Goal: Task Accomplishment & Management: Use online tool/utility

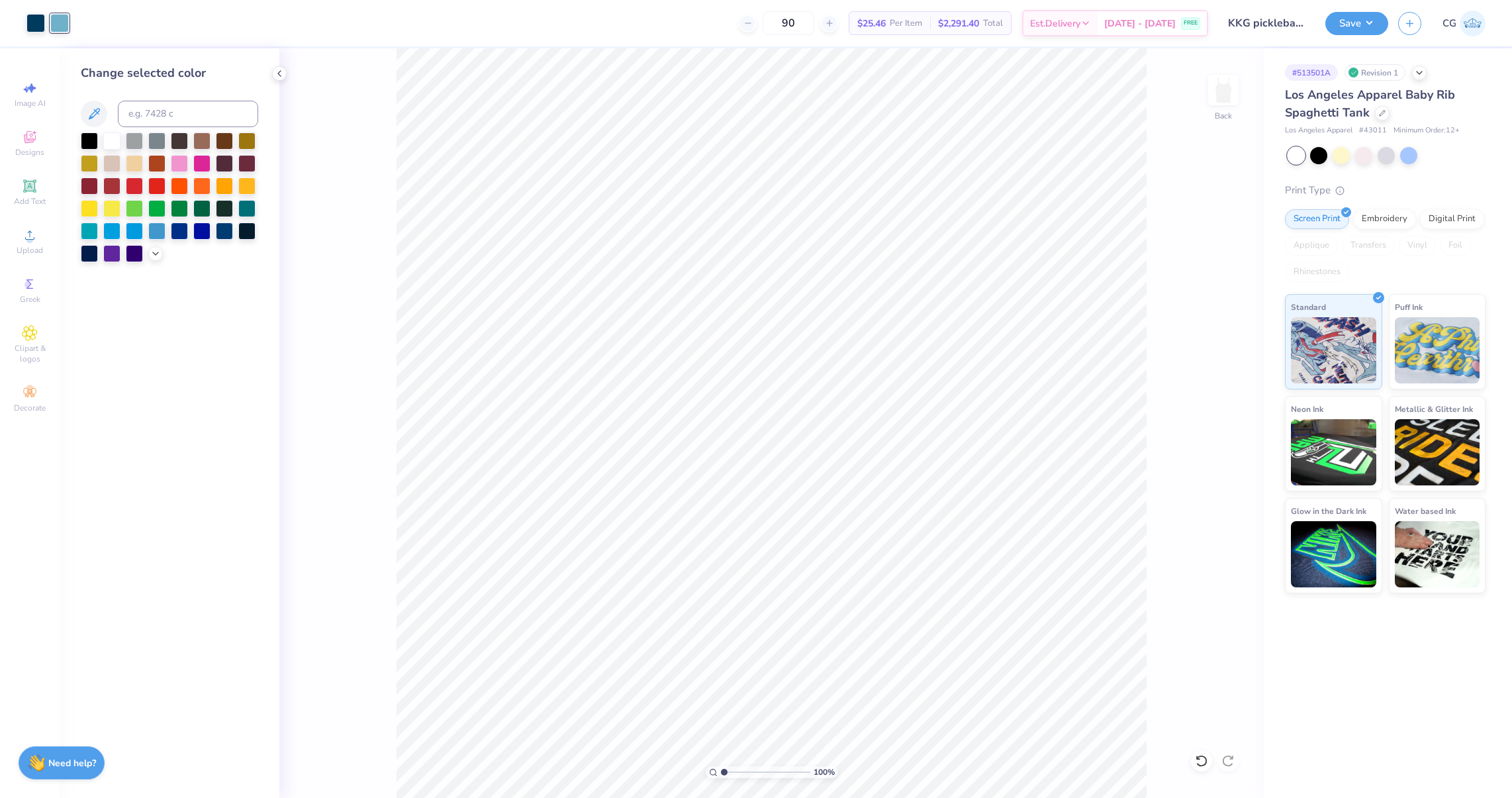
click at [1481, 21] on img at bounding box center [1472, 23] width 26 height 26
click at [1468, 28] on img at bounding box center [1472, 23] width 26 height 26
click at [1477, 28] on img at bounding box center [1472, 23] width 26 height 26
click at [1479, 31] on img at bounding box center [1472, 23] width 26 height 26
click at [1373, 119] on div "Los Angeles Apparel Baby Rib Spaghetti Tank" at bounding box center [1385, 104] width 201 height 36
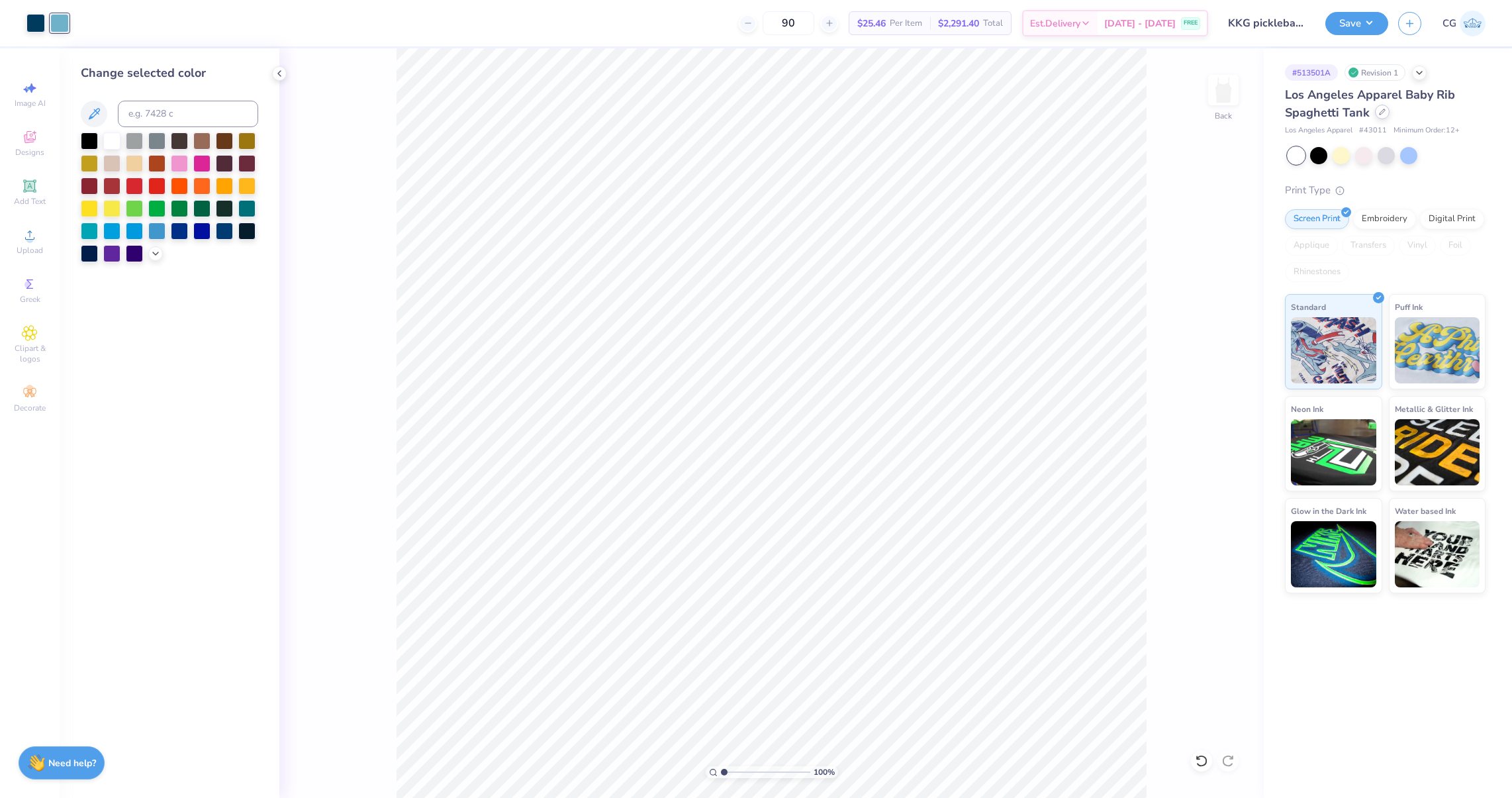
click at [1383, 115] on icon at bounding box center [1382, 111] width 6 height 6
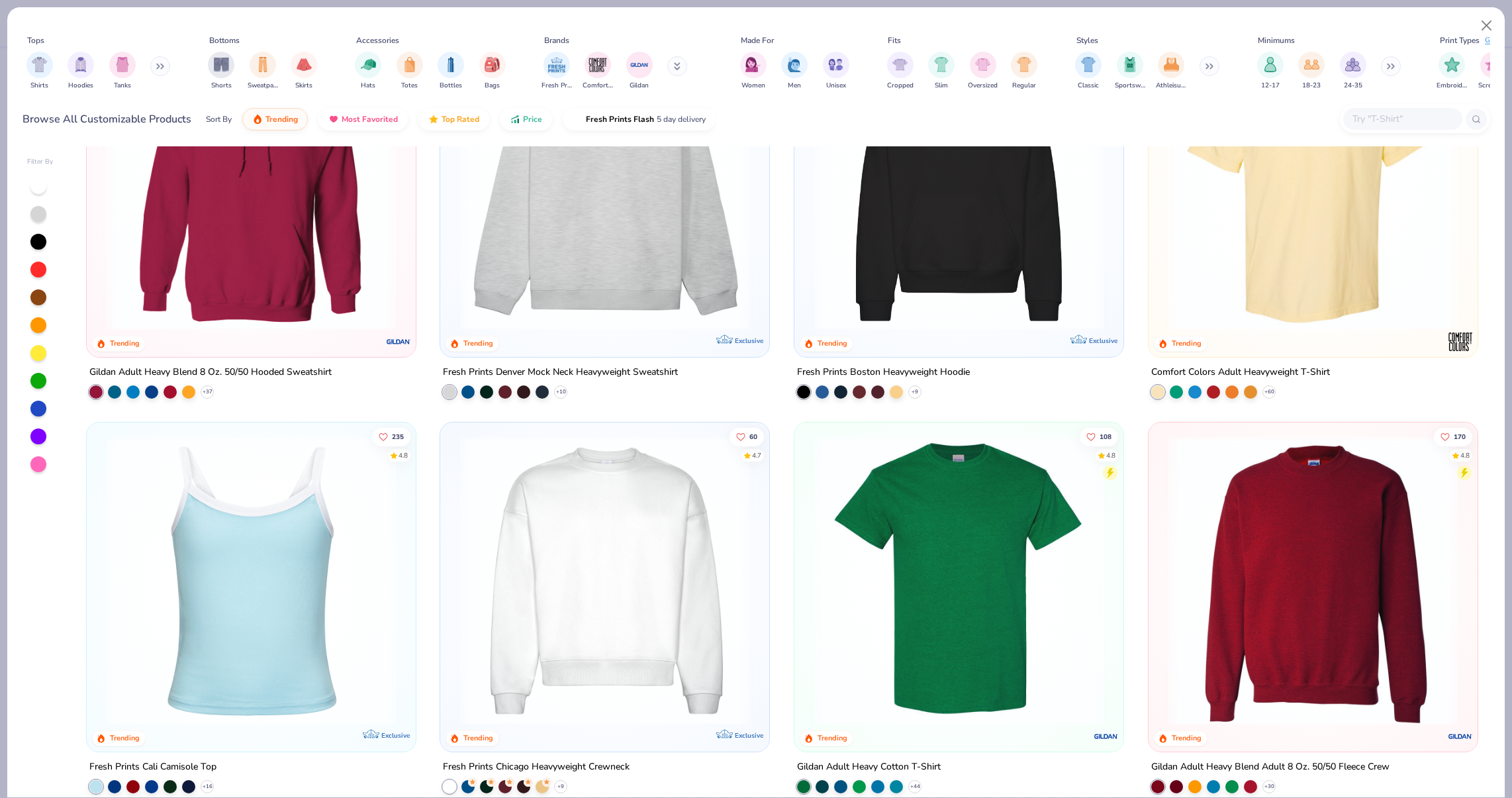
scroll to position [141, 0]
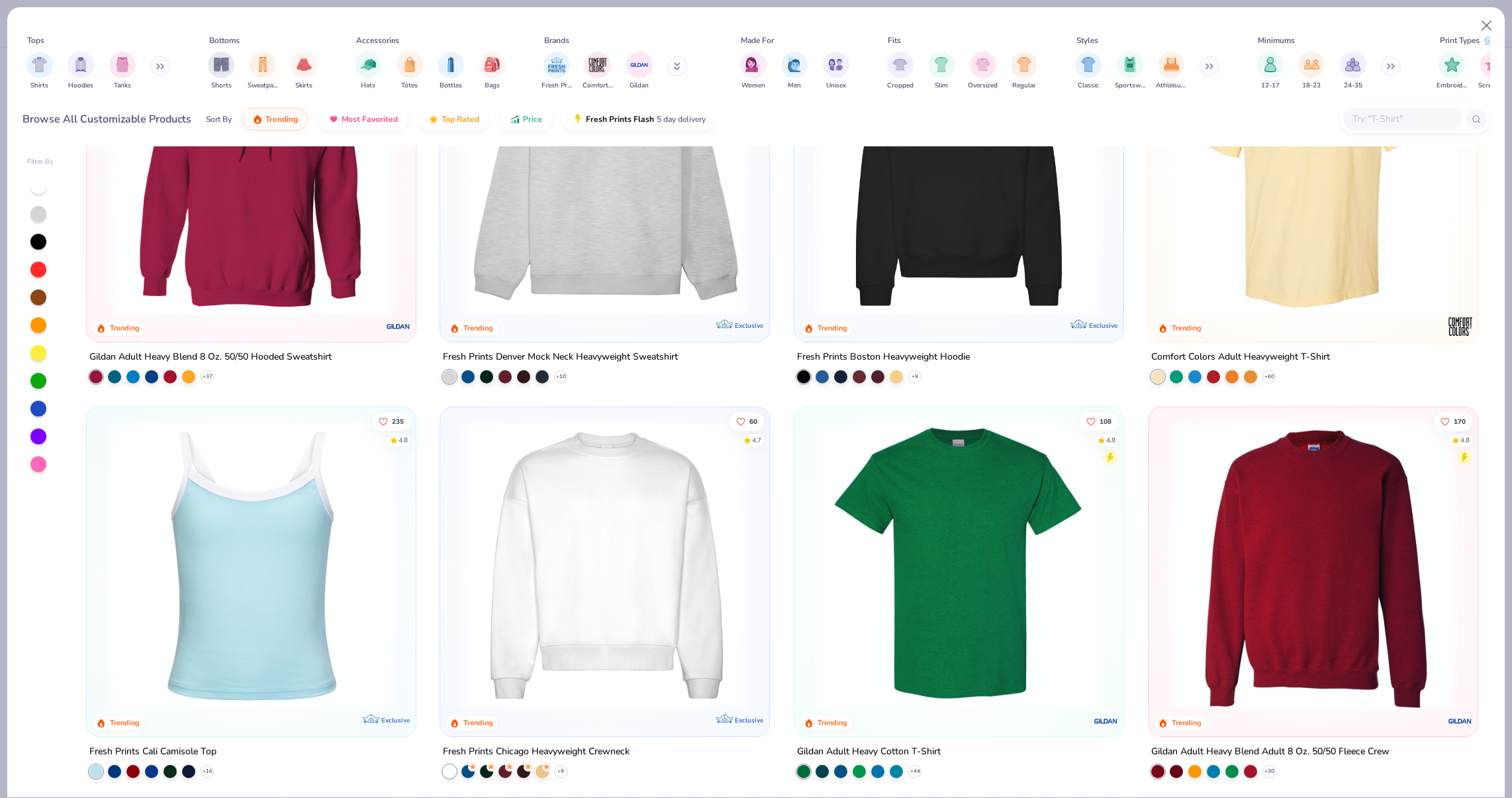
click at [219, 593] on img at bounding box center [251, 565] width 303 height 289
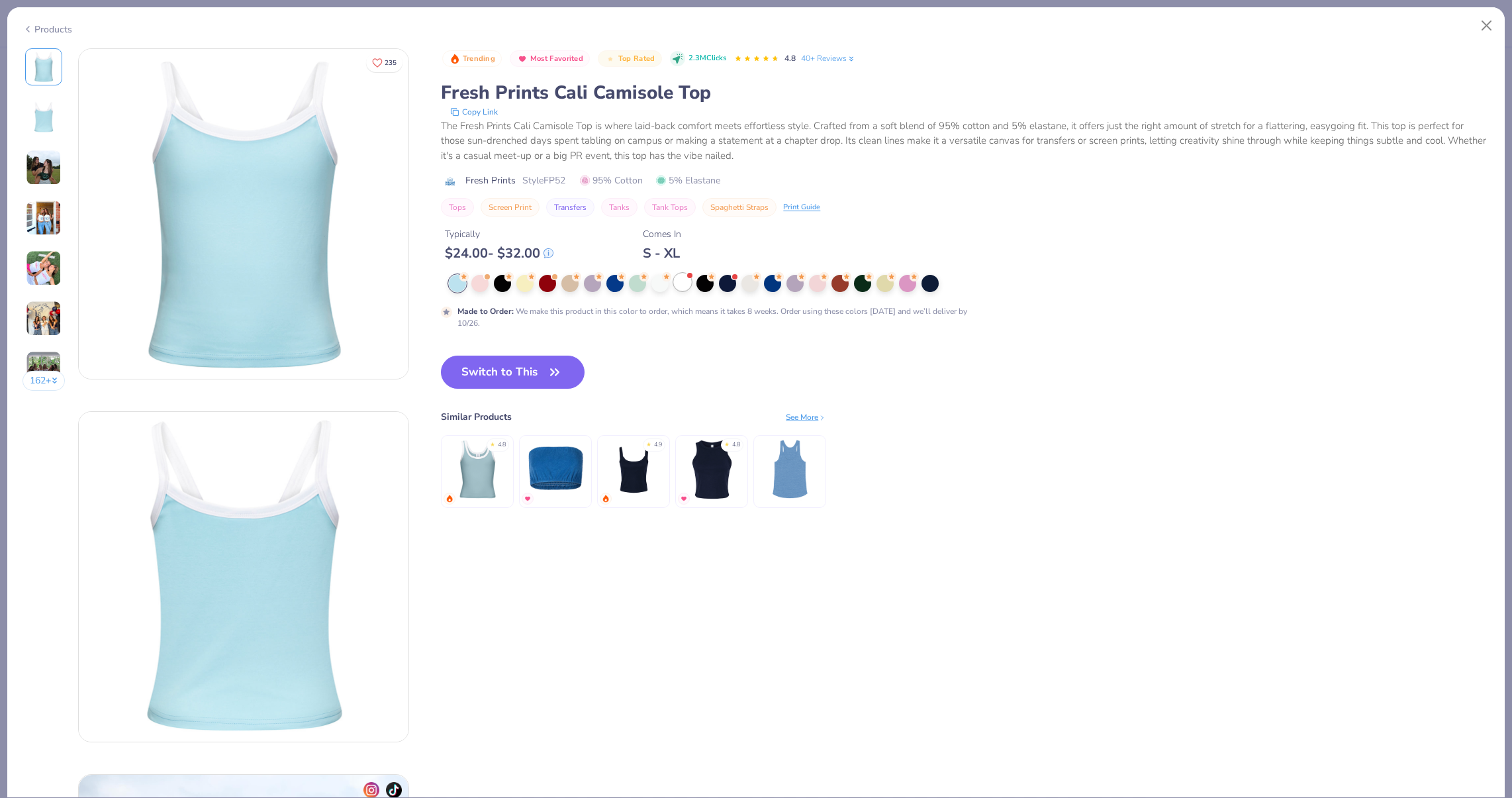
click at [683, 286] on div at bounding box center [681, 281] width 17 height 17
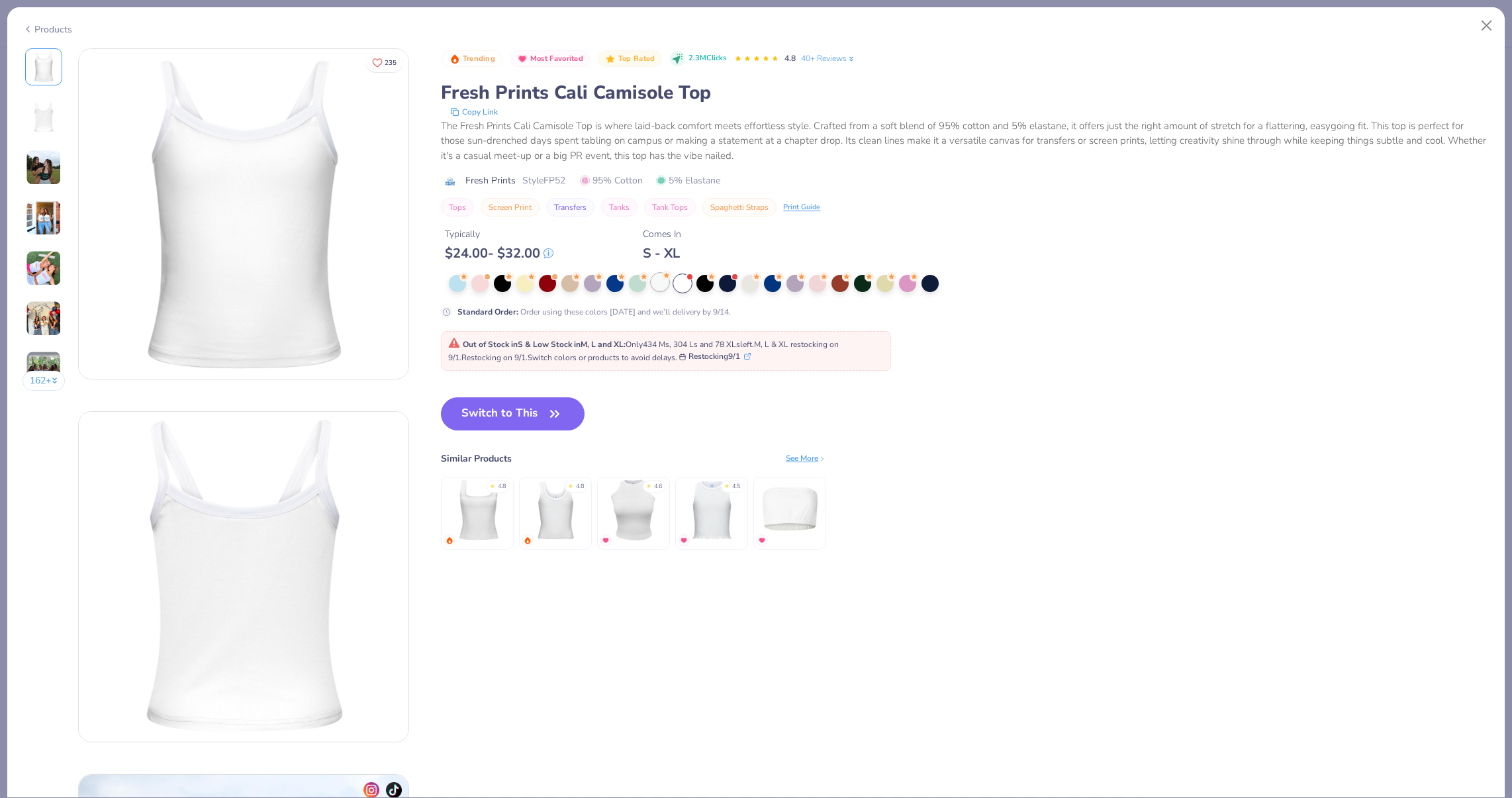
click at [656, 283] on div at bounding box center [659, 281] width 17 height 17
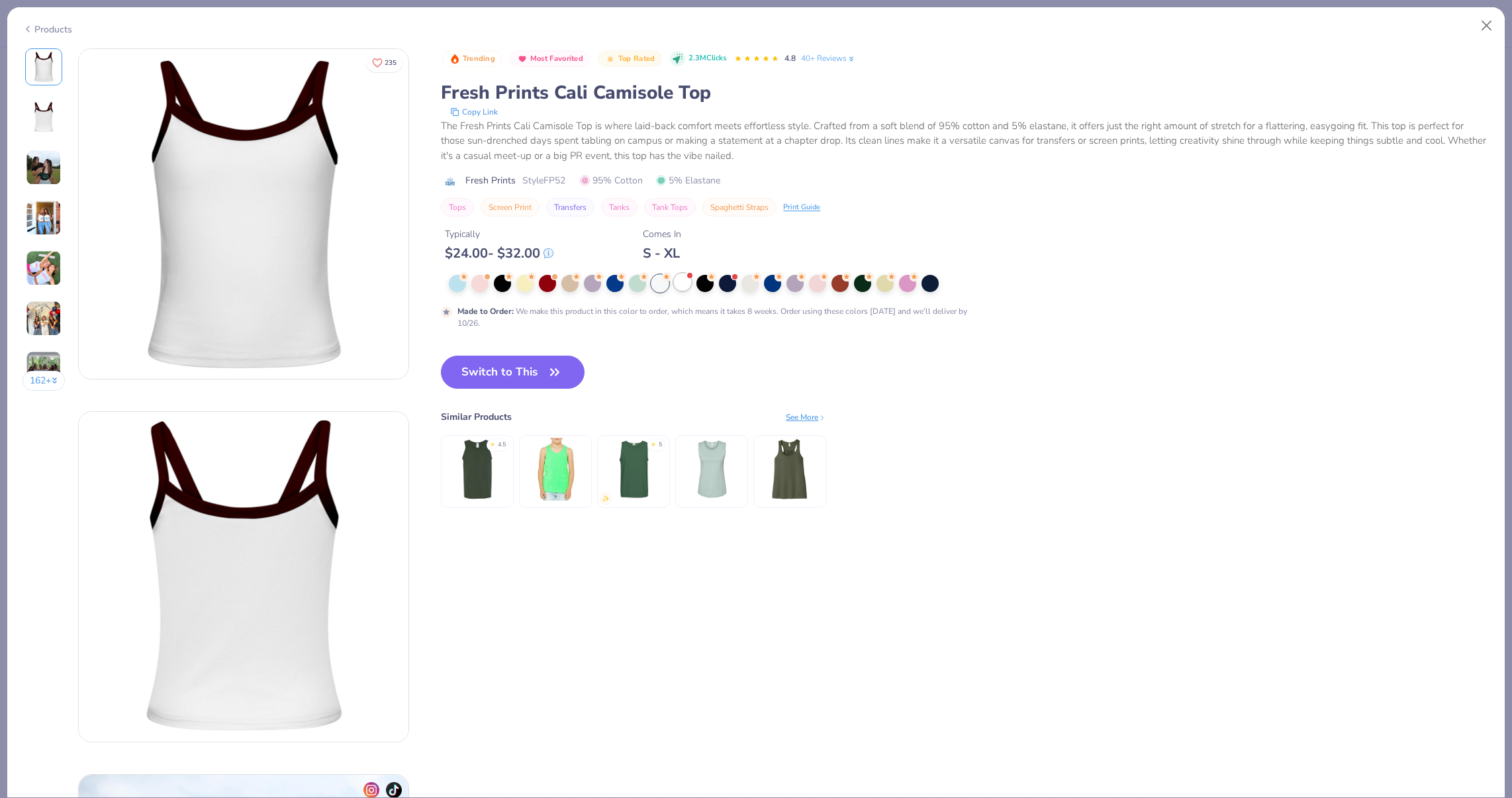
click at [675, 283] on div at bounding box center [681, 281] width 17 height 17
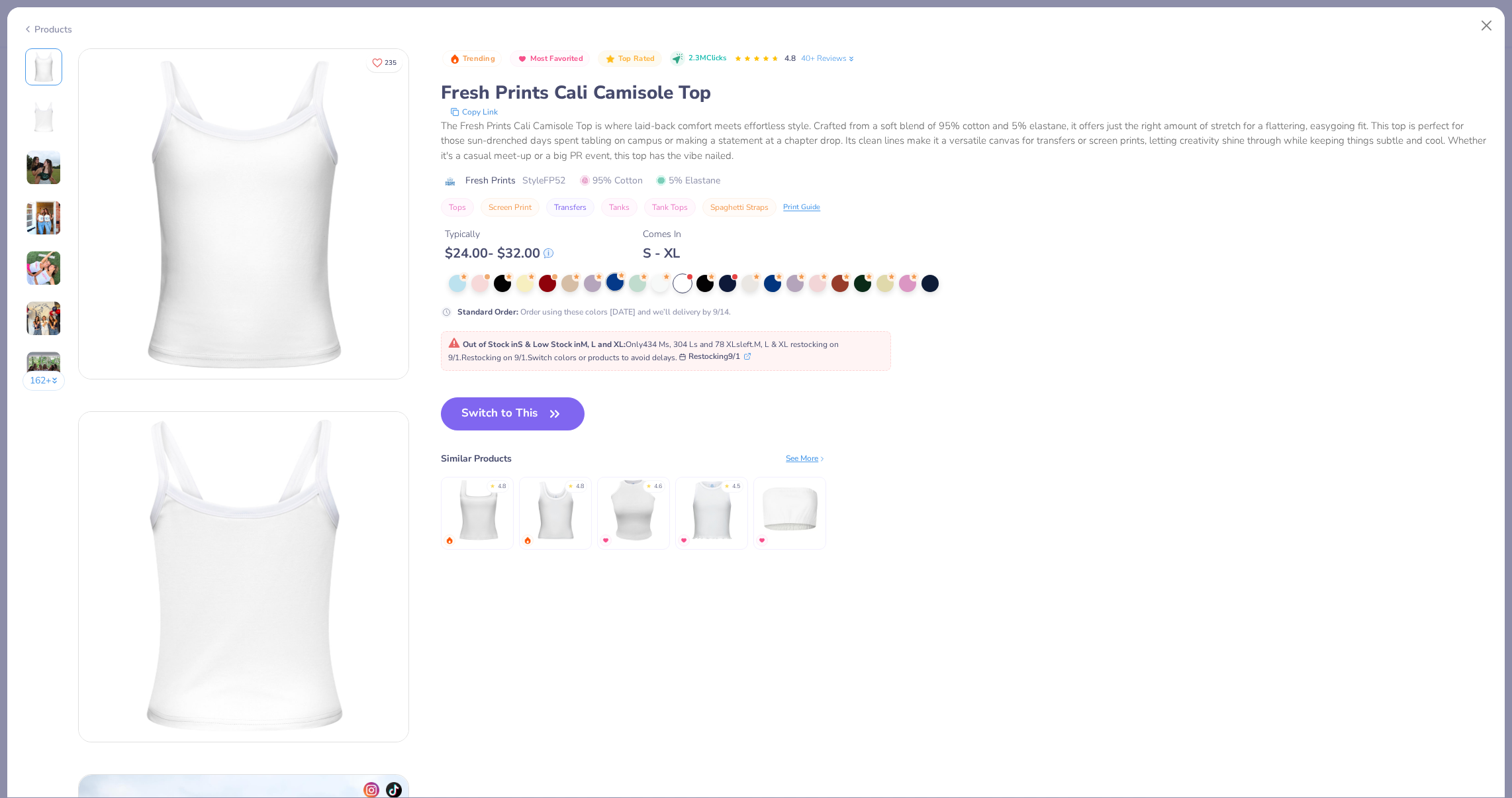
click at [618, 283] on div at bounding box center [614, 281] width 17 height 17
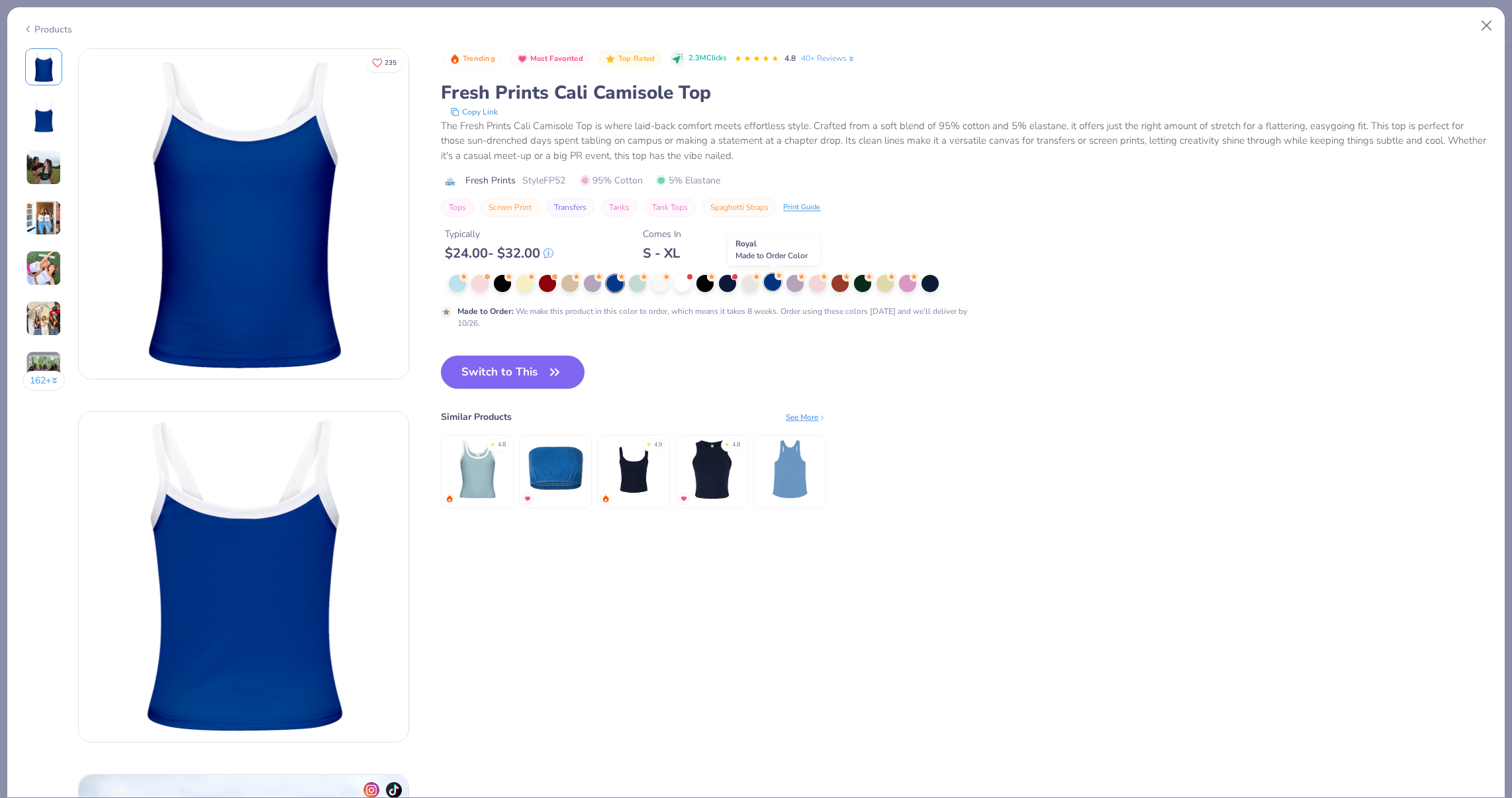
click at [773, 282] on div at bounding box center [772, 281] width 17 height 17
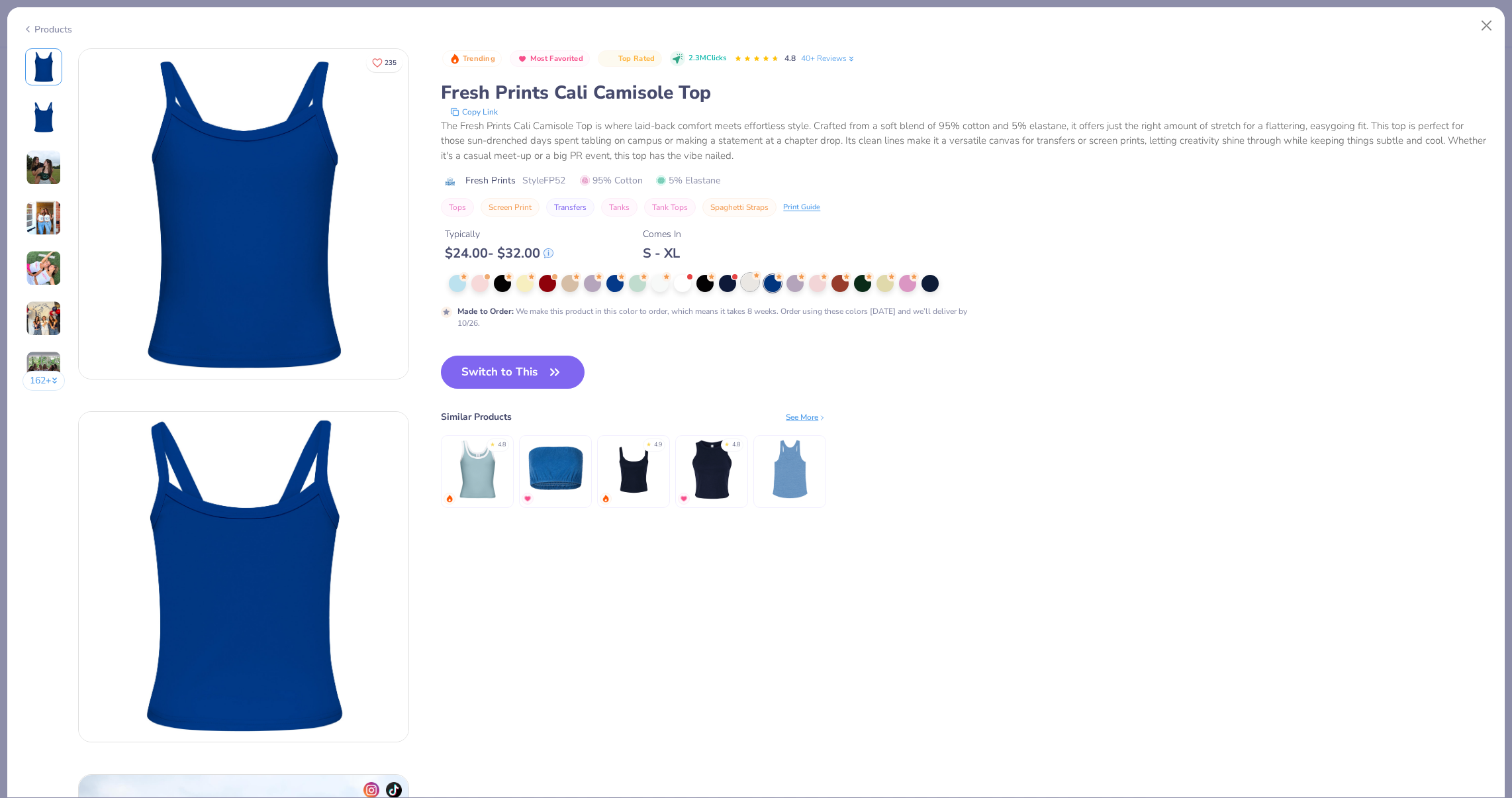
click at [753, 282] on div at bounding box center [750, 281] width 17 height 17
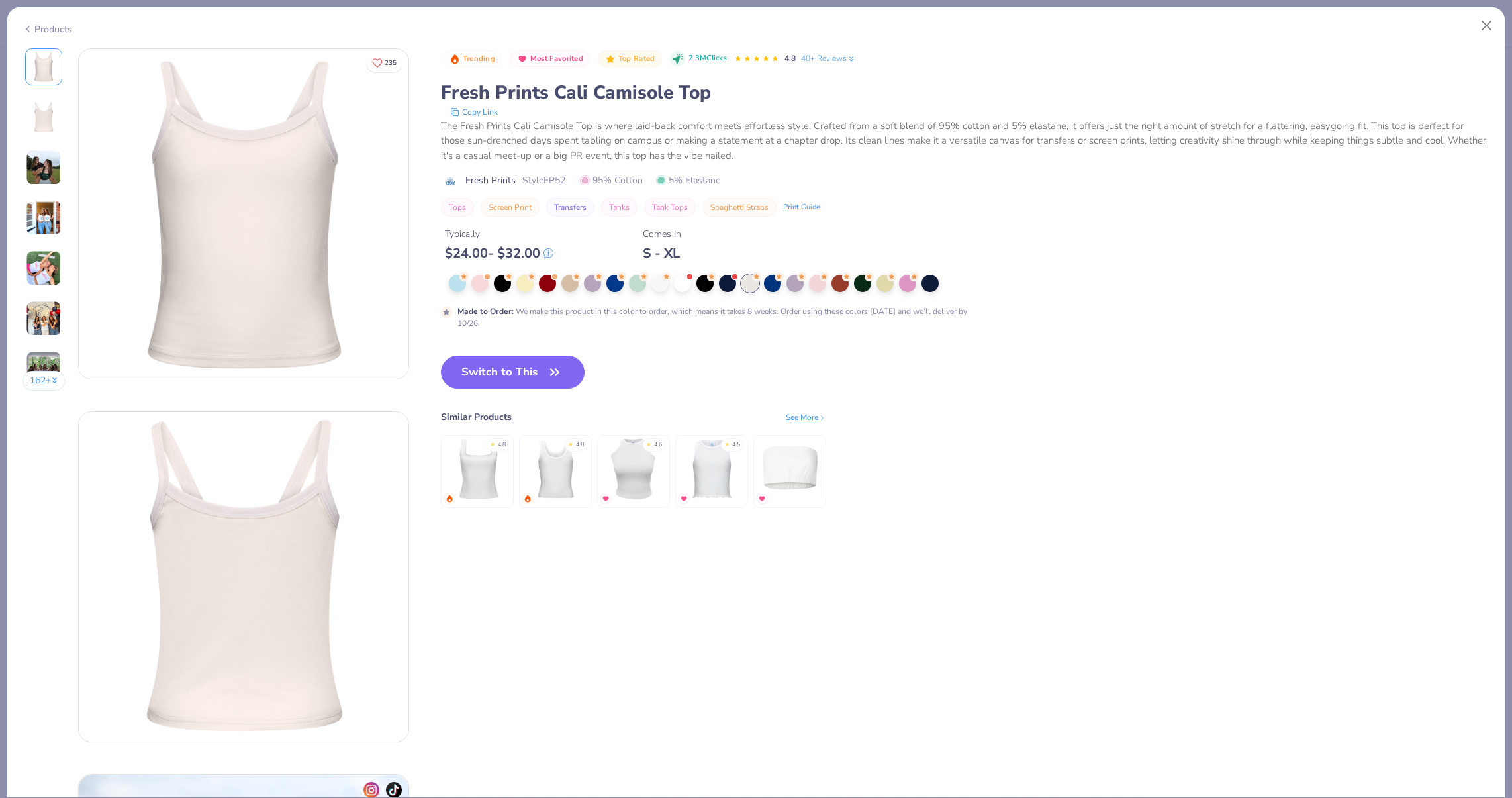
click at [694, 282] on div at bounding box center [710, 283] width 522 height 17
click at [688, 279] on div at bounding box center [681, 281] width 17 height 17
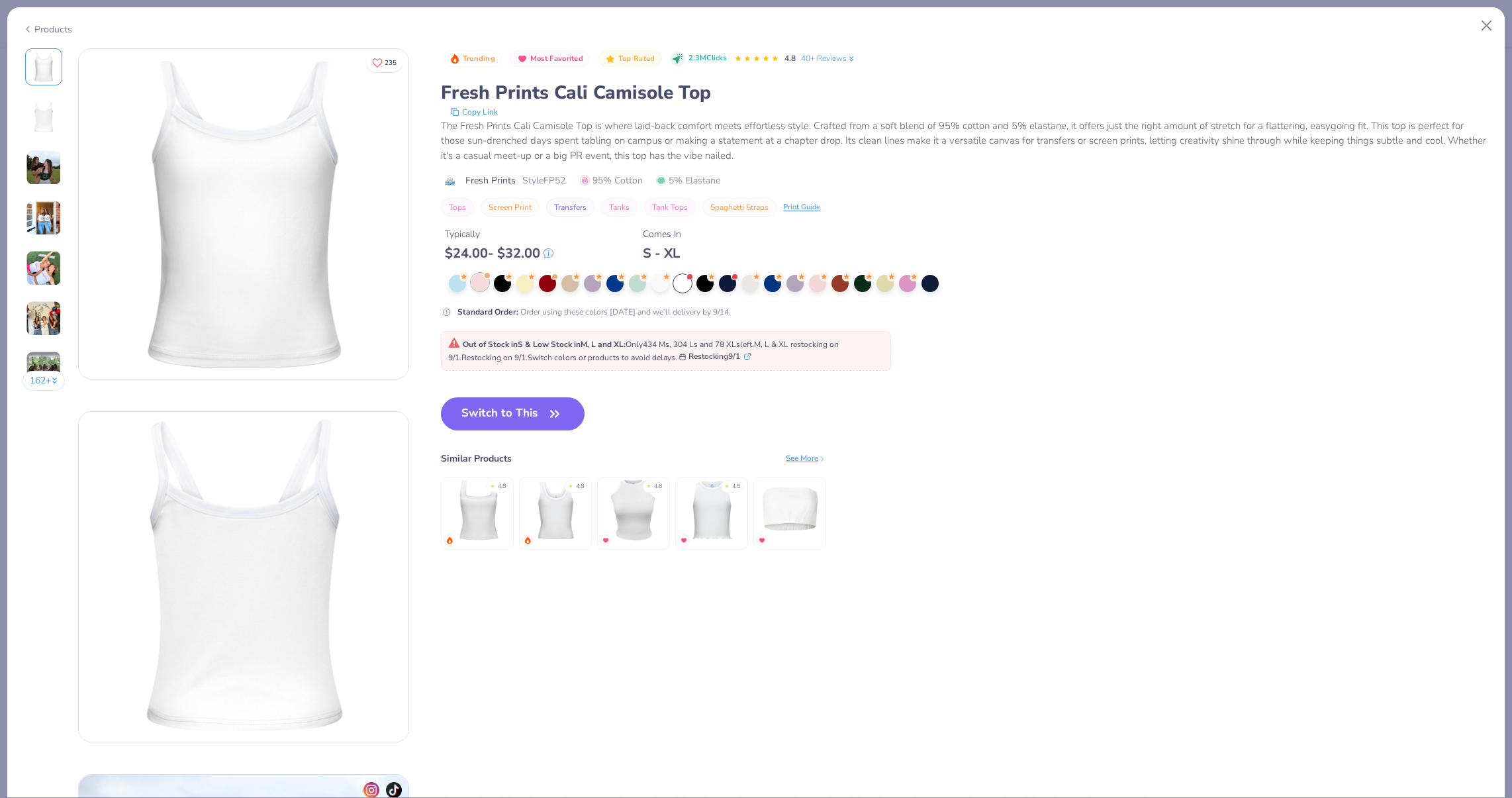
click at [481, 277] on div at bounding box center [479, 281] width 17 height 17
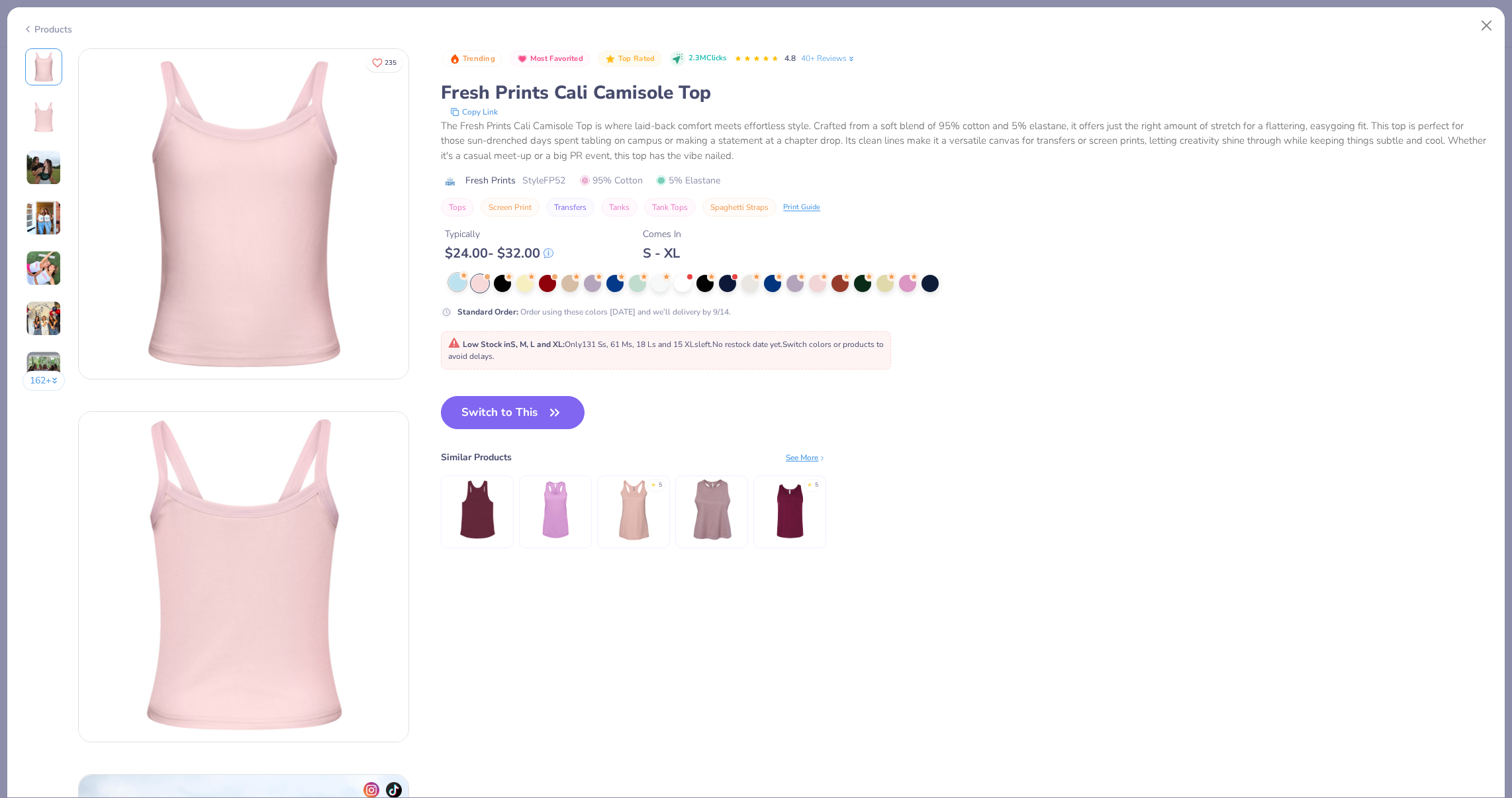
click at [460, 278] on icon at bounding box center [464, 275] width 9 height 9
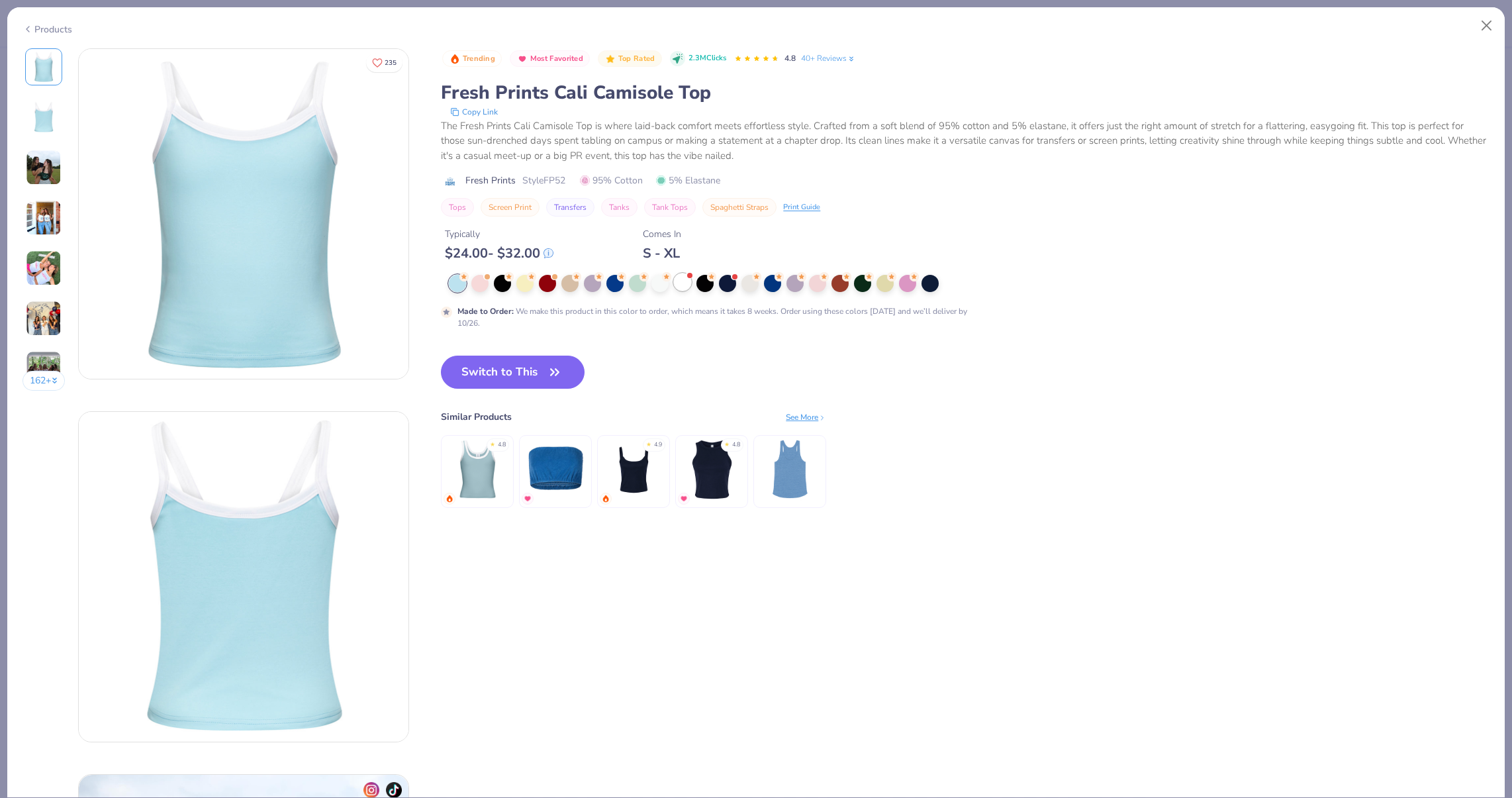
click at [681, 283] on div at bounding box center [681, 281] width 17 height 17
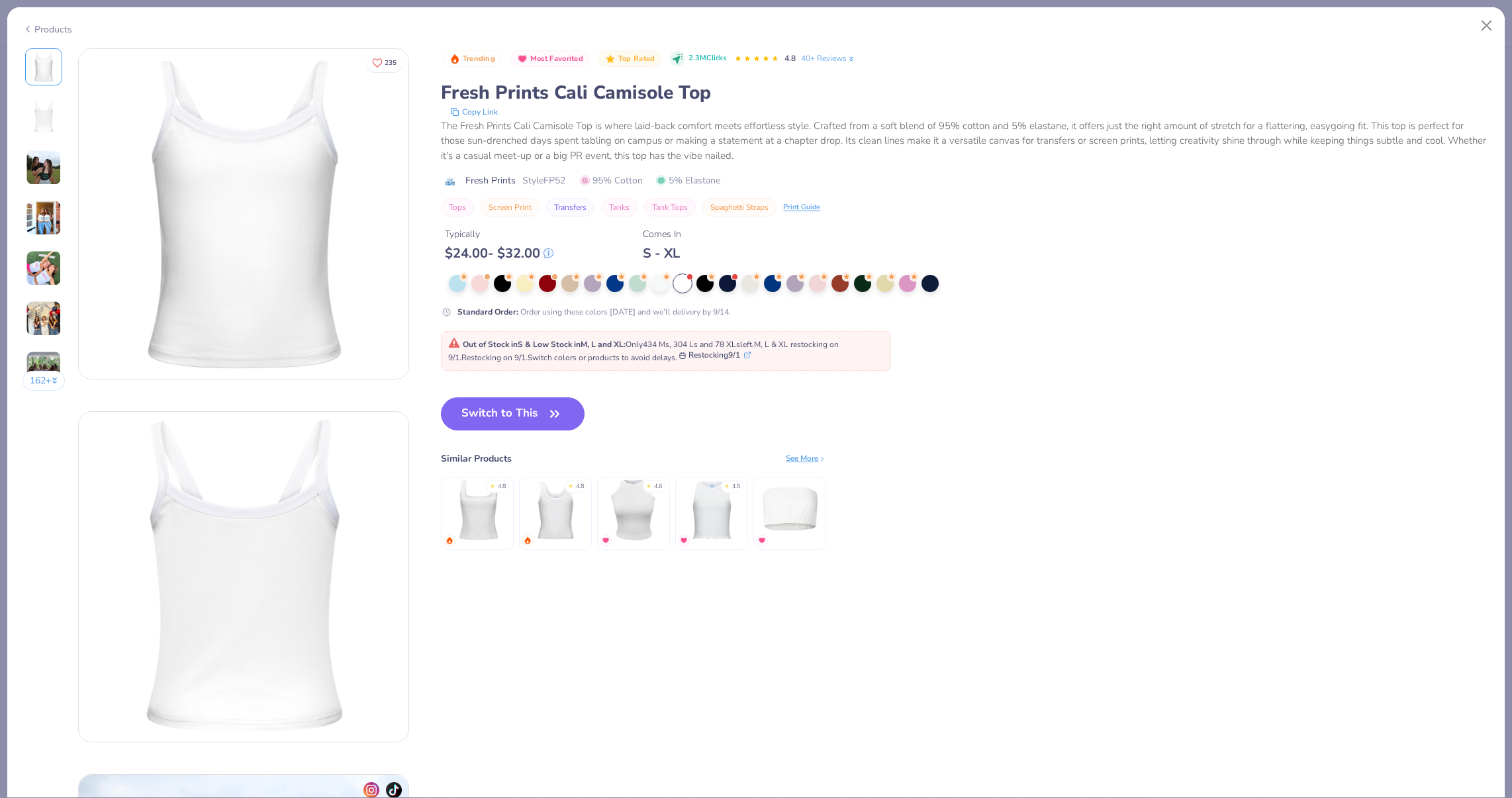
click at [742, 359] on button "Restocking 9/1" at bounding box center [714, 354] width 72 height 12
click at [546, 493] on img at bounding box center [555, 510] width 63 height 63
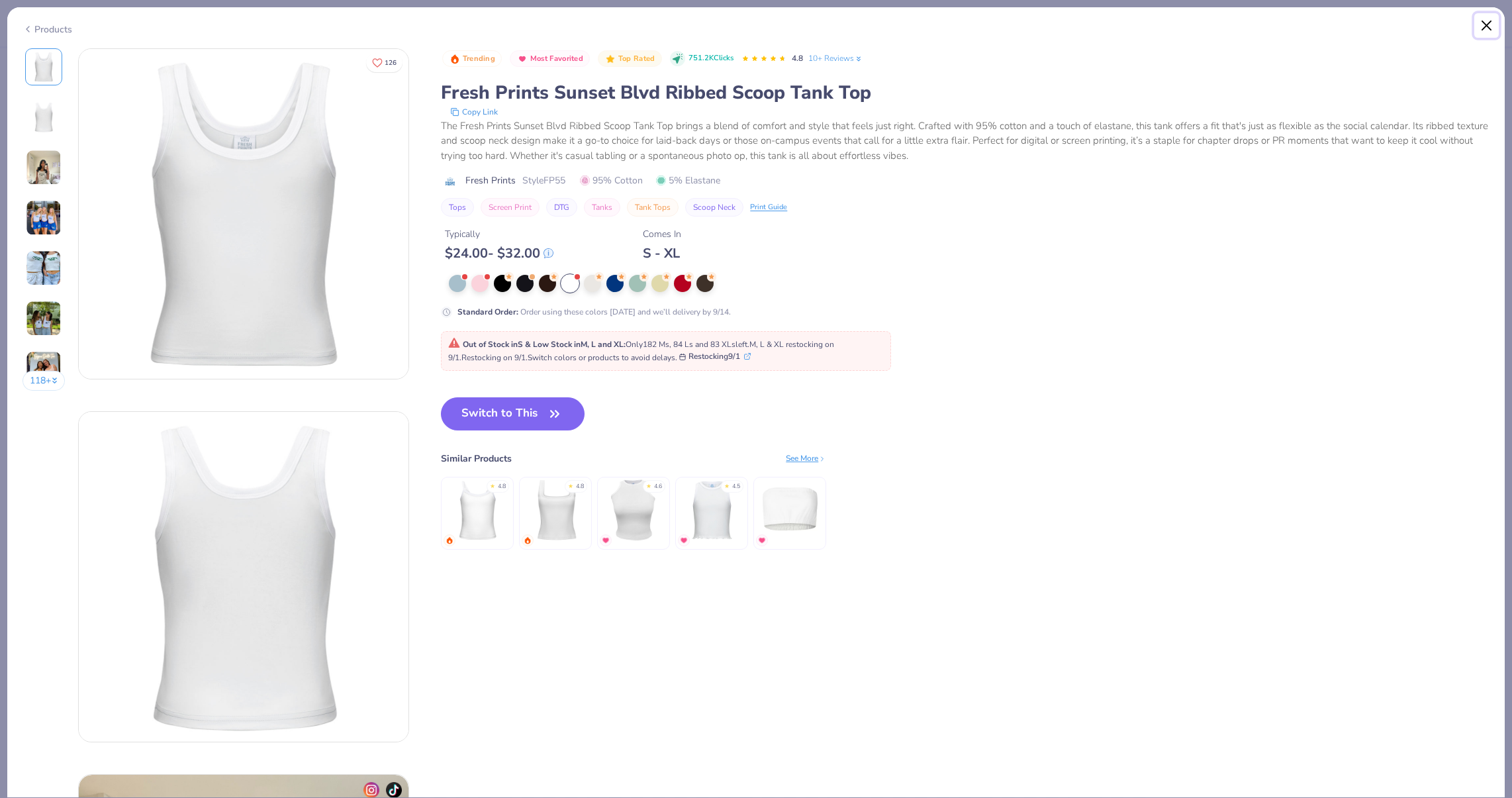
click at [1485, 33] on button "Close" at bounding box center [1486, 26] width 25 height 25
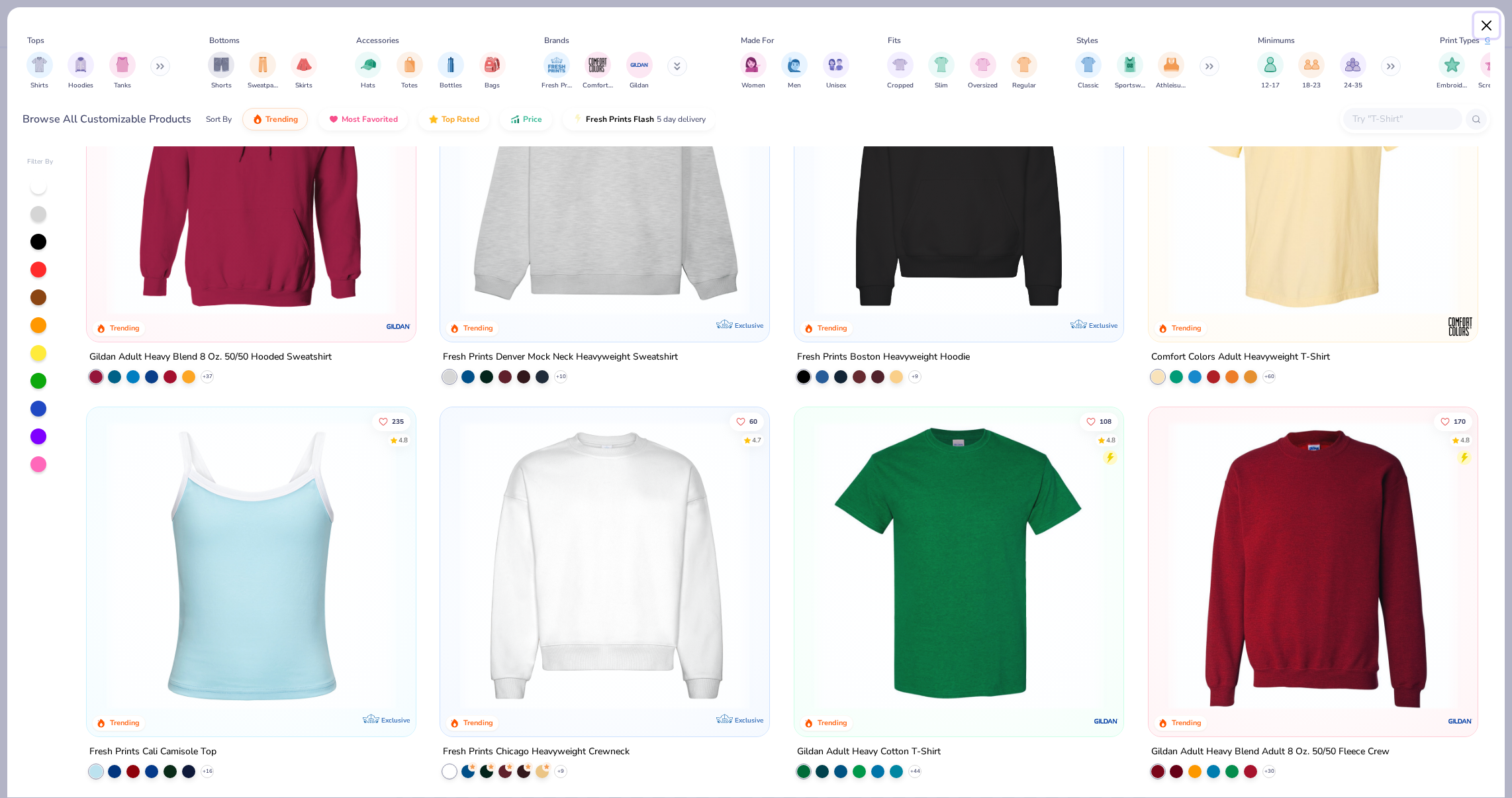
click at [1492, 28] on button "Close" at bounding box center [1486, 26] width 25 height 25
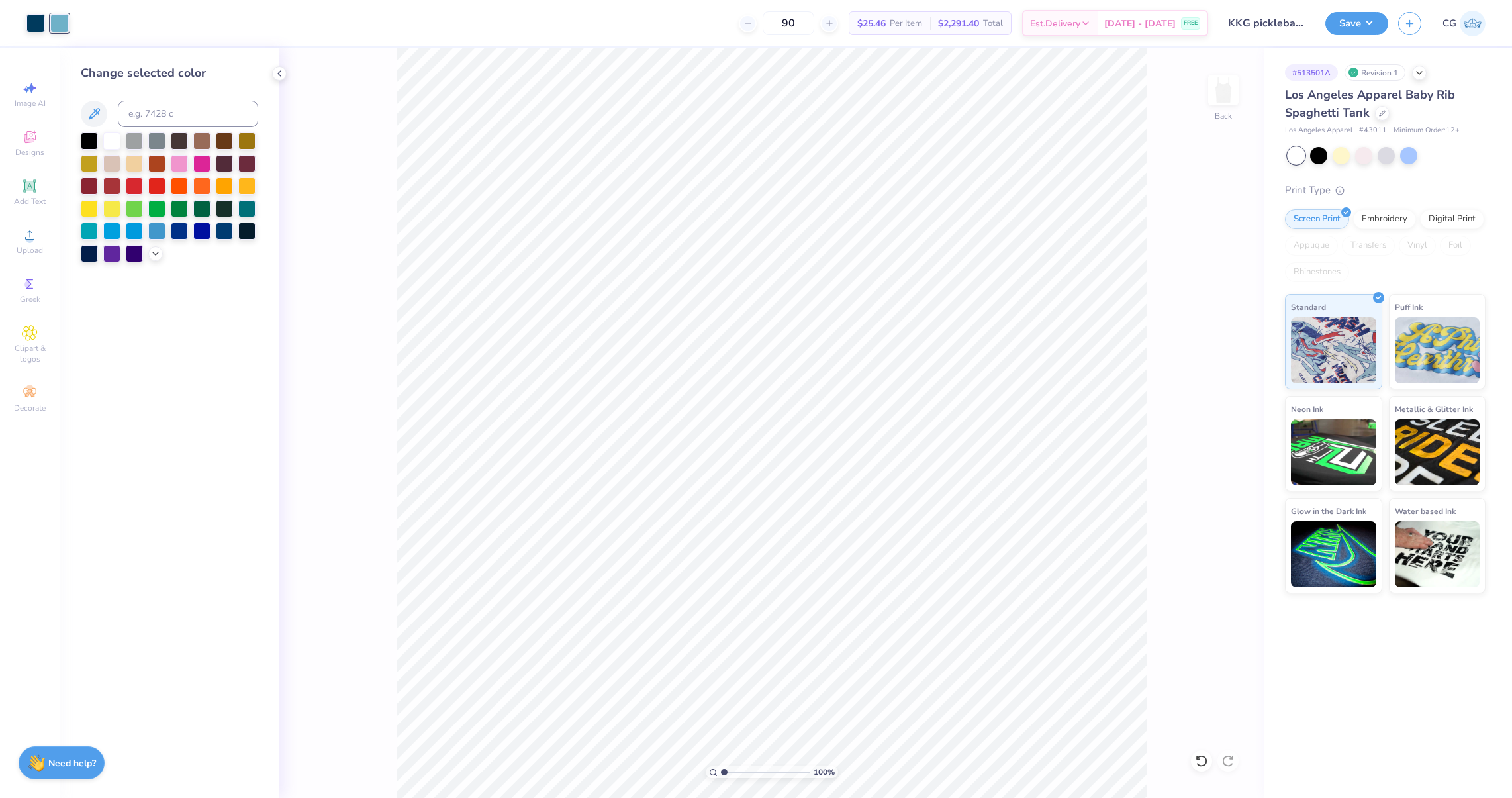
click at [1484, 17] on img at bounding box center [1472, 23] width 26 height 26
click at [1380, 114] on icon at bounding box center [1382, 112] width 5 height 5
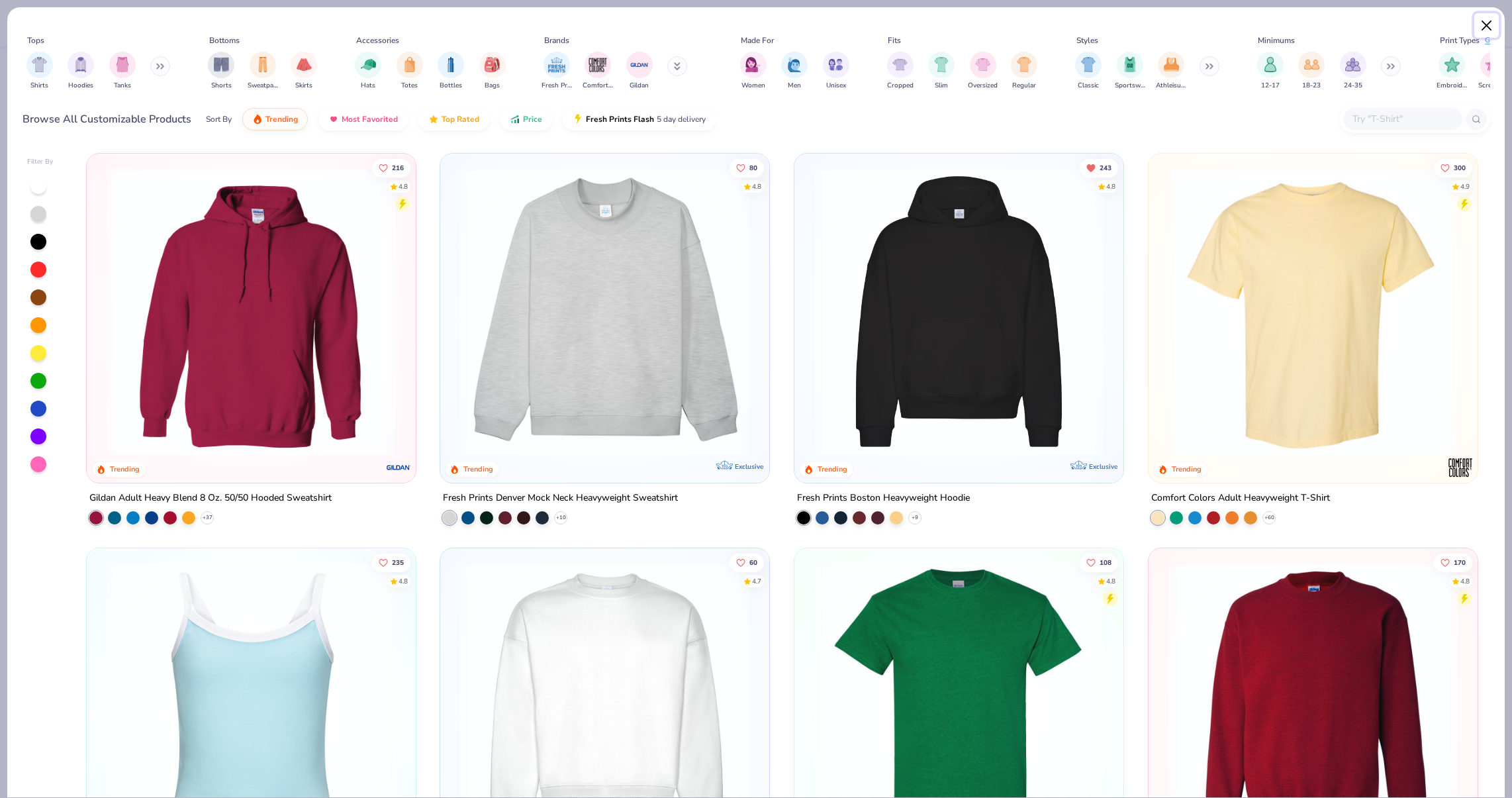
click at [1490, 20] on button "Close" at bounding box center [1486, 26] width 25 height 25
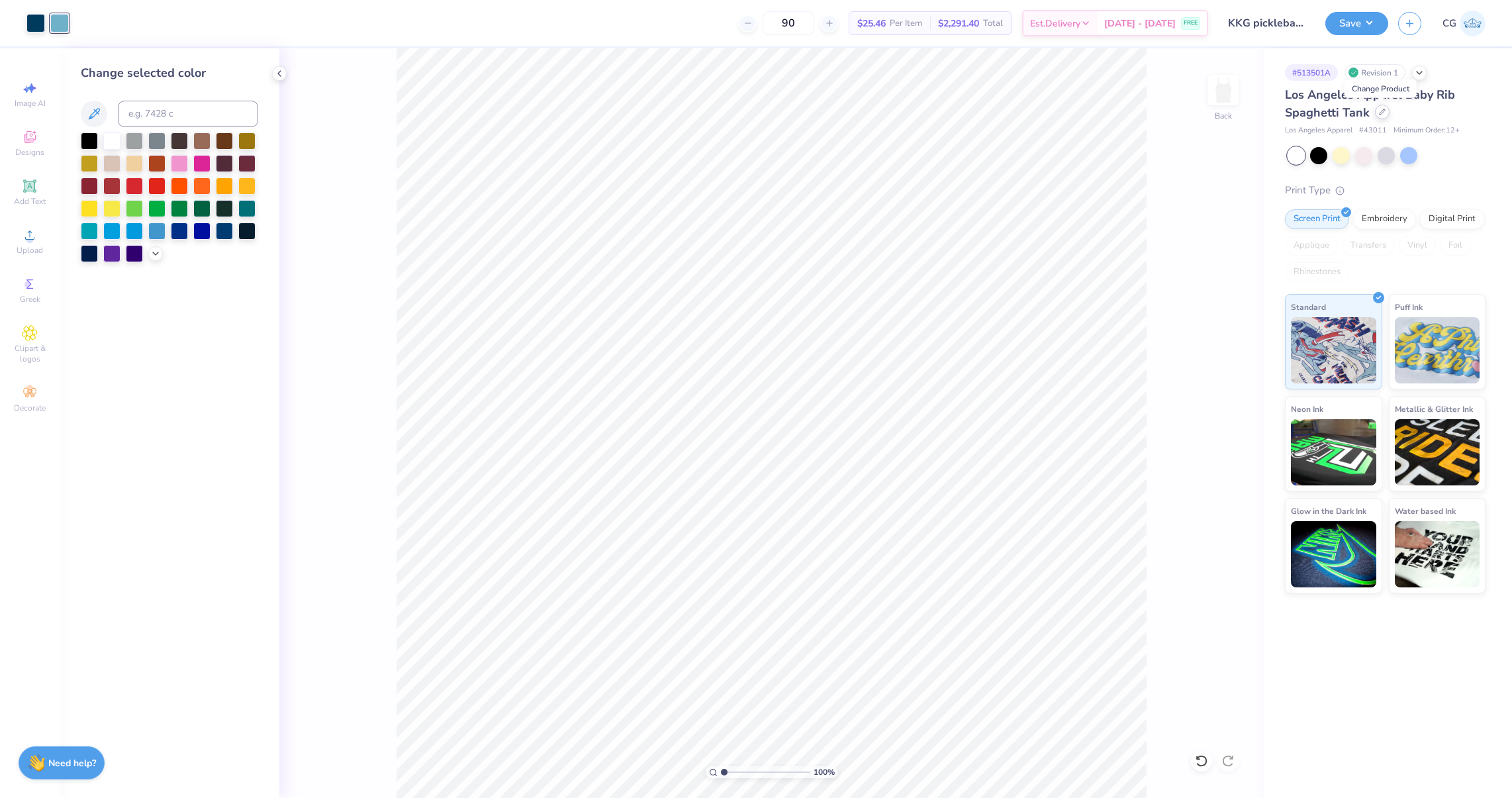
click at [1385, 113] on div at bounding box center [1382, 112] width 14 height 14
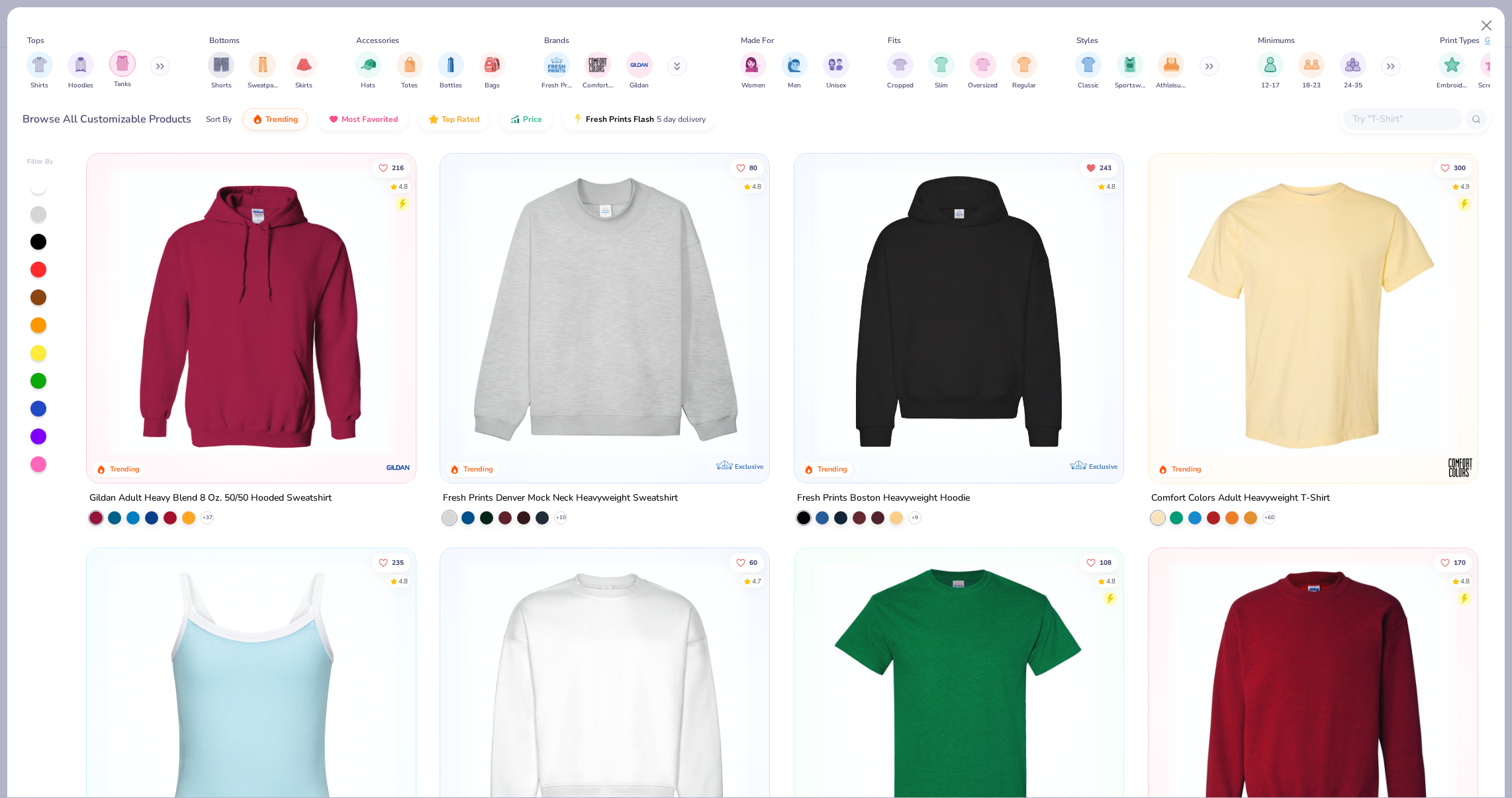
click at [116, 67] on img "filter for Tanks" at bounding box center [122, 63] width 14 height 15
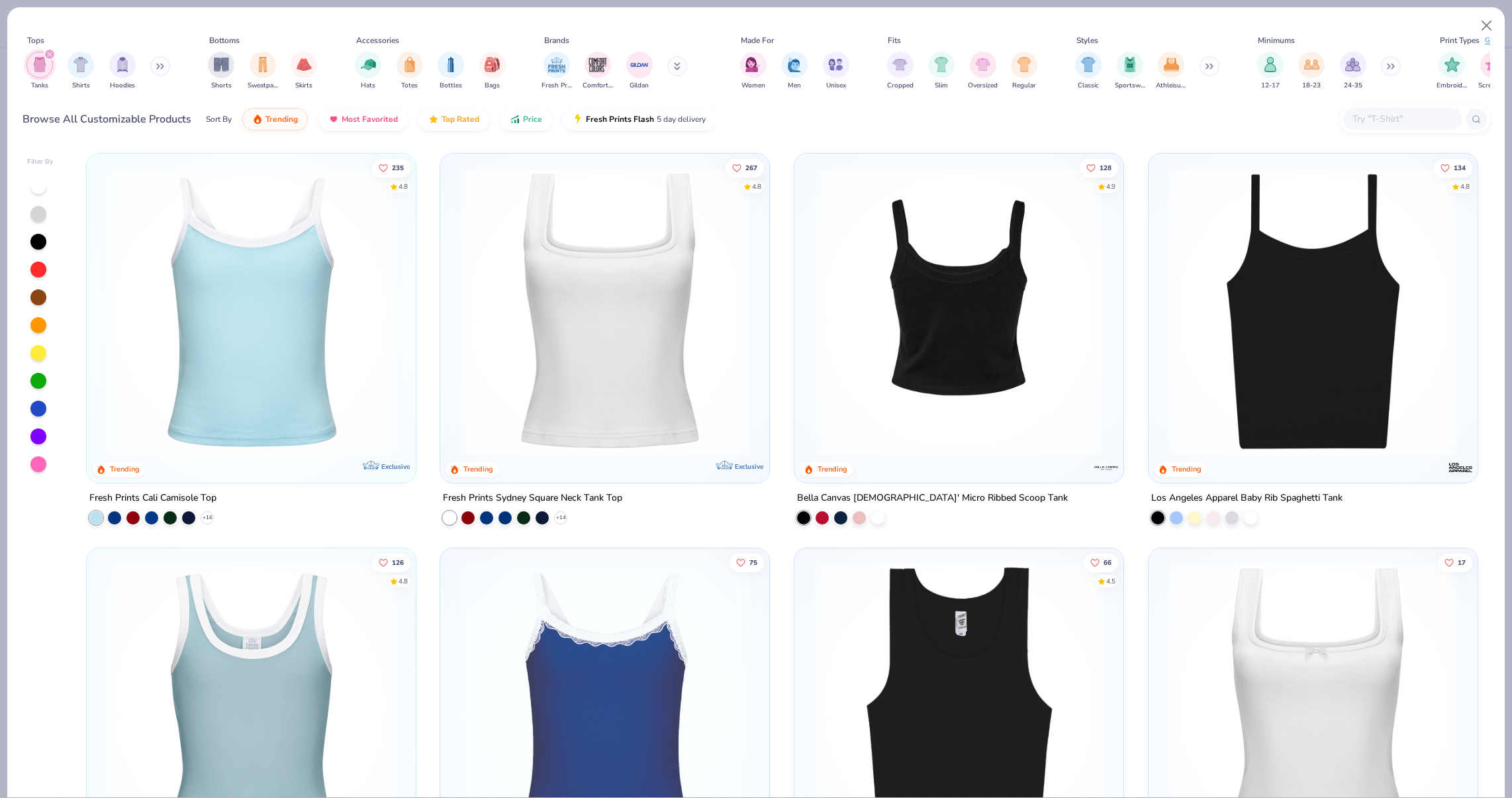
click at [807, 328] on img at bounding box center [656, 312] width 303 height 289
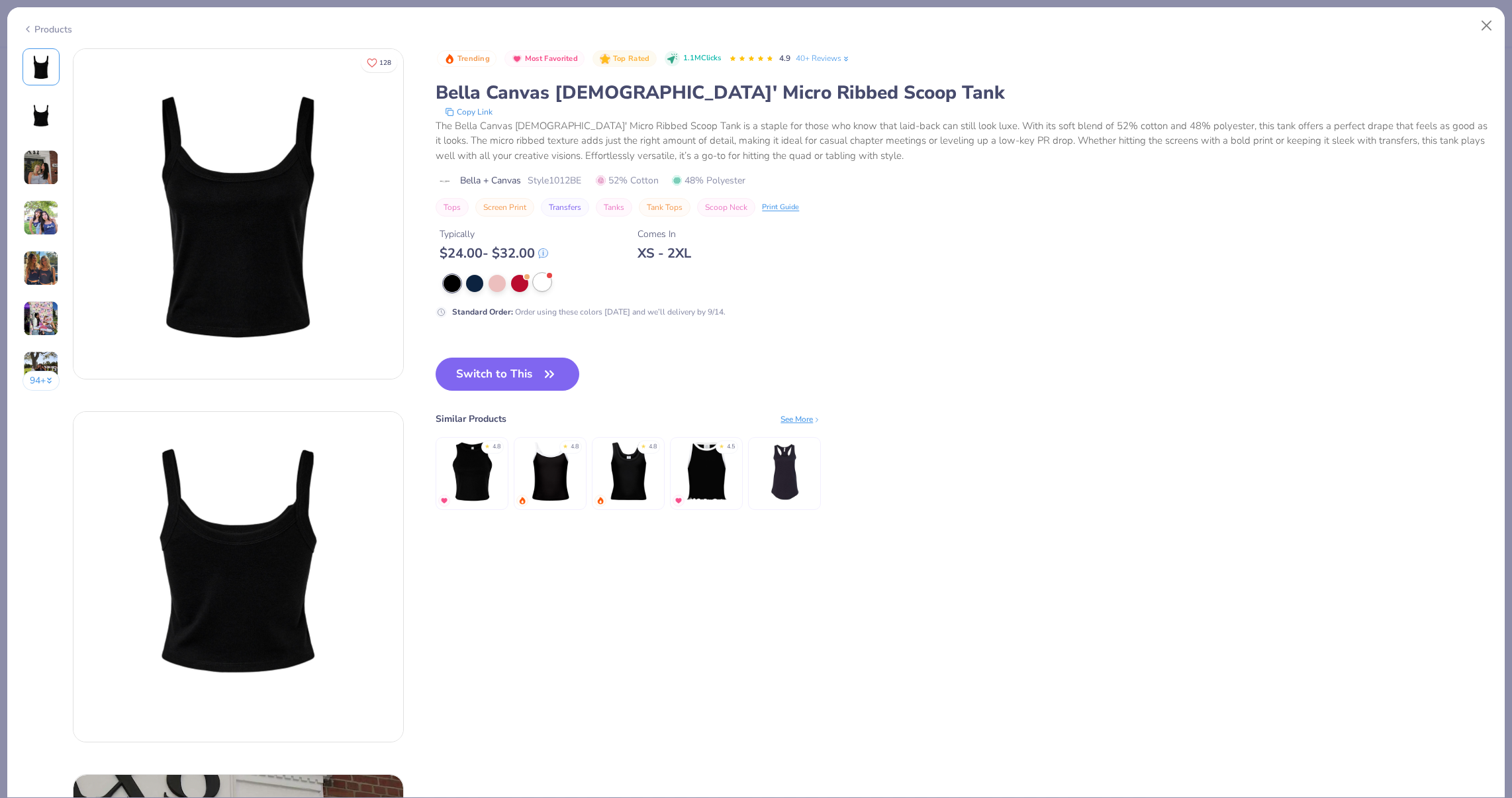
click at [538, 286] on div at bounding box center [541, 281] width 17 height 17
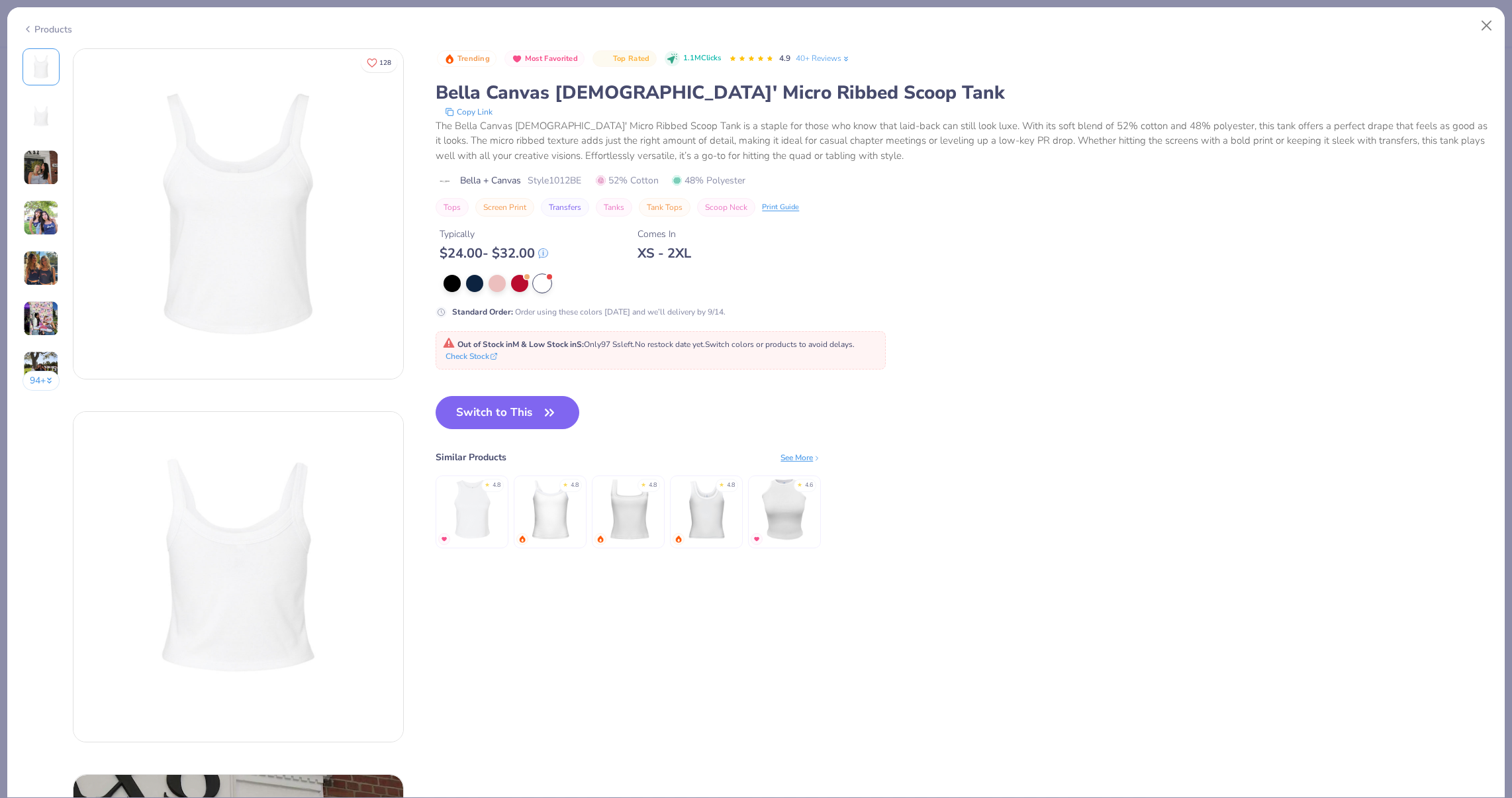
click at [45, 208] on img at bounding box center [41, 217] width 35 height 36
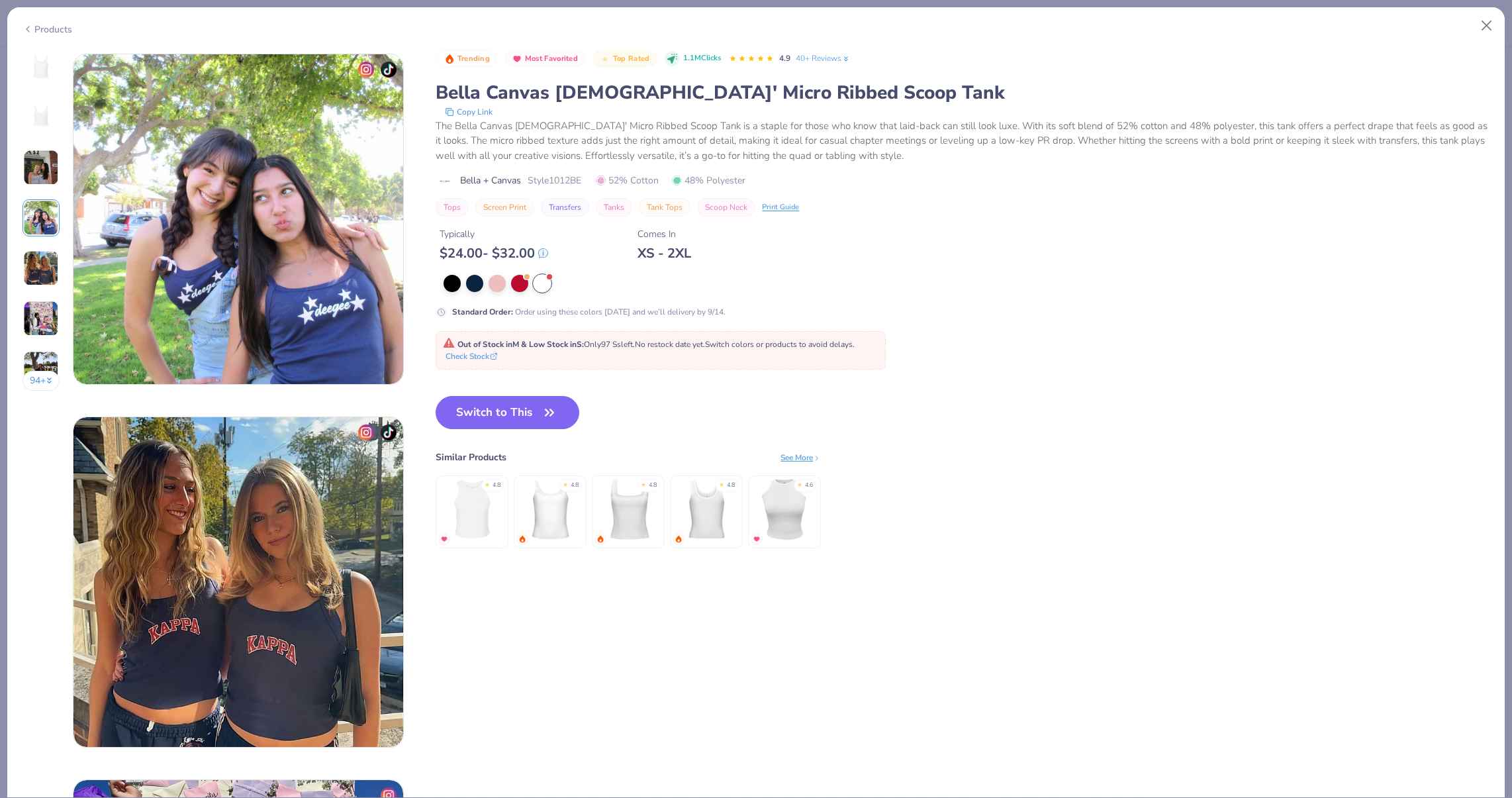
scroll to position [1089, 0]
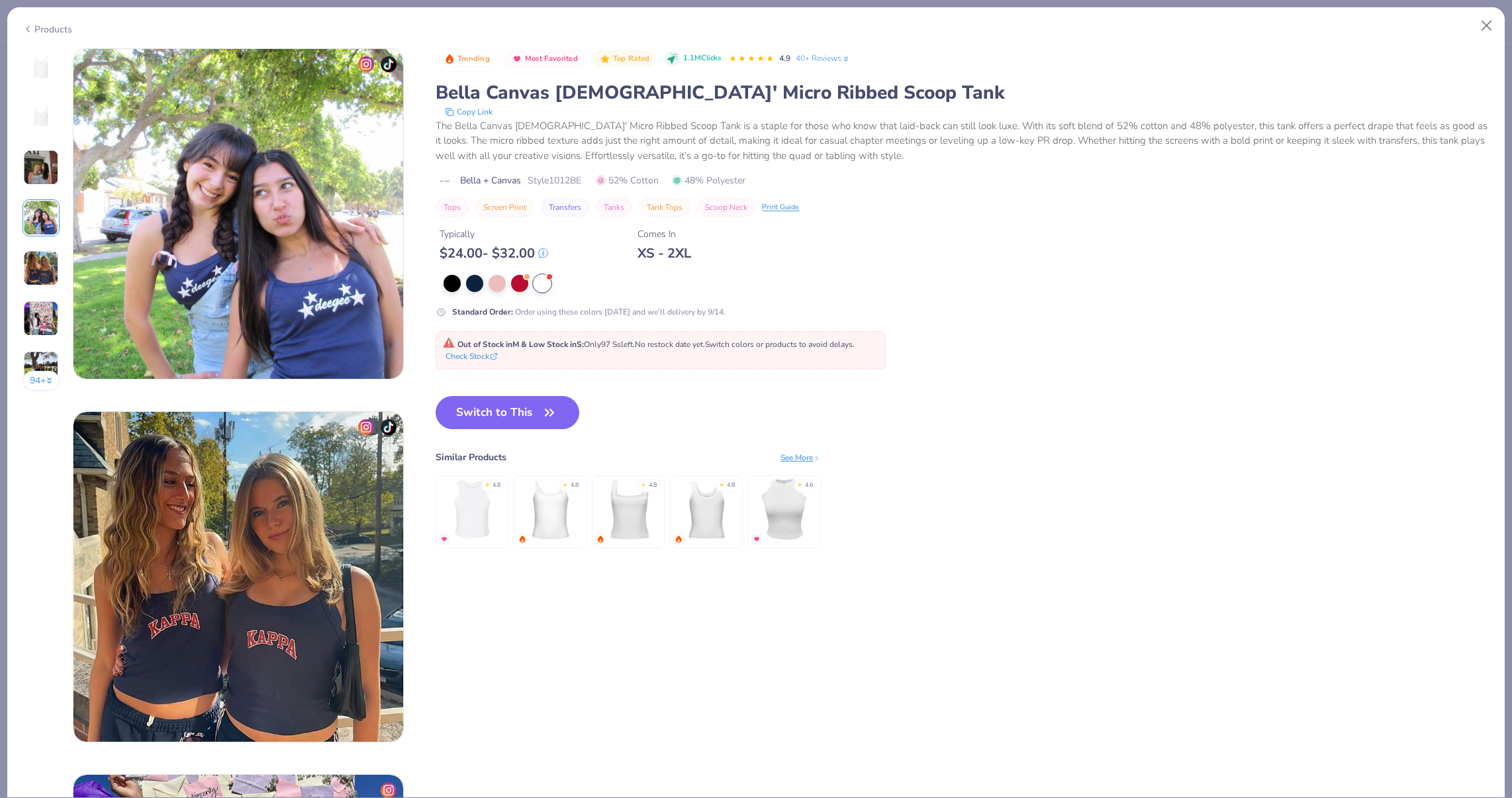
click at [42, 256] on img at bounding box center [41, 268] width 35 height 36
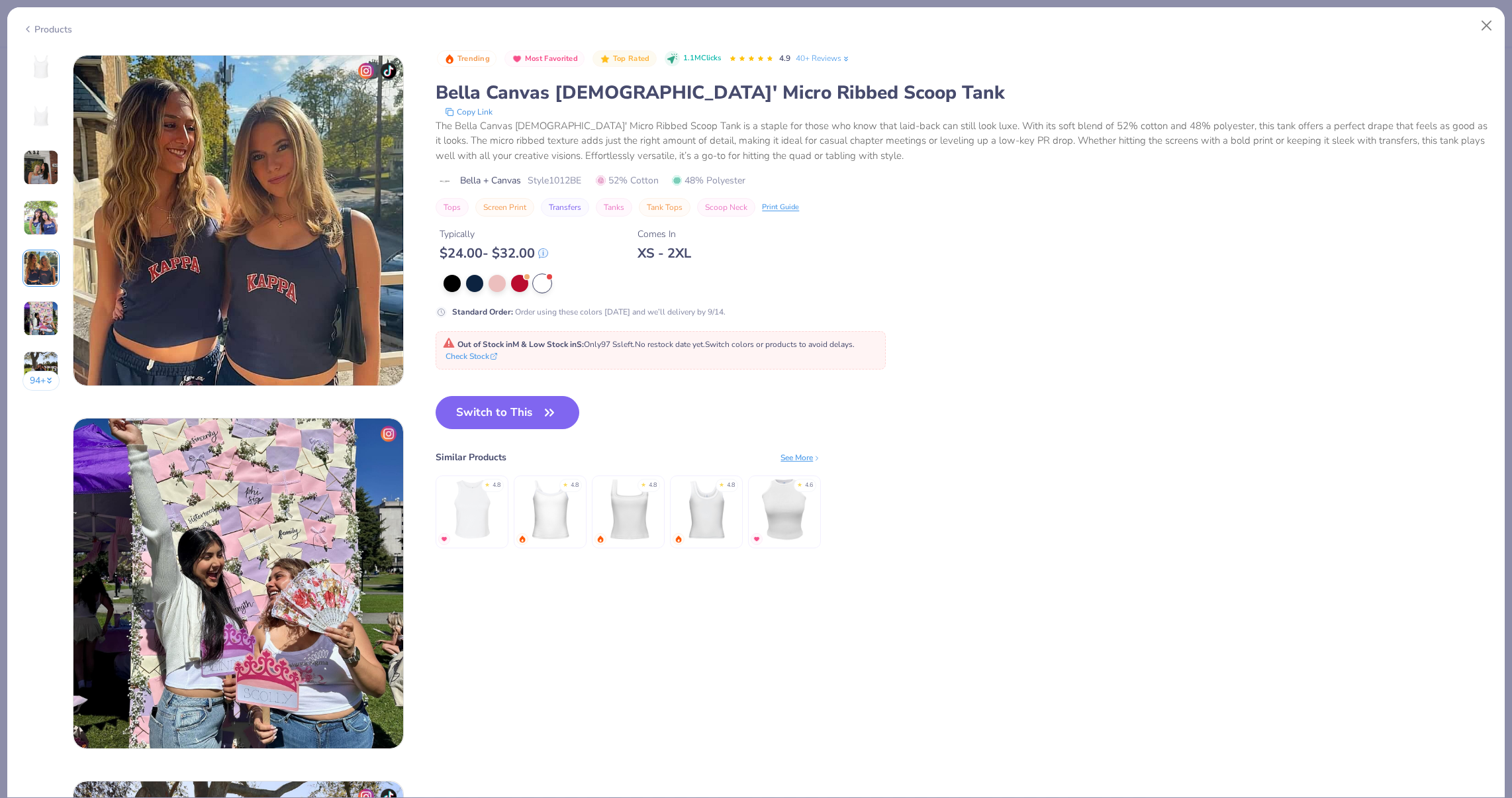
scroll to position [1451, 0]
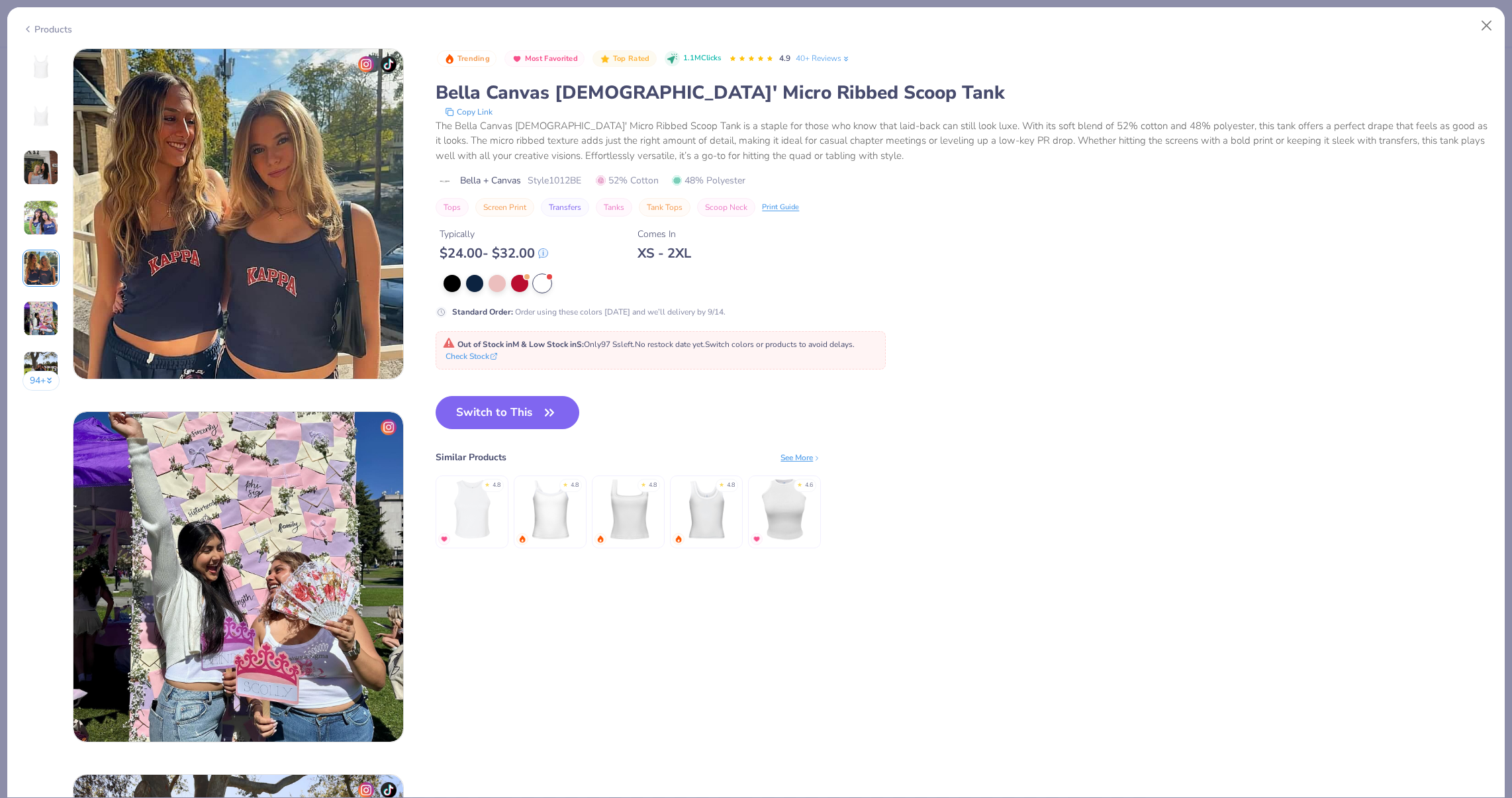
click at [40, 280] on img at bounding box center [41, 268] width 35 height 36
click at [25, 308] on img at bounding box center [41, 319] width 35 height 36
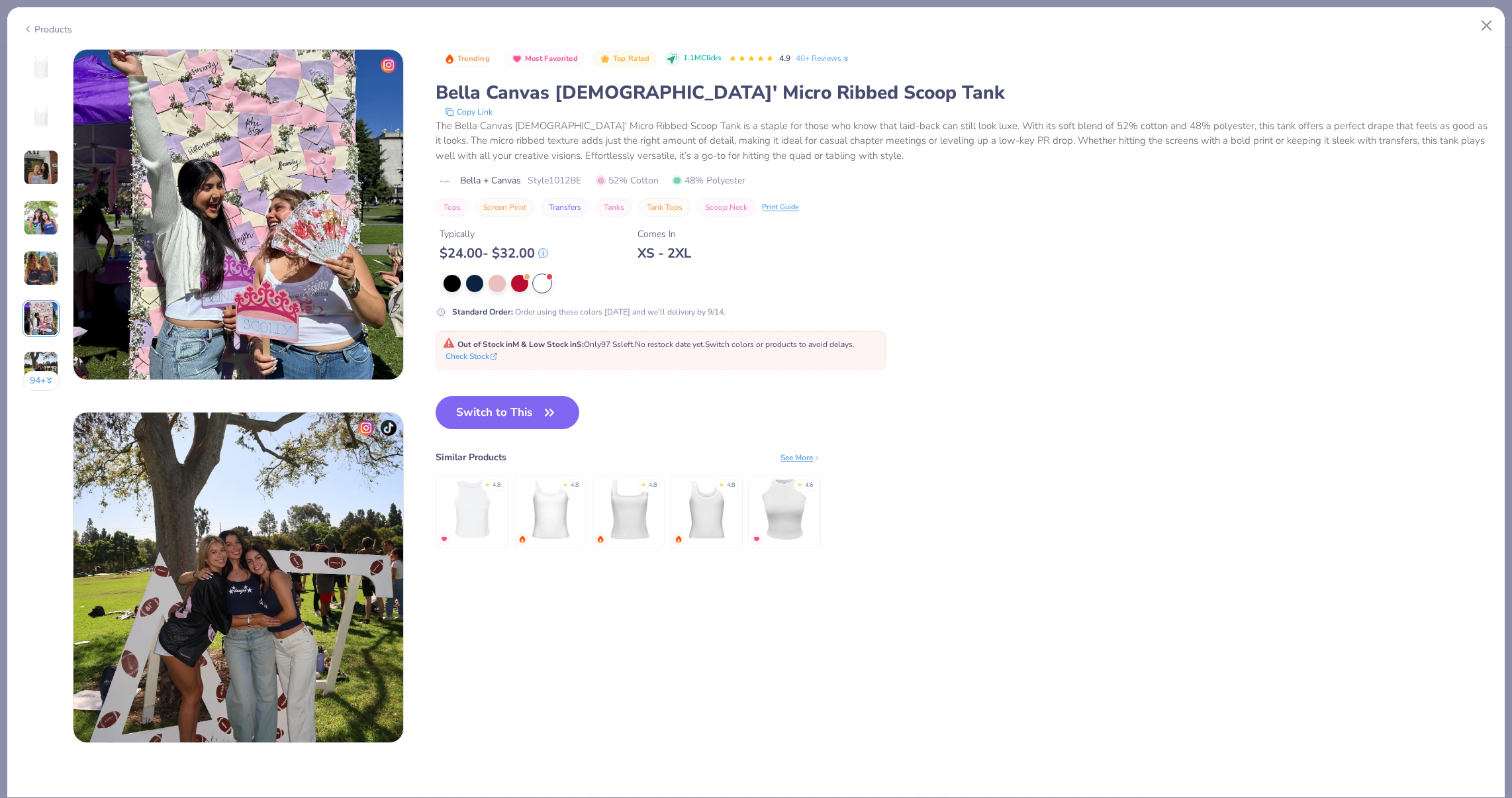
scroll to position [1814, 0]
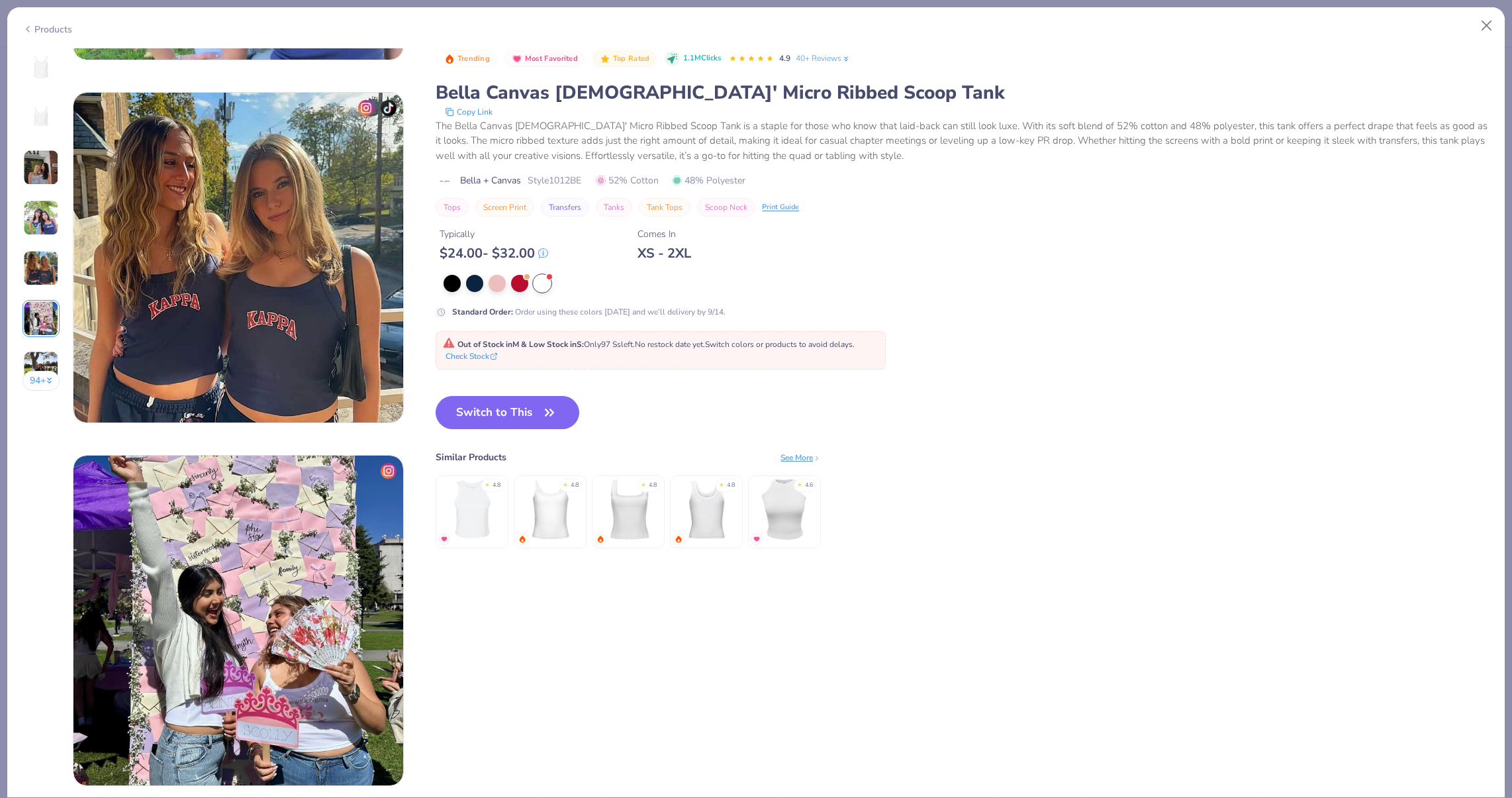
click at [41, 160] on img at bounding box center [41, 168] width 35 height 36
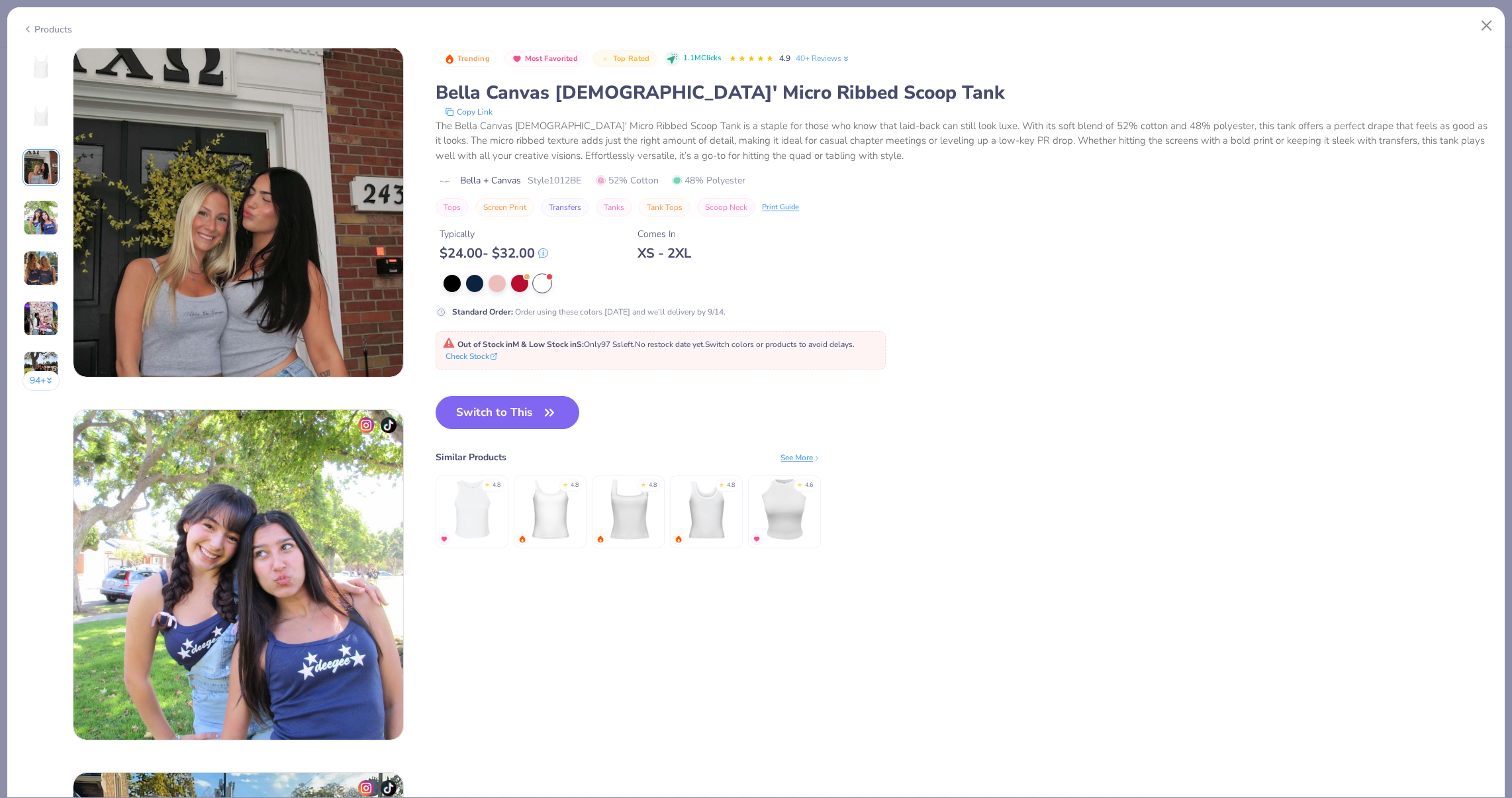
click at [39, 59] on img at bounding box center [41, 67] width 32 height 32
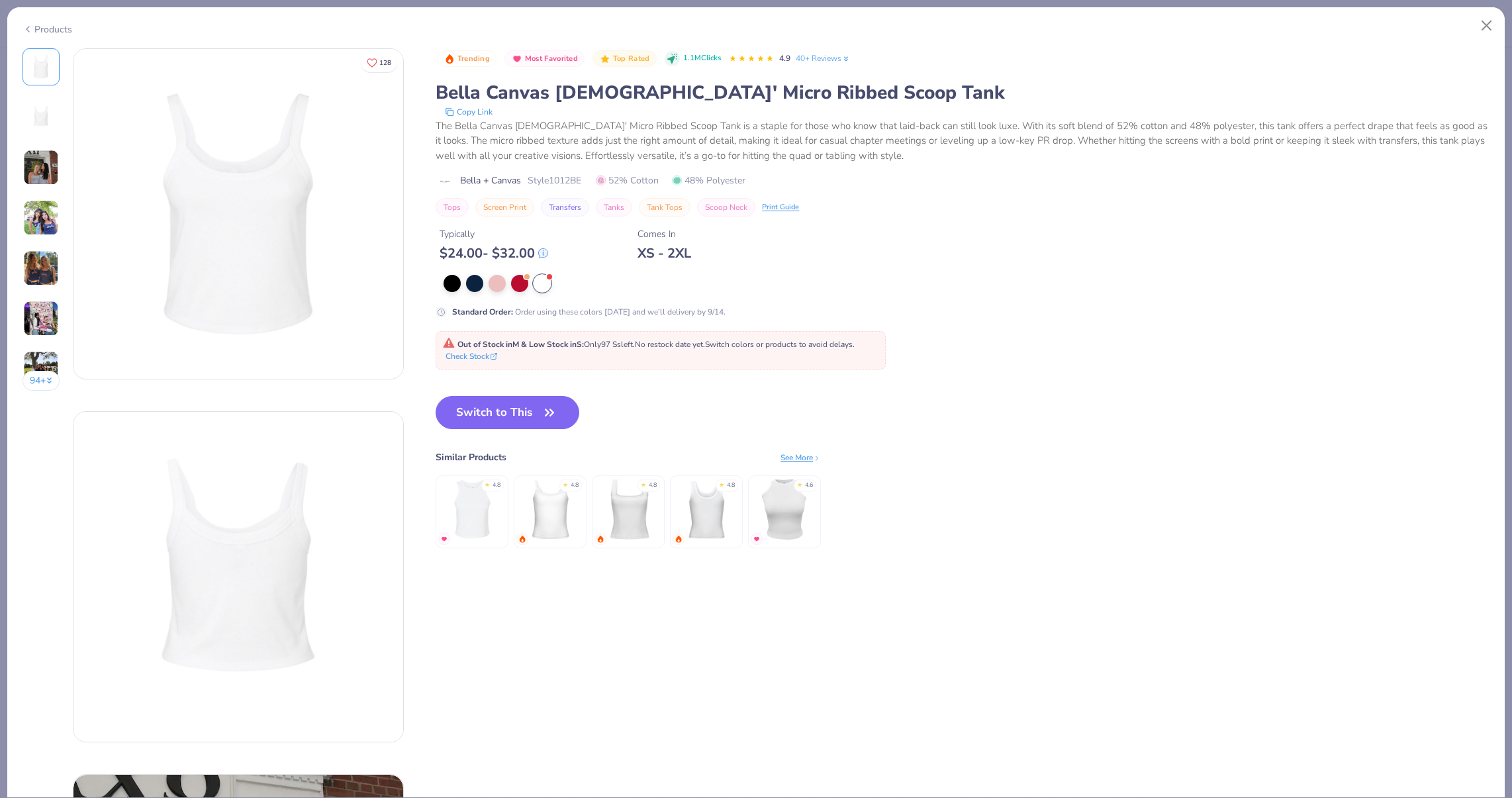
scroll to position [0, 0]
click at [54, 116] on img at bounding box center [41, 117] width 32 height 32
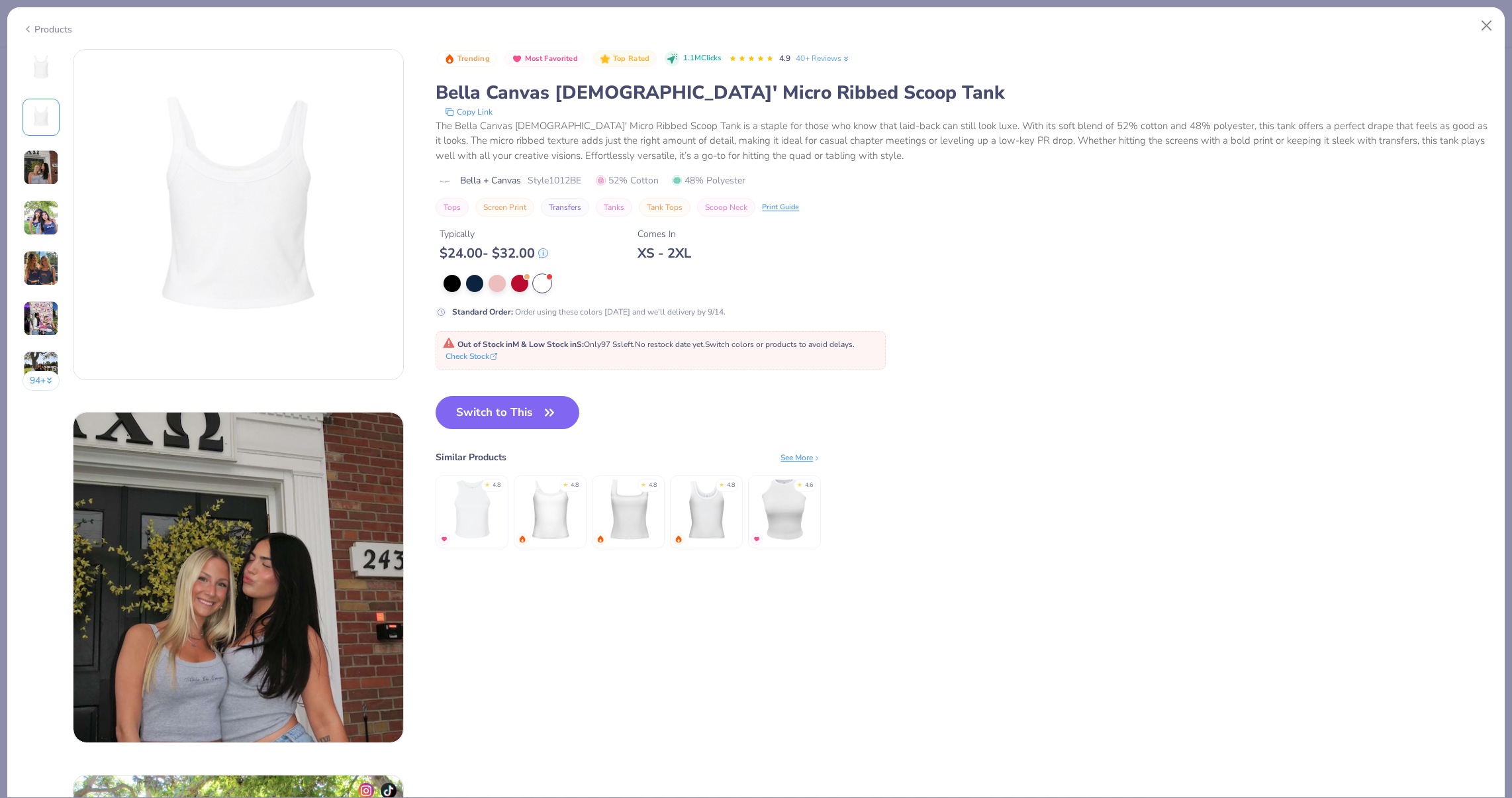
scroll to position [363, 0]
click at [35, 238] on div "94 +" at bounding box center [41, 224] width 38 height 352
click at [41, 257] on img at bounding box center [41, 268] width 35 height 36
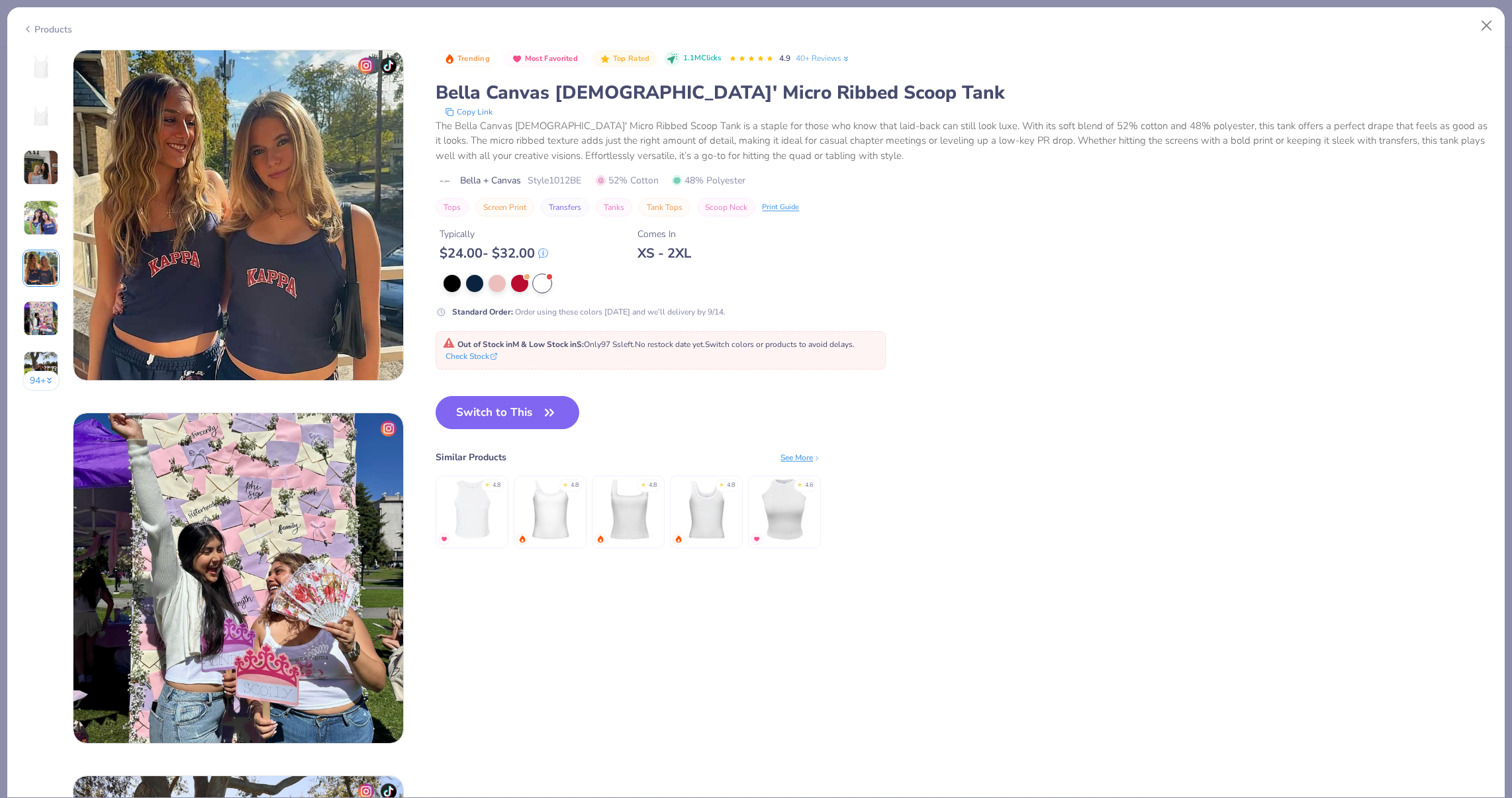
scroll to position [1451, 0]
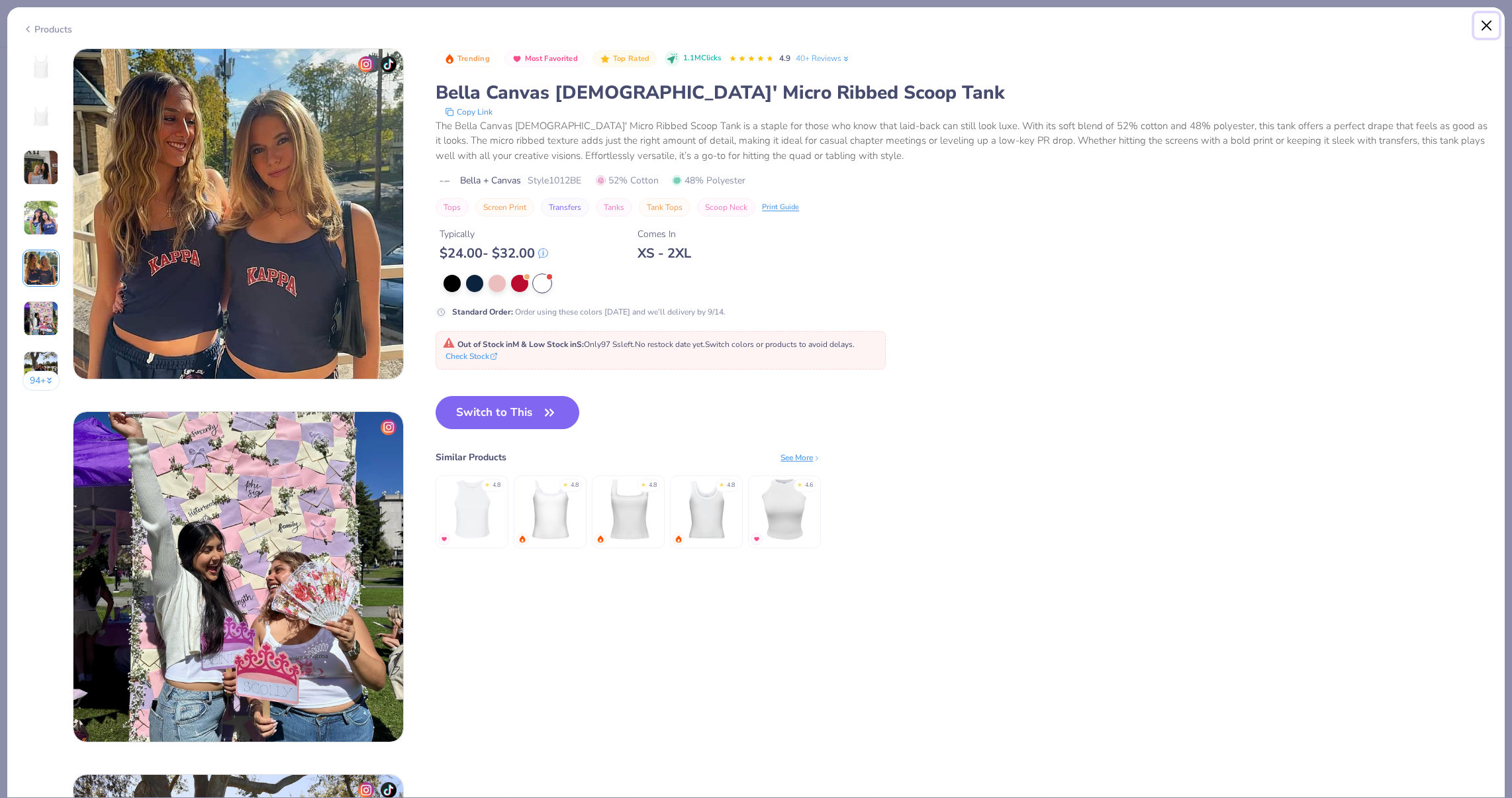
click at [1497, 28] on button "Close" at bounding box center [1486, 26] width 25 height 25
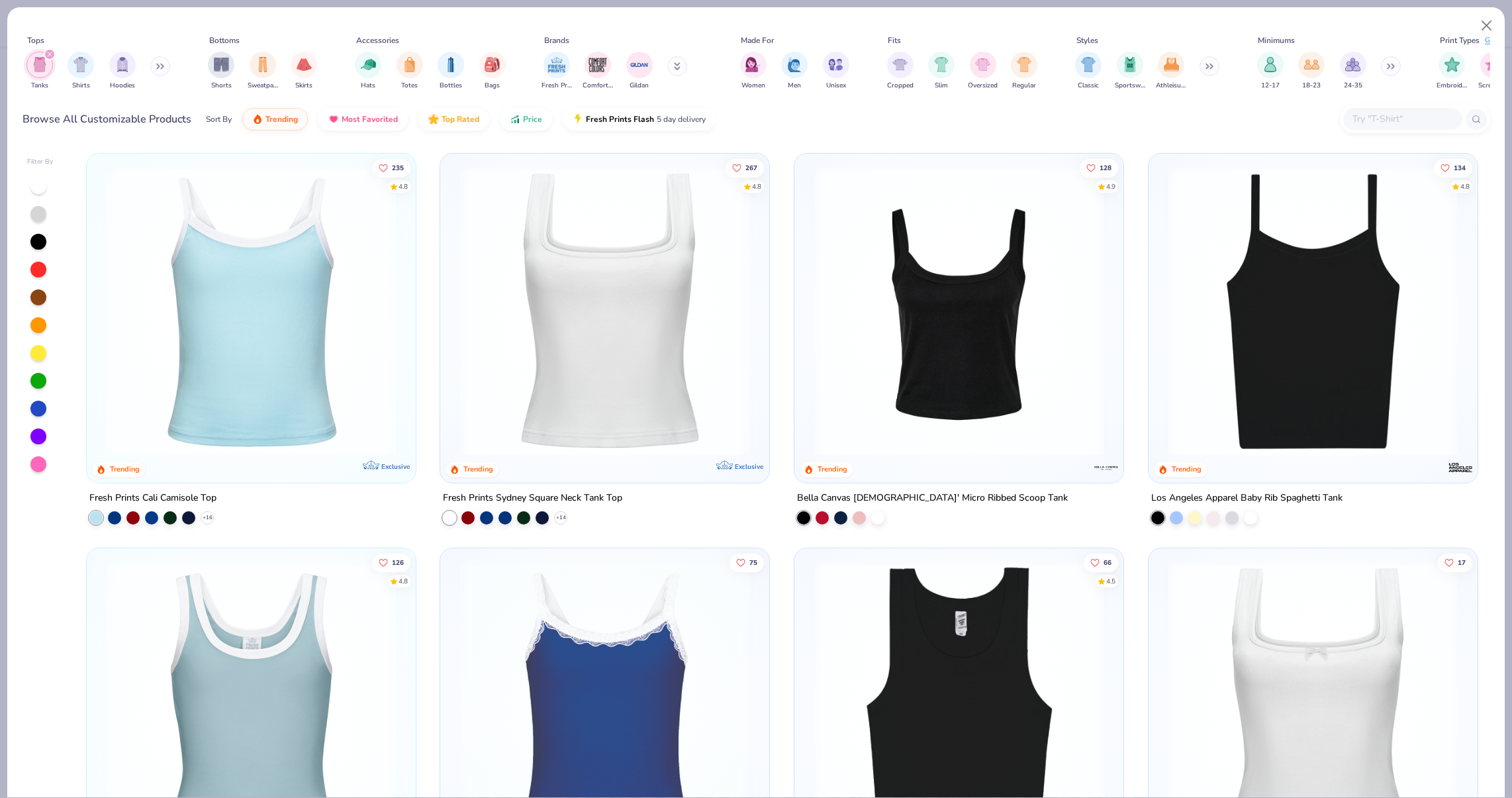
click at [1228, 263] on img at bounding box center [1312, 312] width 303 height 289
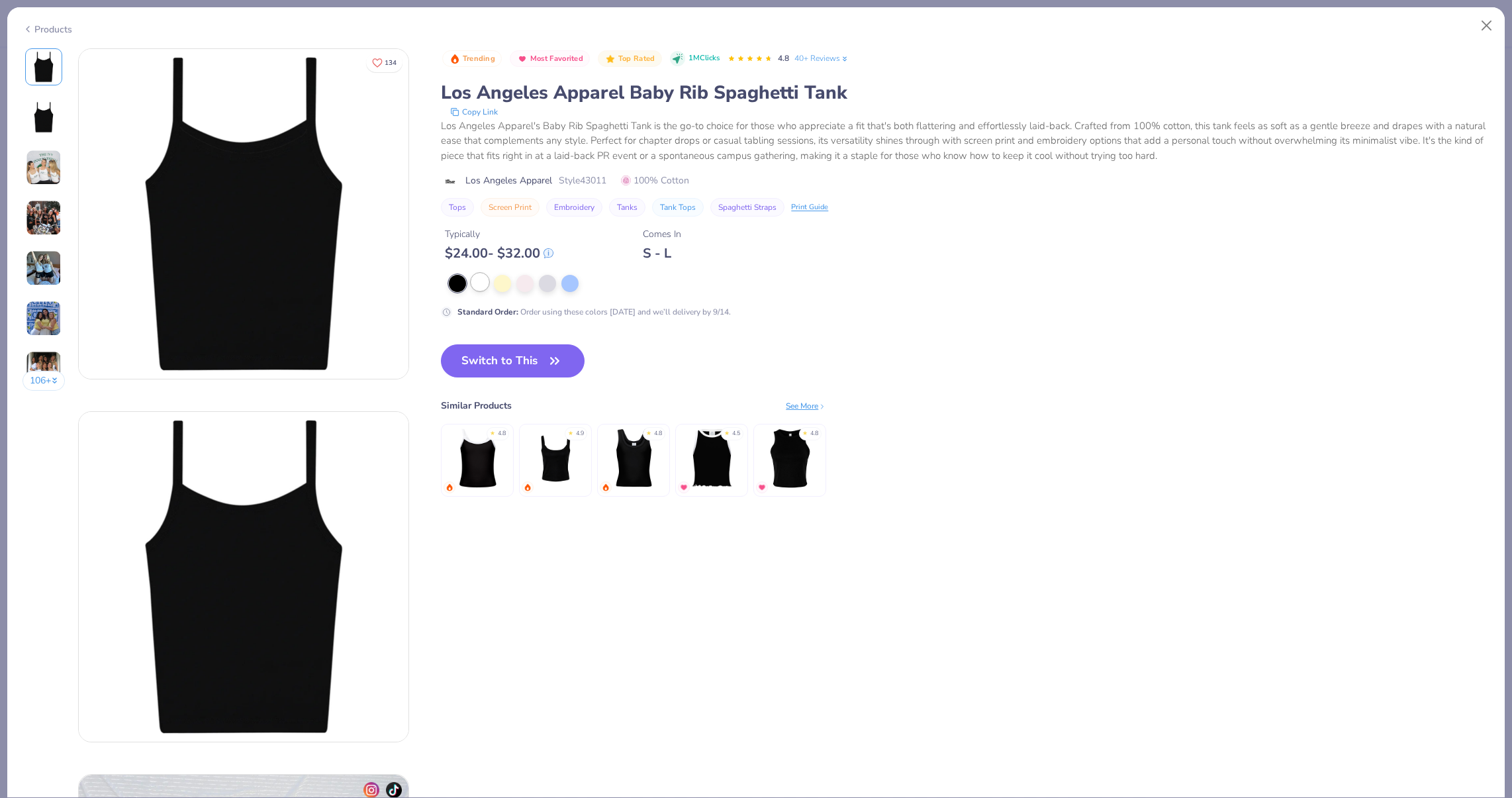
click at [484, 284] on div at bounding box center [479, 281] width 17 height 17
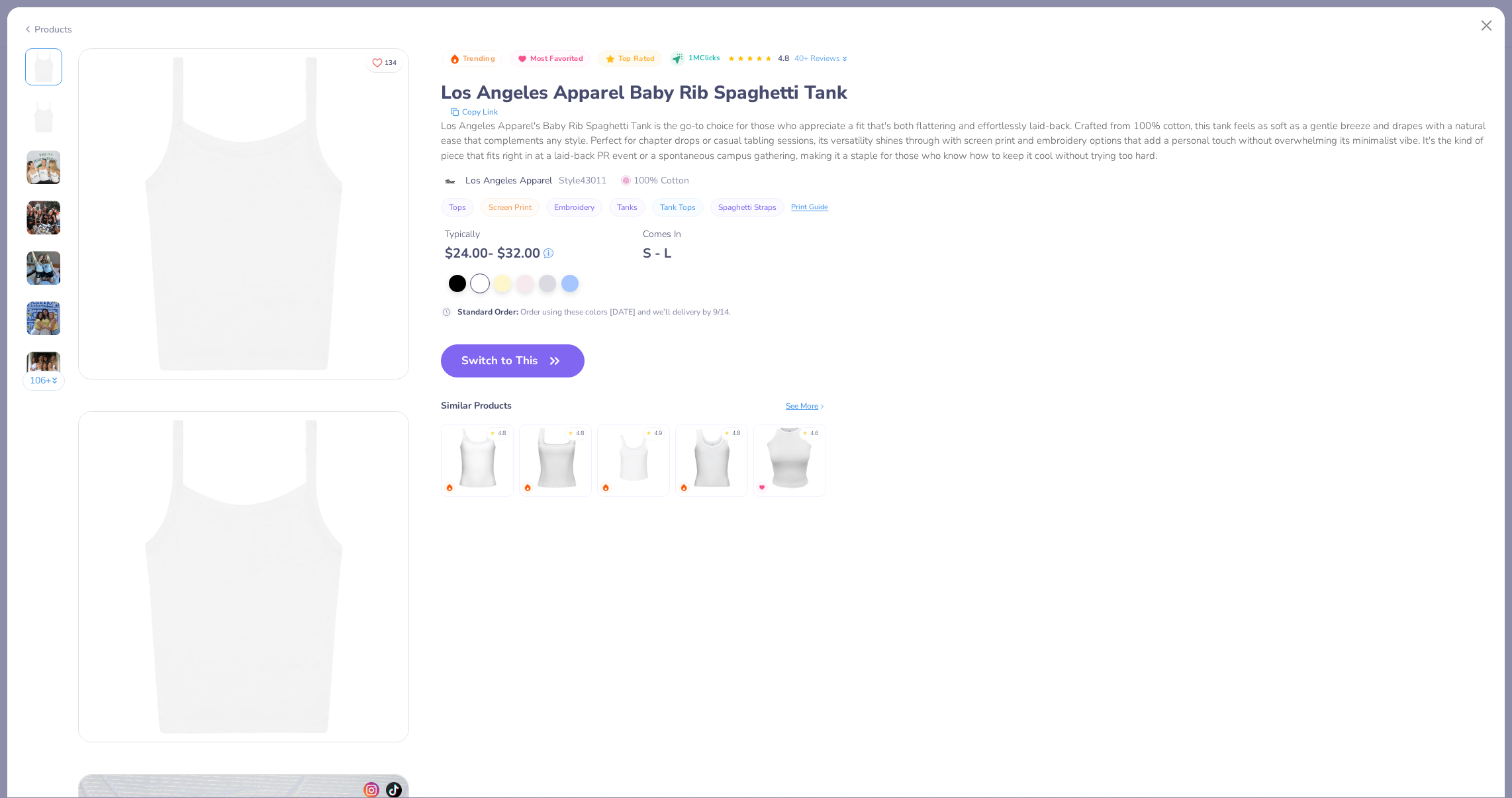
click at [28, 265] on img at bounding box center [43, 268] width 35 height 36
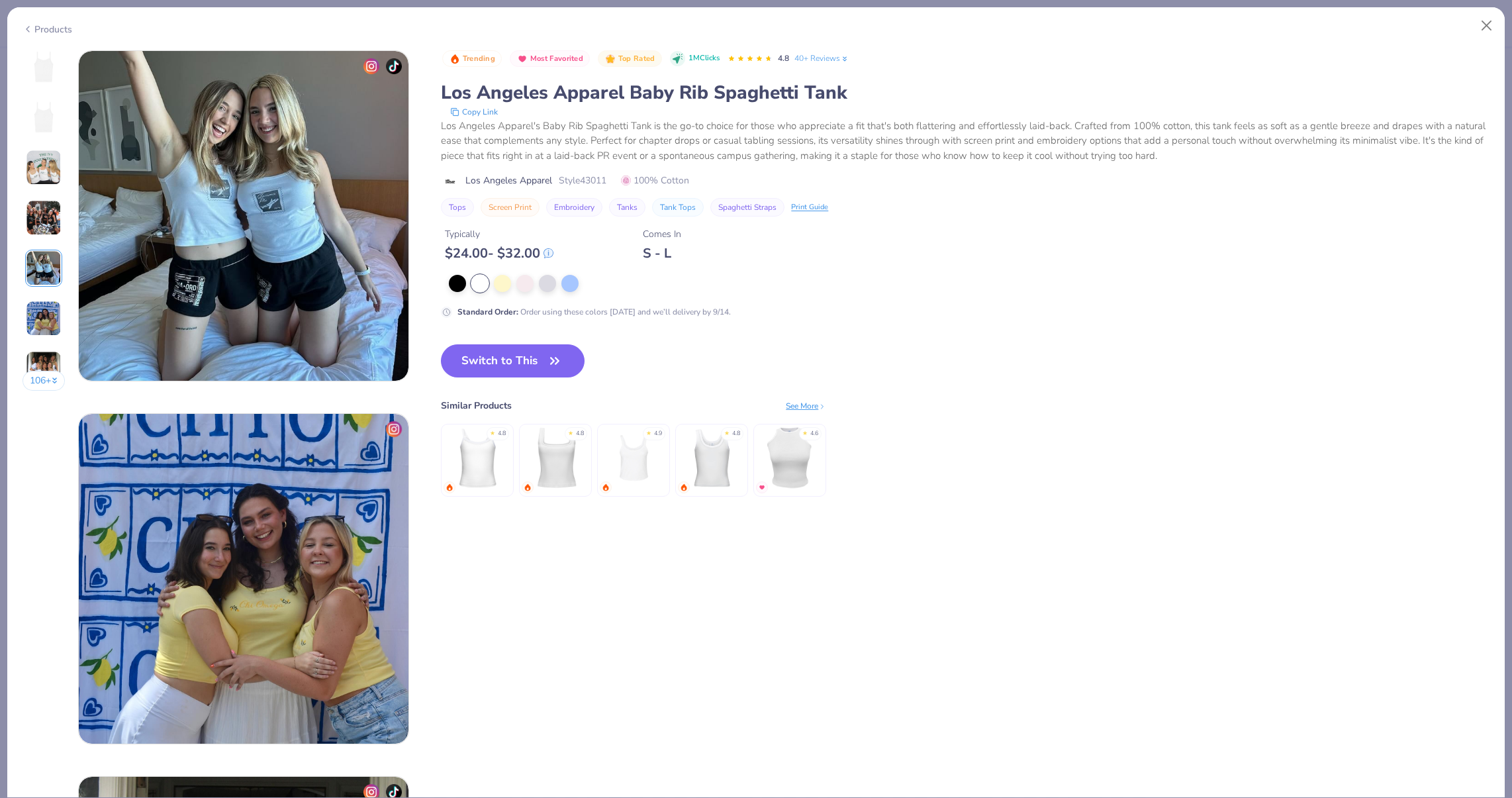
scroll to position [1451, 0]
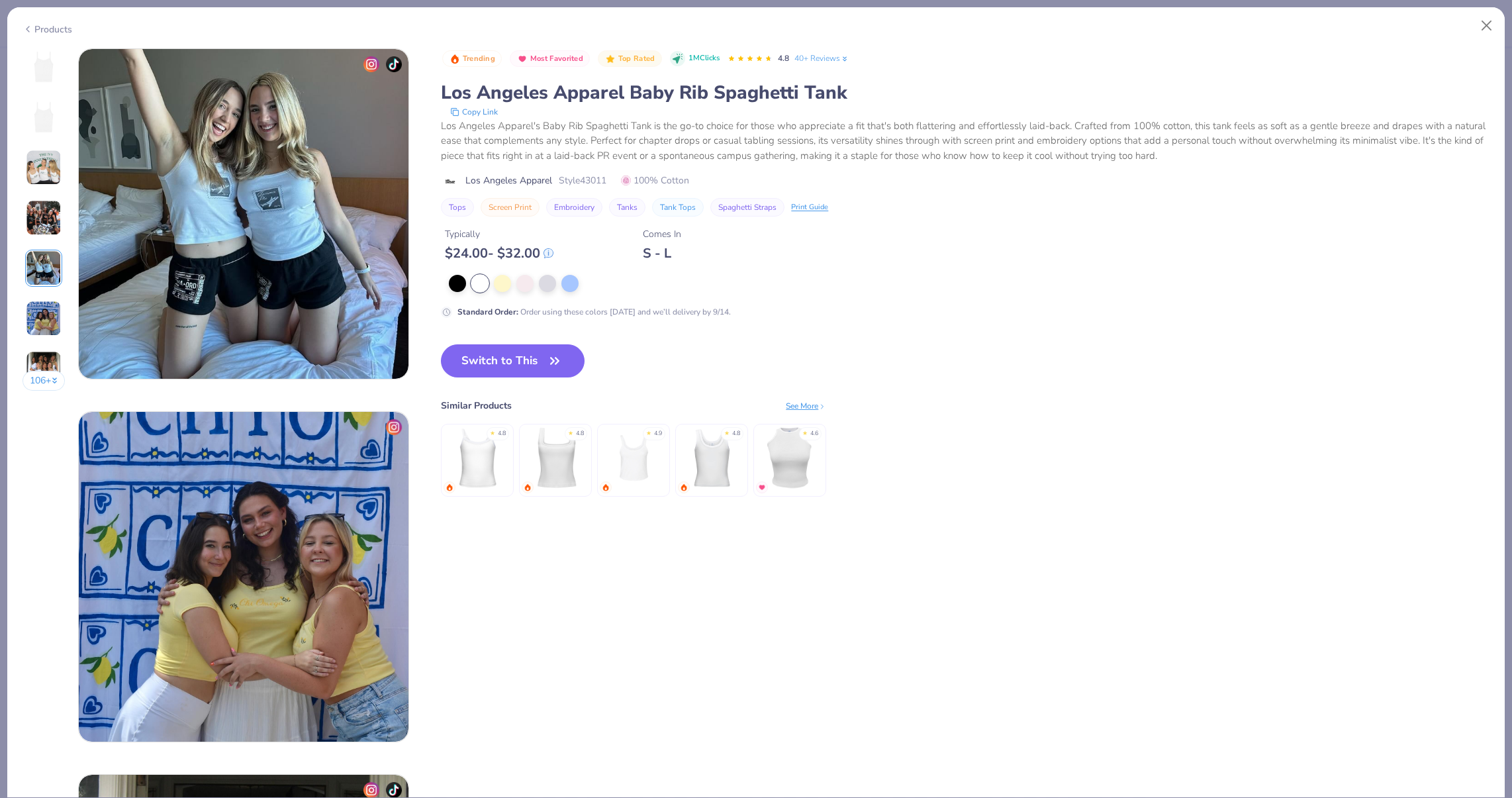
click at [24, 353] on div "106 +" at bounding box center [43, 224] width 43 height 352
click at [22, 363] on div "106 +" at bounding box center [43, 224] width 43 height 352
click at [23, 383] on div "106 +" at bounding box center [43, 224] width 43 height 352
click at [10, 320] on div "106 + 134 AN Alpha Phi, [US_STATE][GEOGRAPHIC_DATA], Northridge AK Alpha Chi Om…" at bounding box center [756, 423] width 1498 height 750
click at [12, 297] on div "106 + 134 AN Alpha Phi, [US_STATE][GEOGRAPHIC_DATA], Northridge AK Alpha Chi Om…" at bounding box center [756, 423] width 1498 height 750
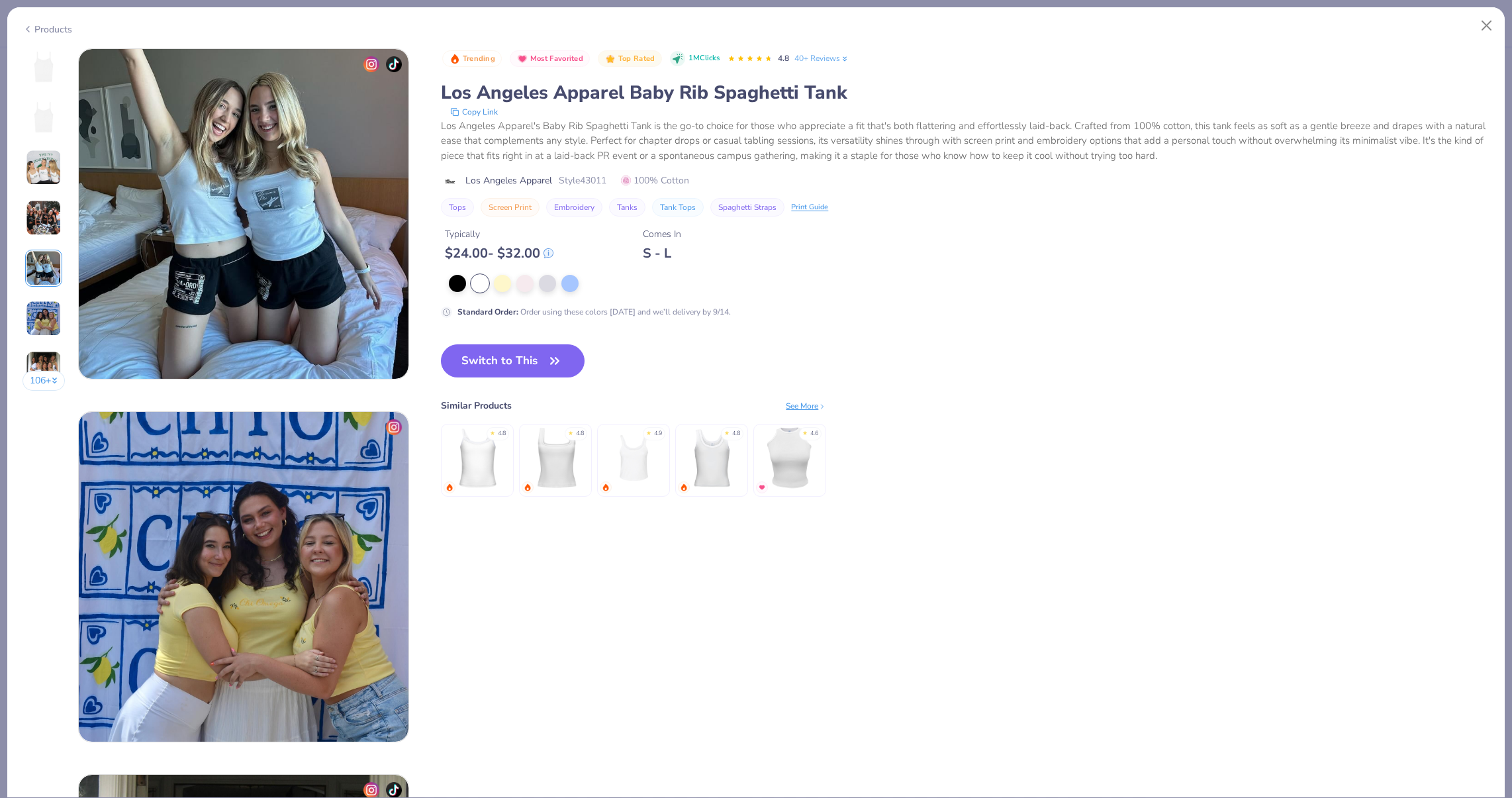
click at [35, 304] on img at bounding box center [43, 319] width 35 height 36
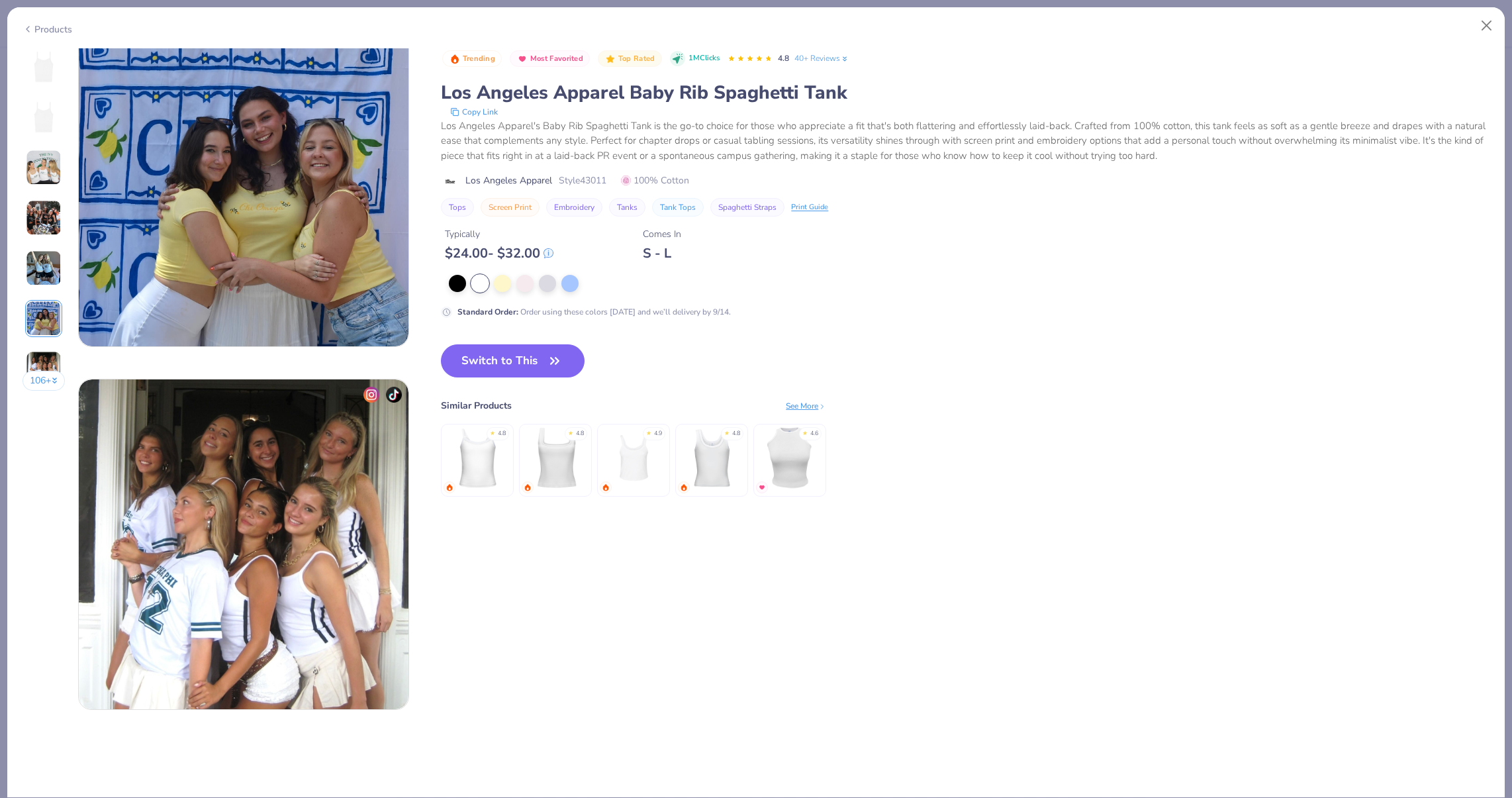
scroll to position [1848, 0]
click at [38, 390] on div "106 +" at bounding box center [43, 224] width 43 height 352
click at [41, 371] on button "106 +" at bounding box center [43, 381] width 43 height 20
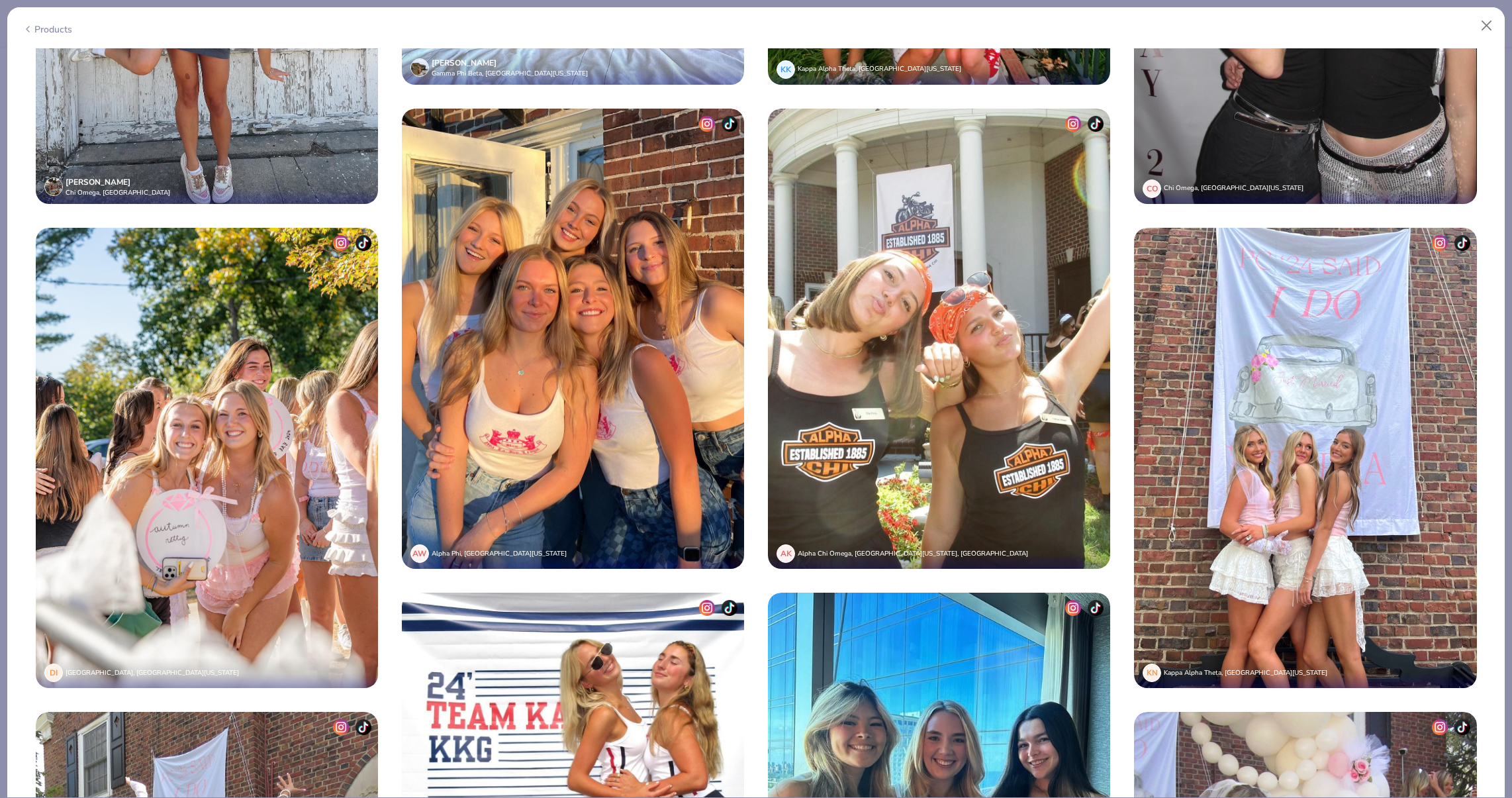
scroll to position [3558, 0]
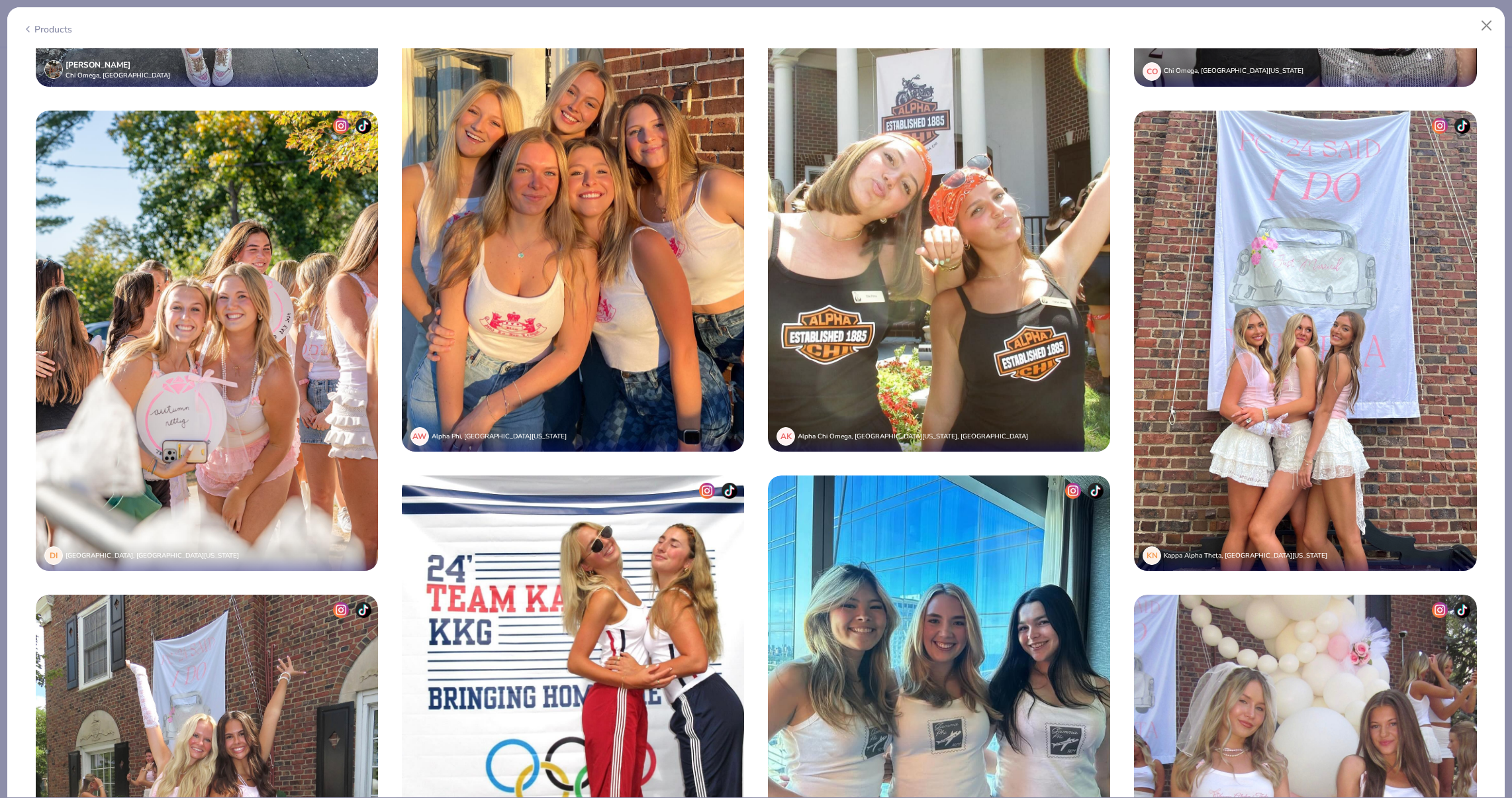
click at [469, 278] on img at bounding box center [573, 221] width 343 height 461
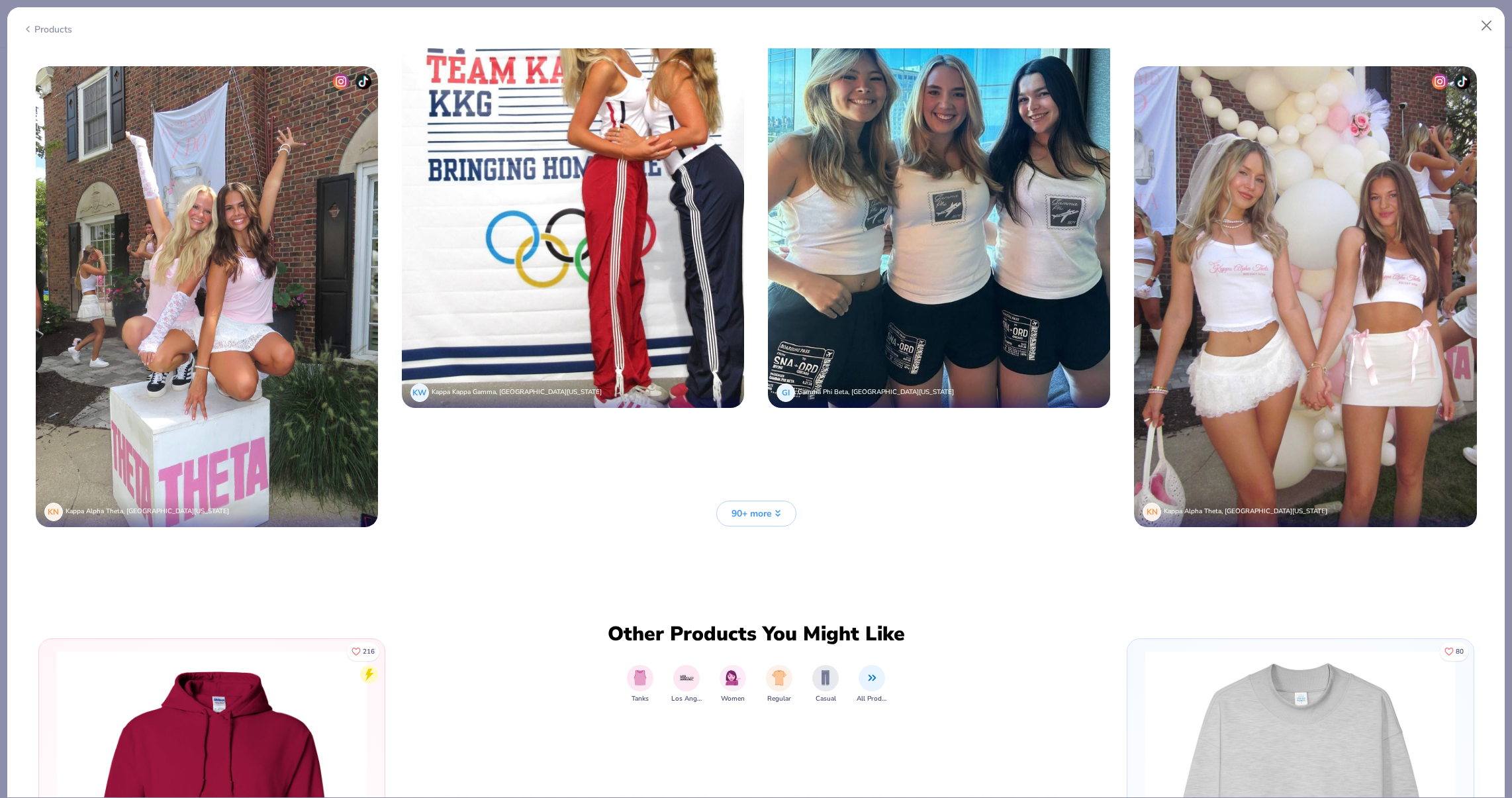
click at [893, 224] on img at bounding box center [939, 177] width 343 height 461
click at [1185, 242] on img at bounding box center [1305, 296] width 343 height 461
click at [283, 344] on img at bounding box center [207, 296] width 343 height 461
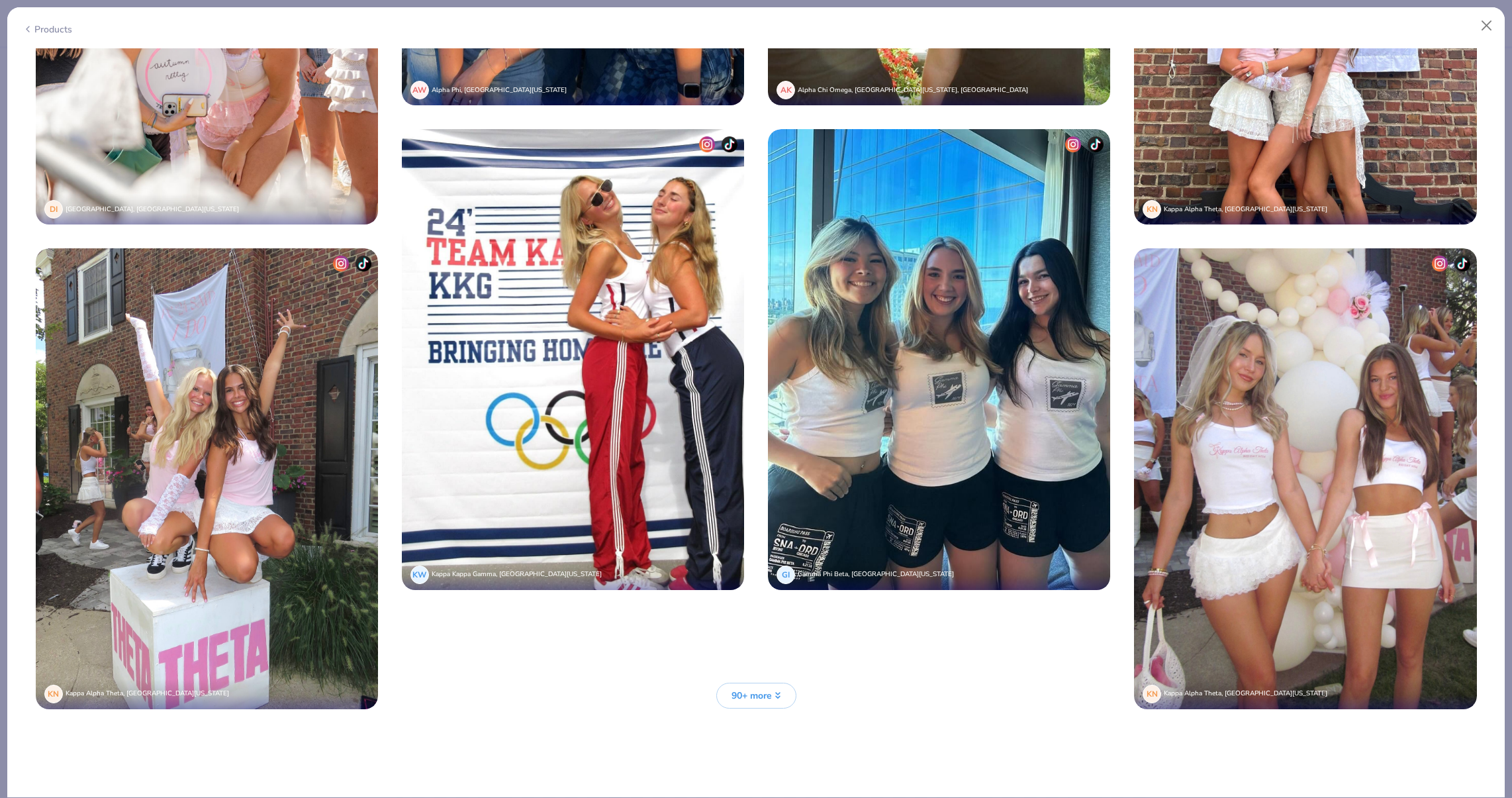
scroll to position [4253, 0]
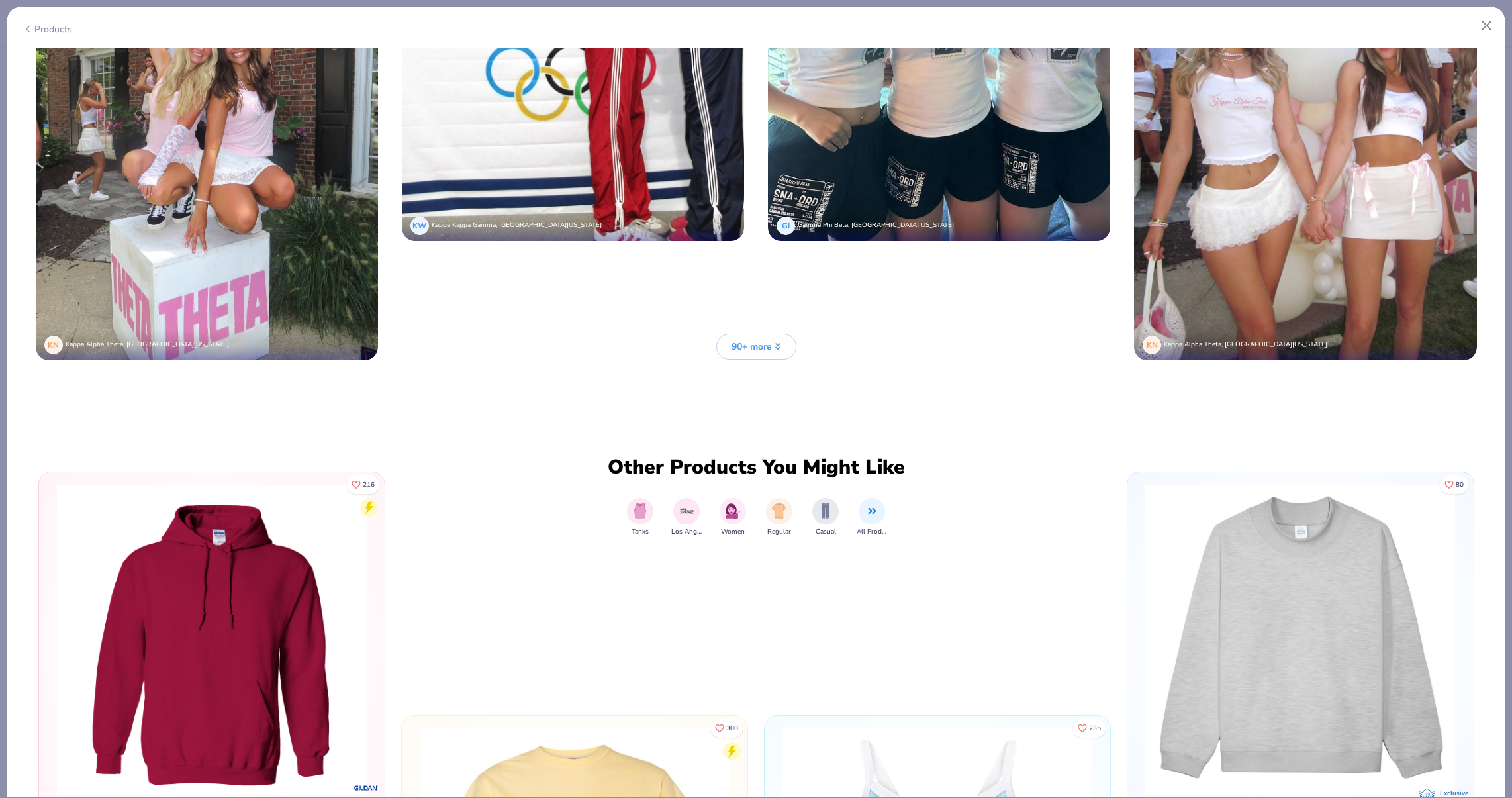
click at [747, 352] on button "90+ more" at bounding box center [756, 346] width 80 height 26
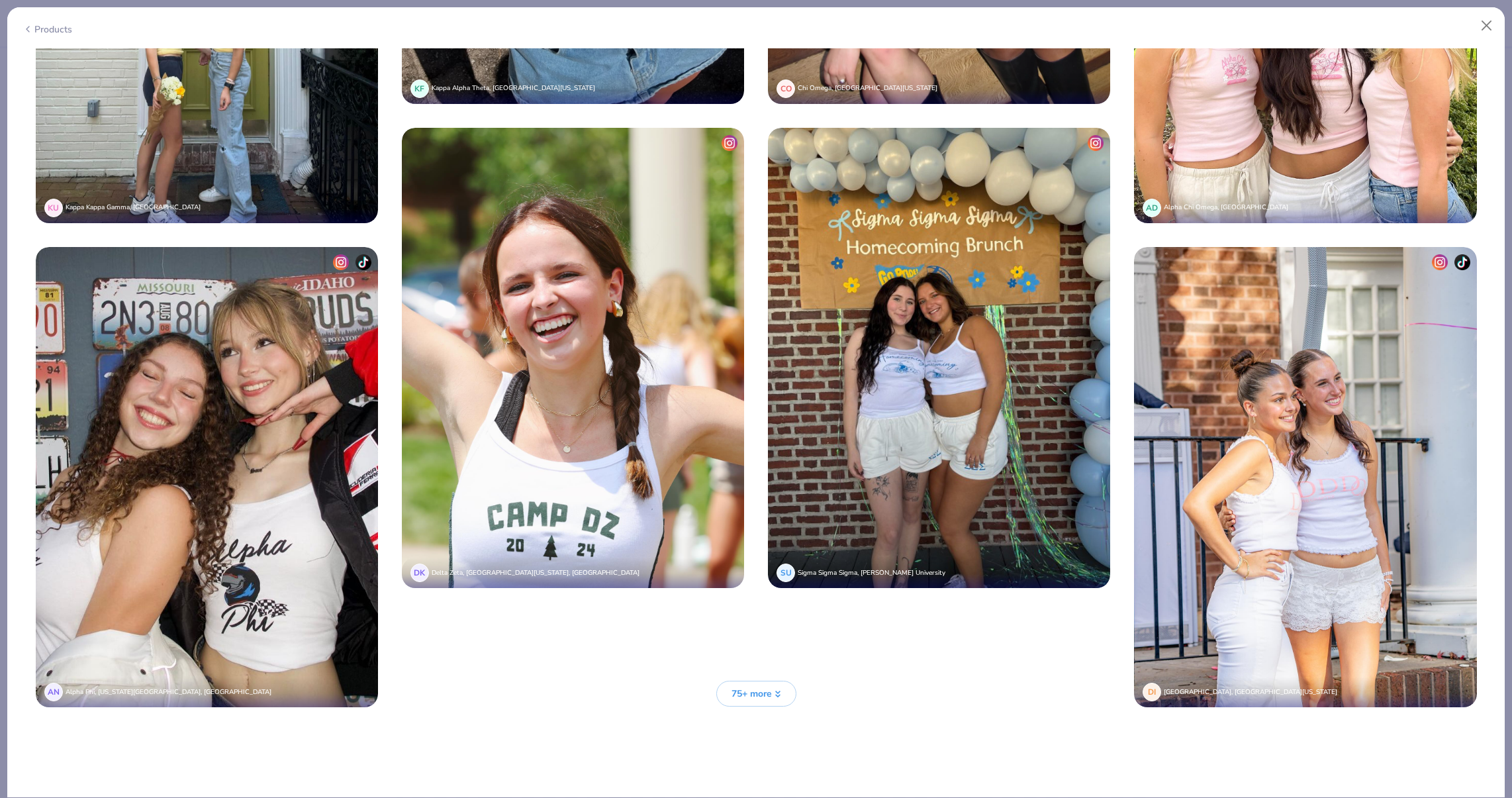
scroll to position [5916, 0]
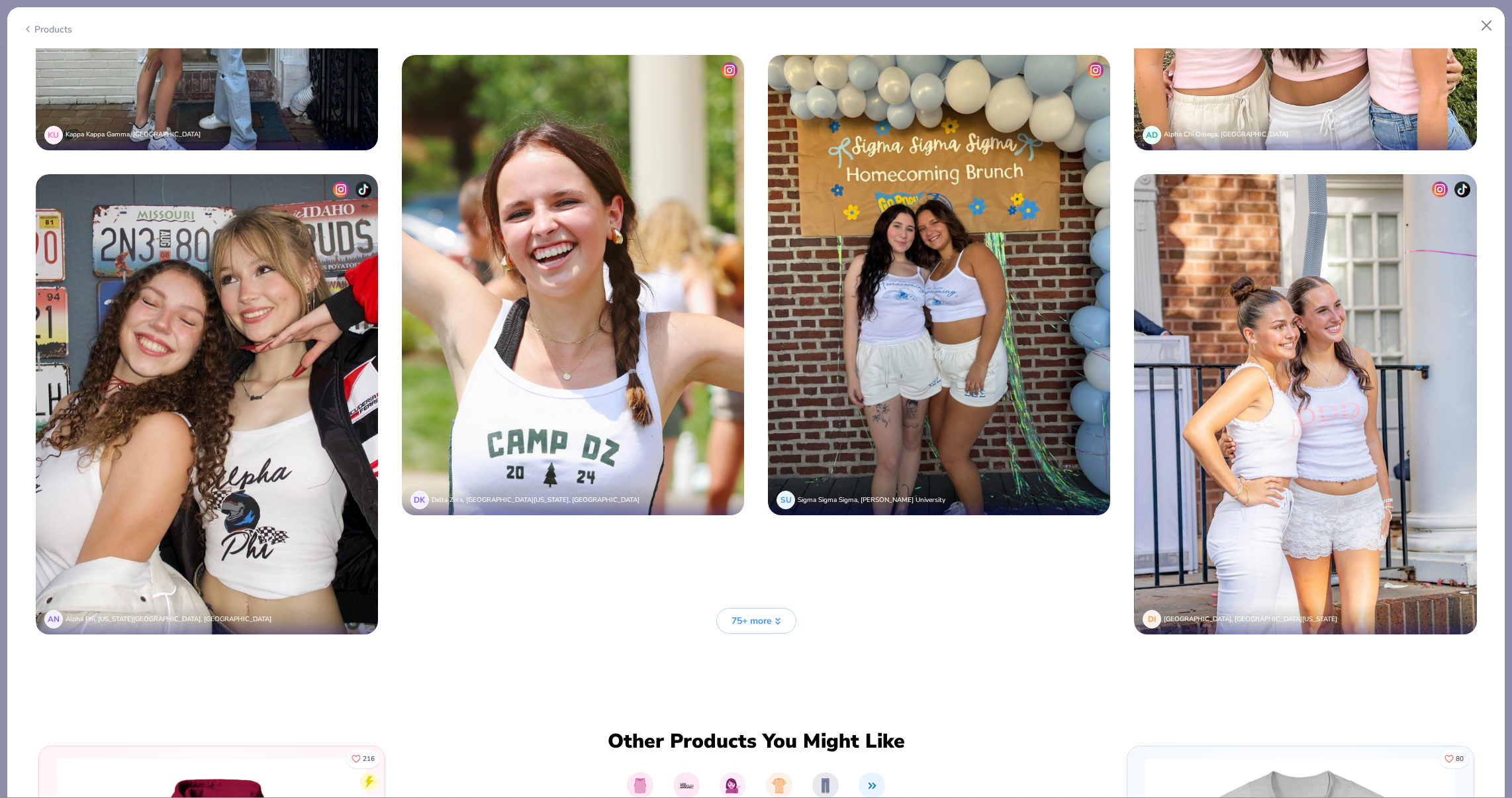
click at [776, 628] on button "75+ more" at bounding box center [756, 620] width 80 height 26
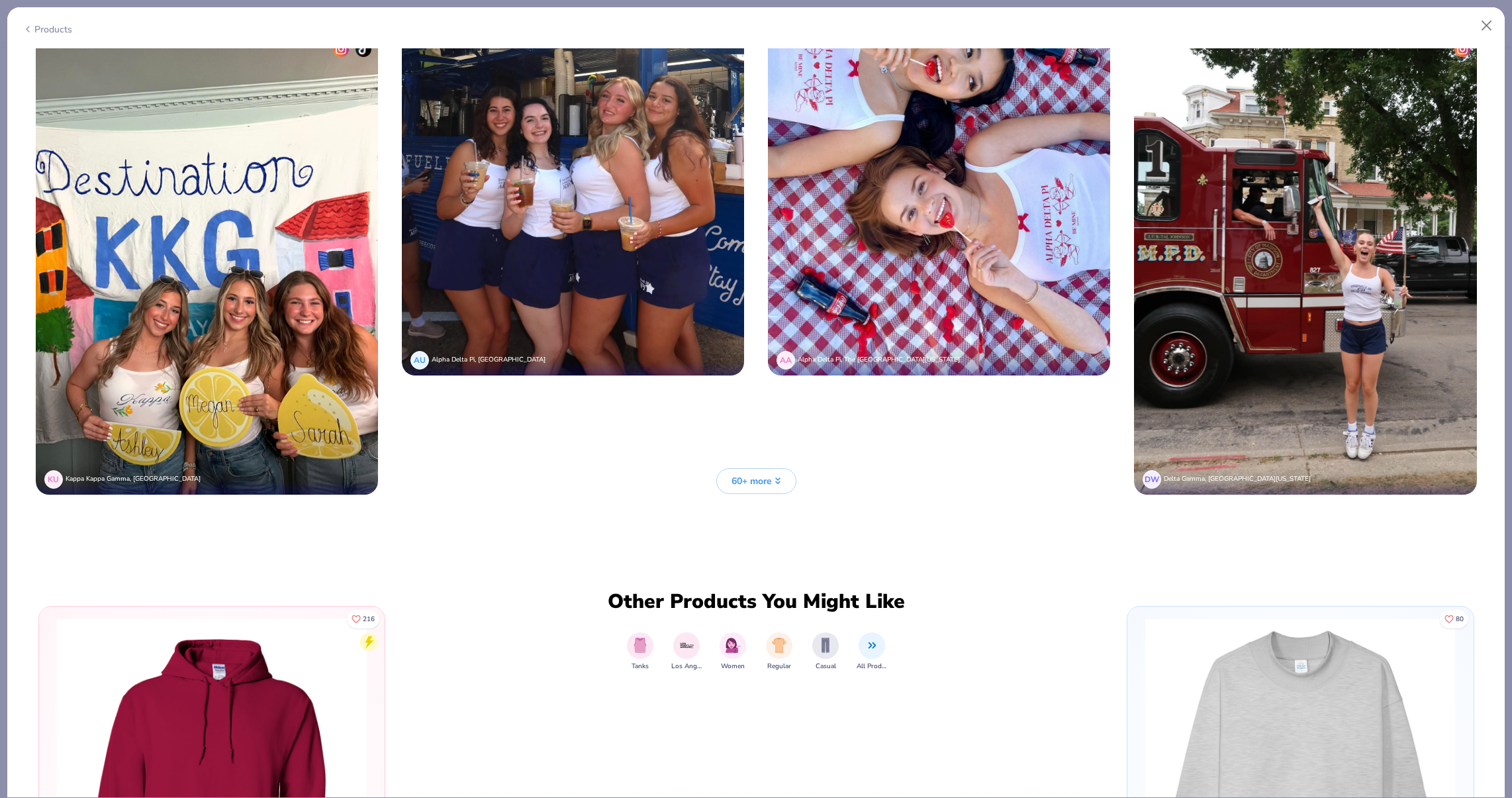
scroll to position [8107, 0]
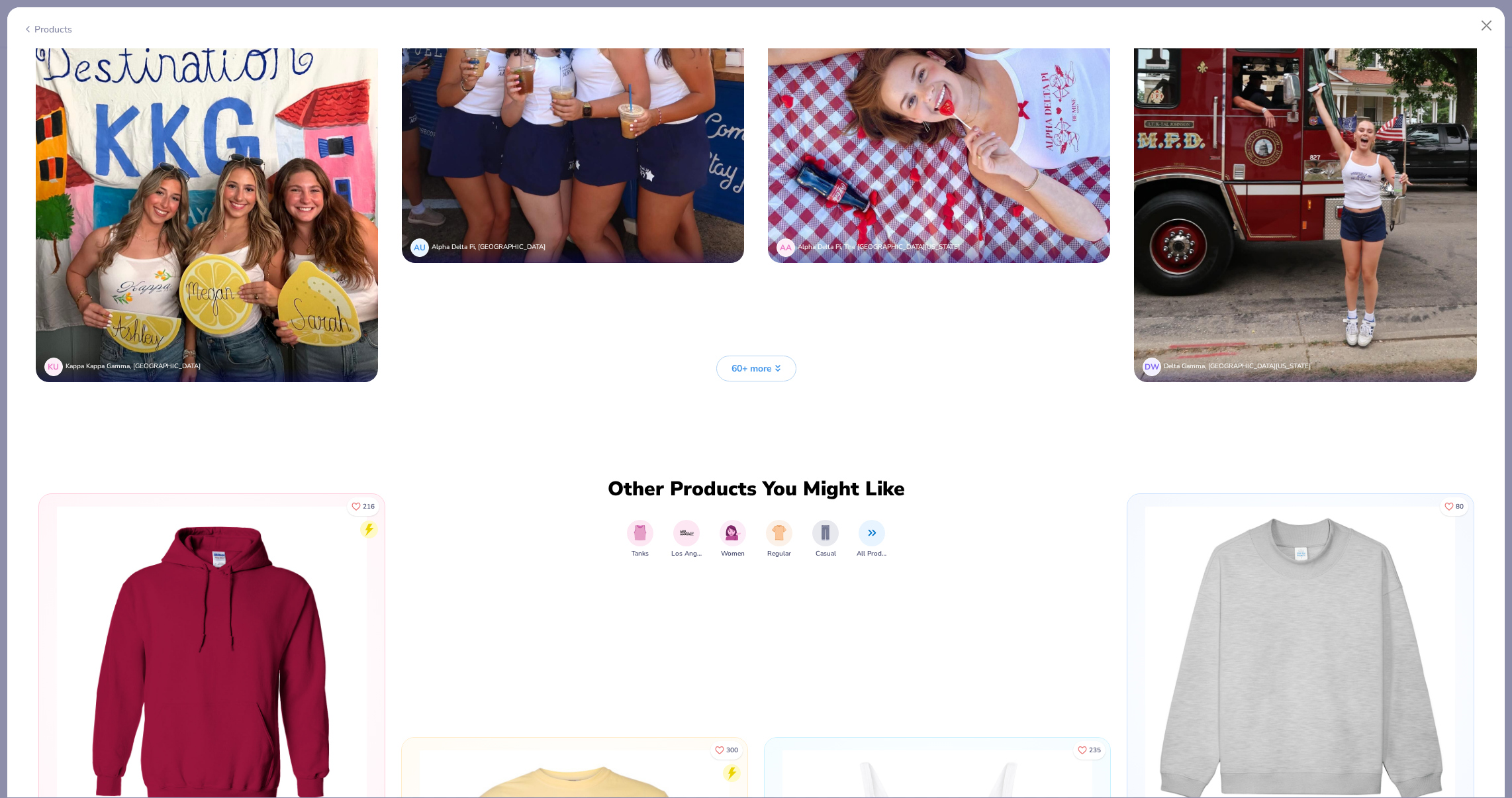
click at [779, 377] on button "60+ more" at bounding box center [756, 368] width 80 height 26
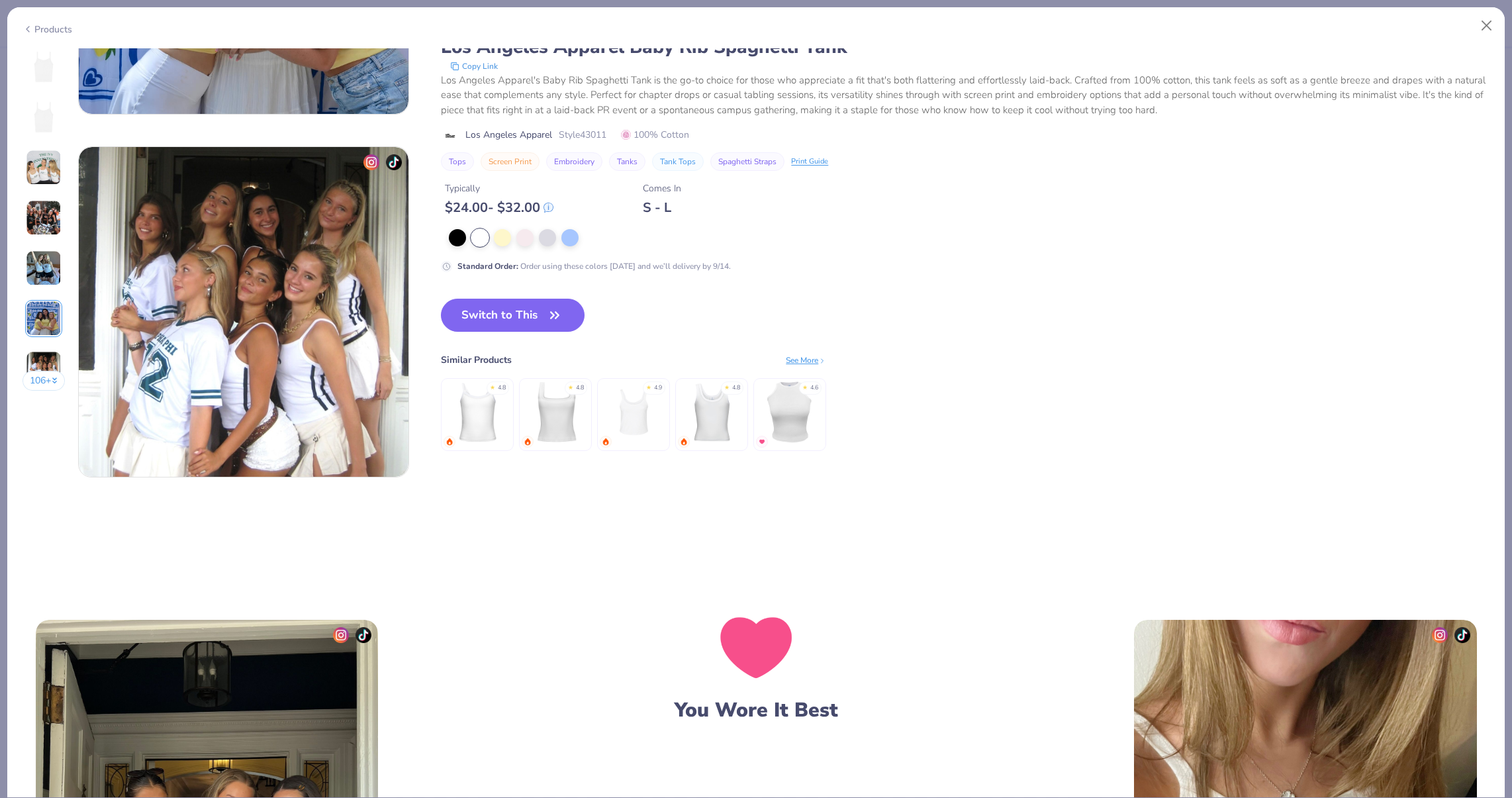
scroll to position [1205, 0]
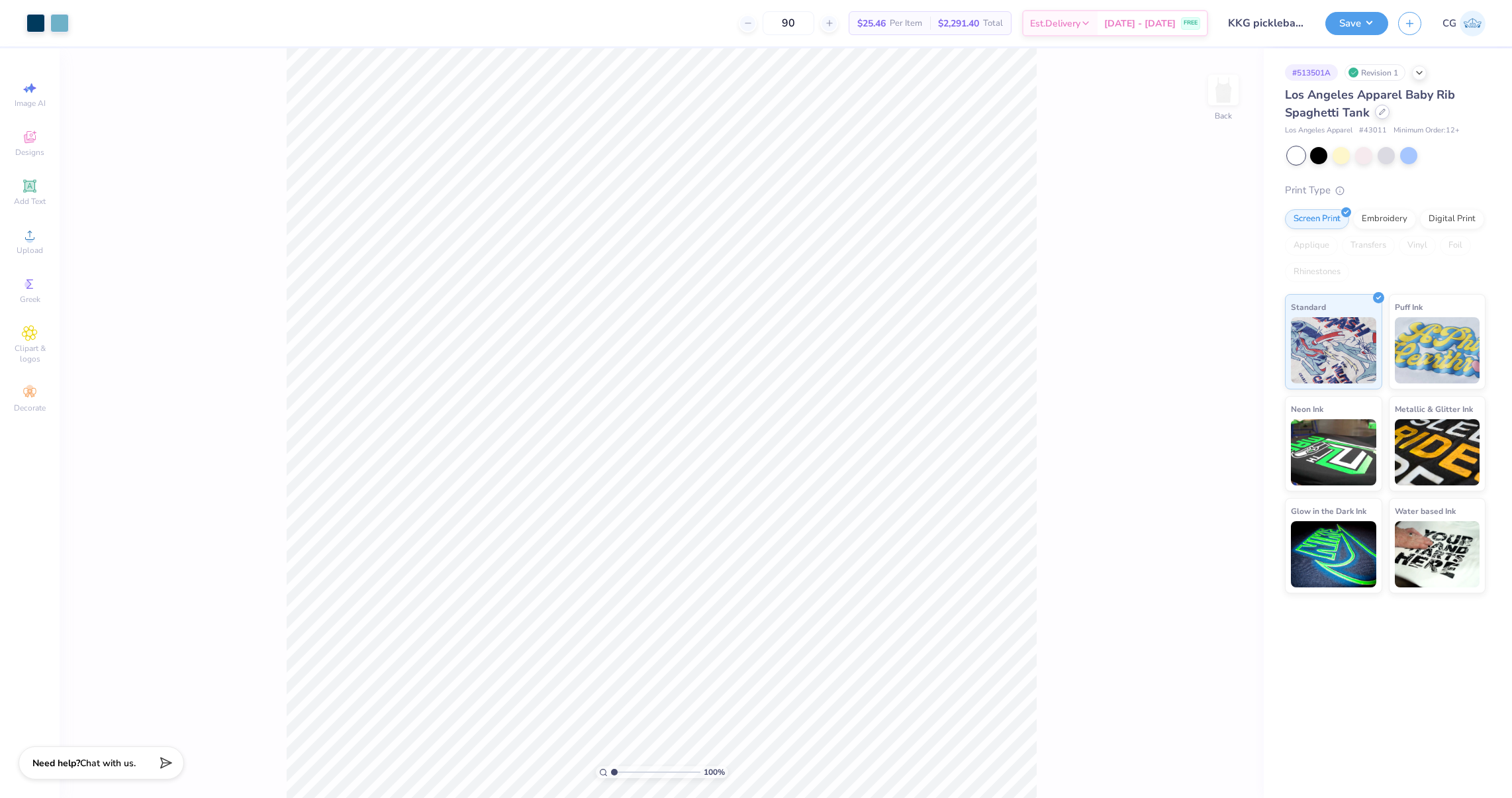
click at [1379, 113] on icon at bounding box center [1382, 111] width 6 height 6
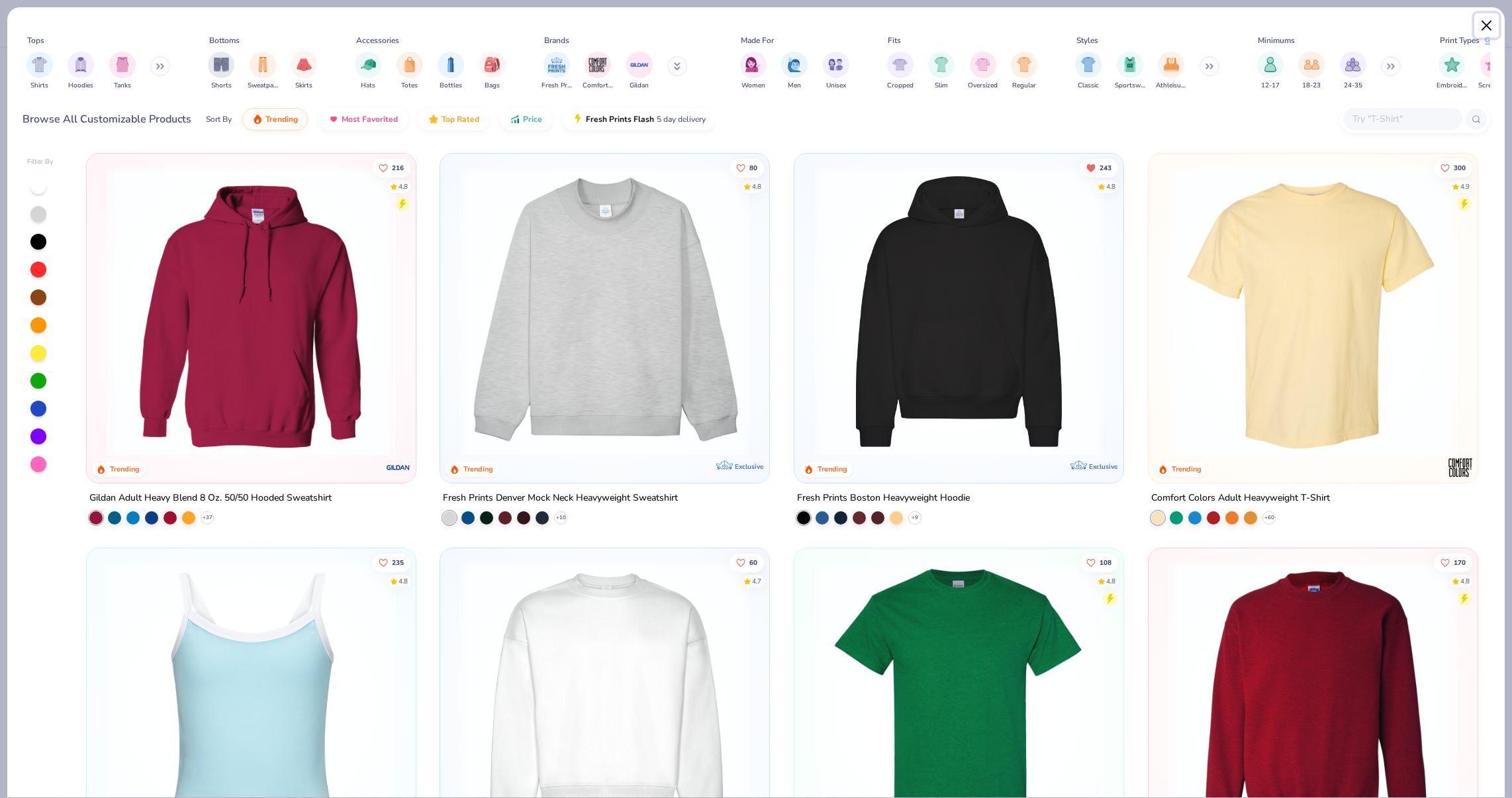
click at [1482, 28] on button "Close" at bounding box center [1486, 26] width 25 height 25
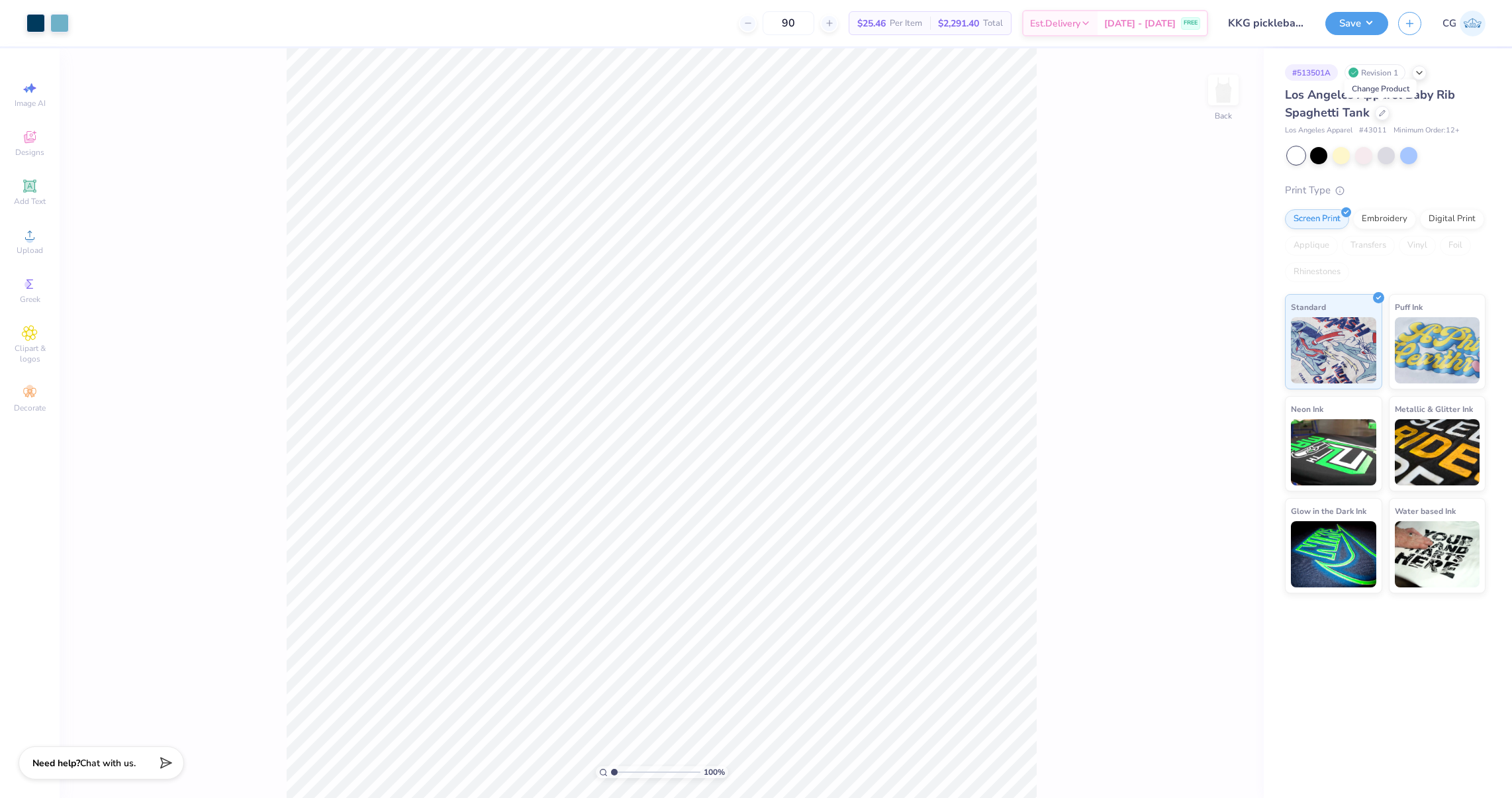
click at [1390, 122] on div "Los Angeles Apparel Baby Rib Spaghetti Tank" at bounding box center [1385, 104] width 201 height 36
click at [1382, 115] on icon at bounding box center [1382, 111] width 6 height 6
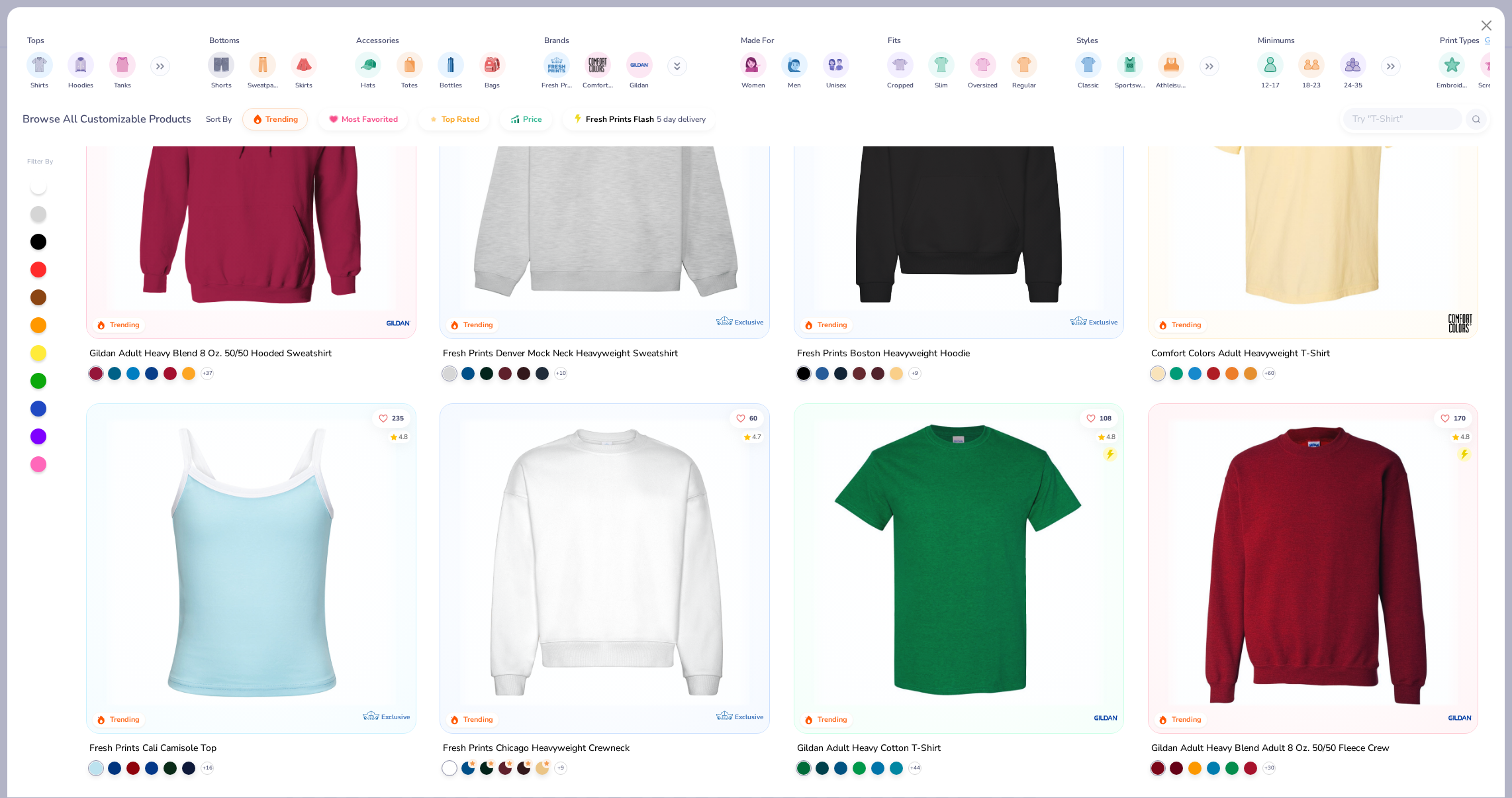
scroll to position [181, 0]
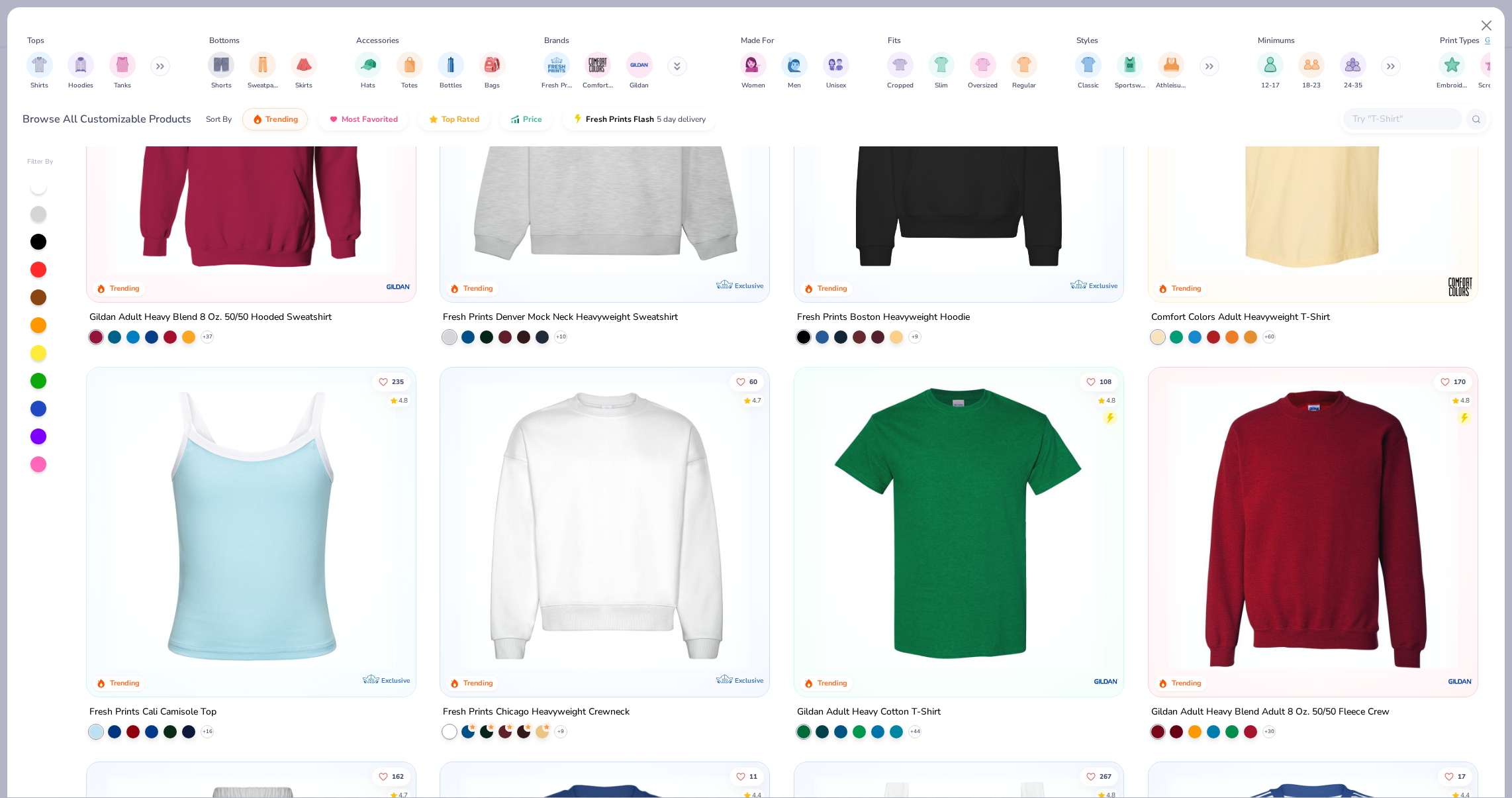
click at [266, 633] on img at bounding box center [251, 525] width 303 height 289
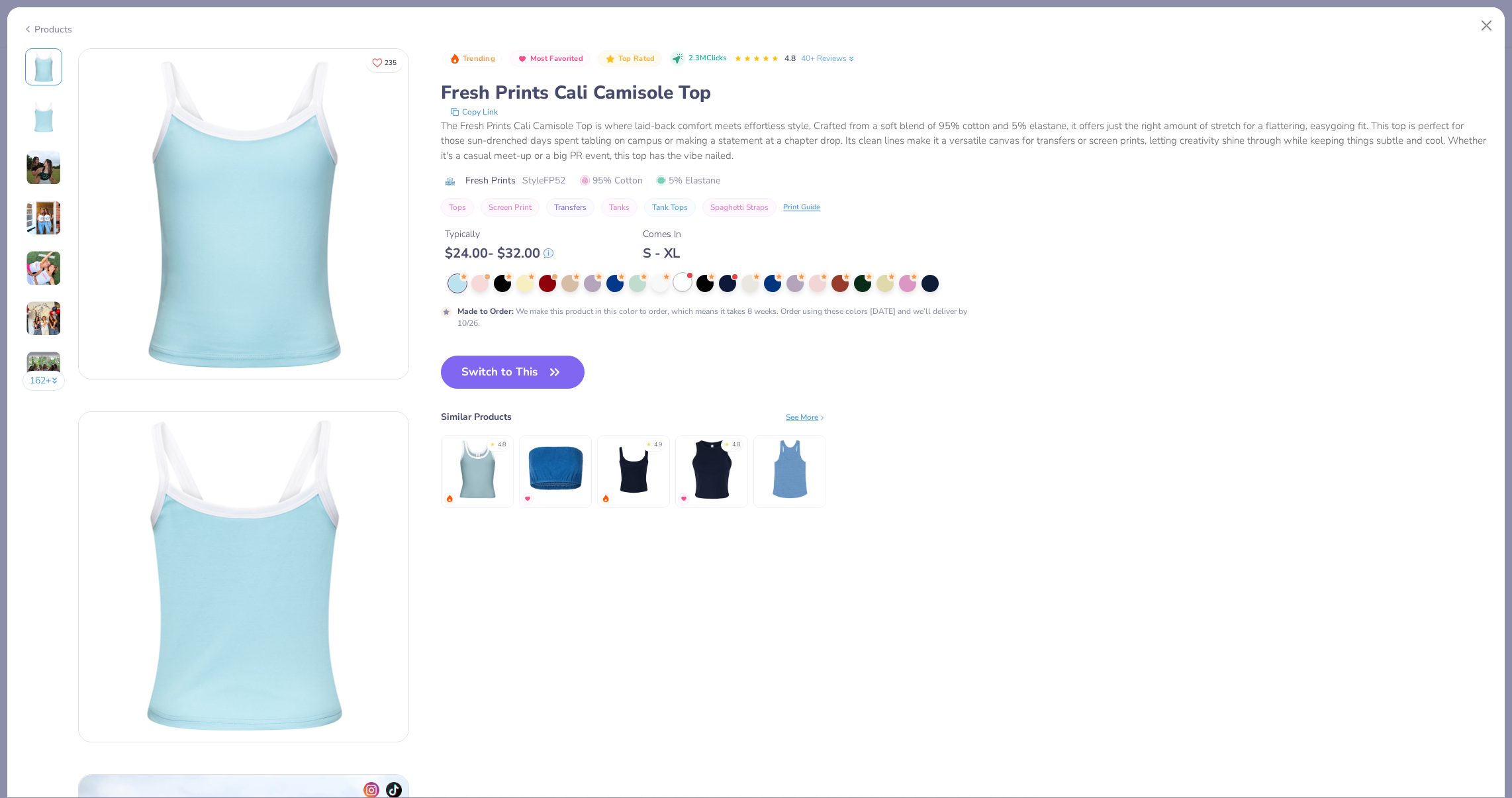
click at [680, 280] on div at bounding box center [681, 281] width 17 height 17
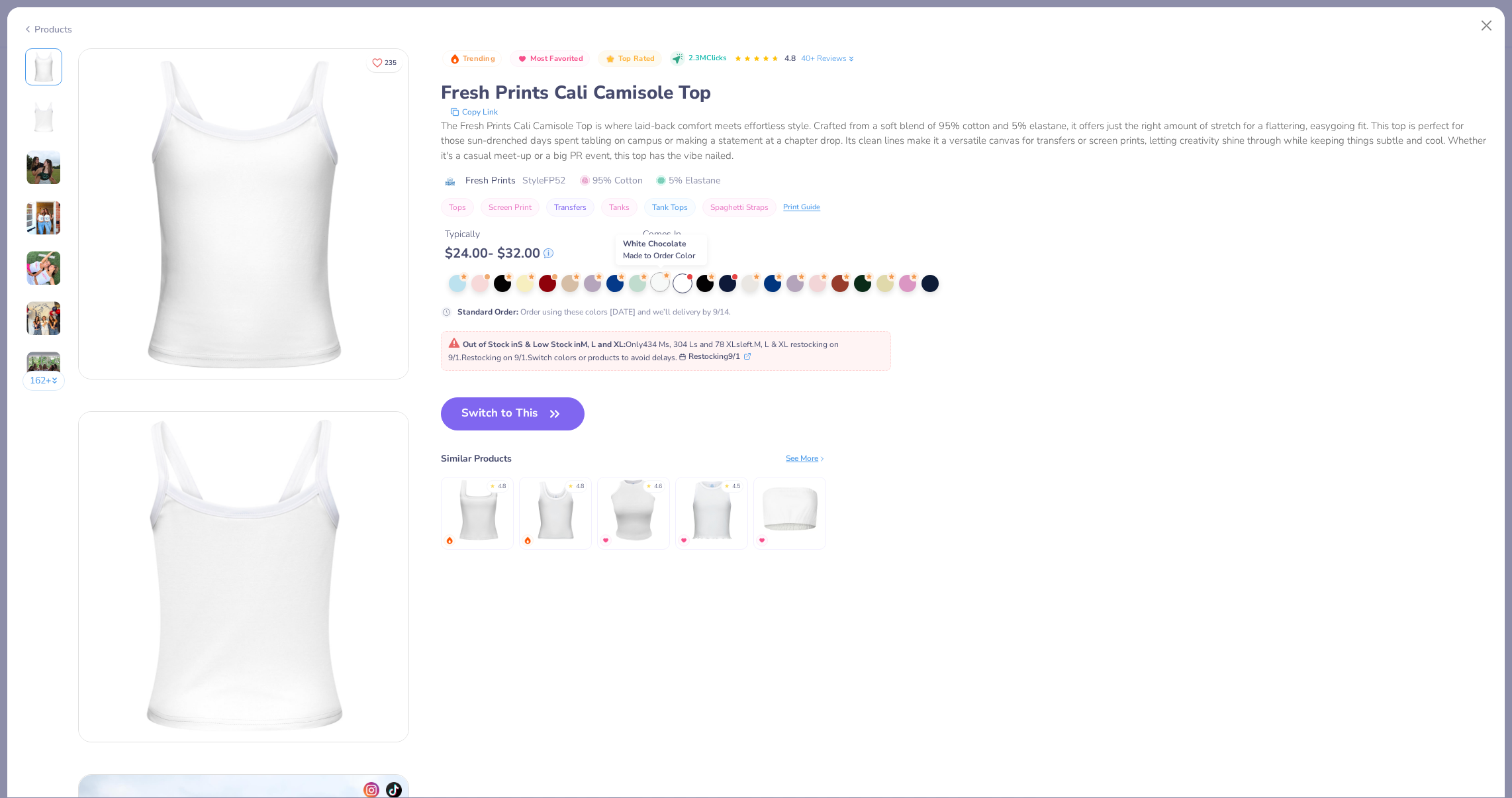
click at [659, 280] on div at bounding box center [659, 281] width 17 height 17
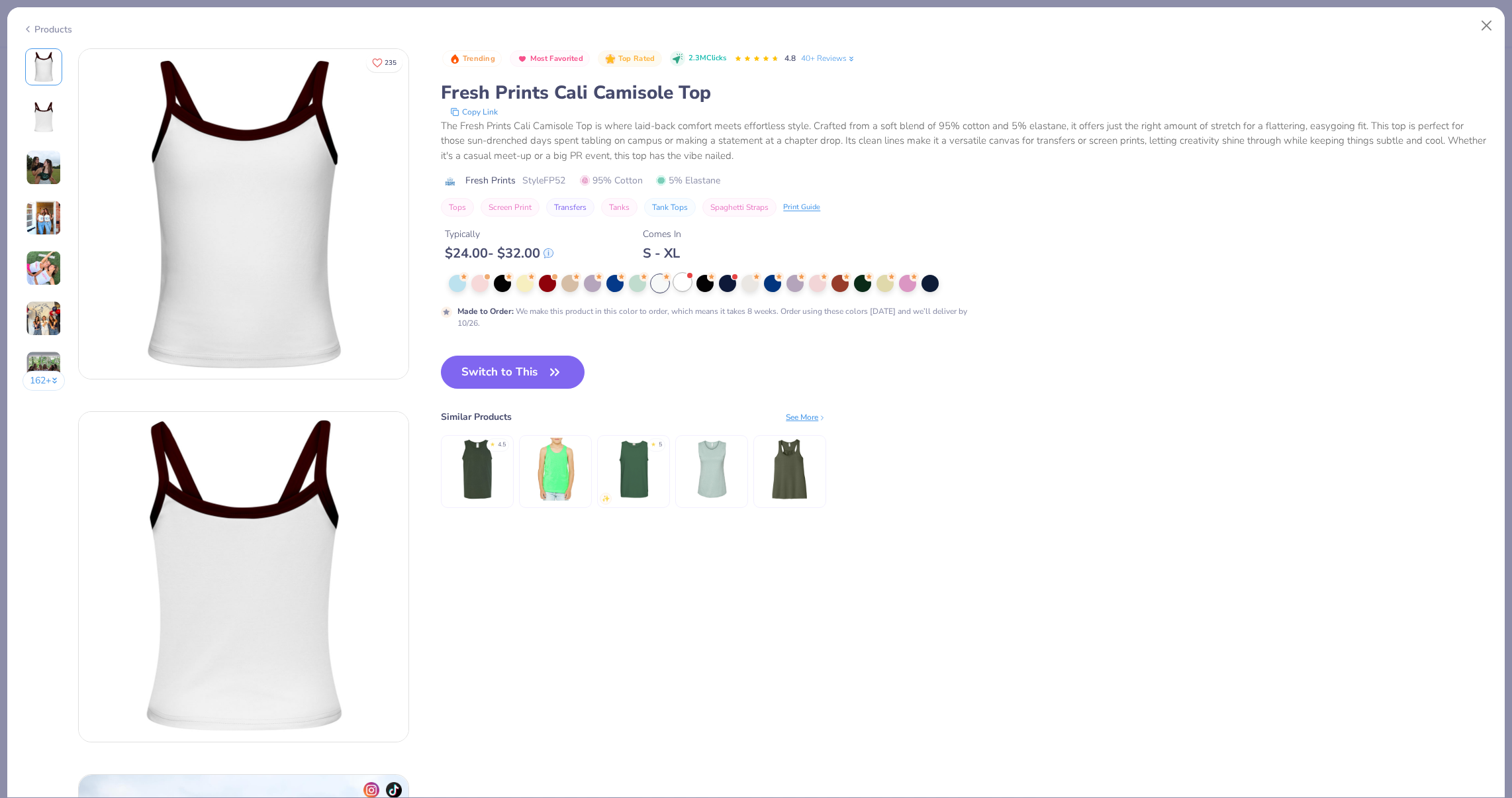
click at [675, 282] on div at bounding box center [681, 281] width 17 height 17
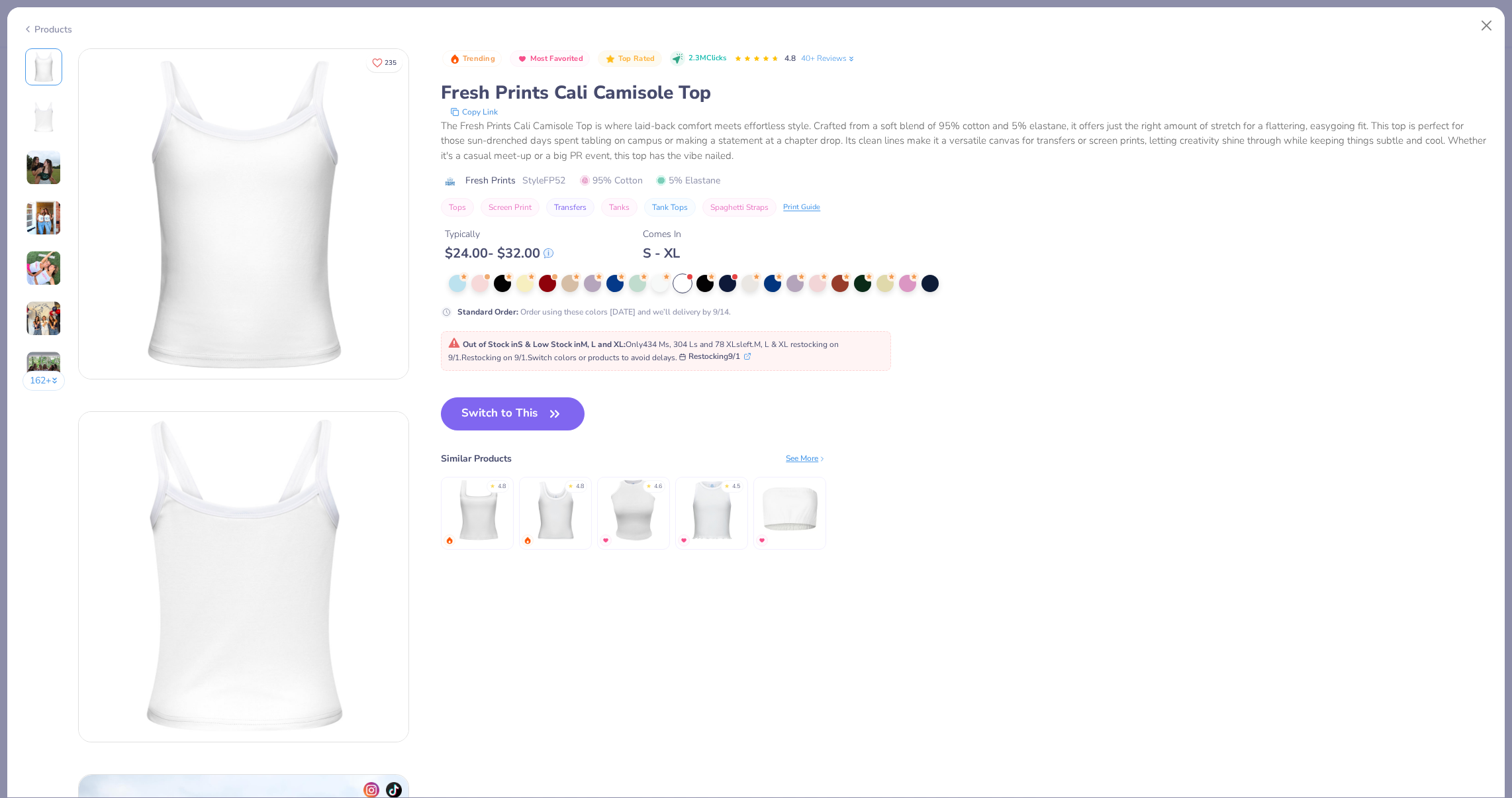
click at [845, 58] on link "40+ Reviews" at bounding box center [829, 58] width 55 height 12
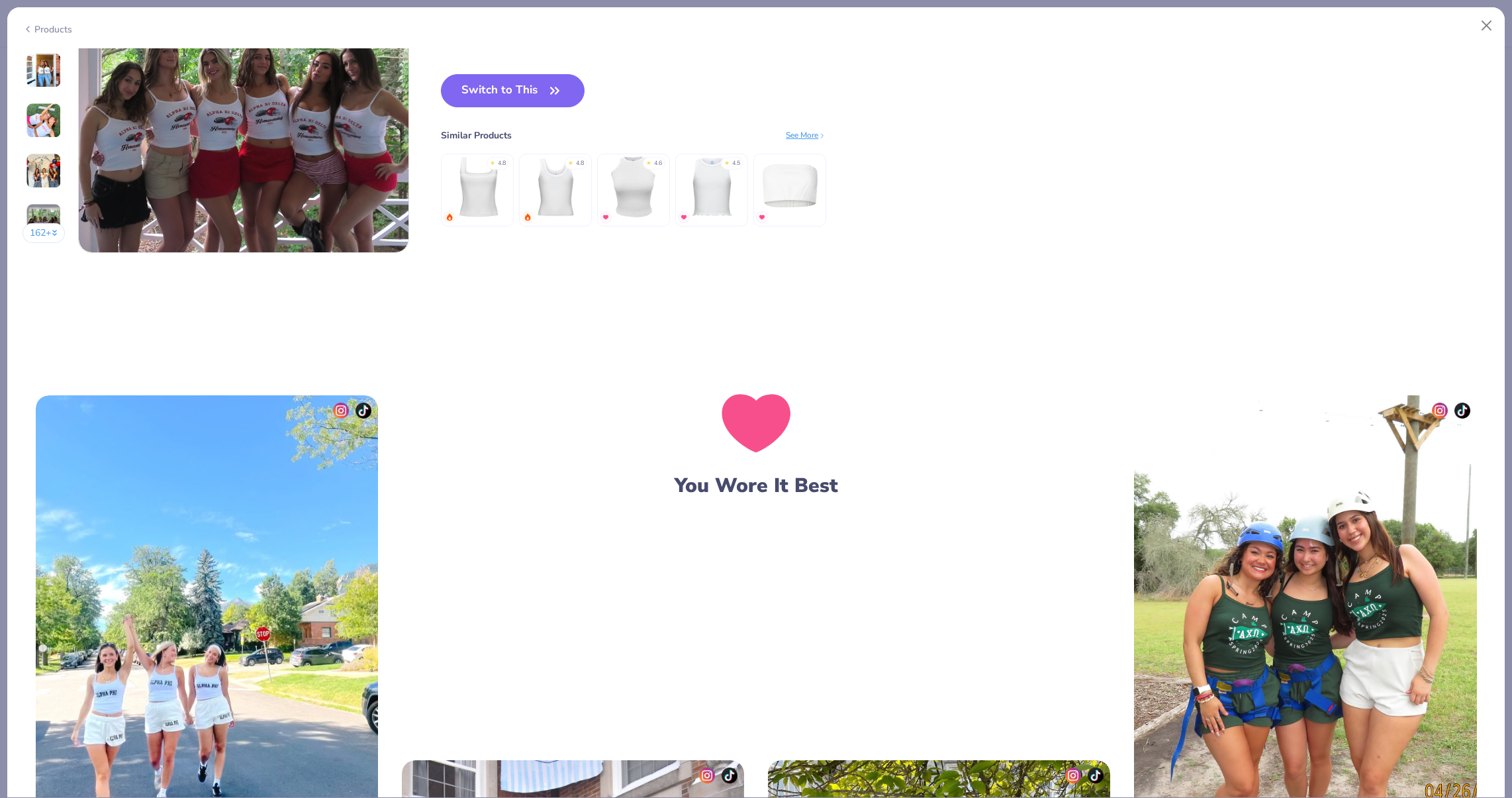
scroll to position [1918, 0]
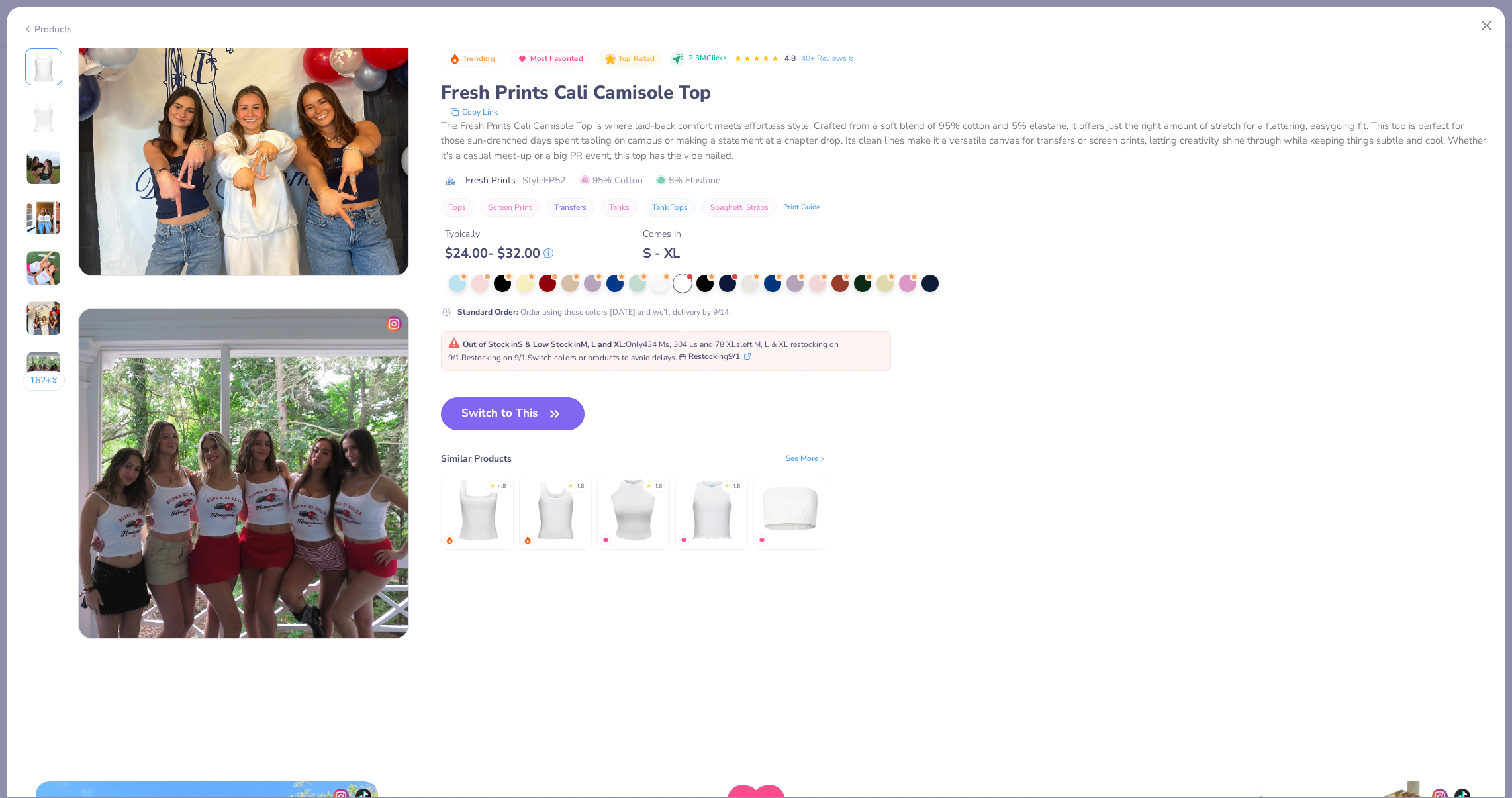
click at [827, 55] on link "40+ Reviews" at bounding box center [829, 58] width 55 height 12
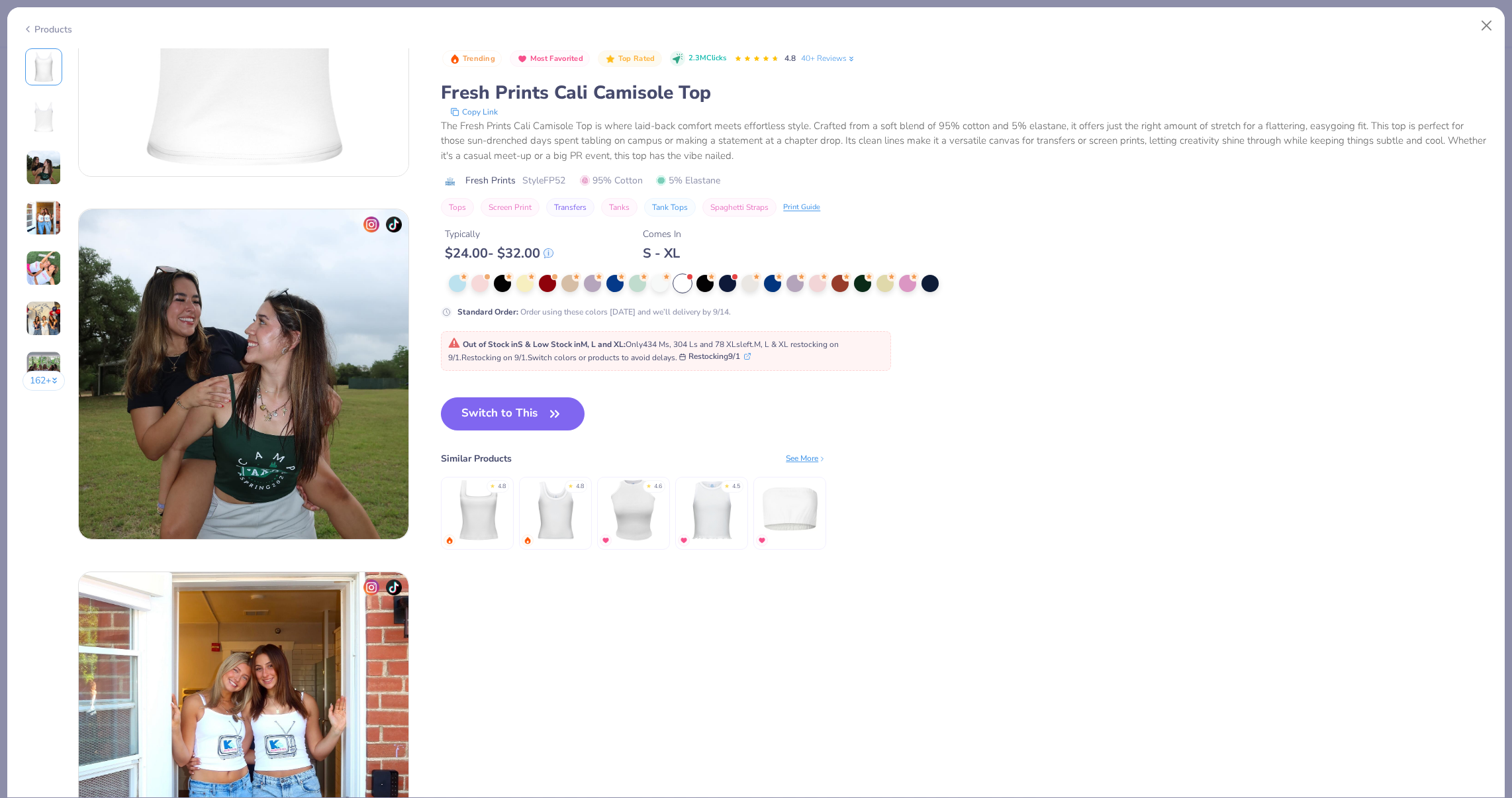
scroll to position [447, 0]
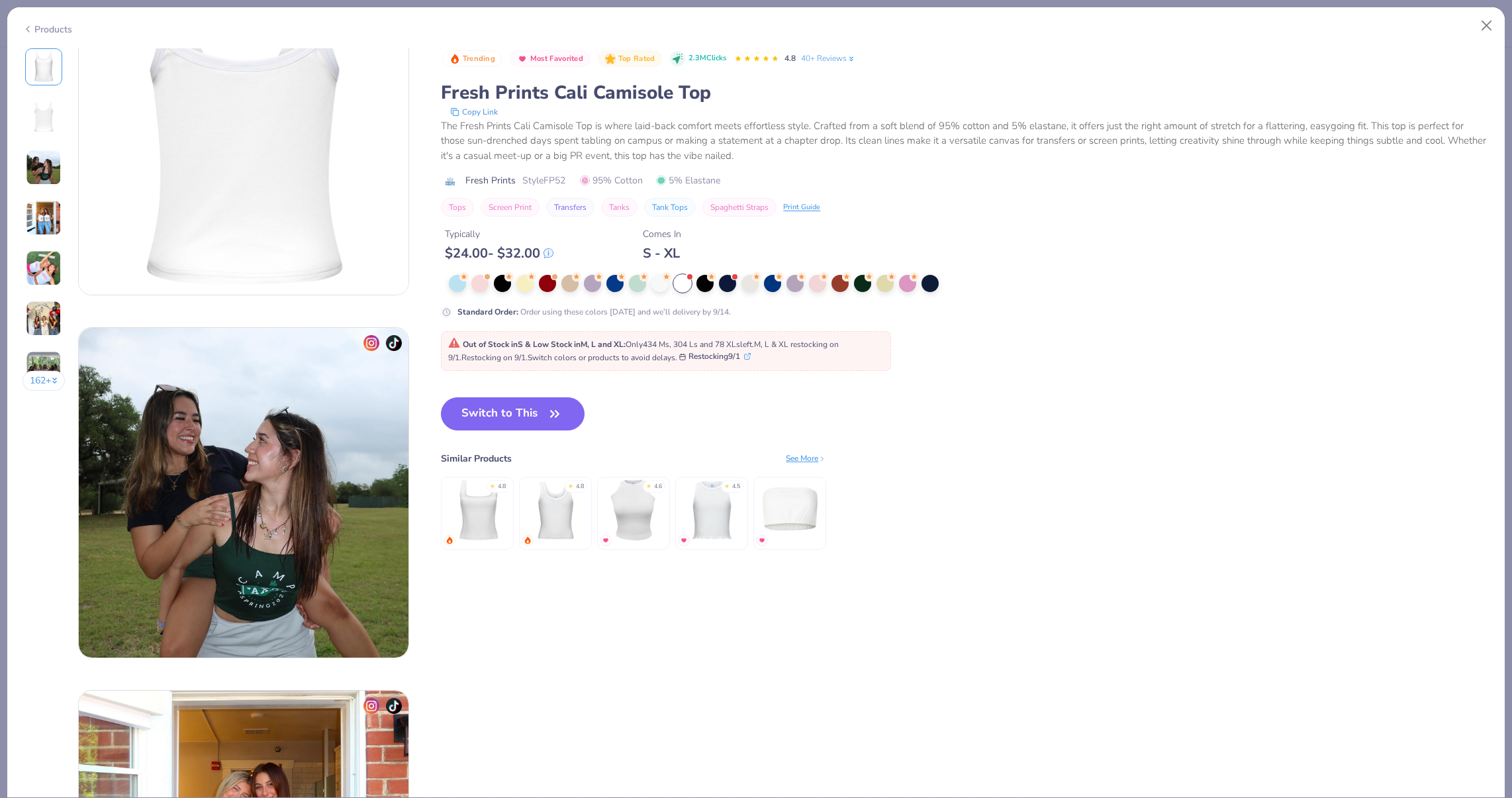
click at [493, 499] on img at bounding box center [477, 510] width 63 height 63
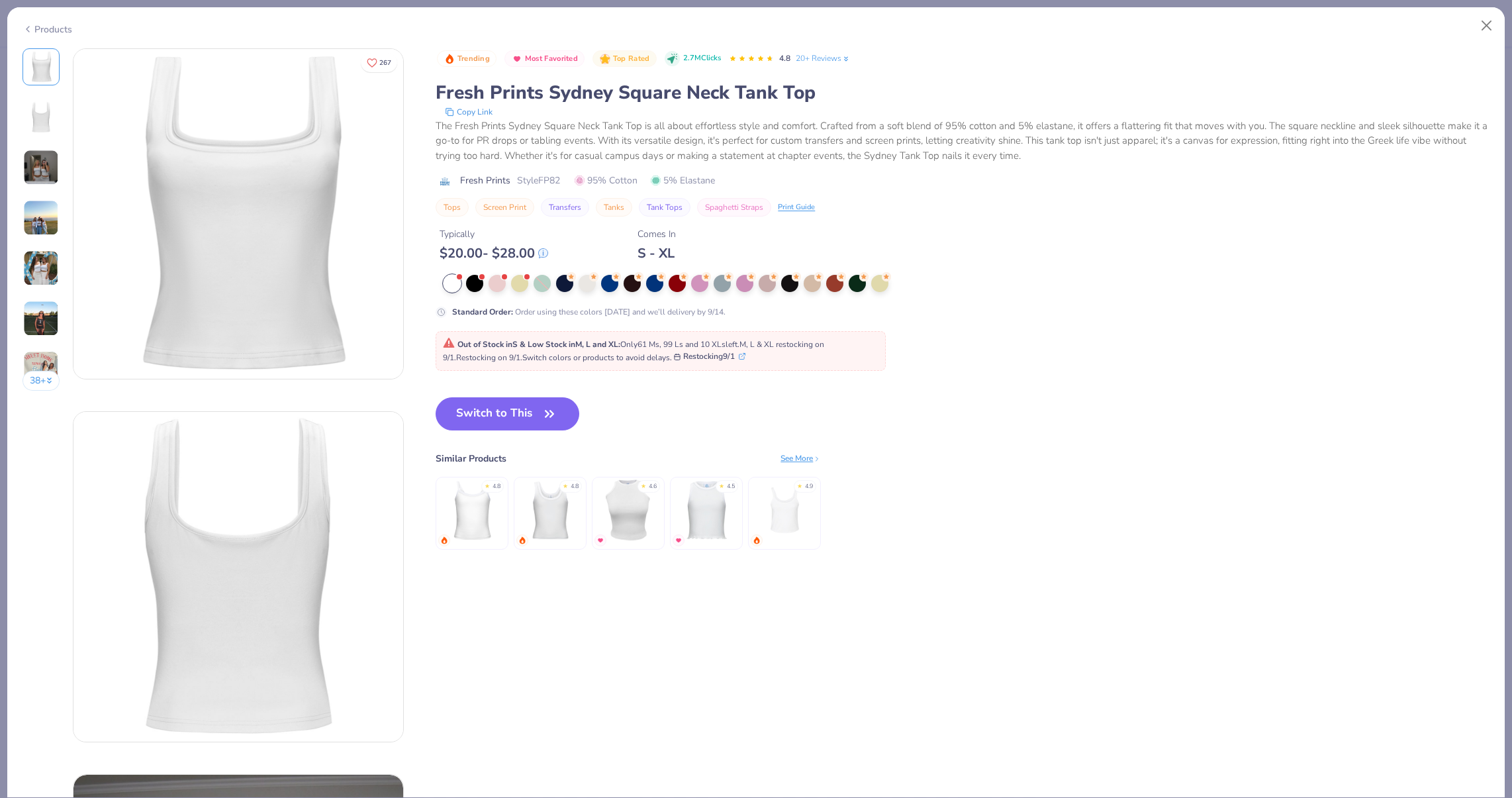
click at [524, 302] on div "Standard Order : Order using these colors today and we’ll delivery by 9/14." at bounding box center [700, 296] width 530 height 43
click at [53, 270] on img at bounding box center [41, 268] width 35 height 36
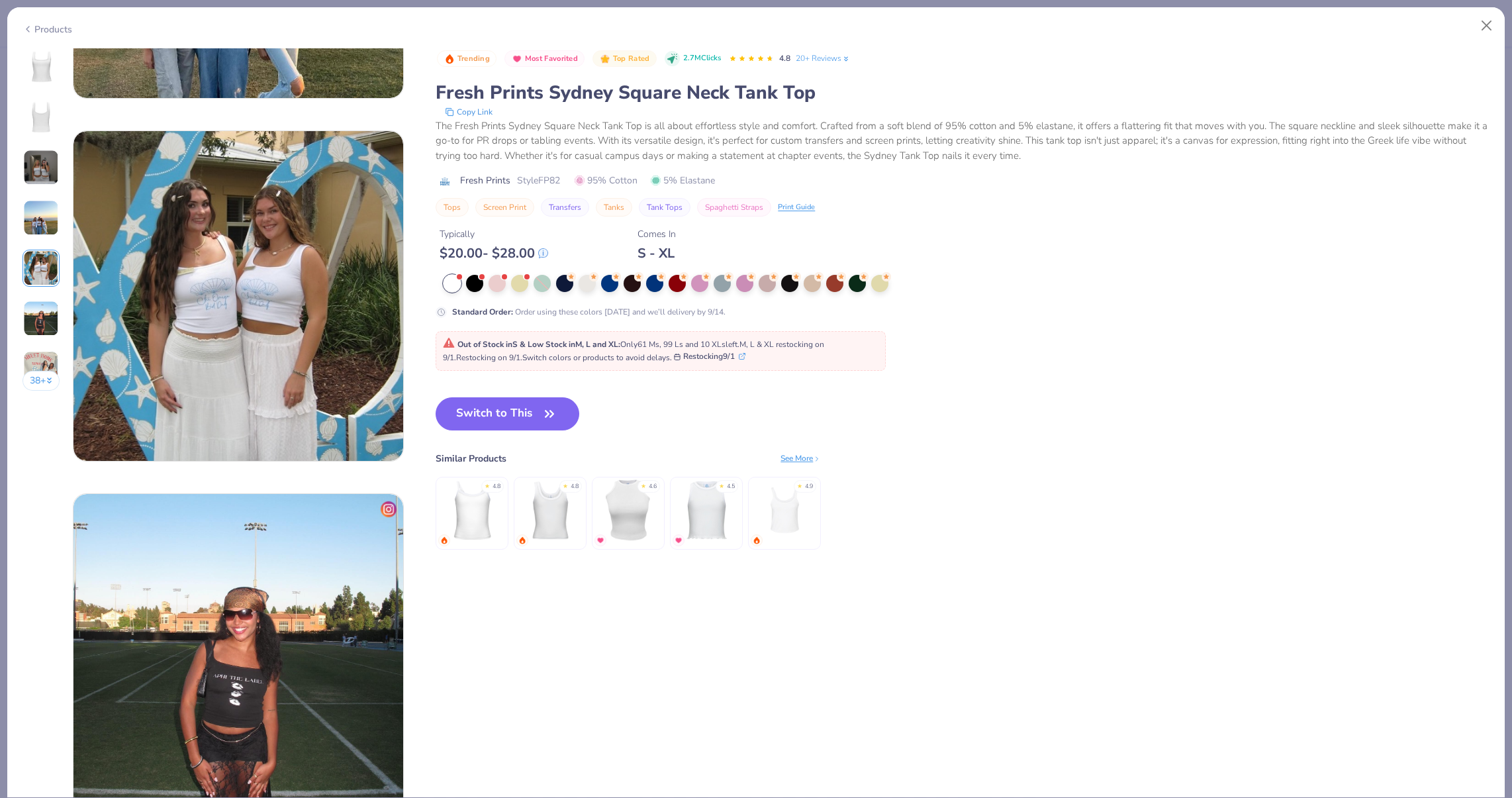
scroll to position [1451, 0]
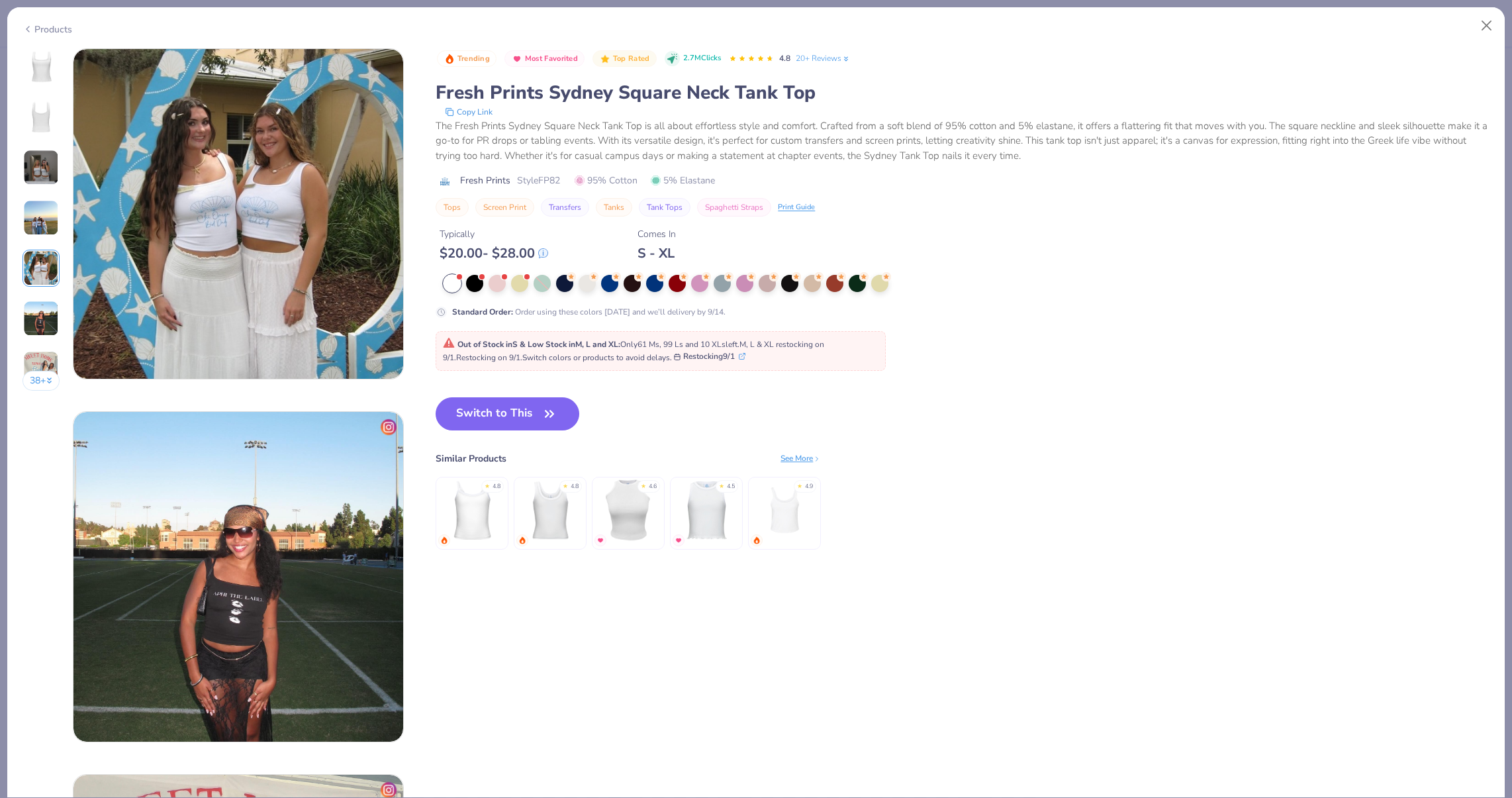
click at [1490, 40] on div "Products" at bounding box center [756, 24] width 1498 height 35
click at [1490, 38] on div "Products" at bounding box center [756, 24] width 1498 height 35
click at [1489, 29] on button "Close" at bounding box center [1486, 26] width 25 height 25
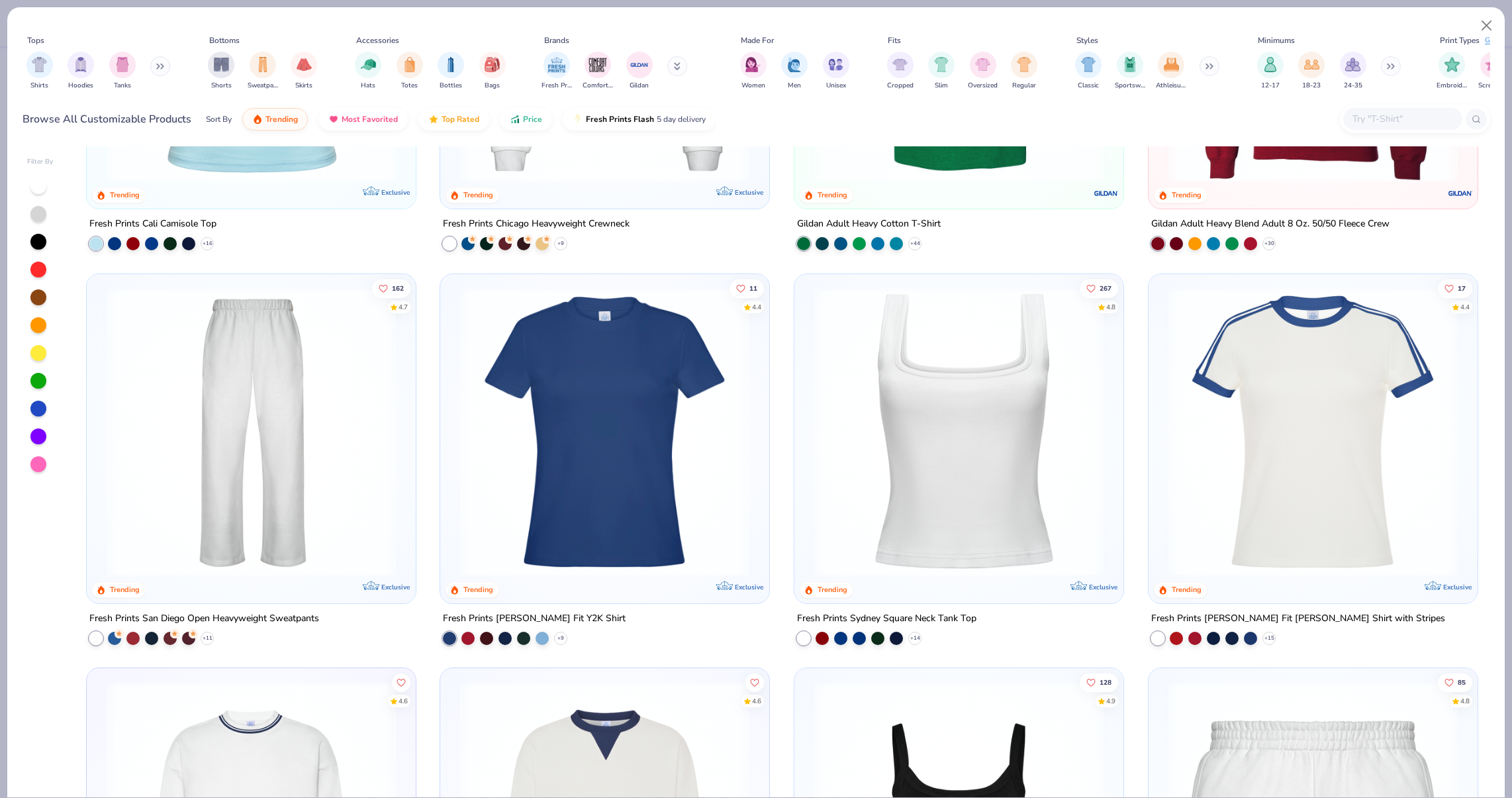
scroll to position [1039, 0]
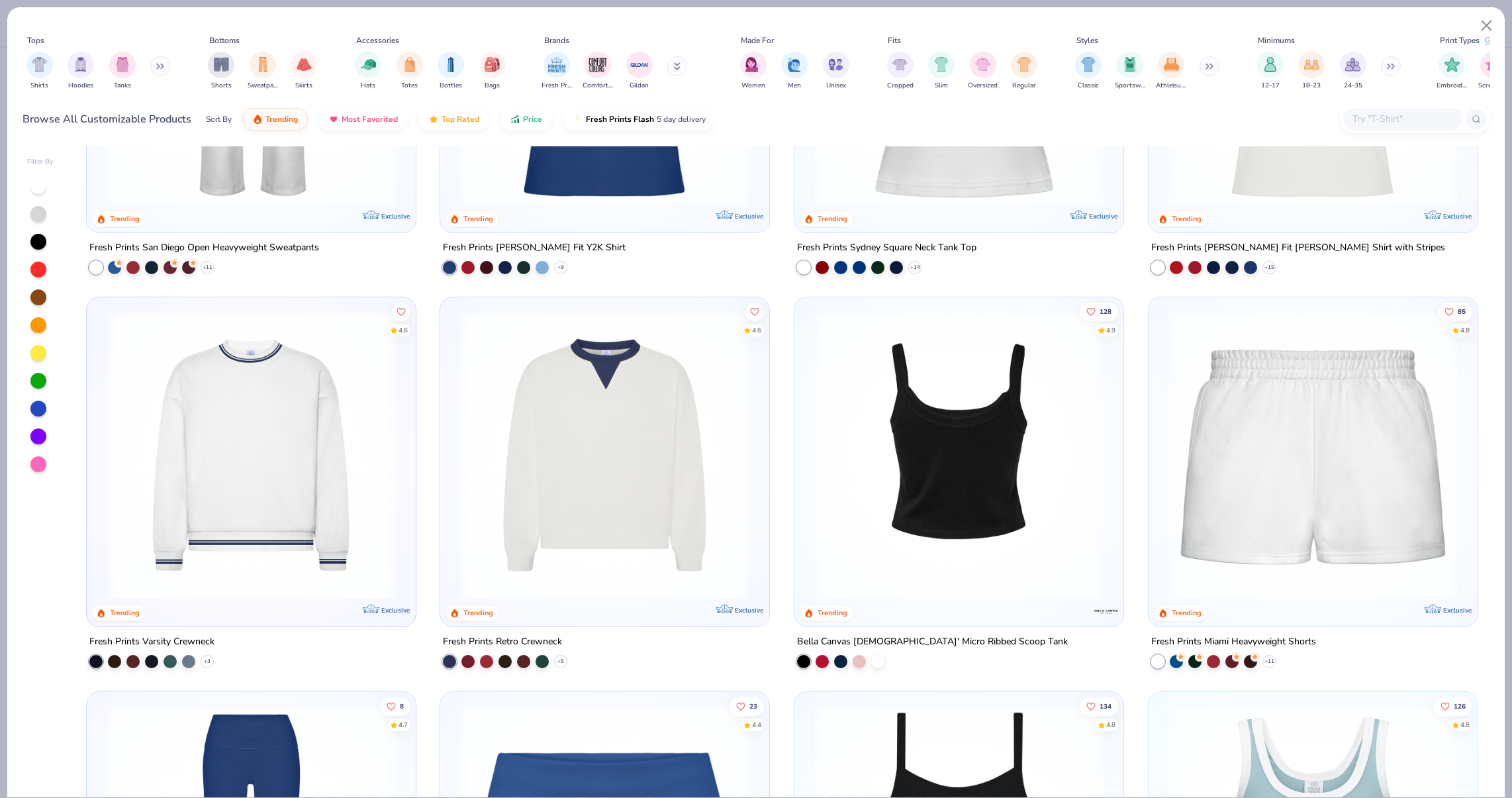
click at [938, 399] on img at bounding box center [958, 455] width 303 height 289
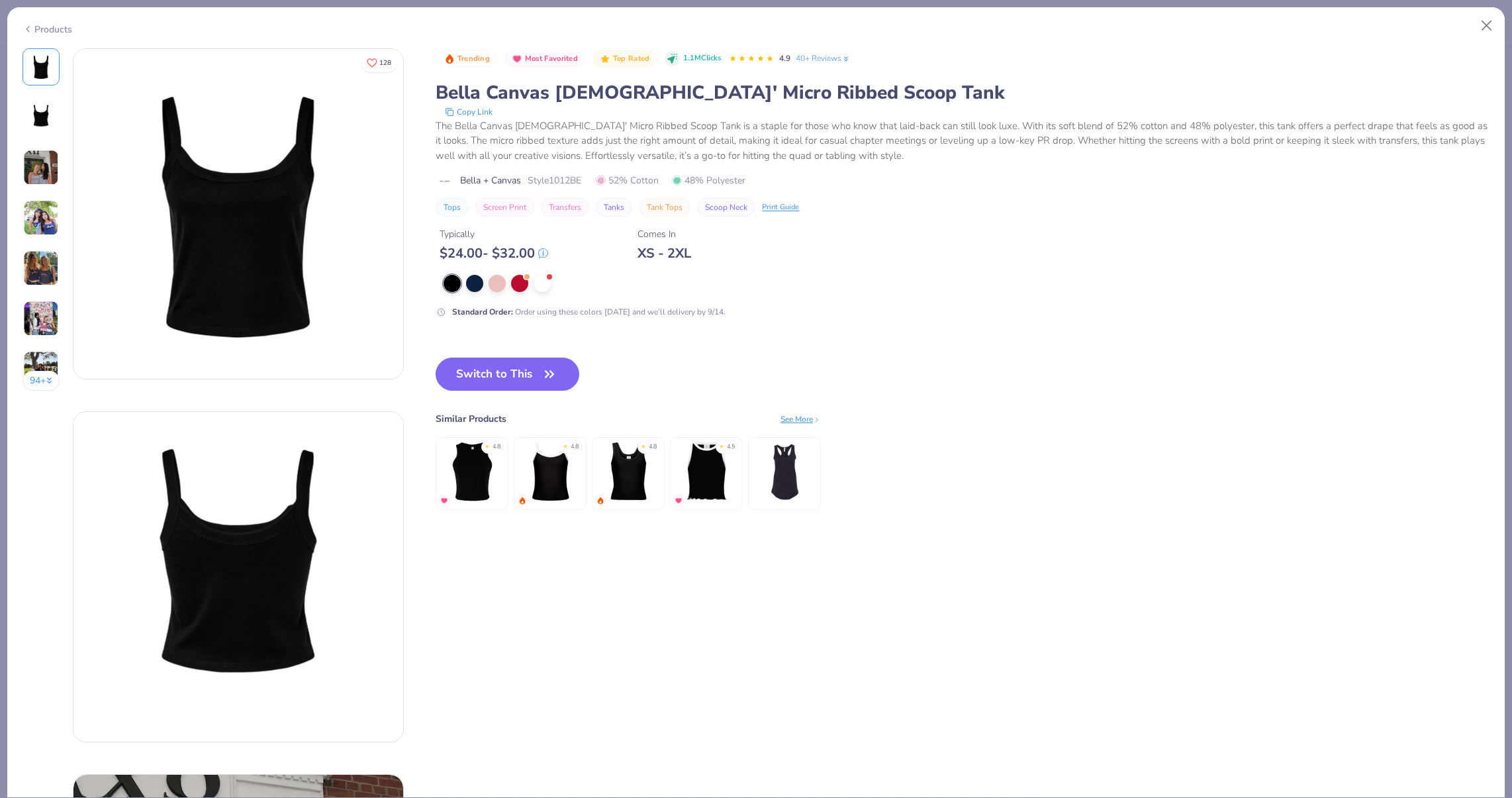
click at [542, 270] on div "Trending Most Favorited Top Rated 1.1M Clicks 4.9 40+ Reviews Bella Canvas Ladi…" at bounding box center [963, 183] width 1054 height 270
drag, startPoint x: 542, startPoint y: 270, endPoint x: 534, endPoint y: 276, distance: 10.0
click at [542, 270] on div "Trending Most Favorited Top Rated 1.1M Clicks 4.9 40+ Reviews Bella Canvas Ladi…" at bounding box center [963, 183] width 1054 height 270
click at [1472, 18] on div "Products" at bounding box center [756, 24] width 1498 height 35
click at [1480, 22] on button "Close" at bounding box center [1486, 26] width 25 height 25
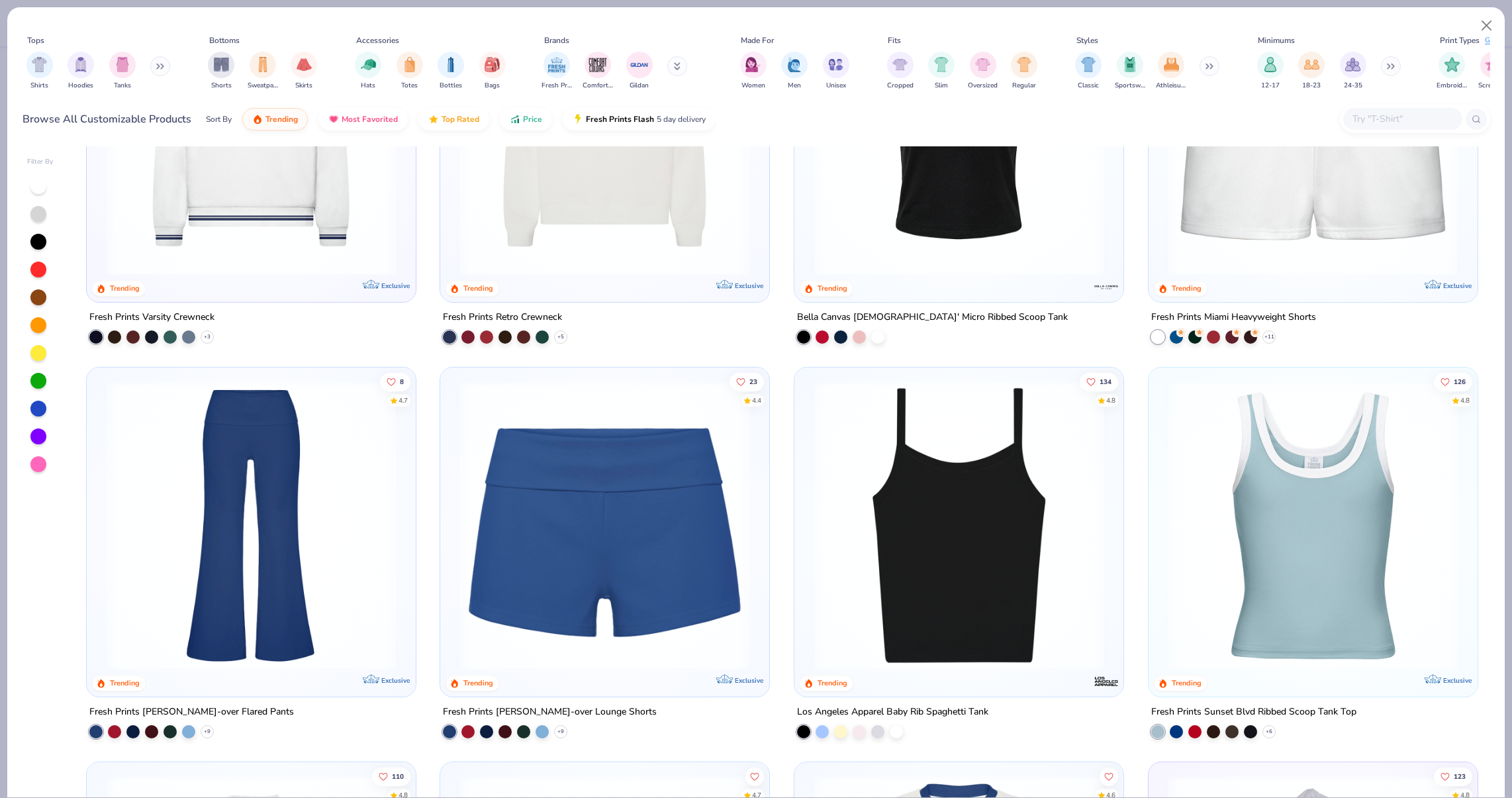
scroll to position [1379, 0]
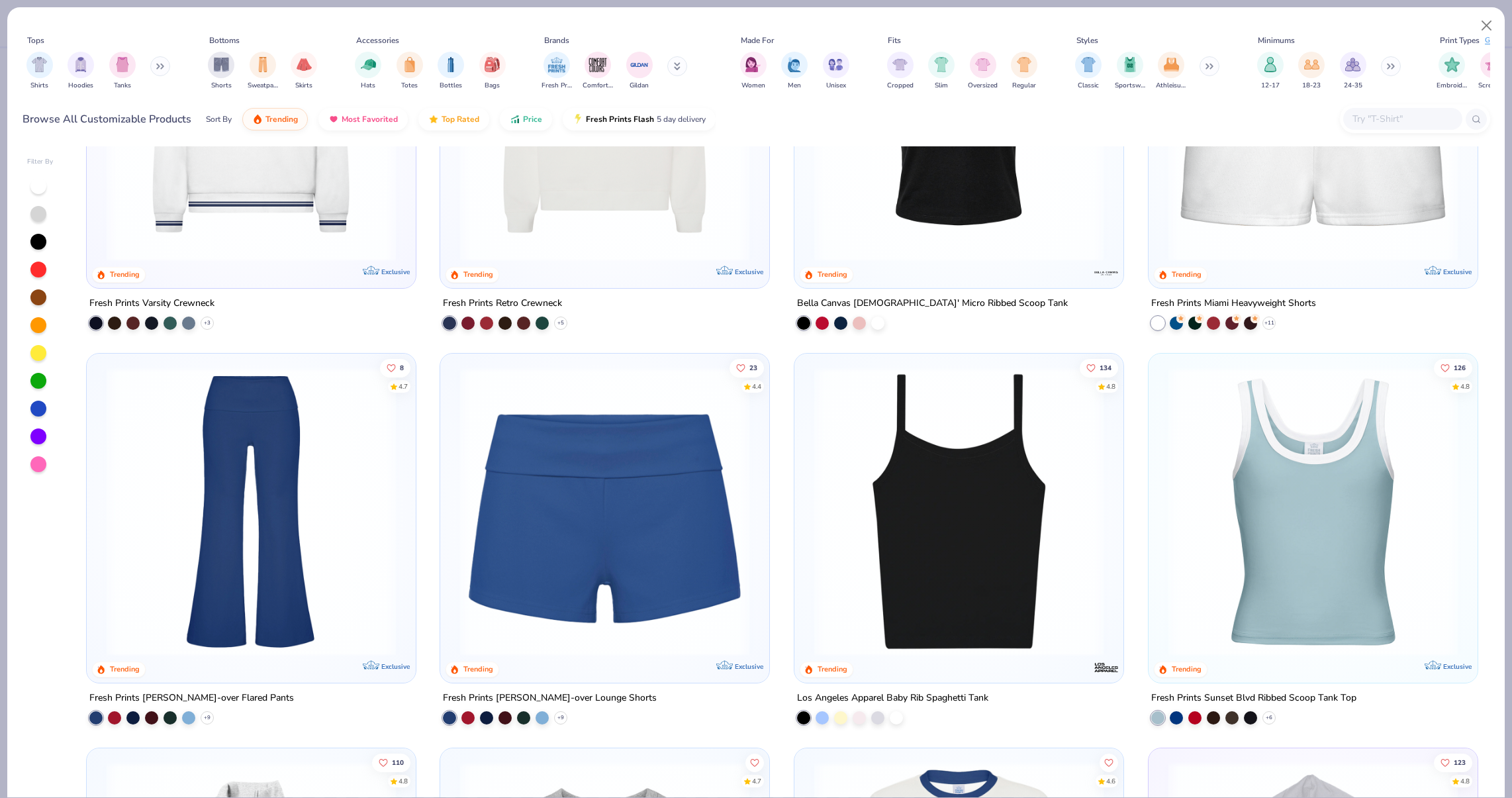
click at [998, 470] on img at bounding box center [958, 511] width 303 height 289
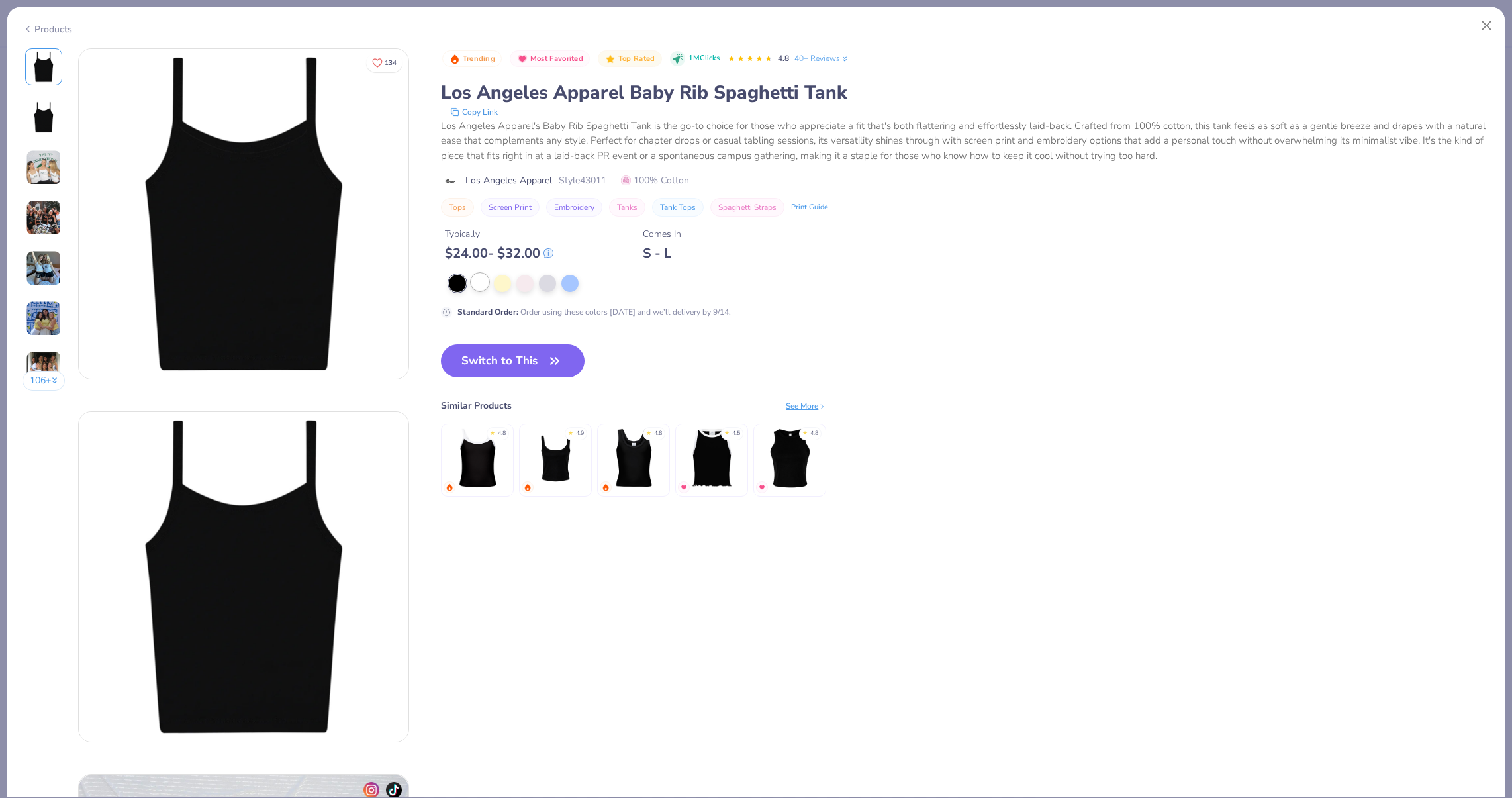
click at [480, 282] on div at bounding box center [479, 281] width 17 height 17
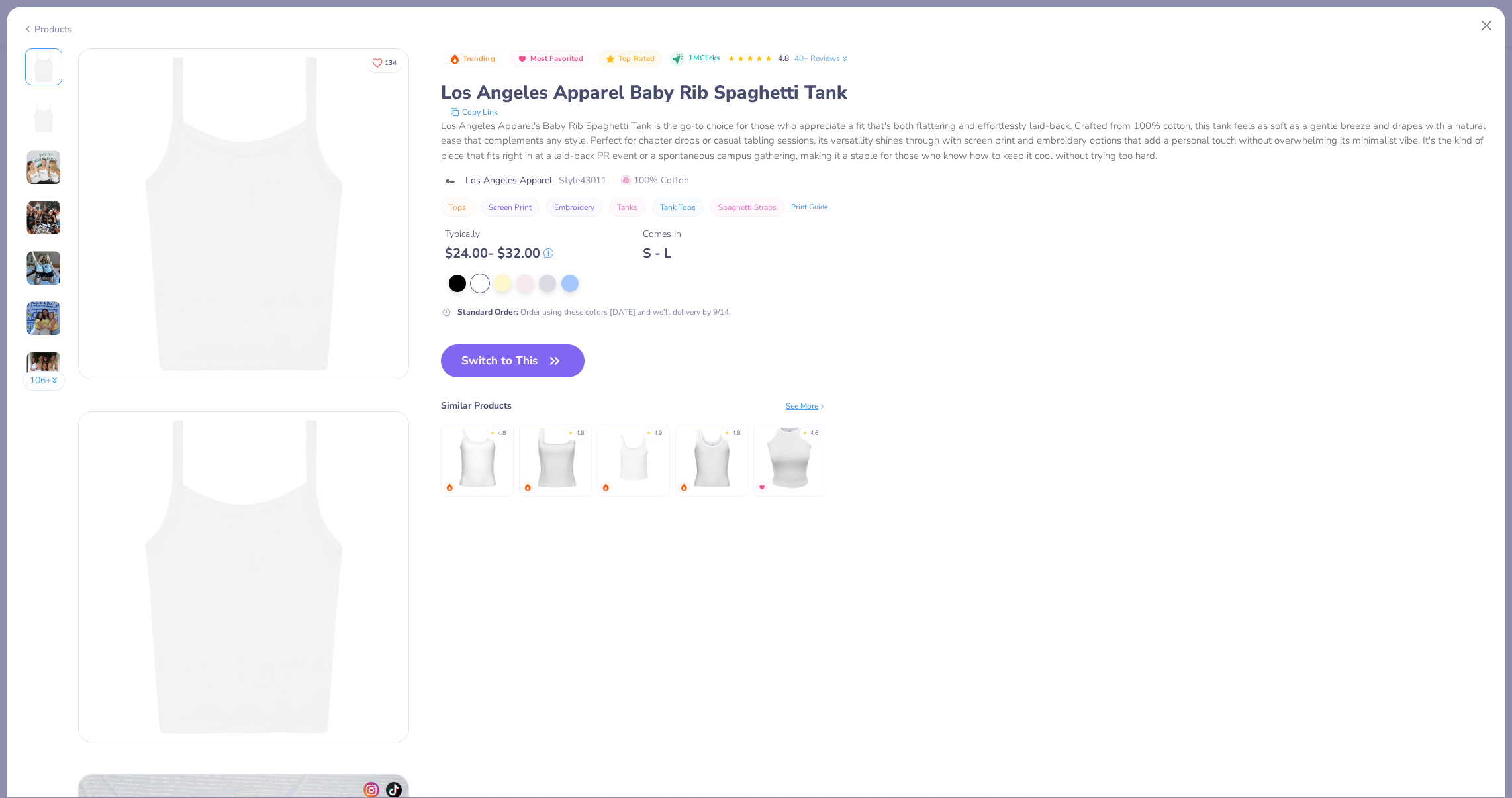
click at [61, 186] on div "106 +" at bounding box center [43, 224] width 43 height 352
click at [57, 178] on img at bounding box center [43, 168] width 35 height 36
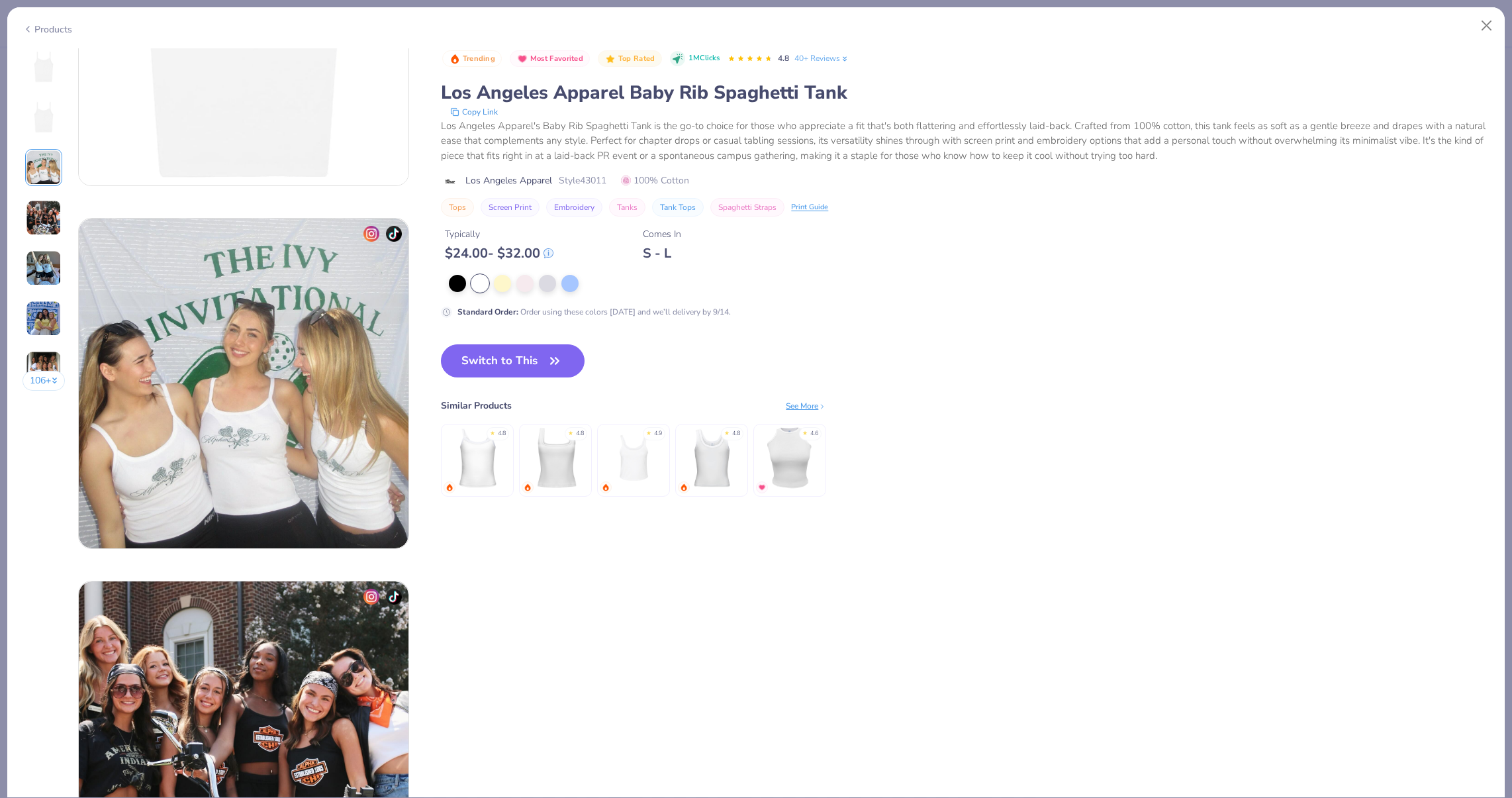
scroll to position [726, 0]
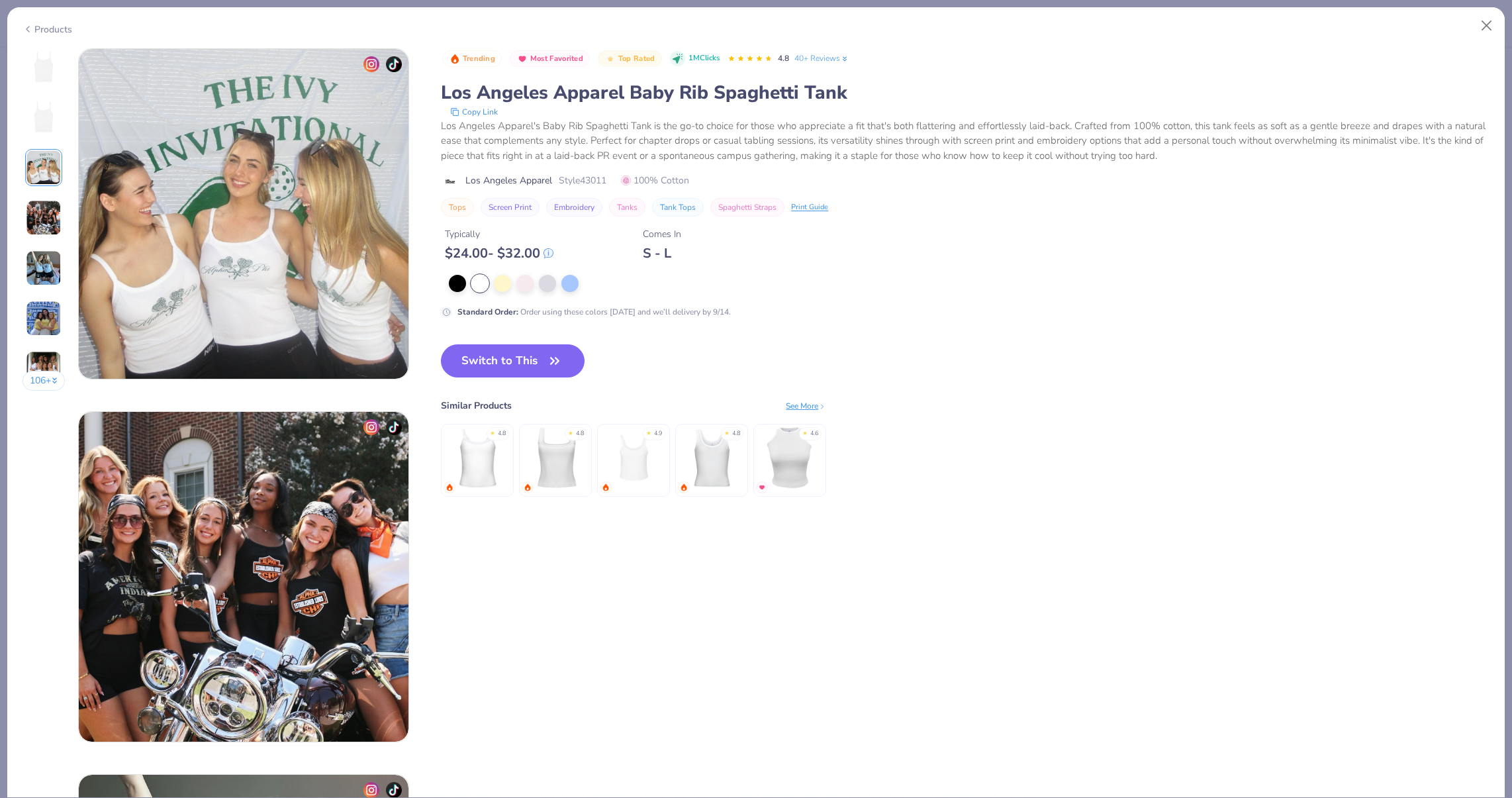
click at [14, 249] on div "106 + 134 AN Alpha Phi, [US_STATE][GEOGRAPHIC_DATA], Northridge AK Alpha Chi Om…" at bounding box center [756, 423] width 1498 height 750
click at [28, 283] on img at bounding box center [43, 268] width 35 height 36
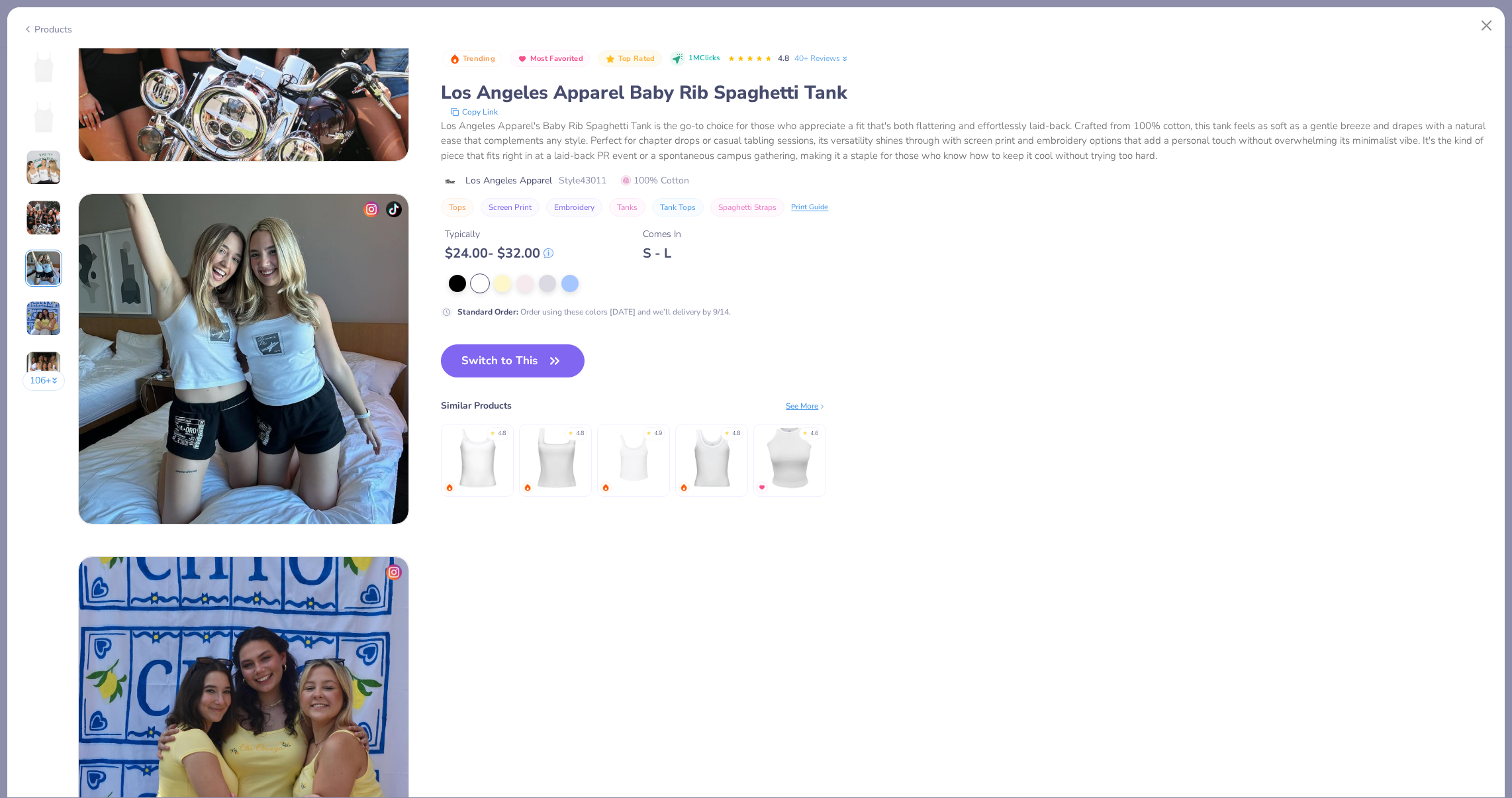
scroll to position [1451, 0]
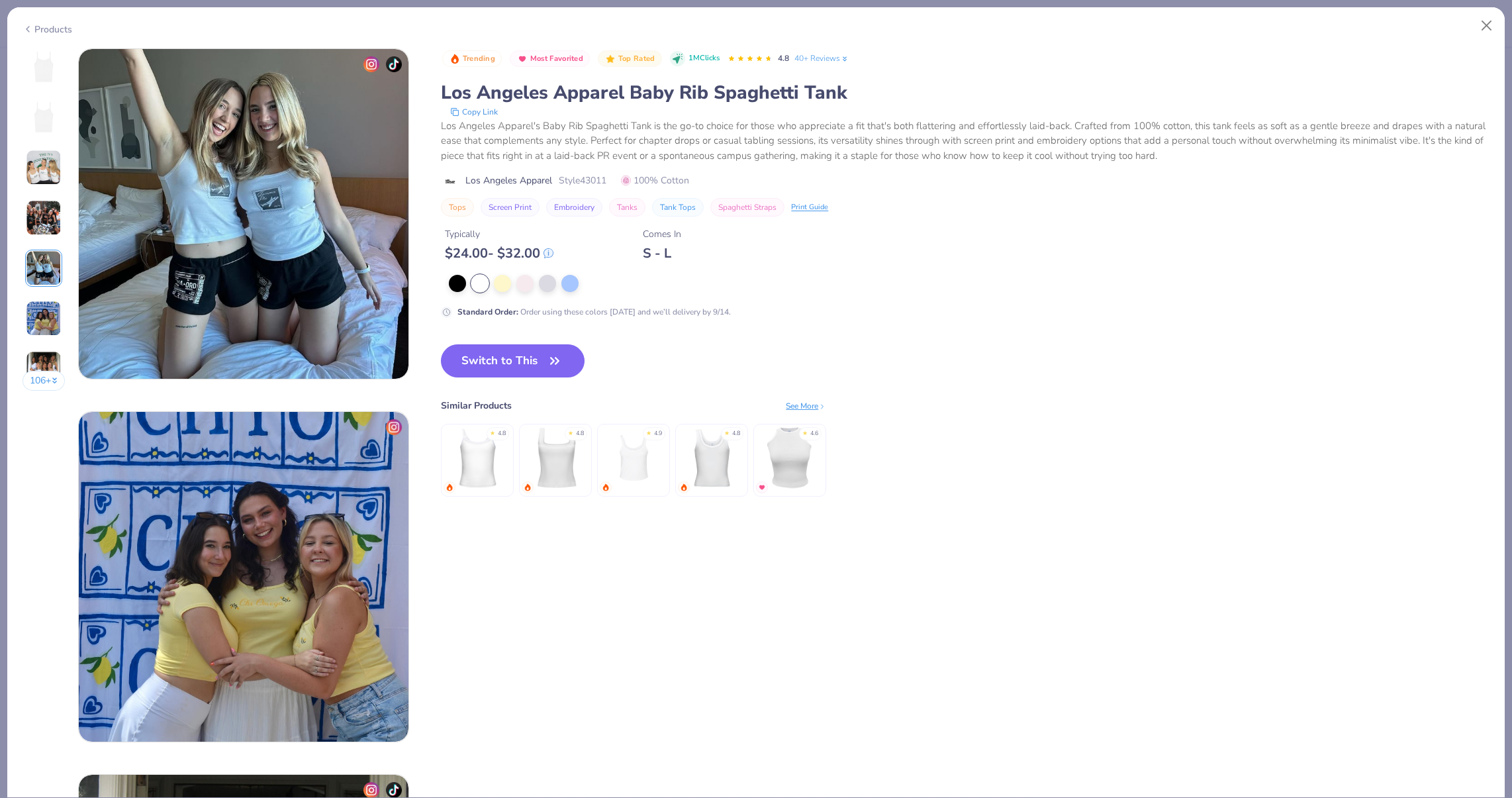
click at [23, 320] on div "106 +" at bounding box center [43, 224] width 43 height 352
click at [45, 270] on img at bounding box center [43, 268] width 35 height 36
click at [42, 222] on img at bounding box center [43, 217] width 35 height 36
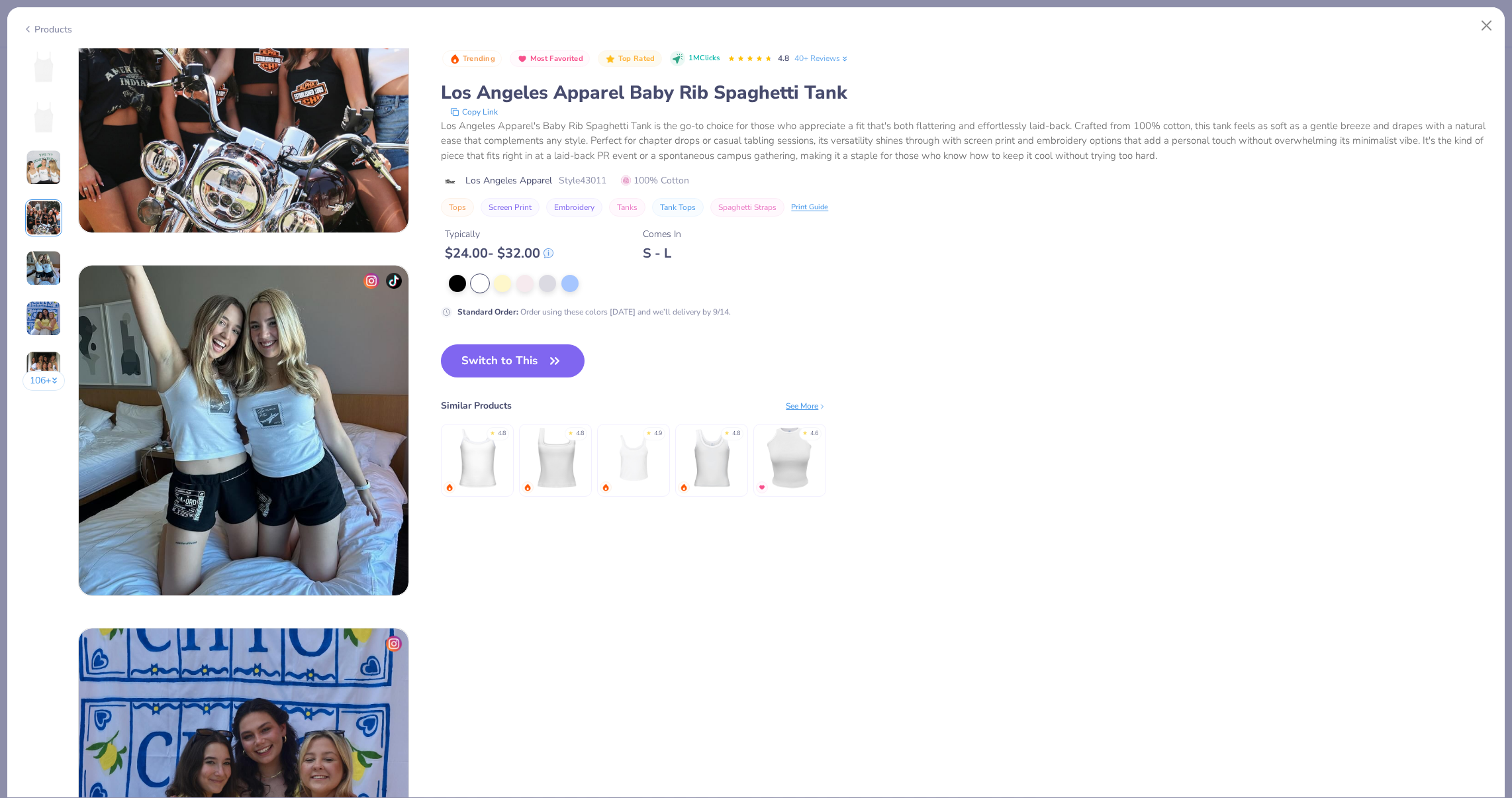
click at [32, 375] on button "106 +" at bounding box center [43, 381] width 43 height 20
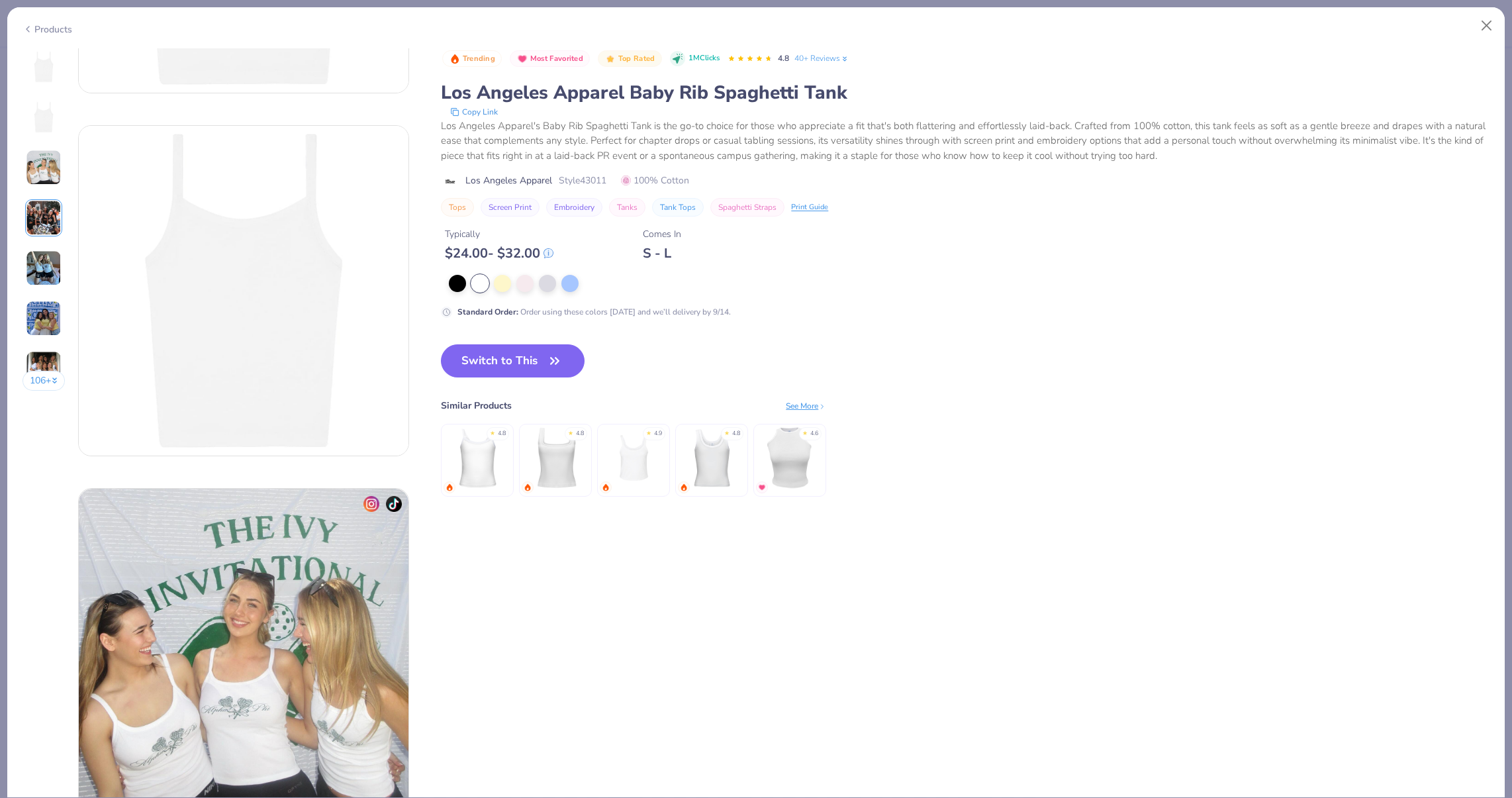
scroll to position [0, 0]
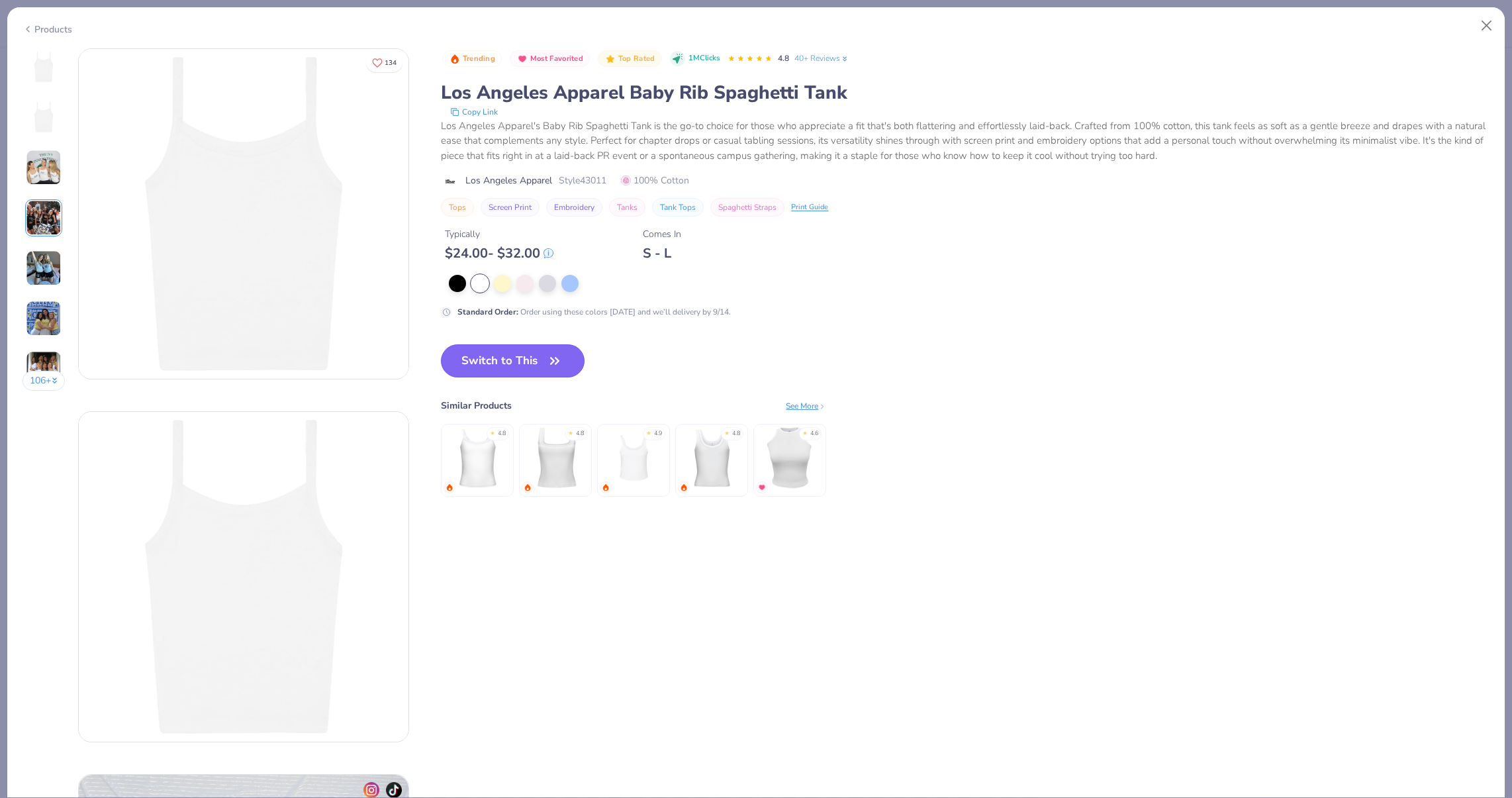
click at [511, 345] on button "Switch to This" at bounding box center [513, 360] width 144 height 33
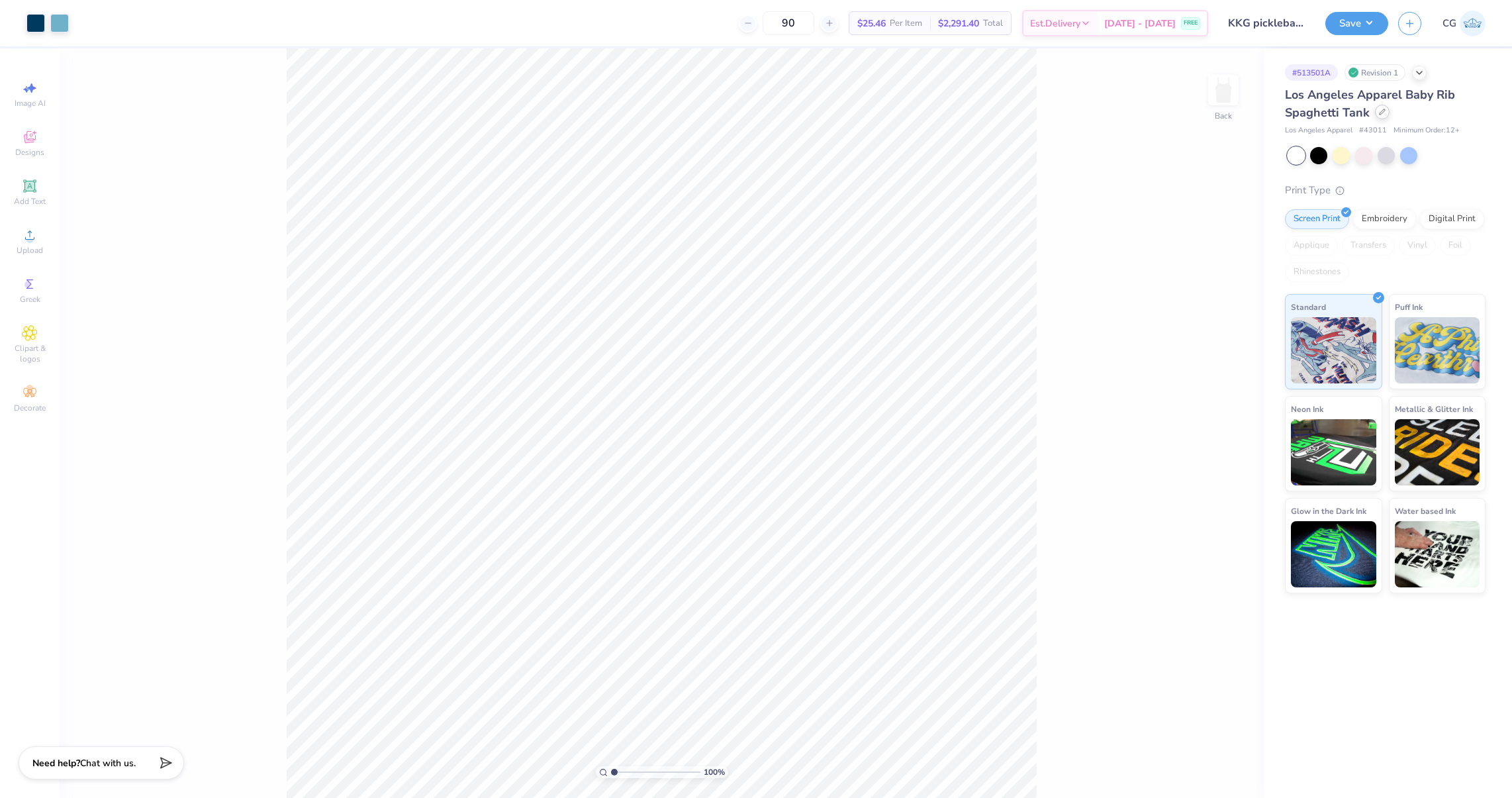
click at [1376, 116] on div at bounding box center [1382, 112] width 14 height 14
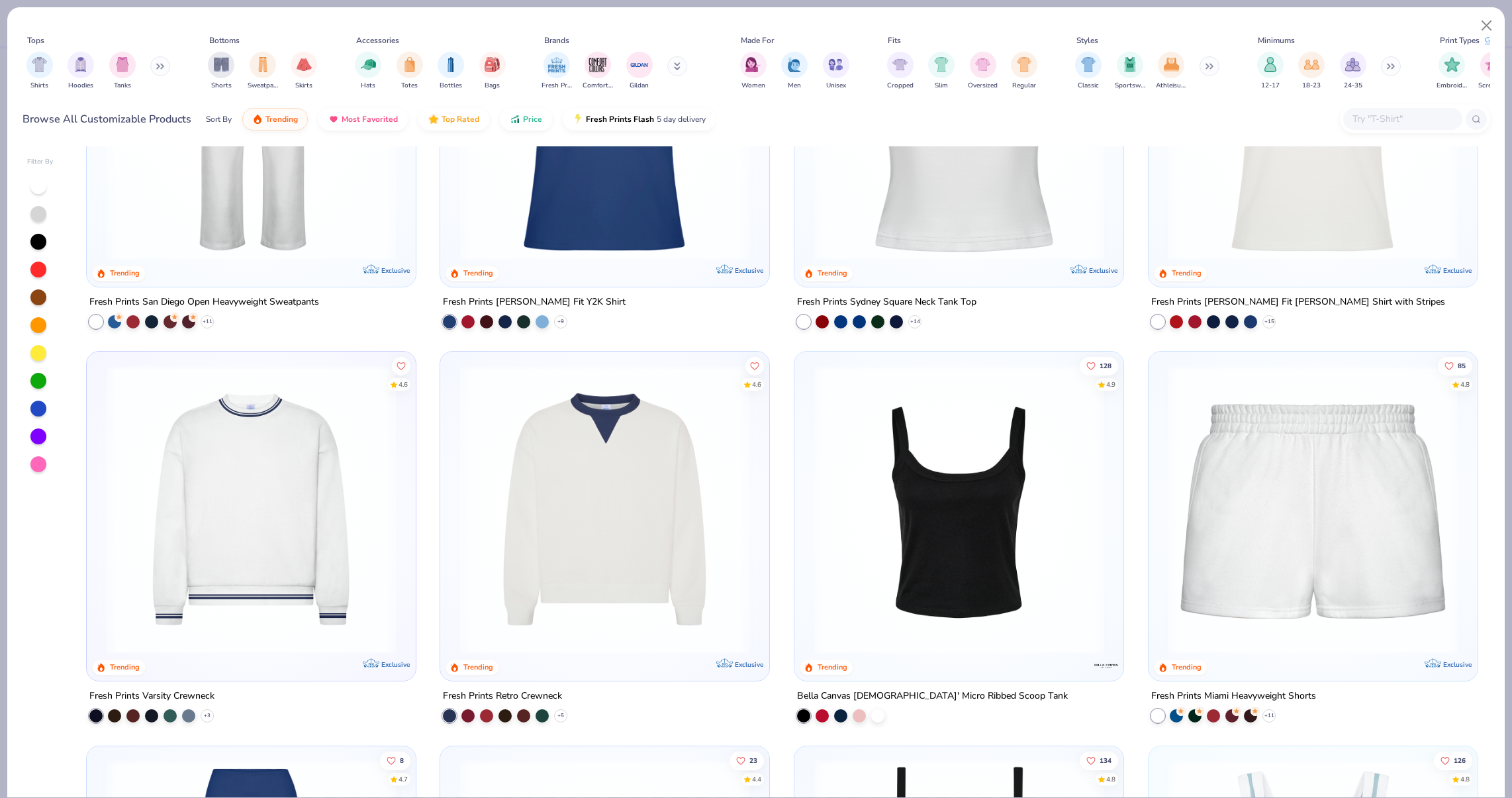
scroll to position [986, 0]
click at [903, 539] on img at bounding box center [958, 509] width 303 height 289
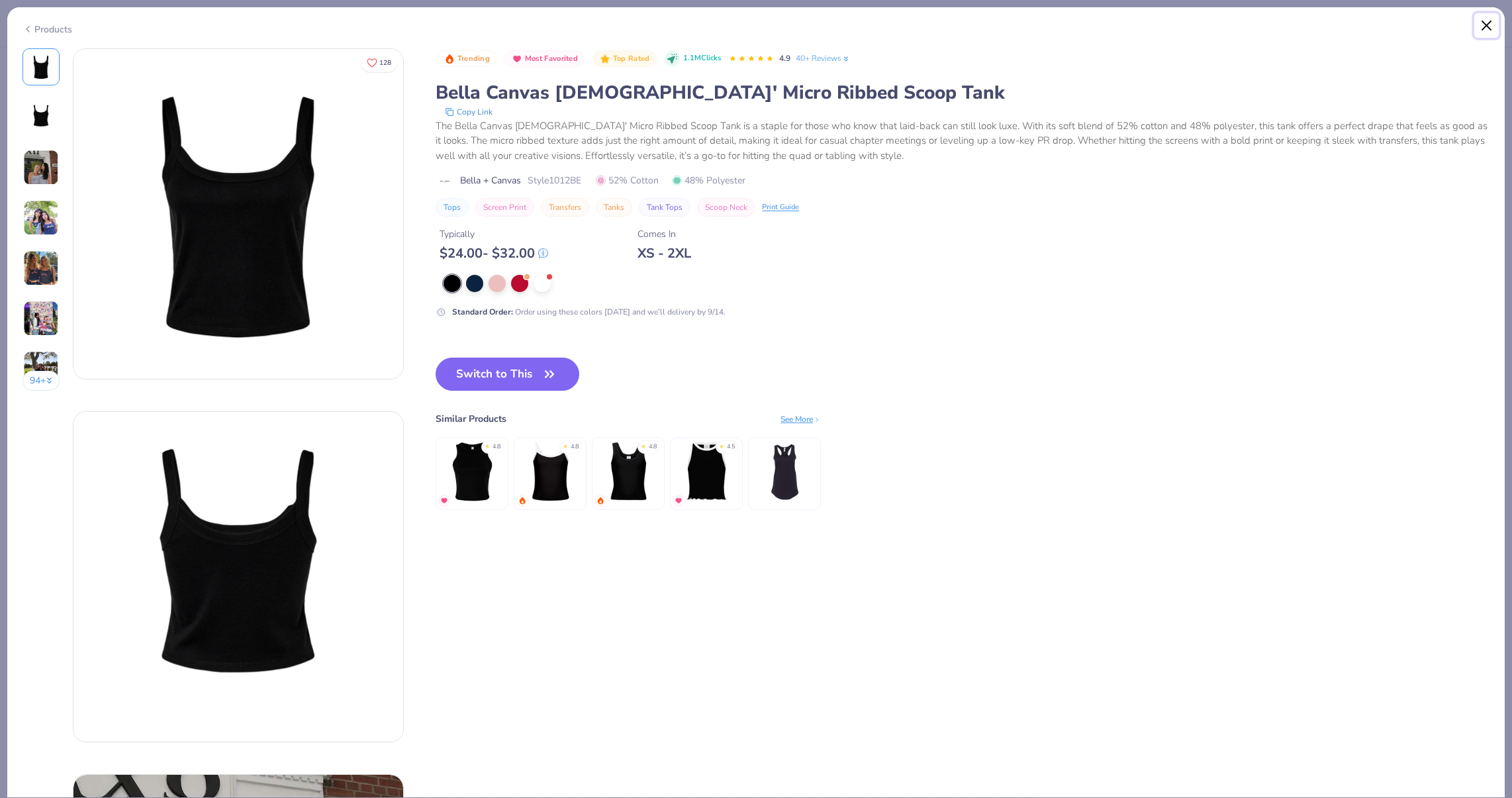
click at [1480, 28] on button "Close" at bounding box center [1486, 26] width 25 height 25
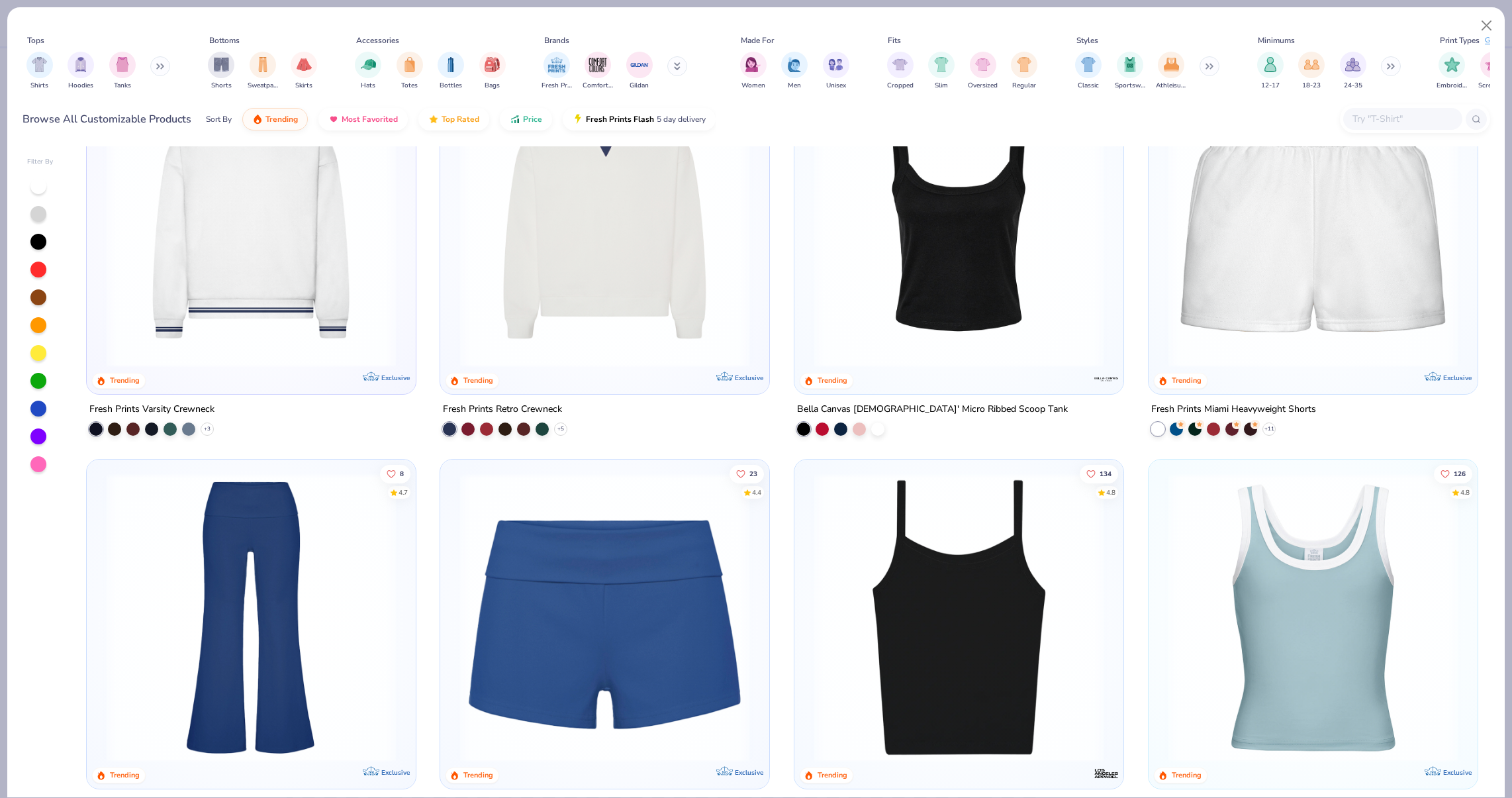
scroll to position [1352, 0]
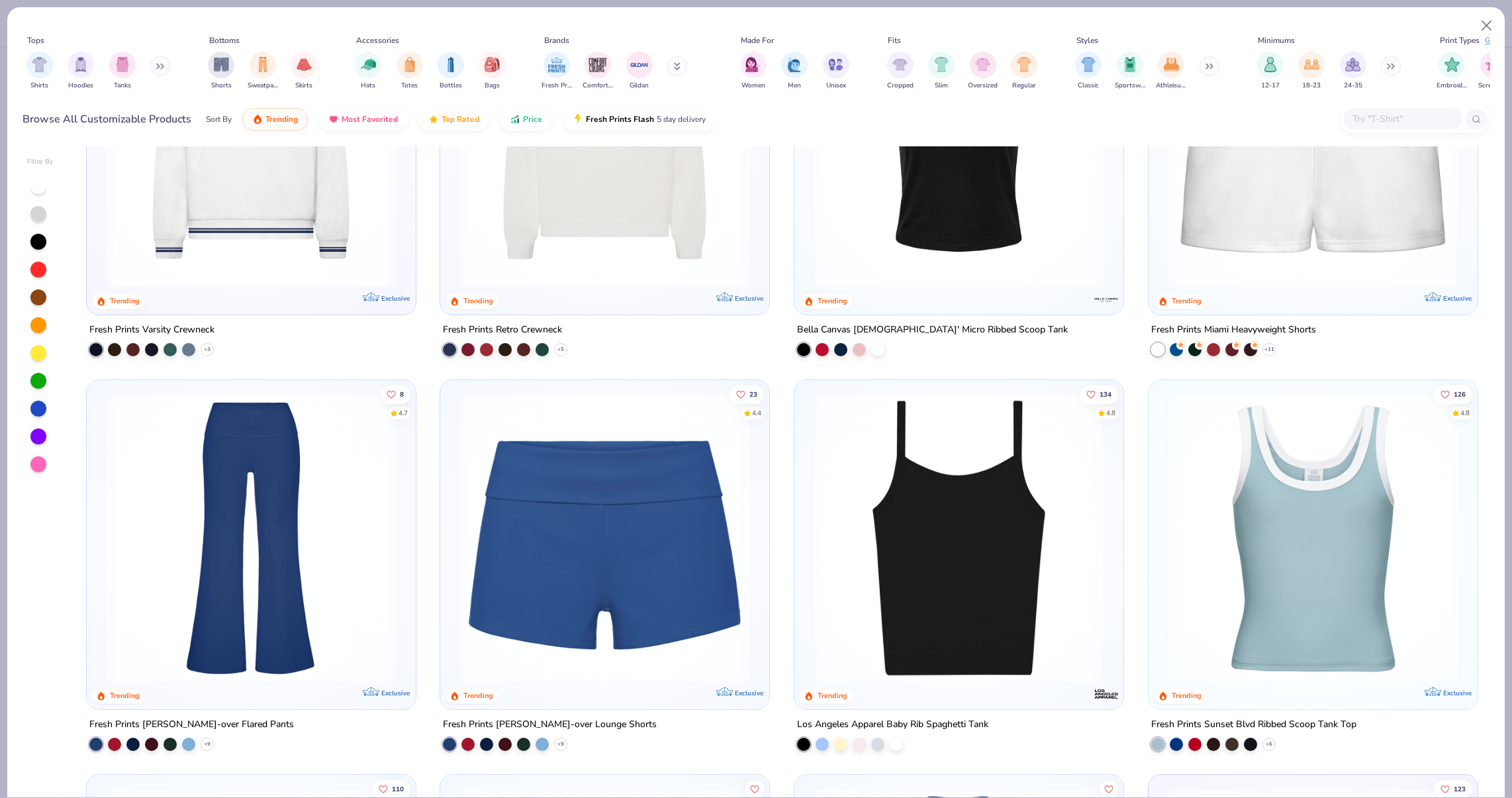
click at [807, 612] on img at bounding box center [656, 538] width 303 height 289
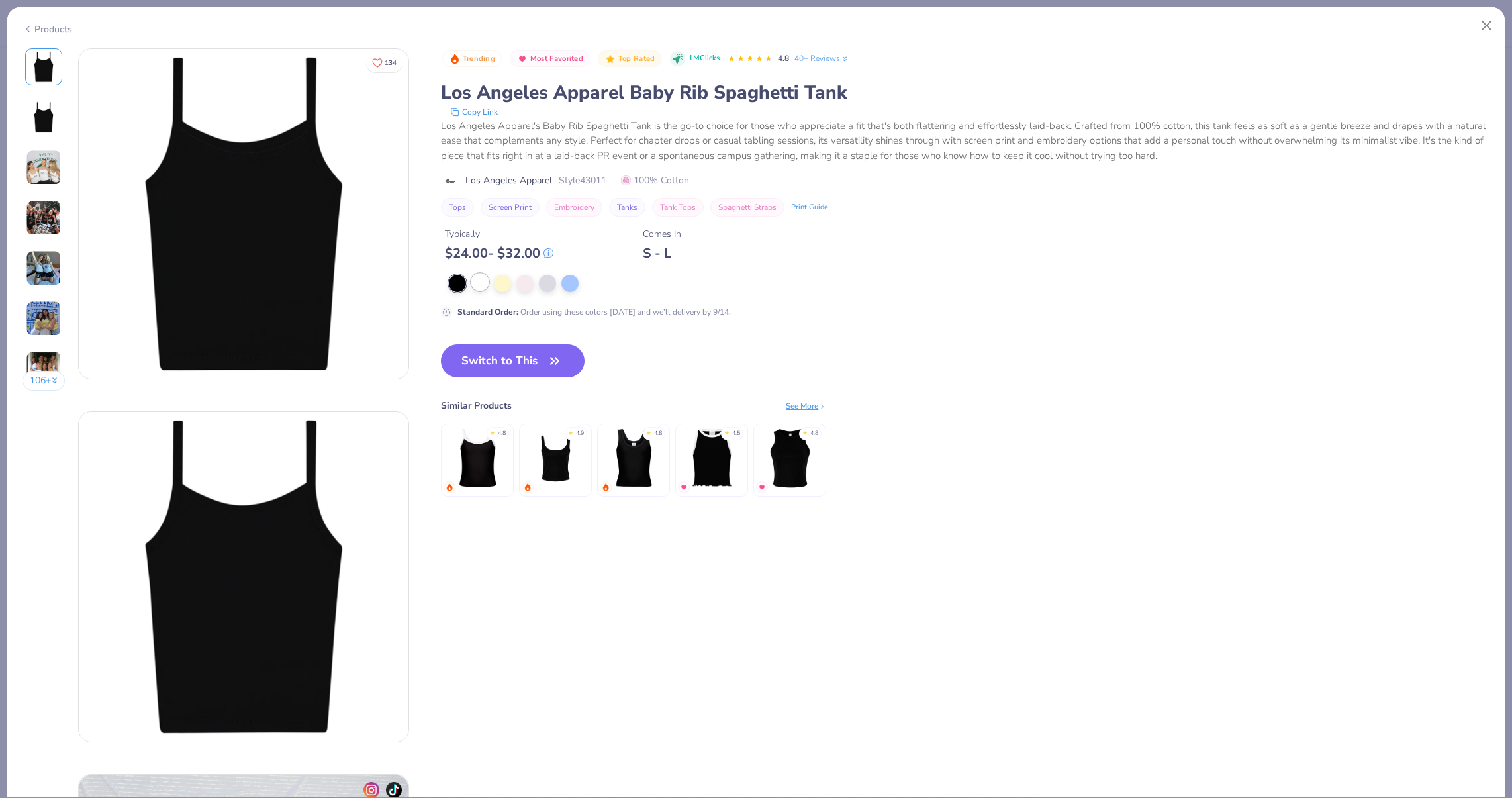
click at [485, 283] on div at bounding box center [479, 281] width 17 height 17
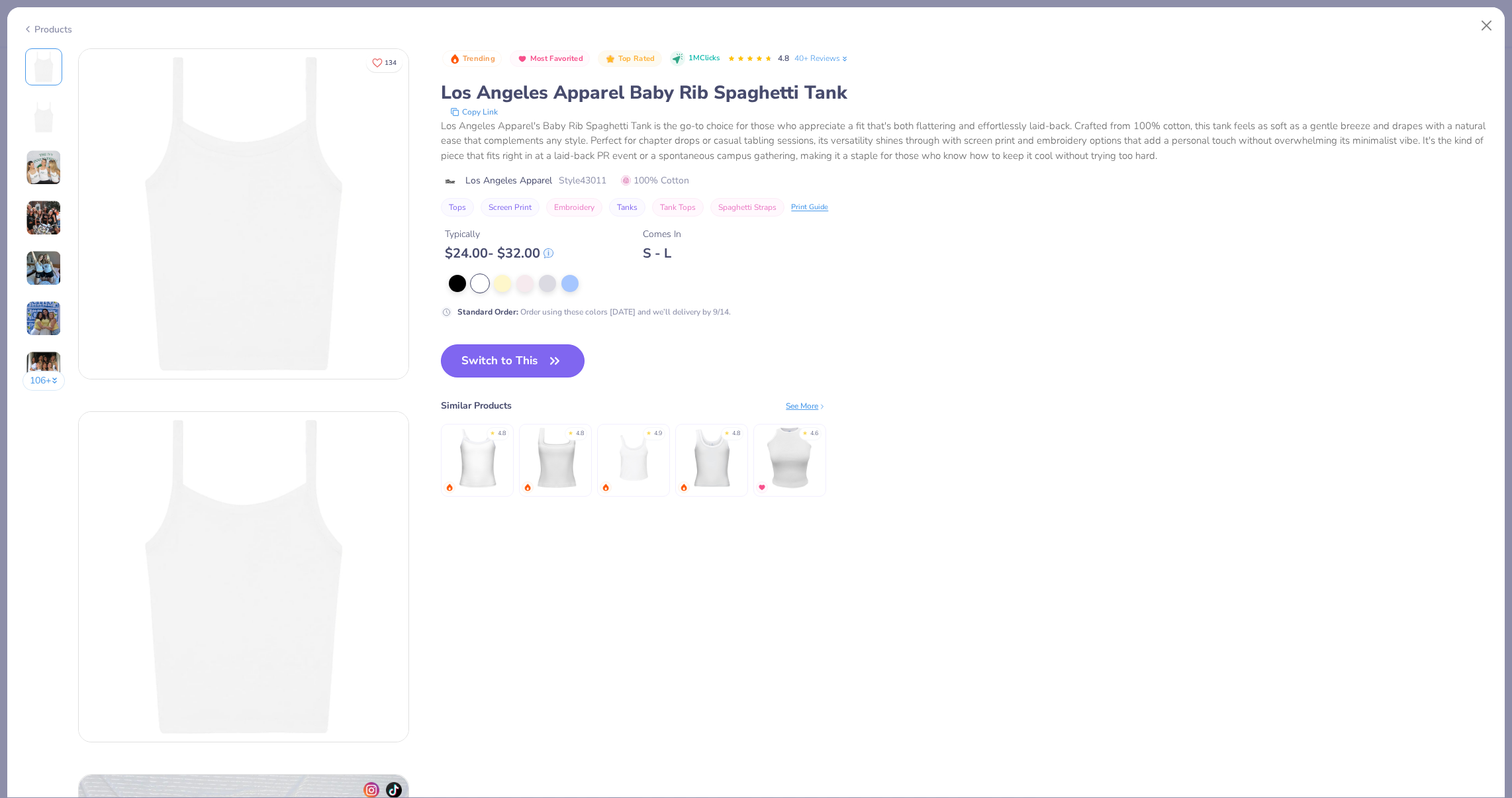
click at [502, 359] on button "Switch to This" at bounding box center [513, 360] width 144 height 33
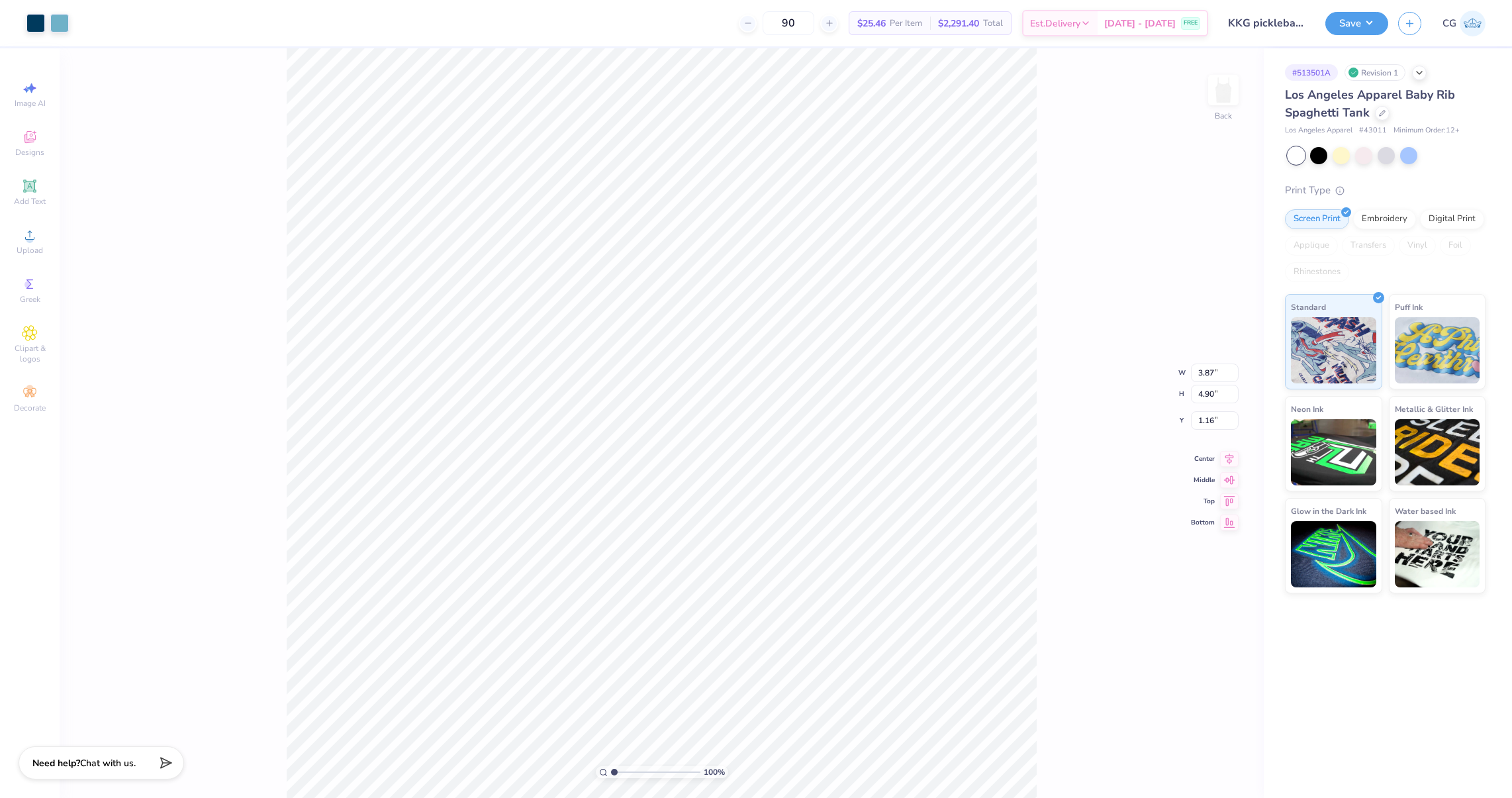
type input "1.43"
type input "1.60"
click at [1357, 22] on button "Save" at bounding box center [1357, 21] width 63 height 23
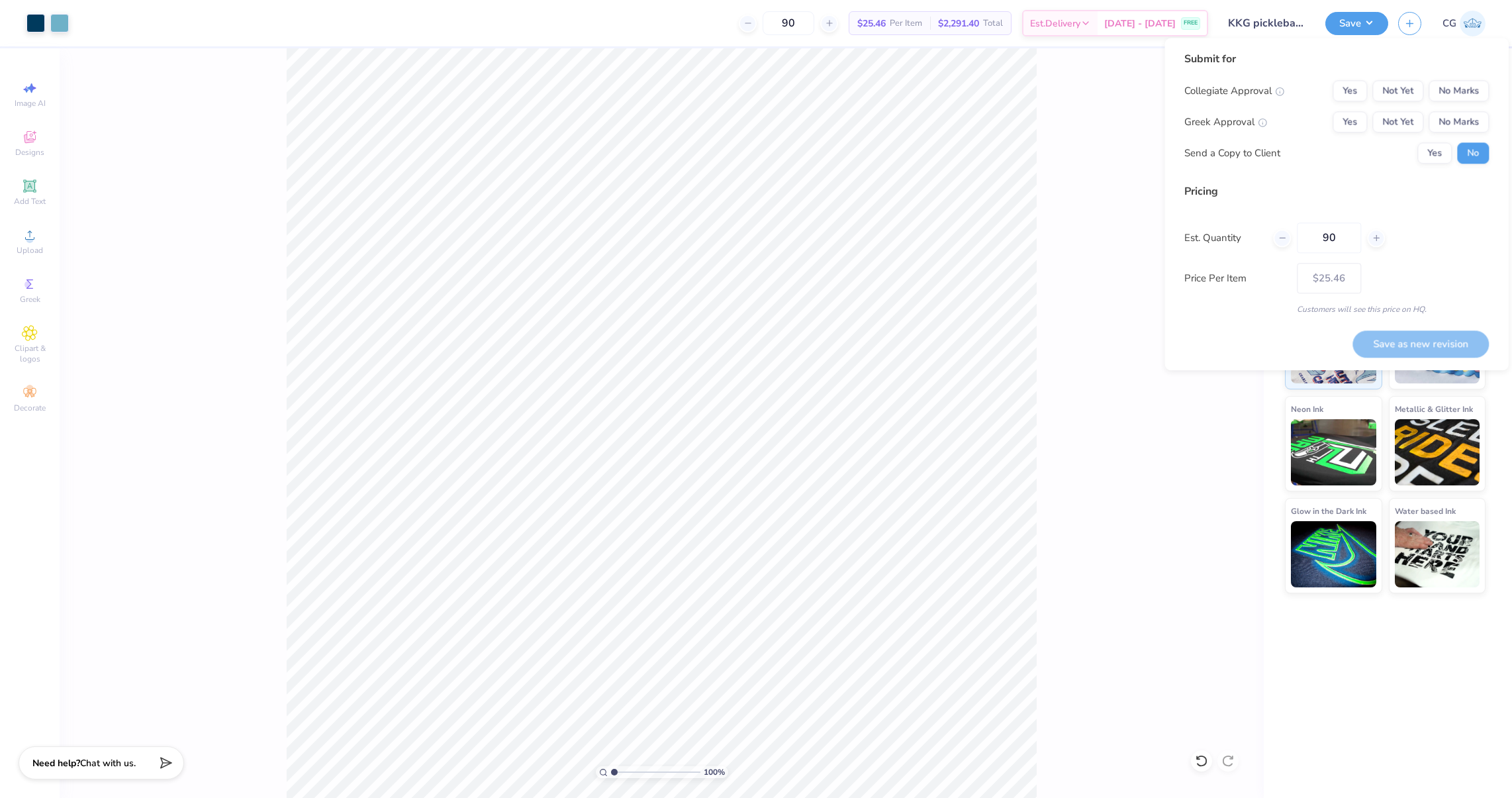
click at [1079, 144] on div "100 % Back" at bounding box center [661, 423] width 1204 height 750
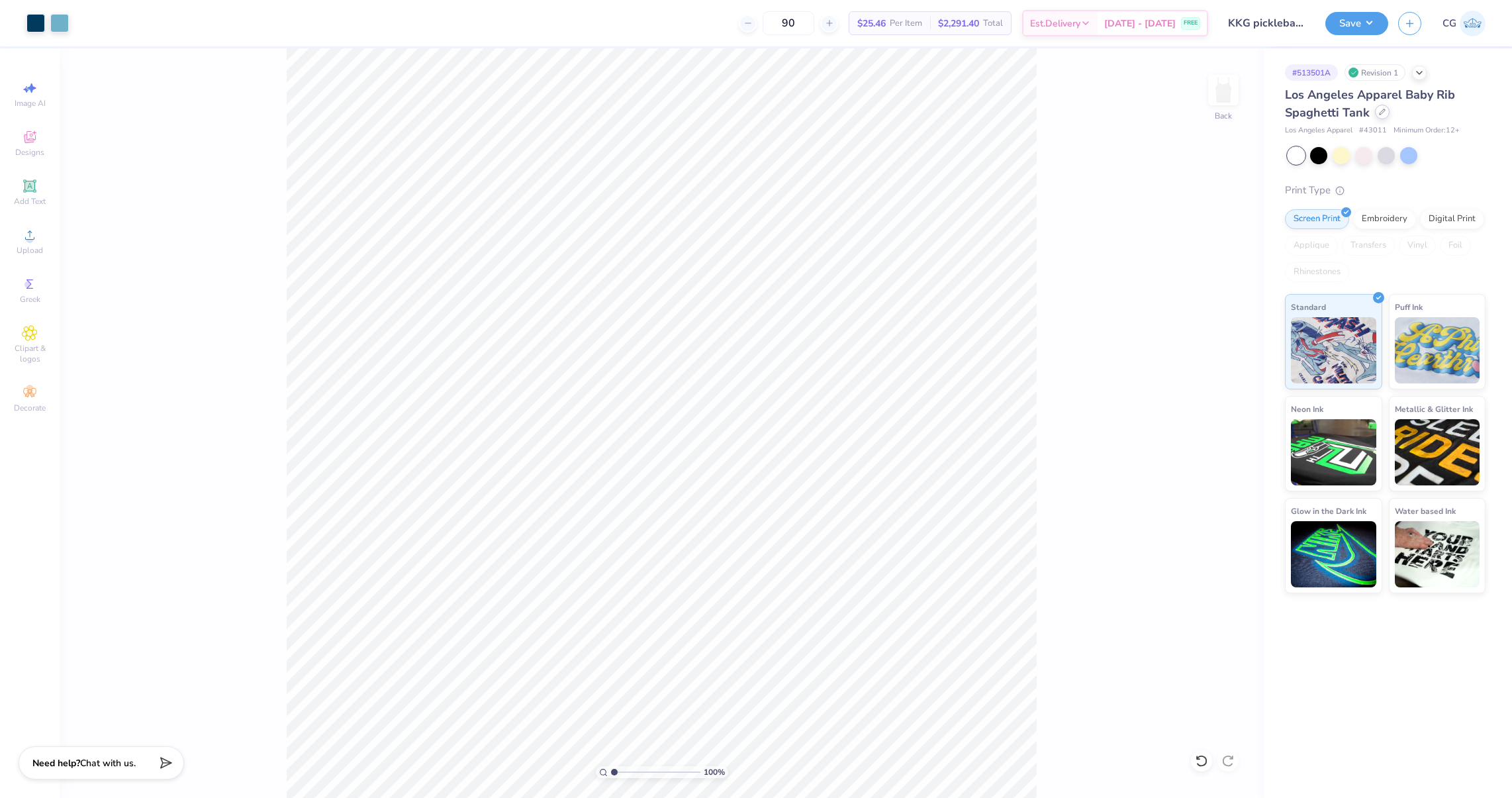
click at [1377, 115] on div at bounding box center [1382, 112] width 14 height 14
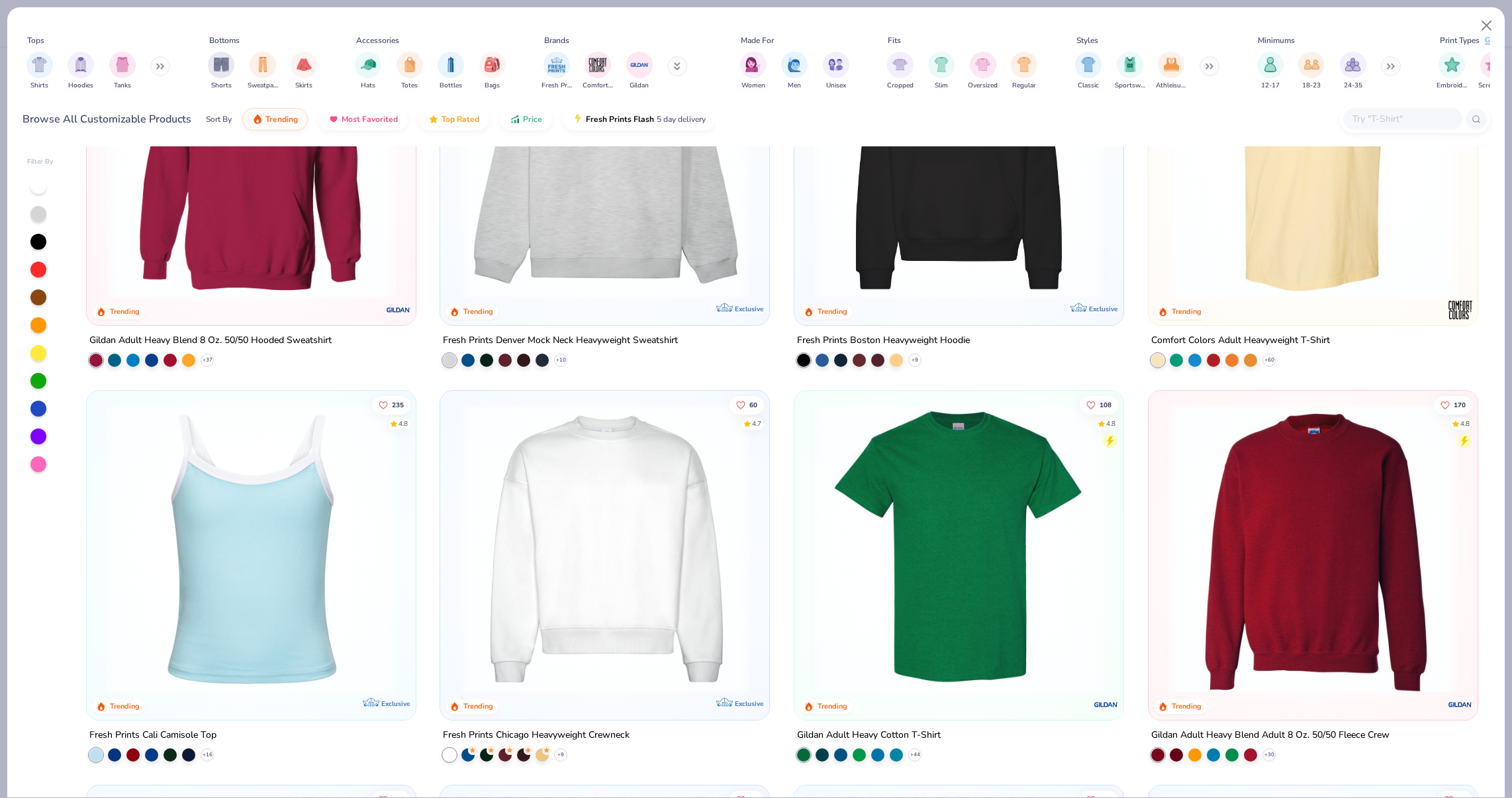
scroll to position [157, 0]
click at [323, 479] on img at bounding box center [251, 549] width 303 height 289
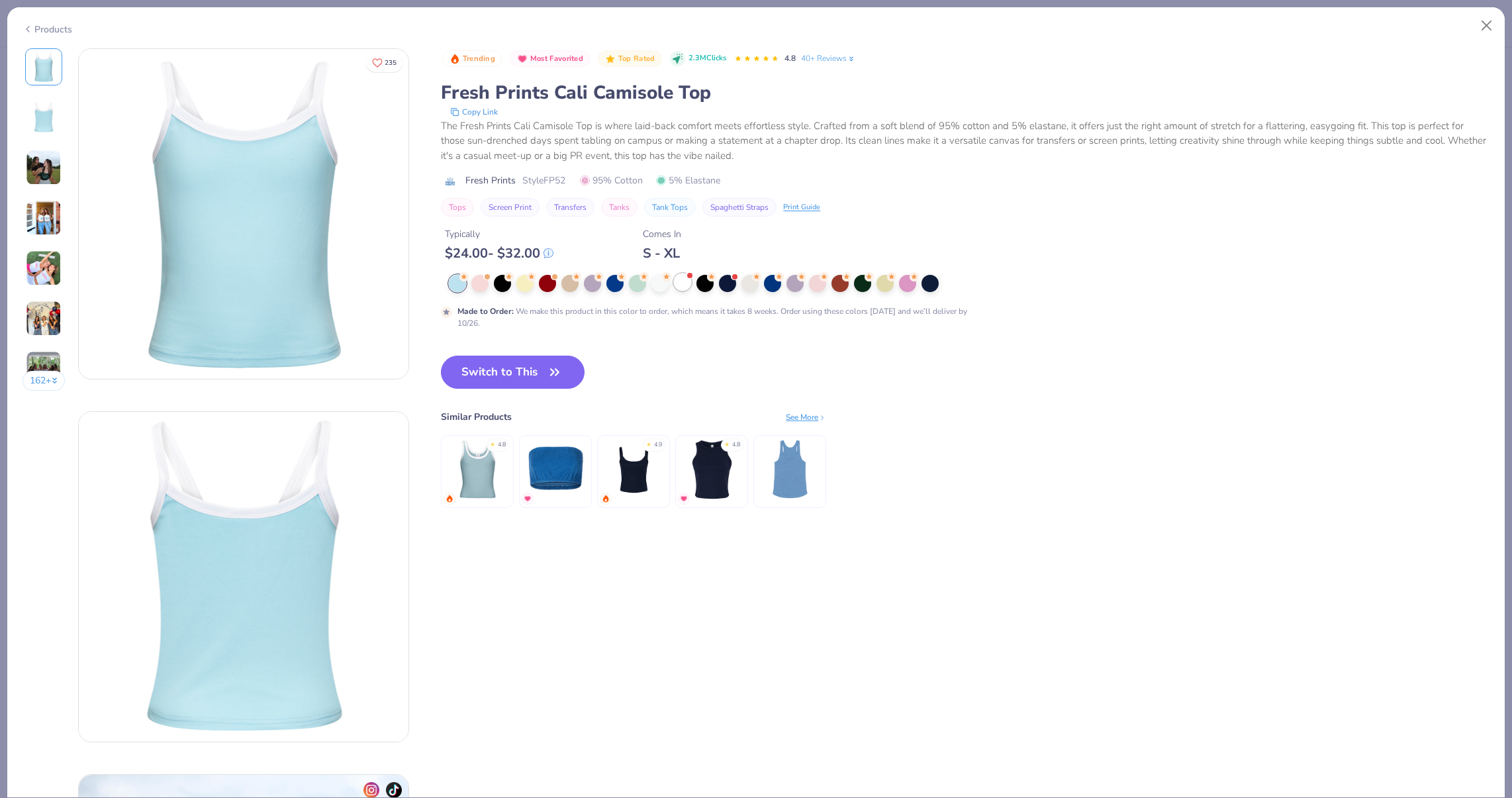
click at [681, 278] on div at bounding box center [681, 281] width 17 height 17
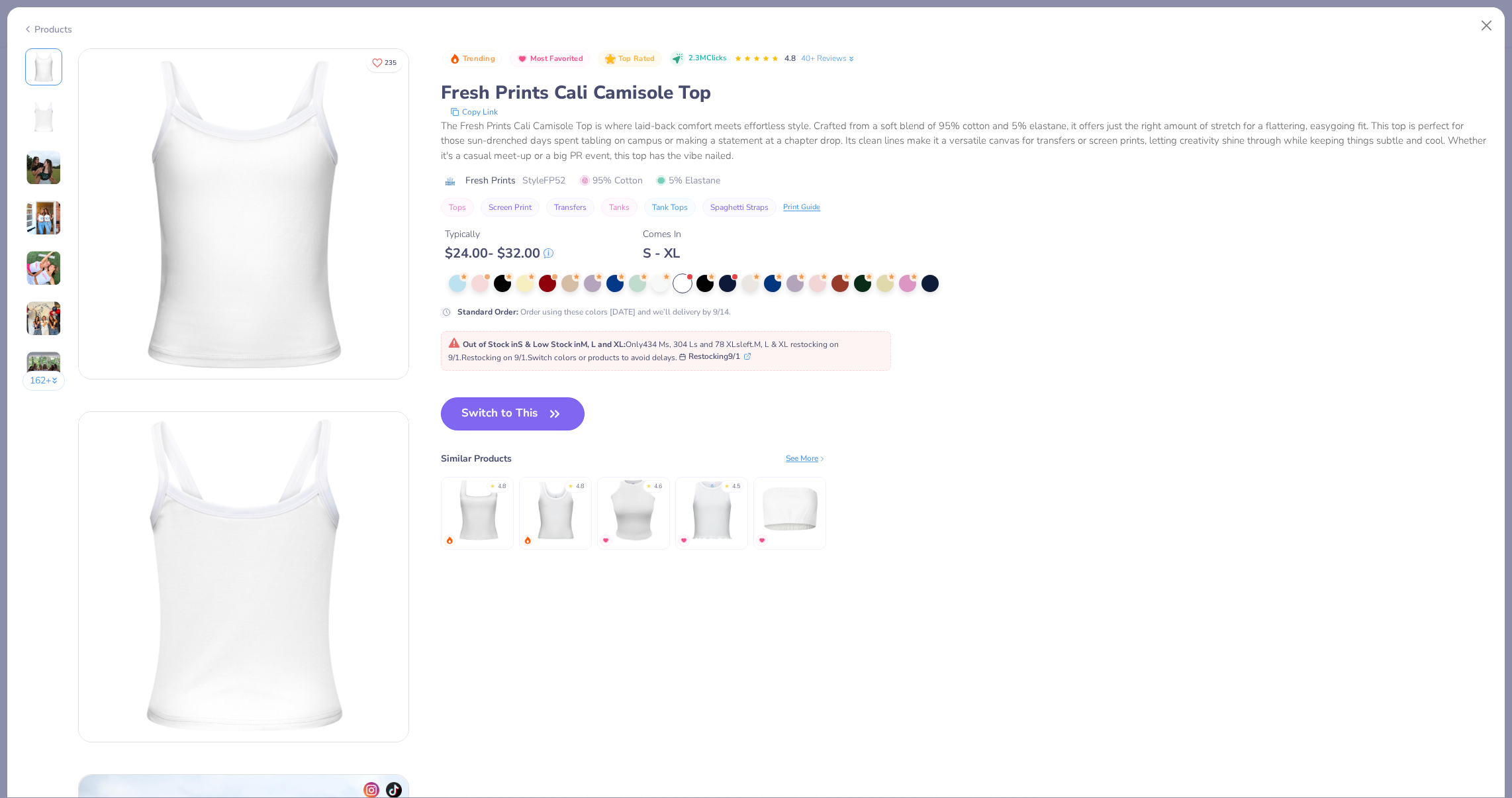
click at [541, 423] on button "Switch to This" at bounding box center [513, 414] width 144 height 33
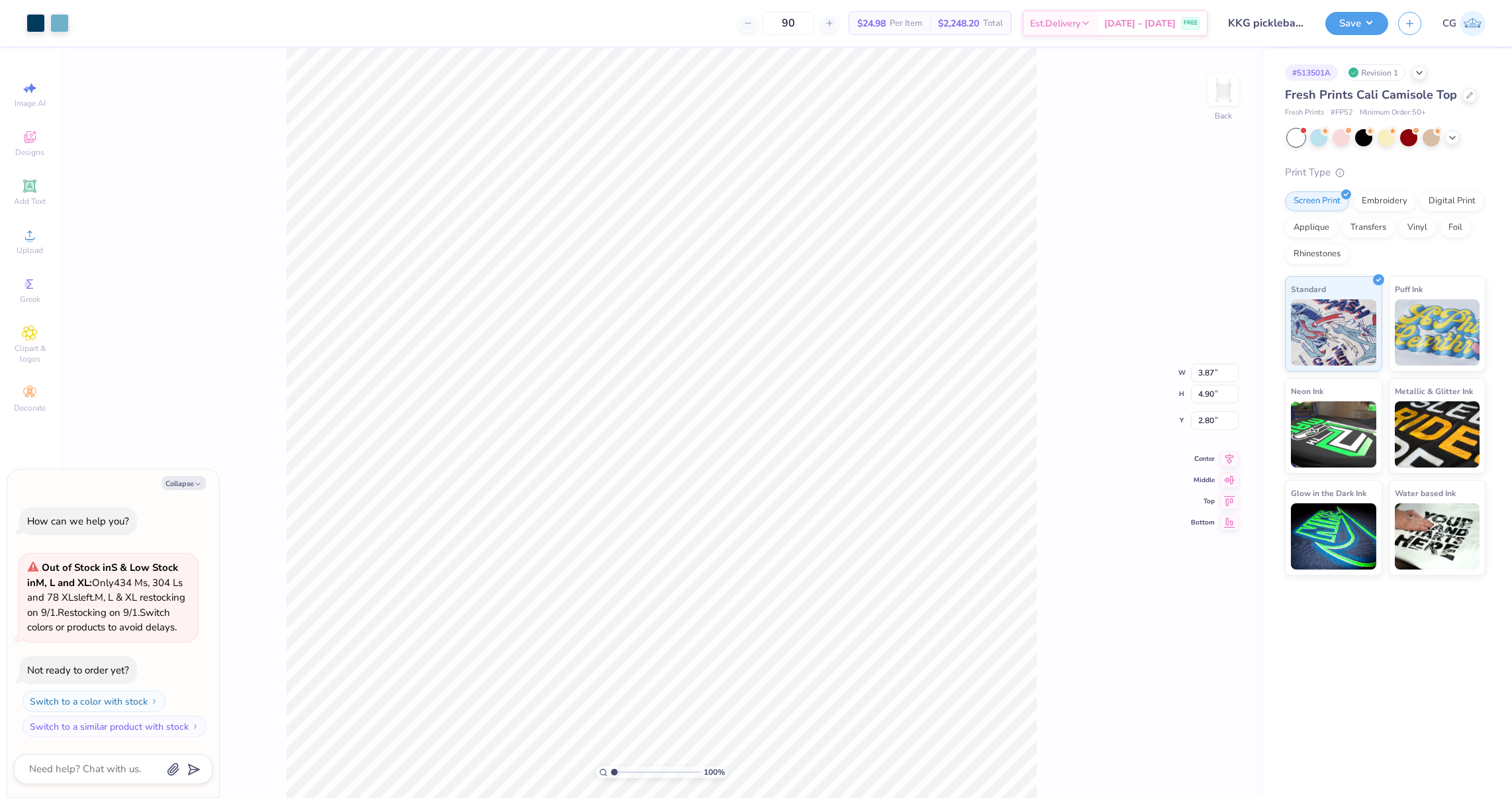
type textarea "x"
type input "1.21"
click at [1462, 93] on div at bounding box center [1469, 94] width 14 height 14
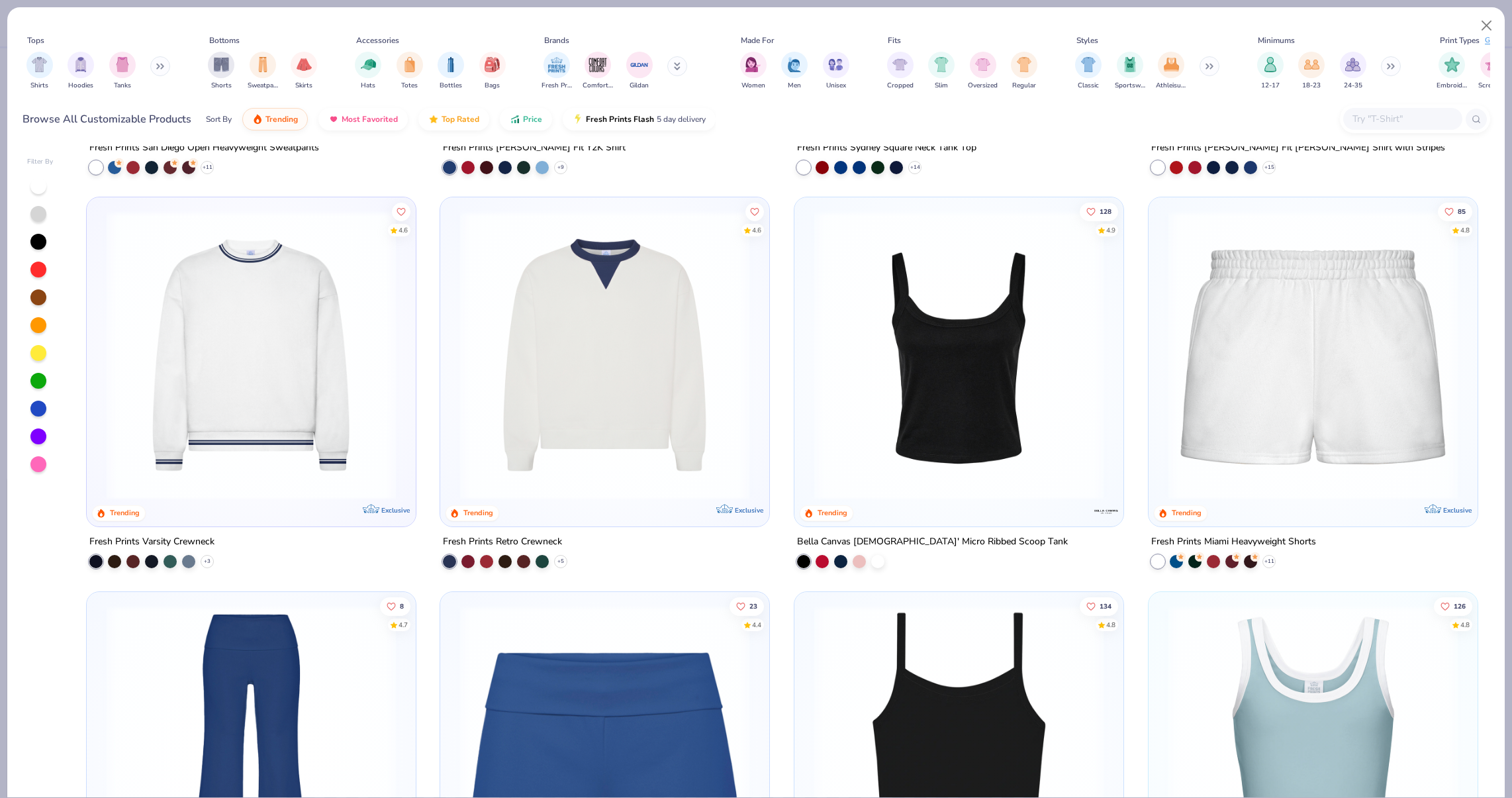
scroll to position [1240, 0]
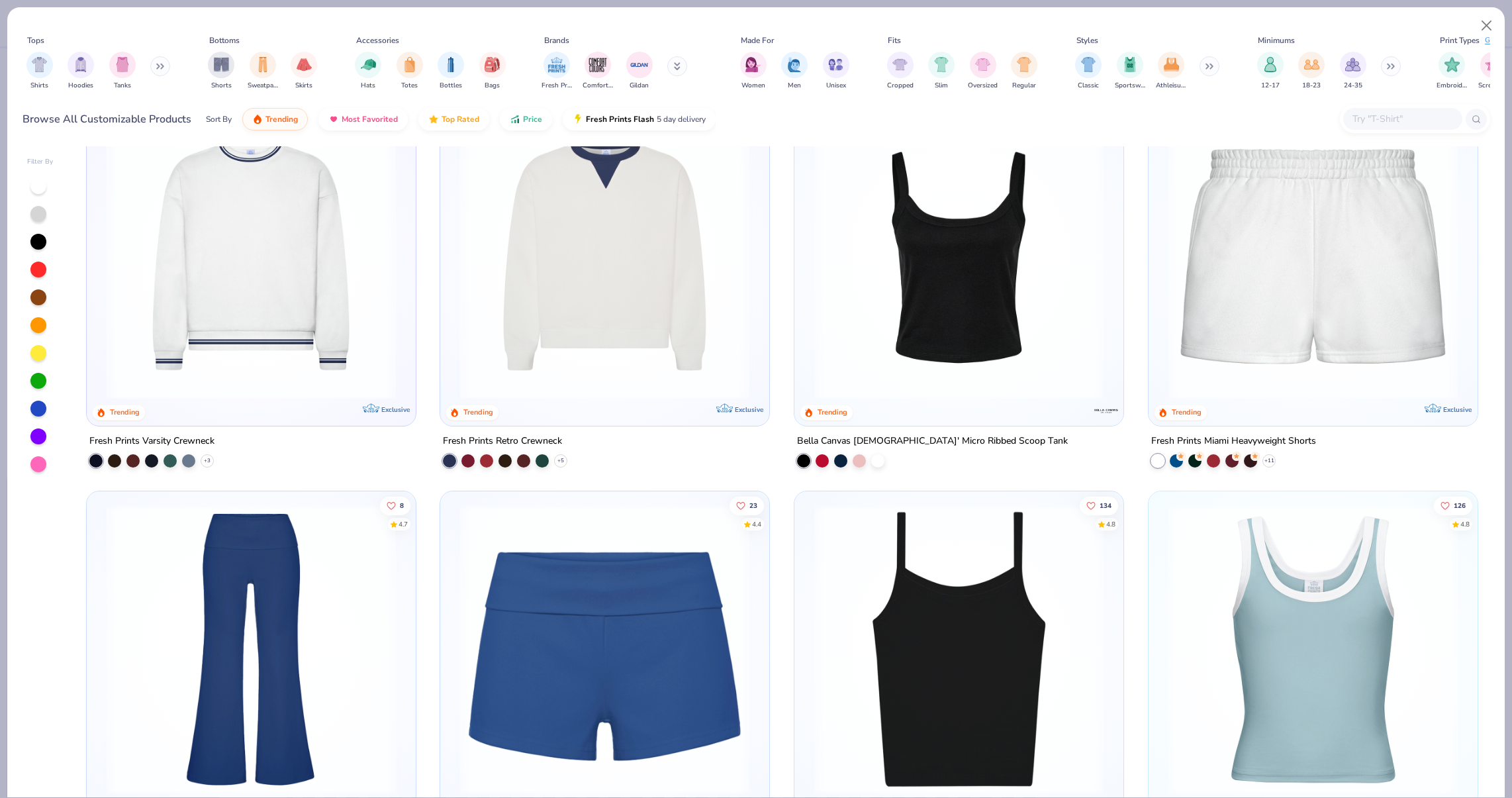
click at [867, 341] on img at bounding box center [958, 255] width 303 height 289
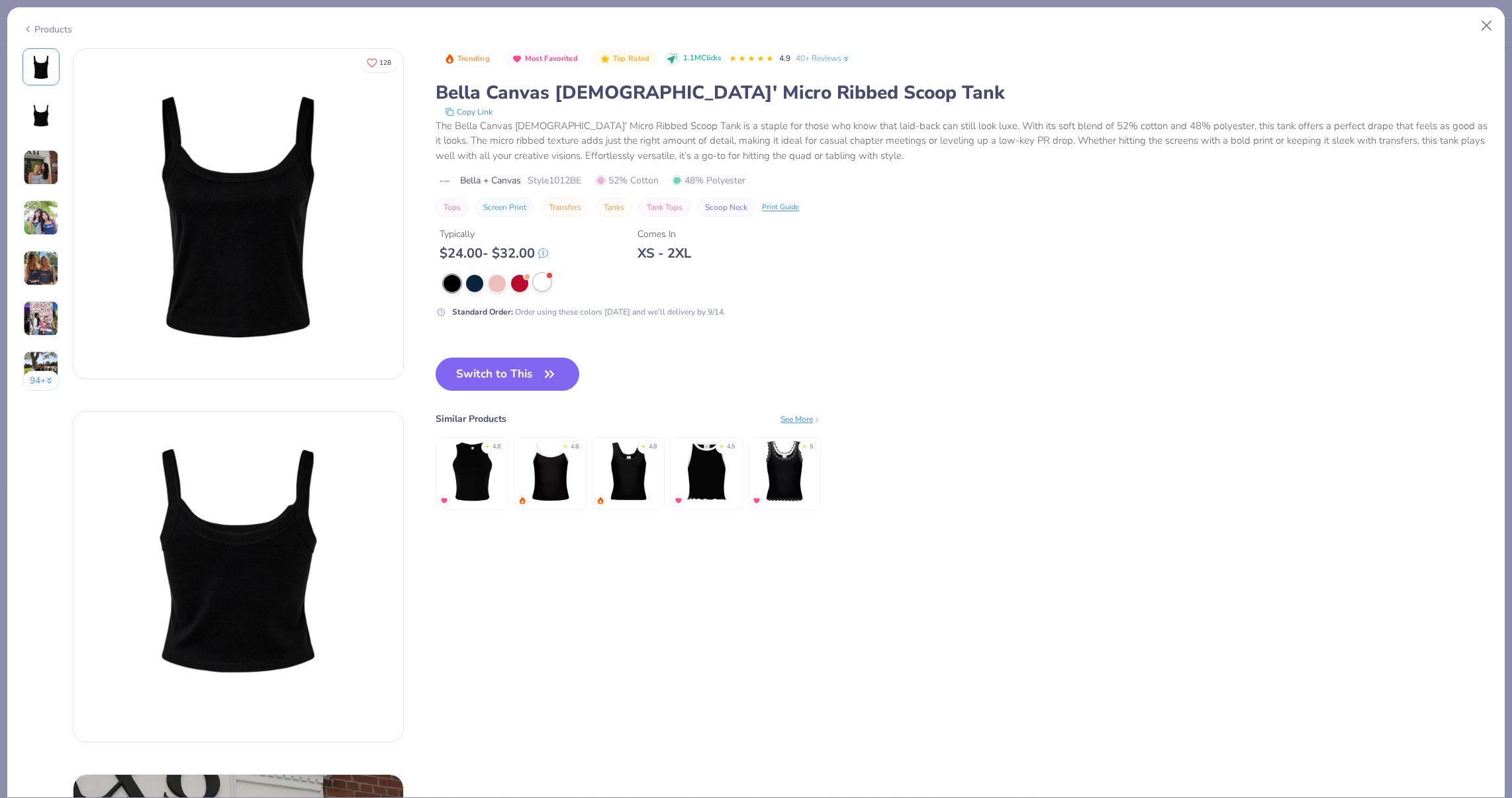
click at [540, 287] on div at bounding box center [541, 281] width 17 height 17
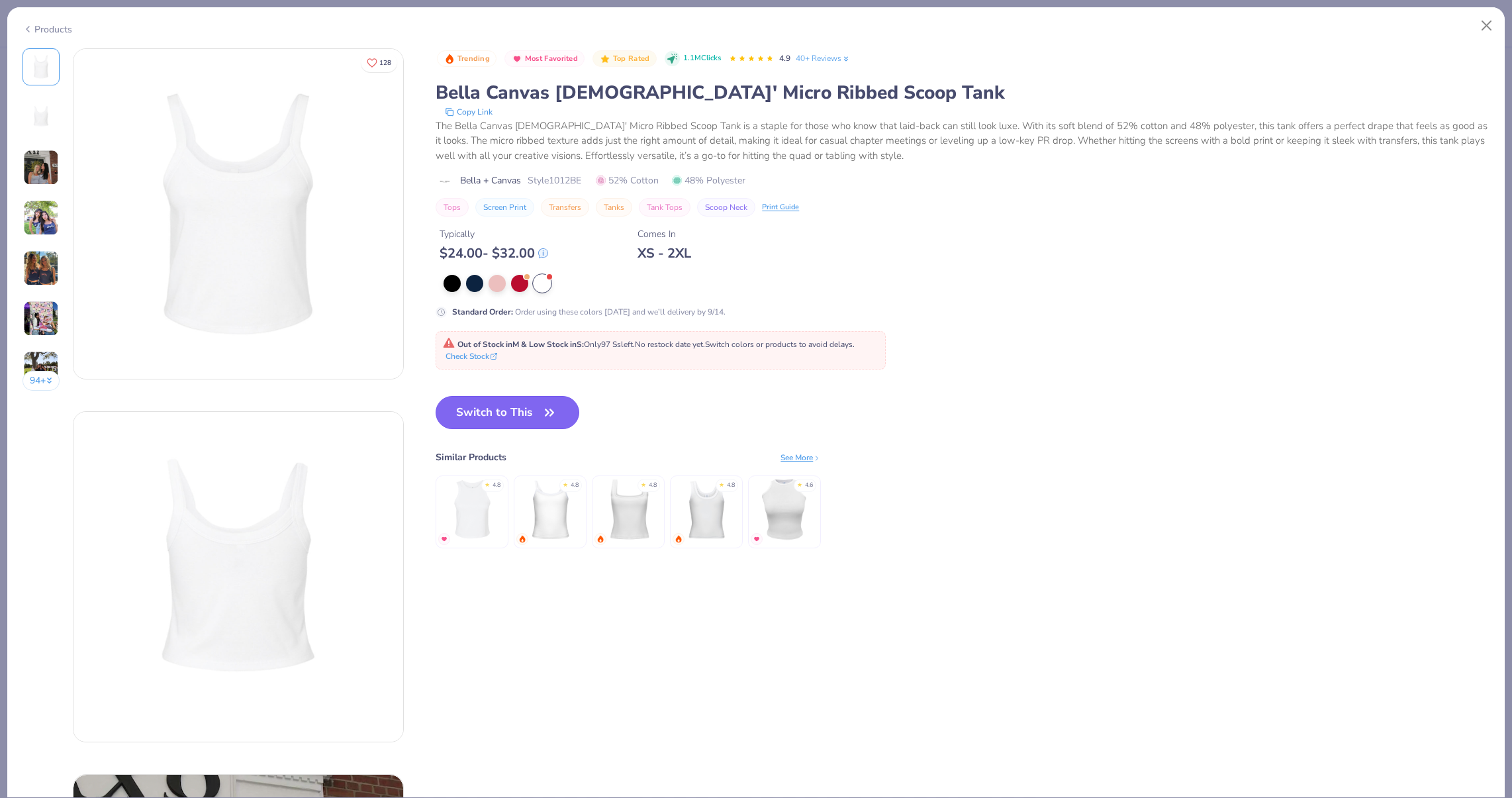
click at [531, 411] on button "Switch to This" at bounding box center [508, 412] width 144 height 33
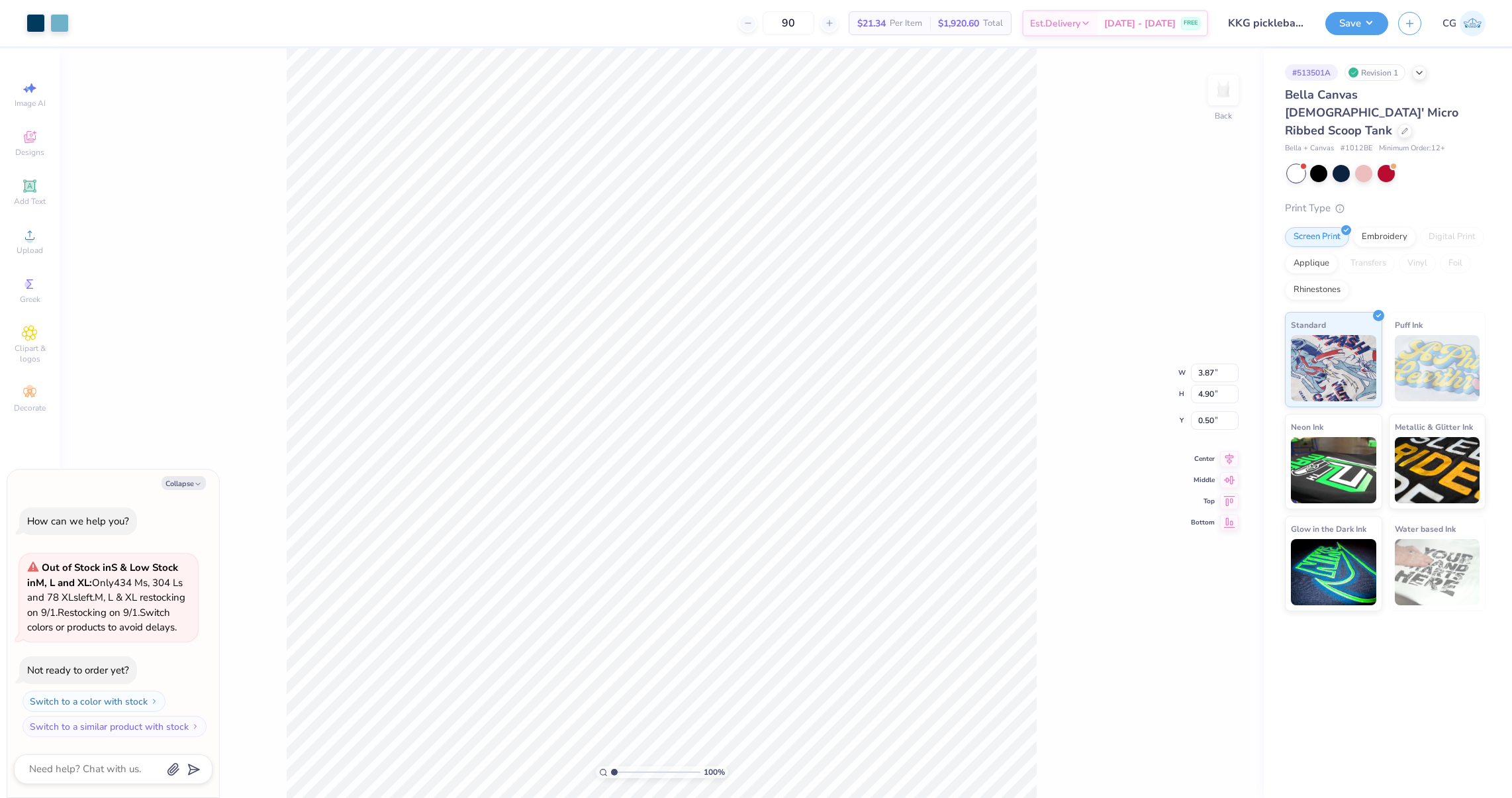
type textarea "x"
type input "2.00"
type textarea "x"
type input "0.98"
click at [1357, 118] on div "Bella Canvas [DEMOGRAPHIC_DATA]' Micro Ribbed Scoop Tank" at bounding box center [1385, 113] width 201 height 53
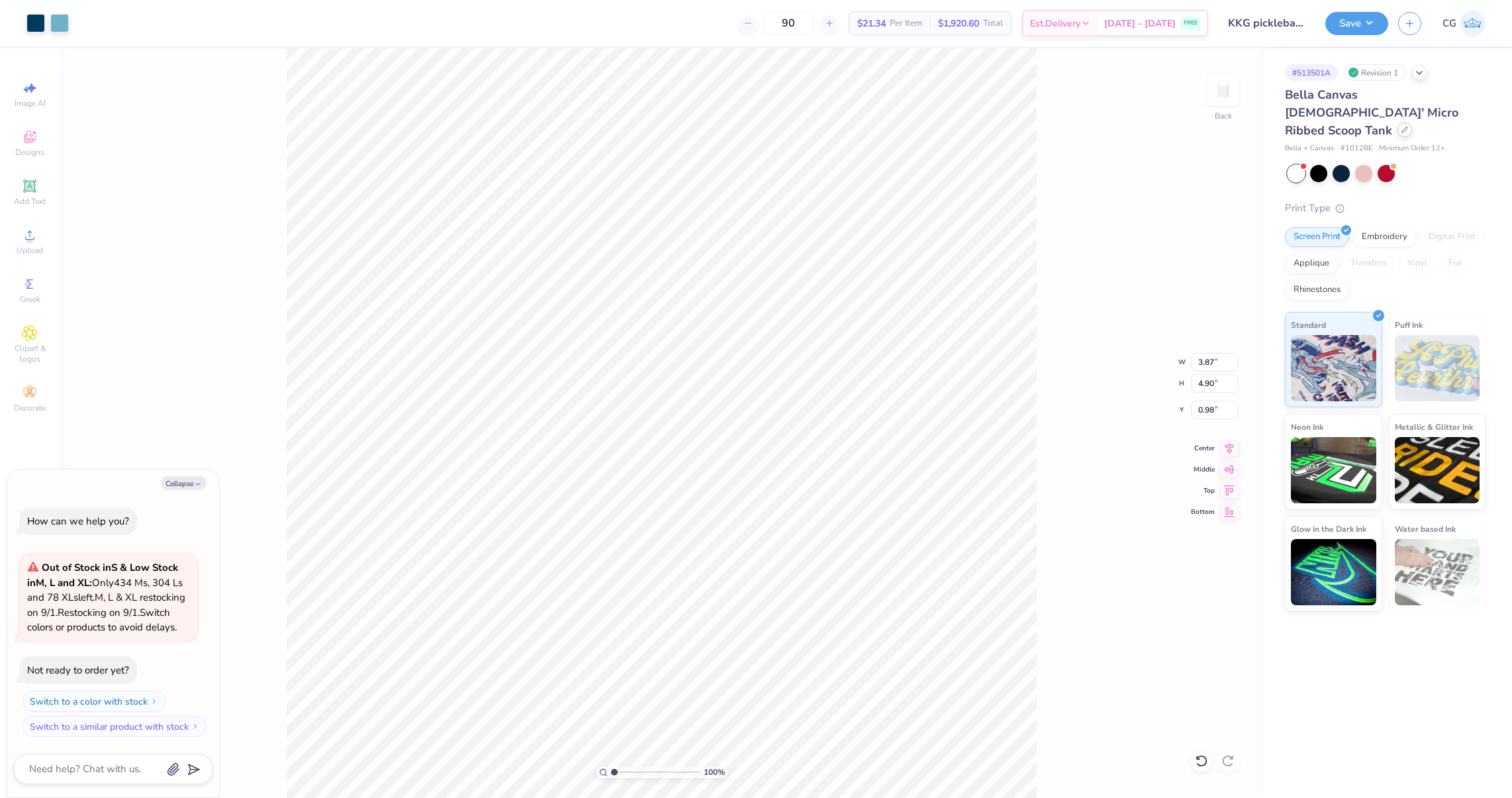
click at [1398, 122] on div at bounding box center [1405, 130] width 14 height 14
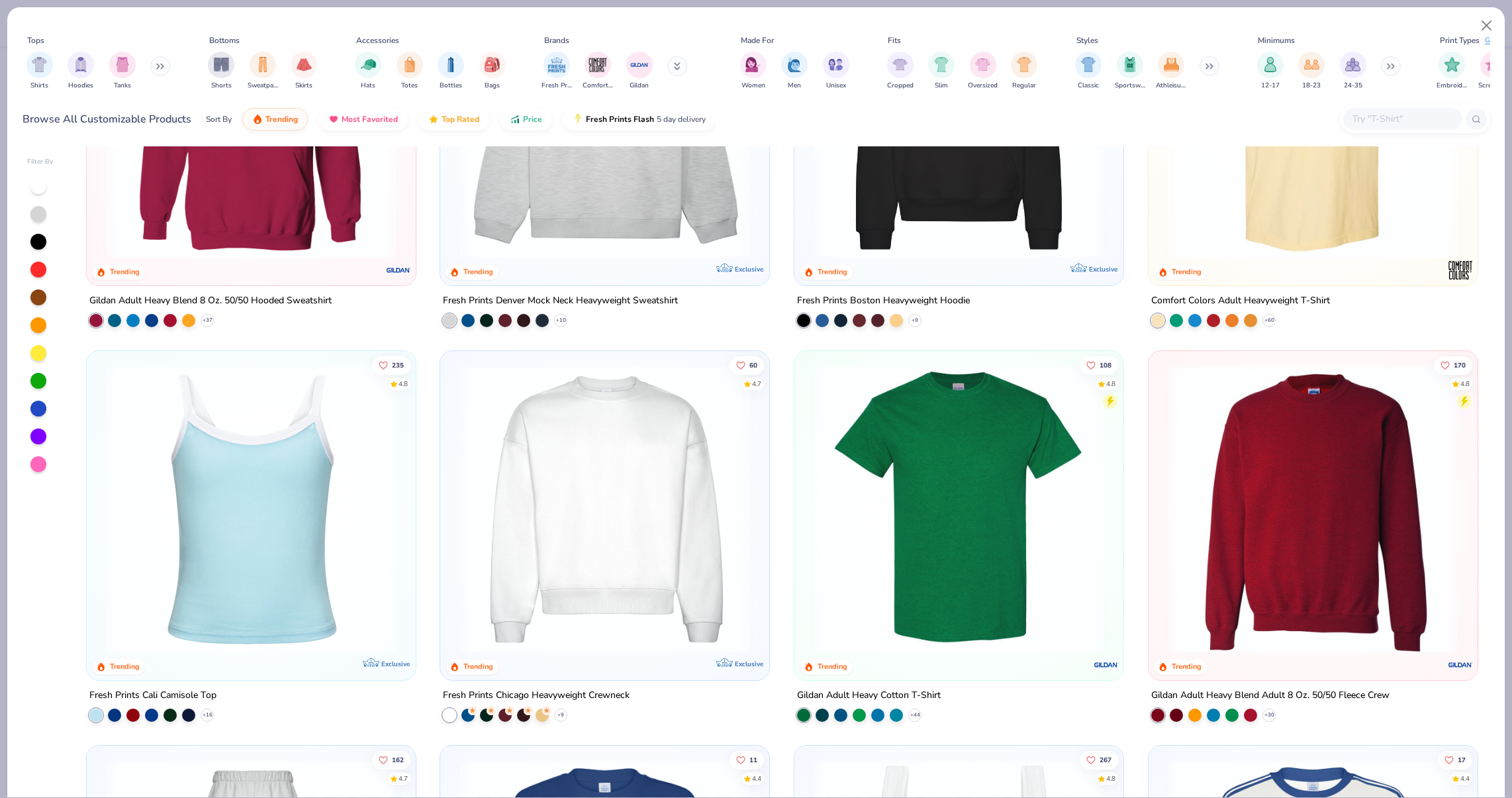
scroll to position [411, 0]
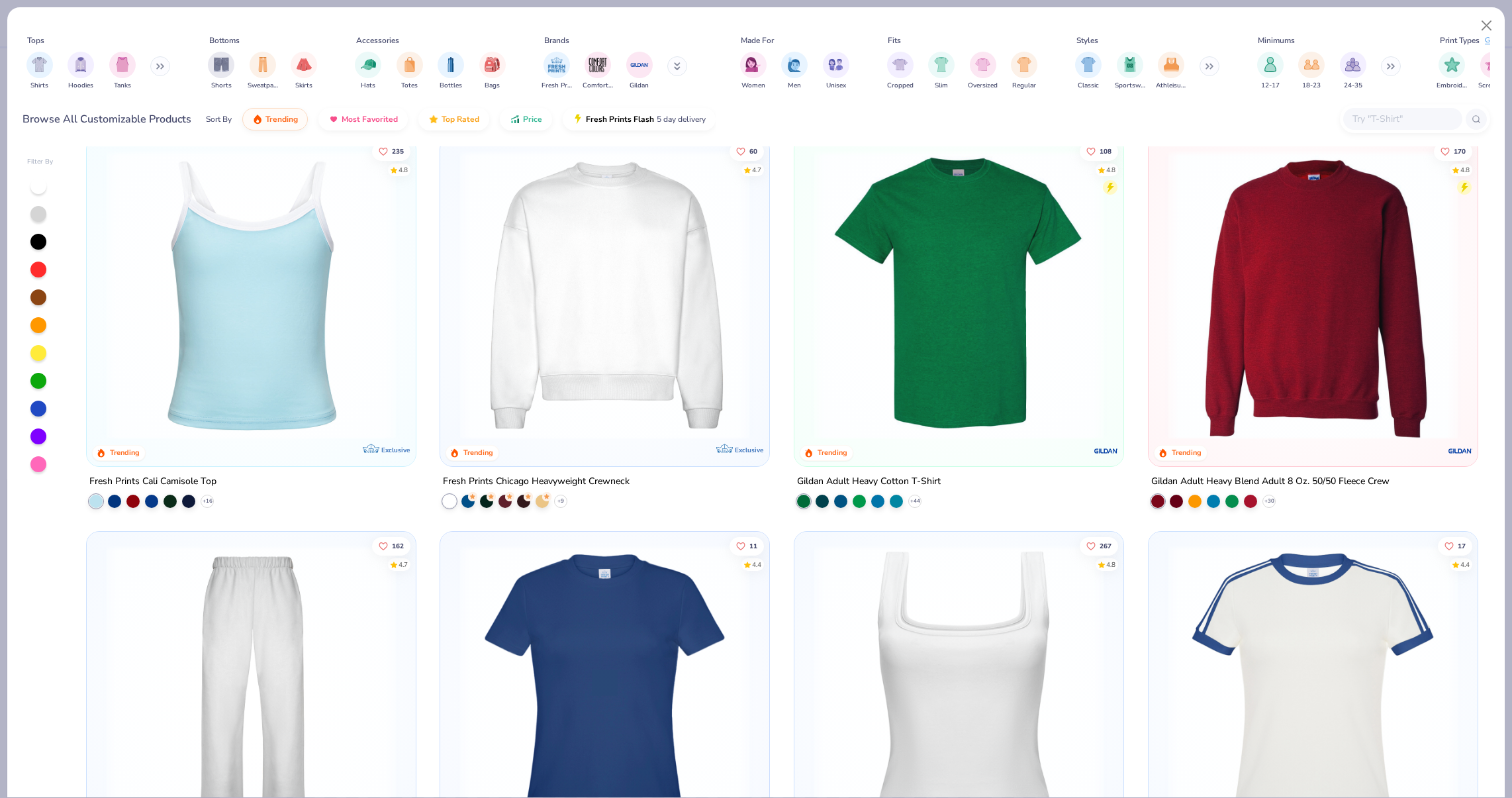
click at [327, 308] on img at bounding box center [251, 295] width 303 height 289
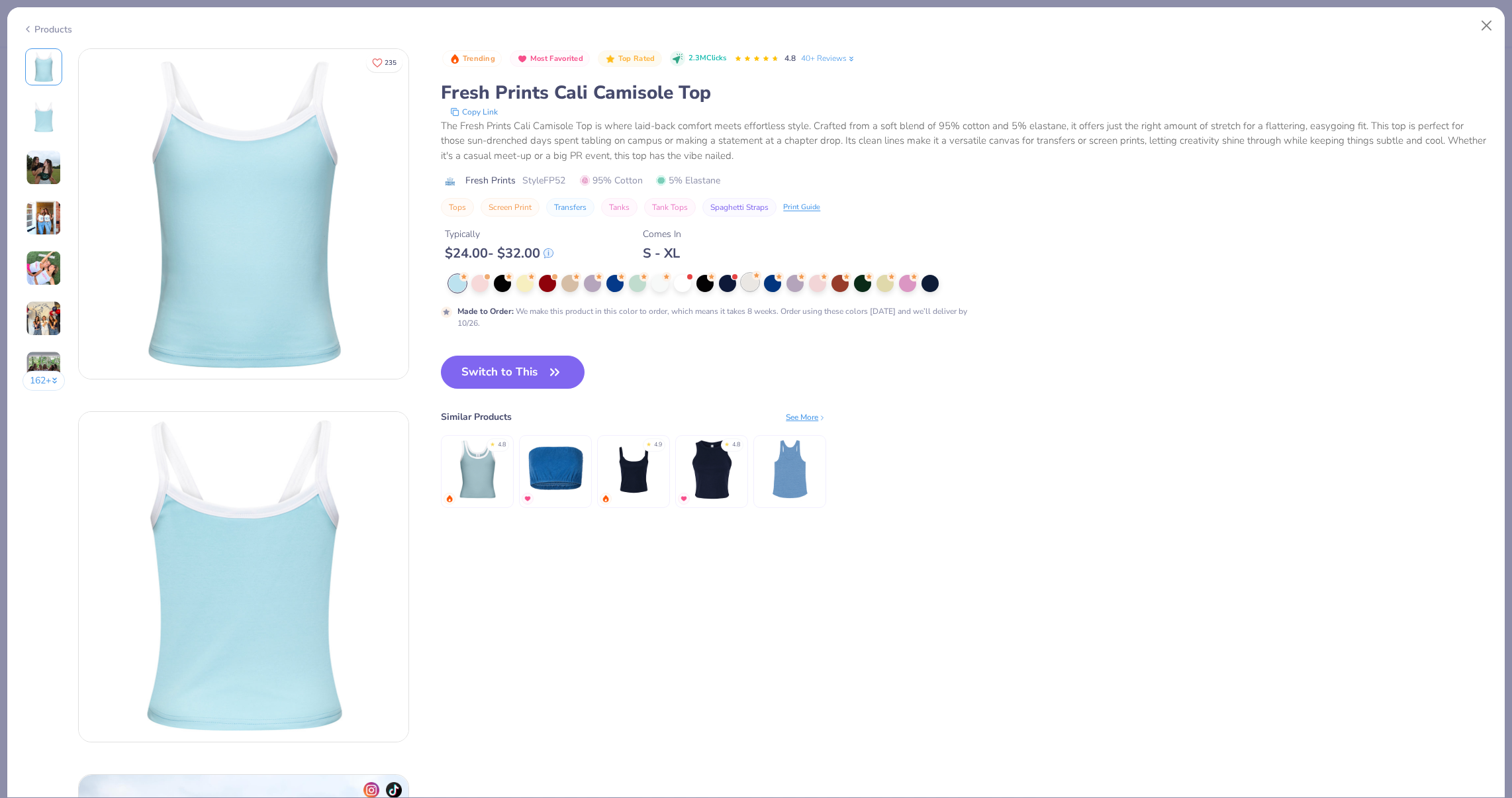
click at [757, 283] on div at bounding box center [750, 281] width 17 height 17
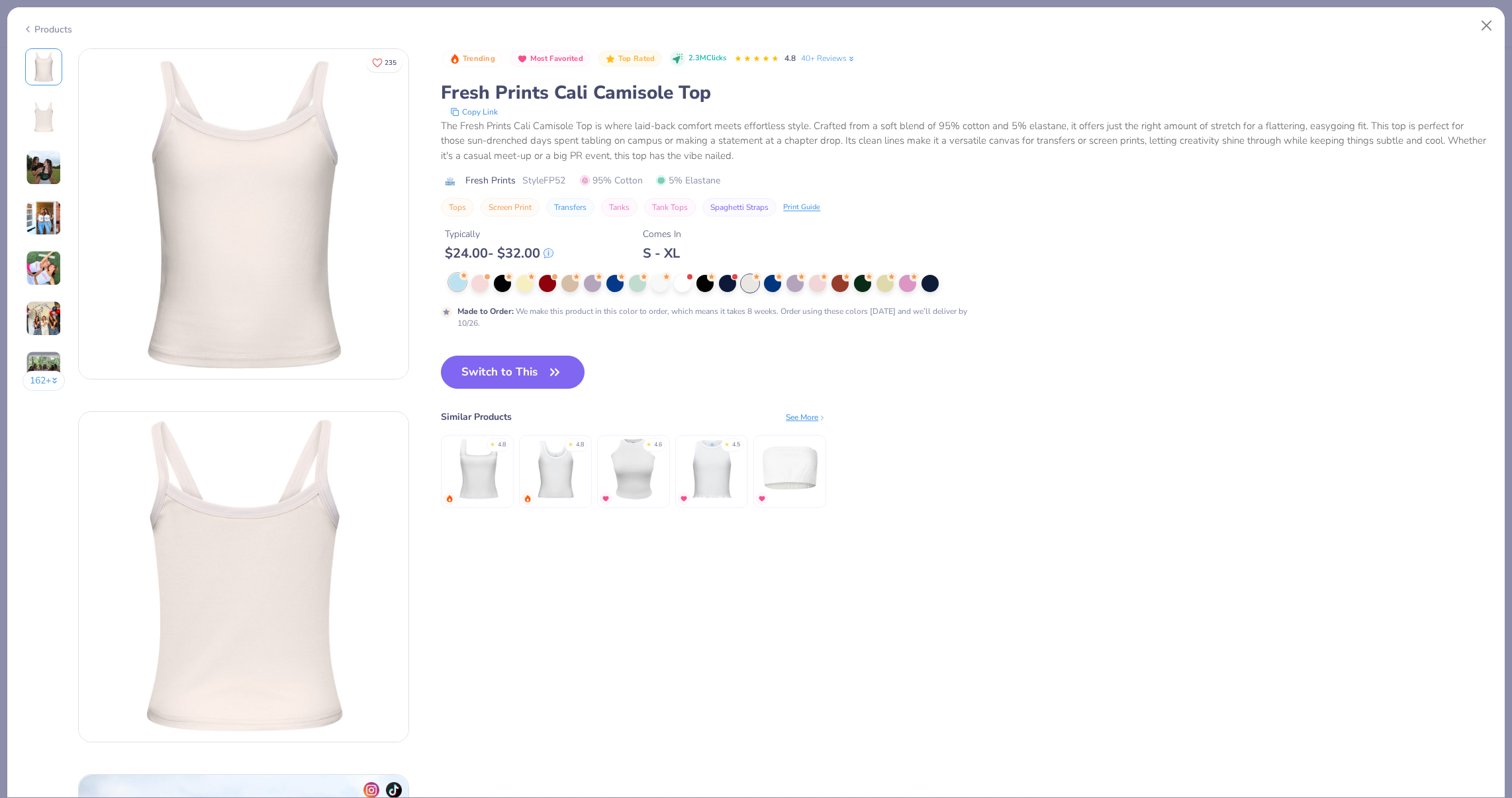
click at [453, 288] on div at bounding box center [457, 281] width 17 height 17
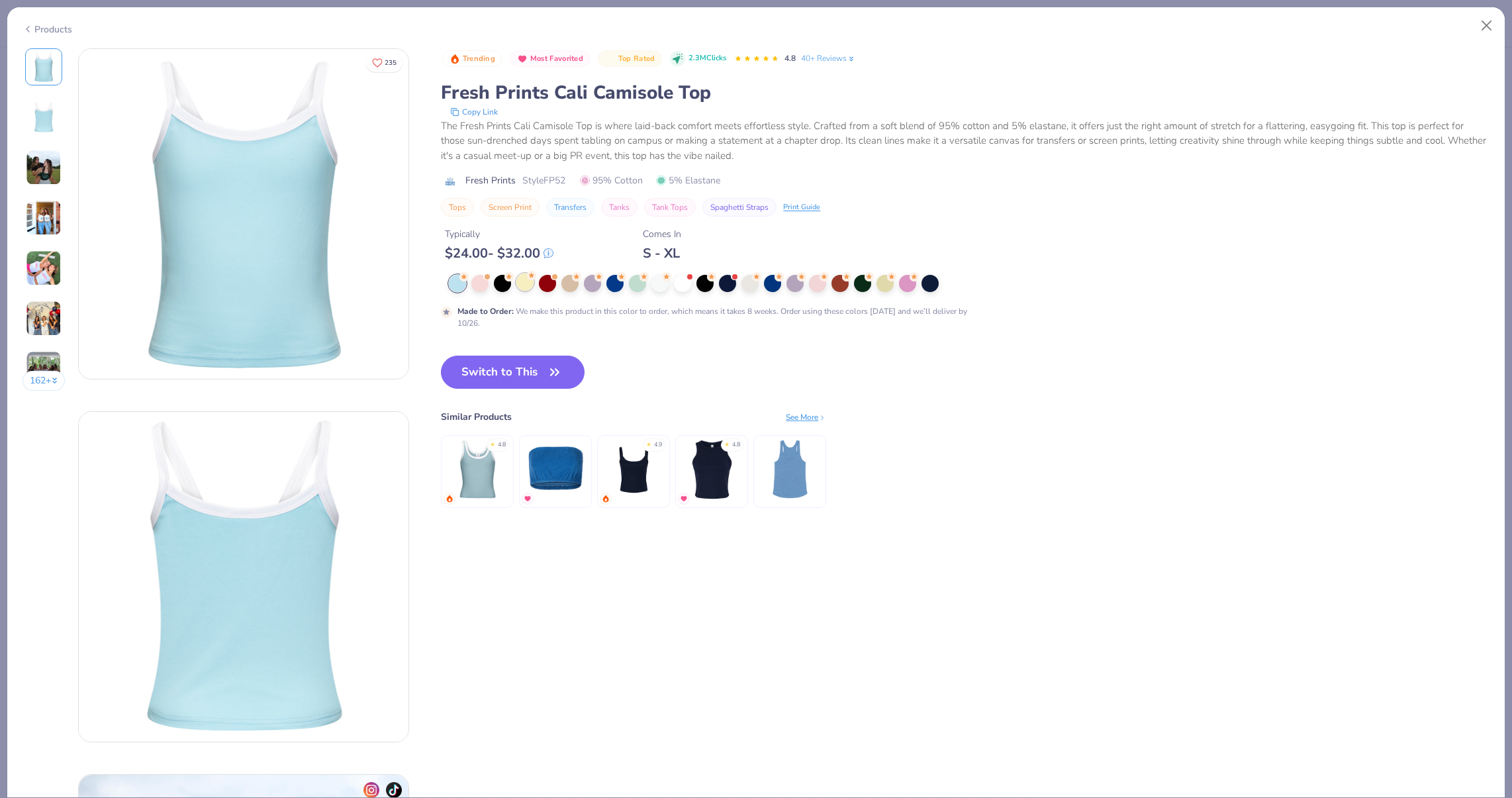
click at [517, 280] on div at bounding box center [524, 281] width 17 height 17
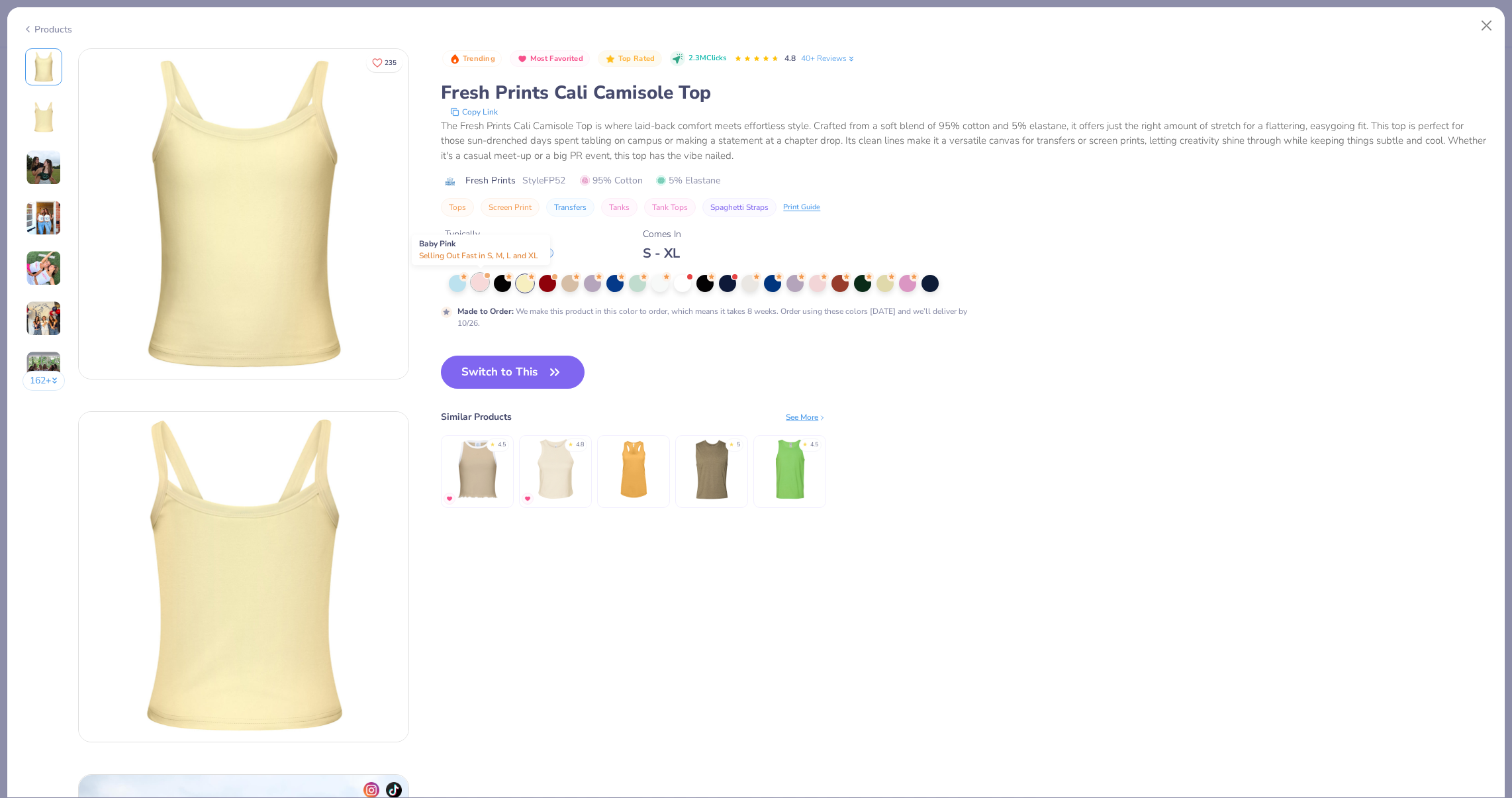
click at [476, 283] on div at bounding box center [479, 281] width 17 height 17
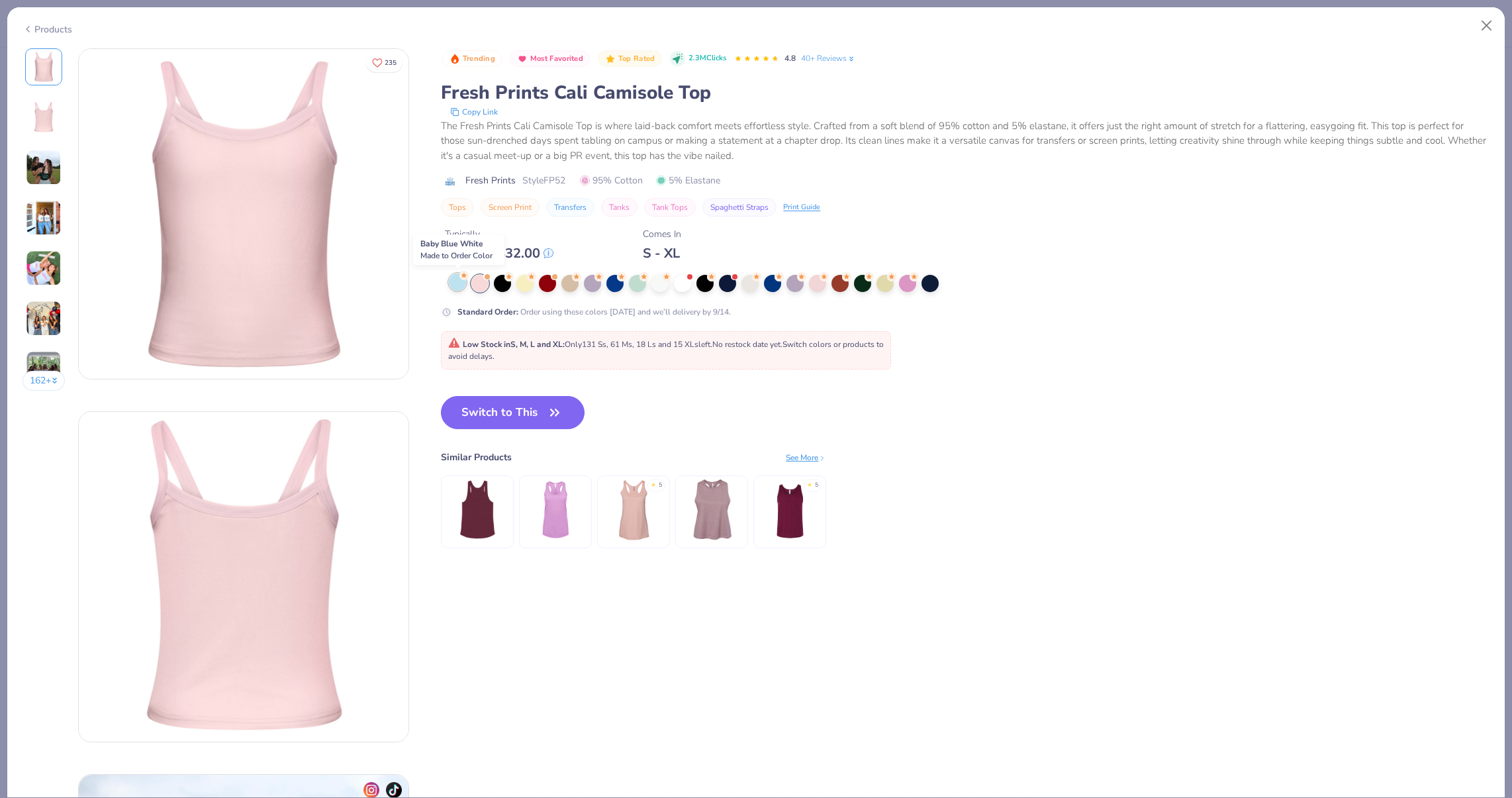
click at [459, 283] on div at bounding box center [457, 281] width 17 height 17
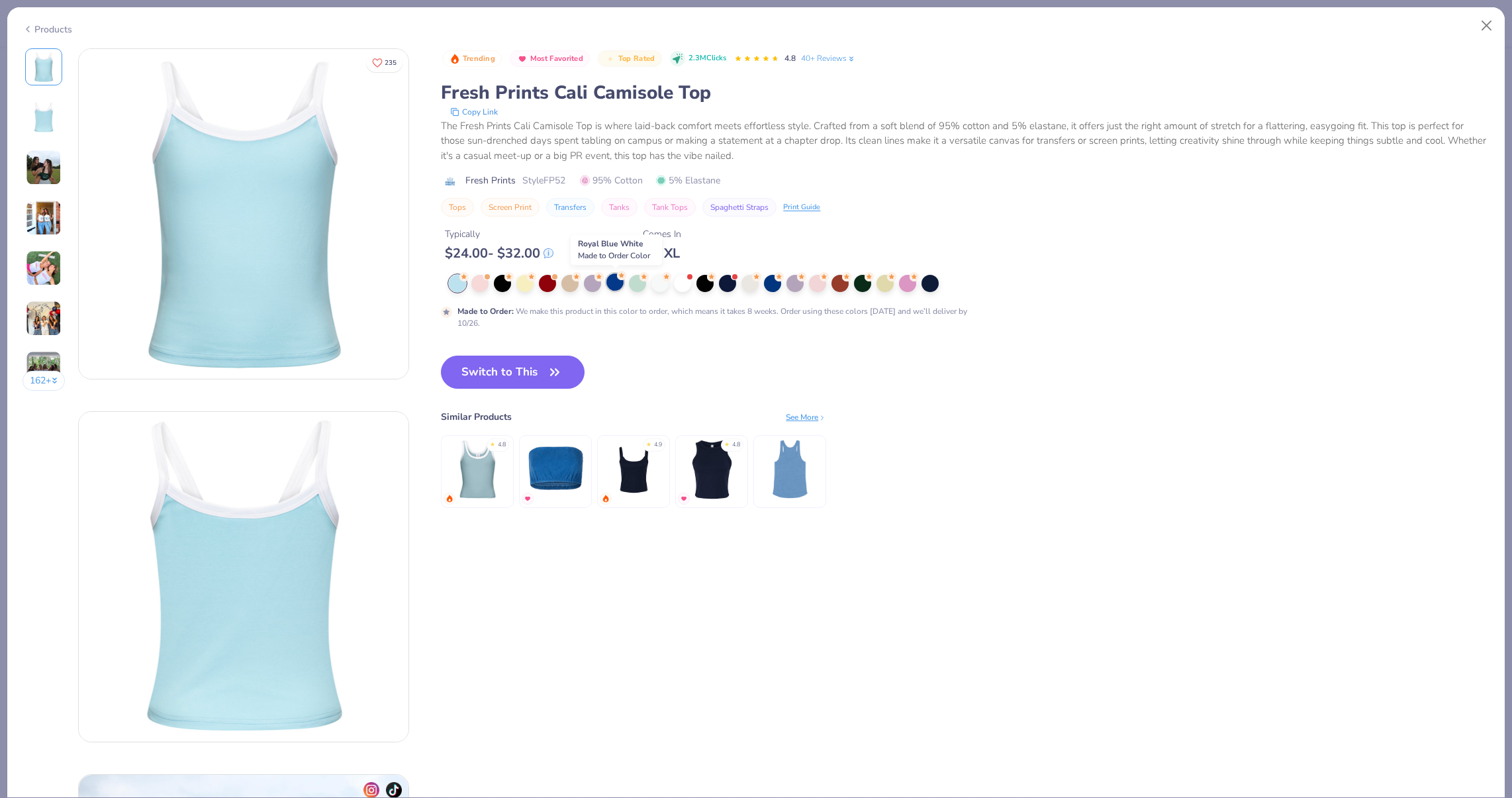
click at [610, 275] on div at bounding box center [614, 281] width 17 height 17
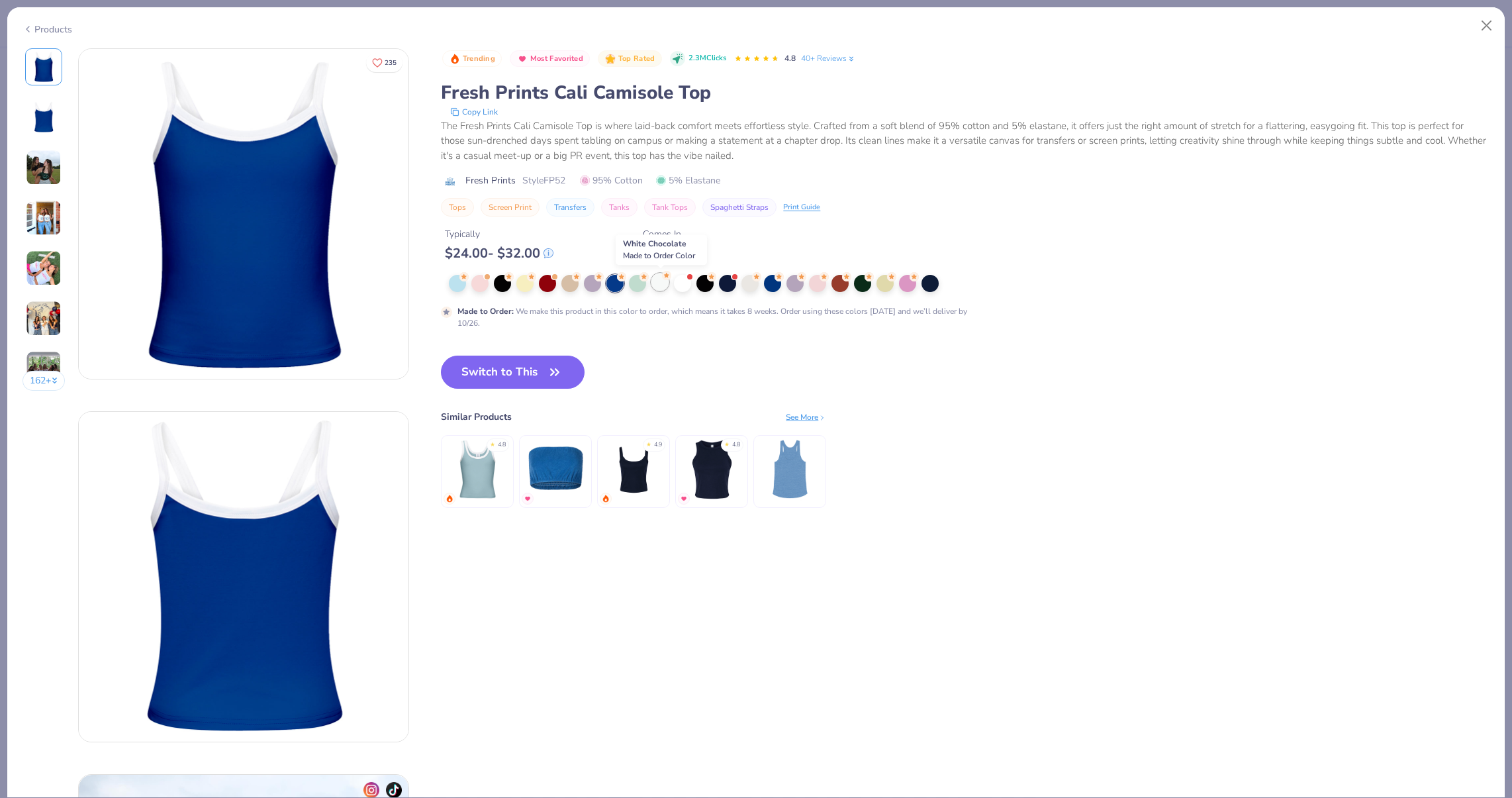
click at [653, 280] on div at bounding box center [659, 281] width 17 height 17
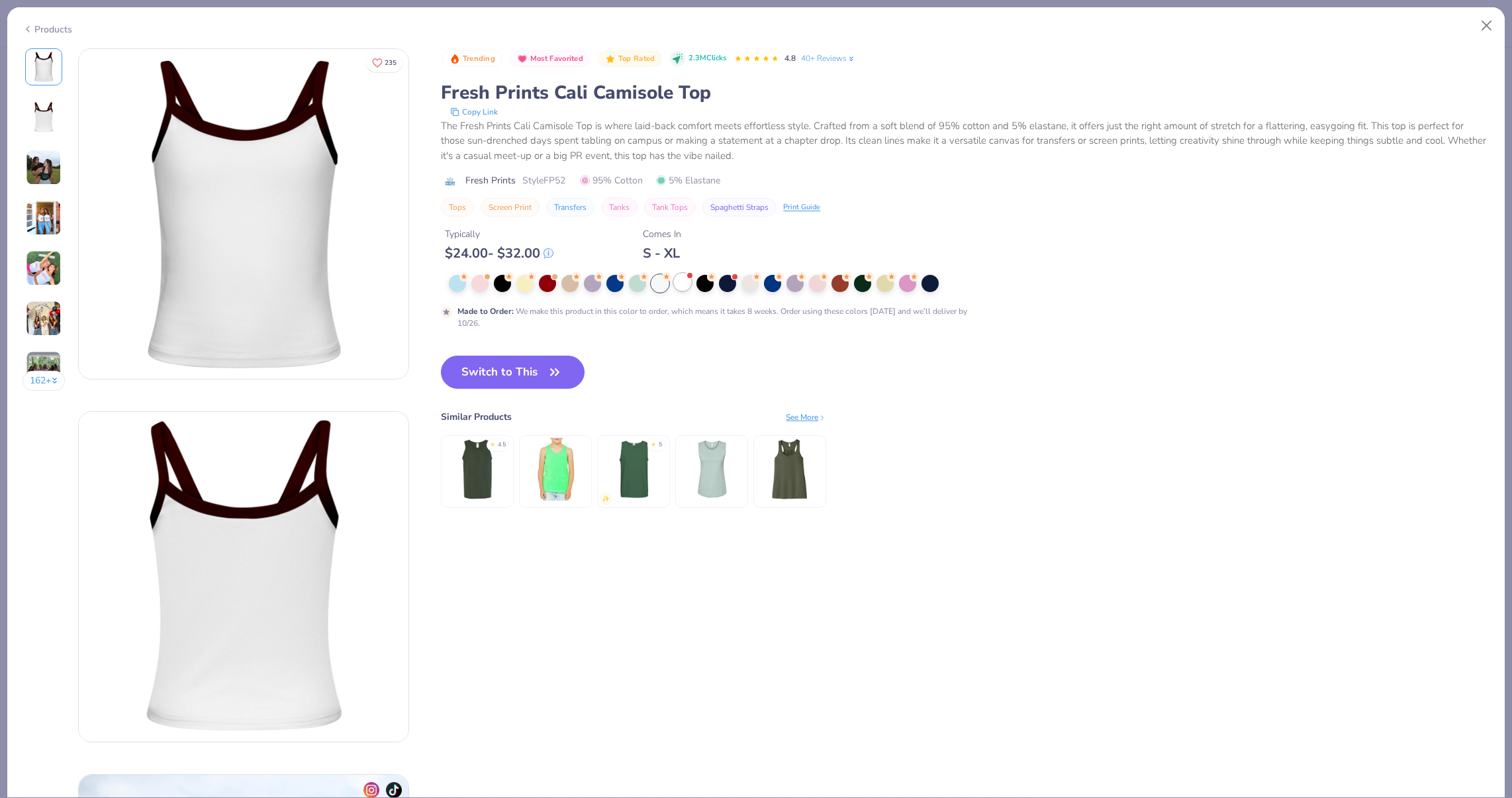
click at [675, 285] on div at bounding box center [681, 281] width 17 height 17
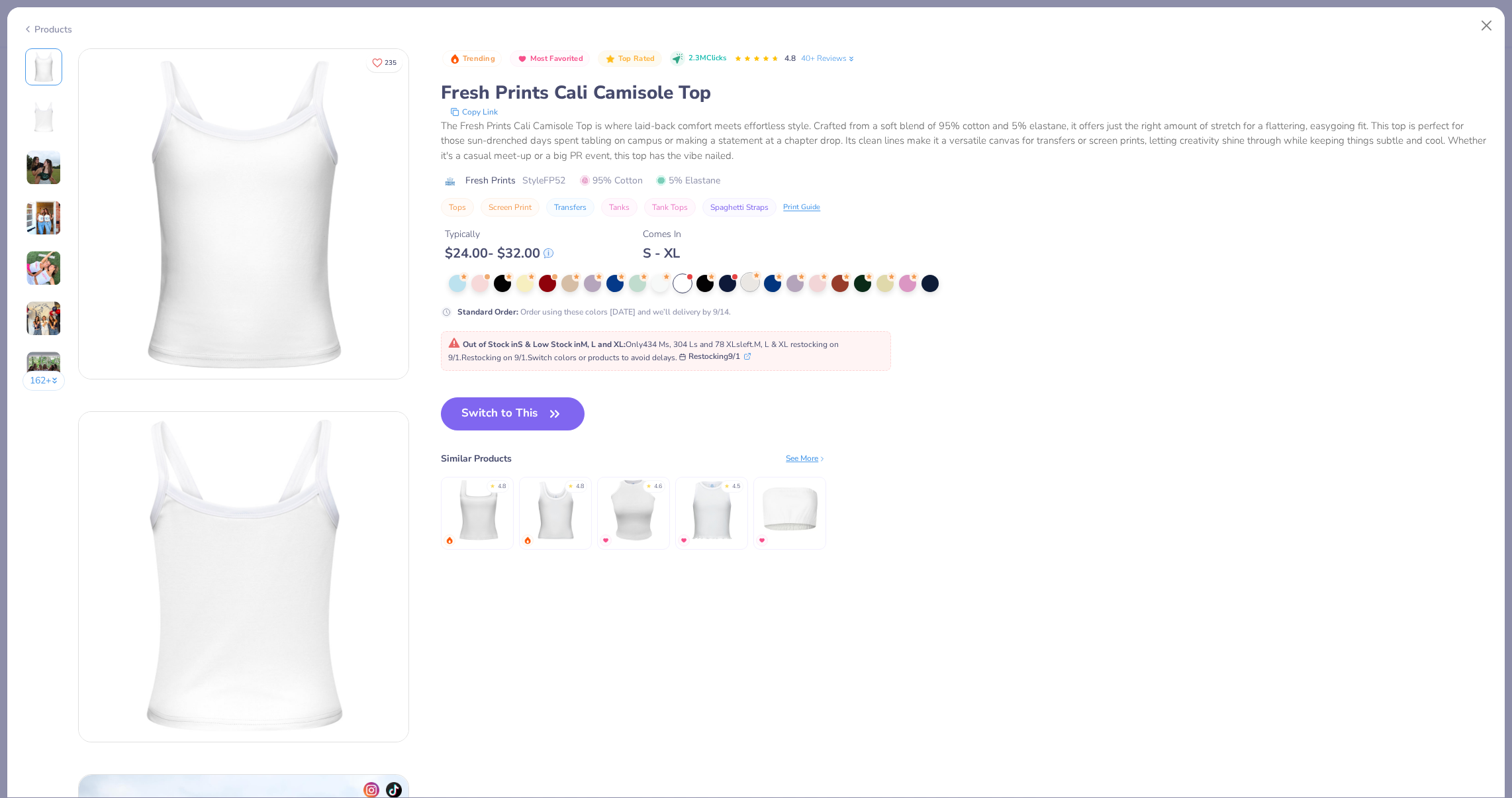
click at [743, 283] on div at bounding box center [750, 281] width 17 height 17
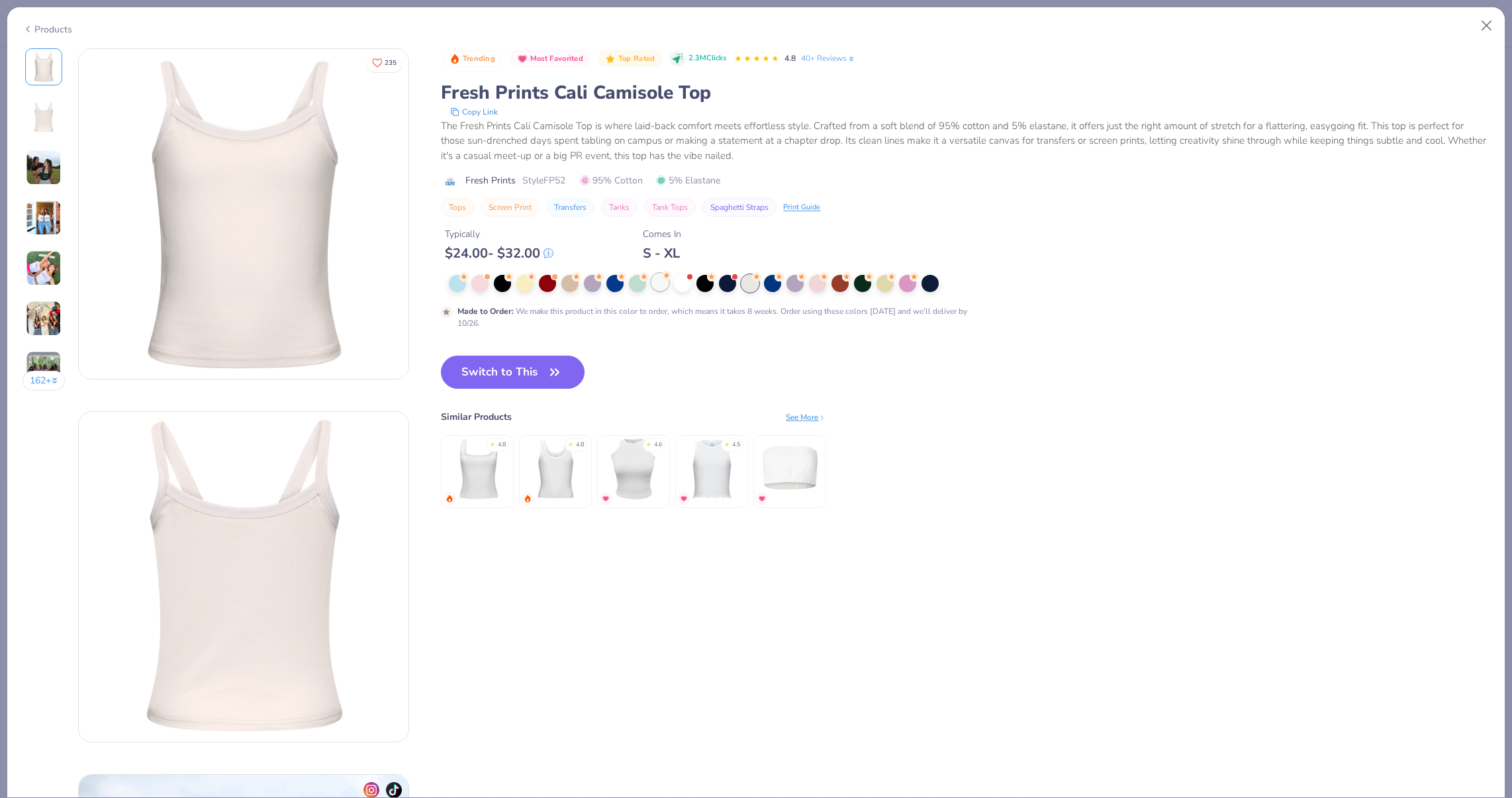
click at [669, 284] on div at bounding box center [659, 281] width 17 height 17
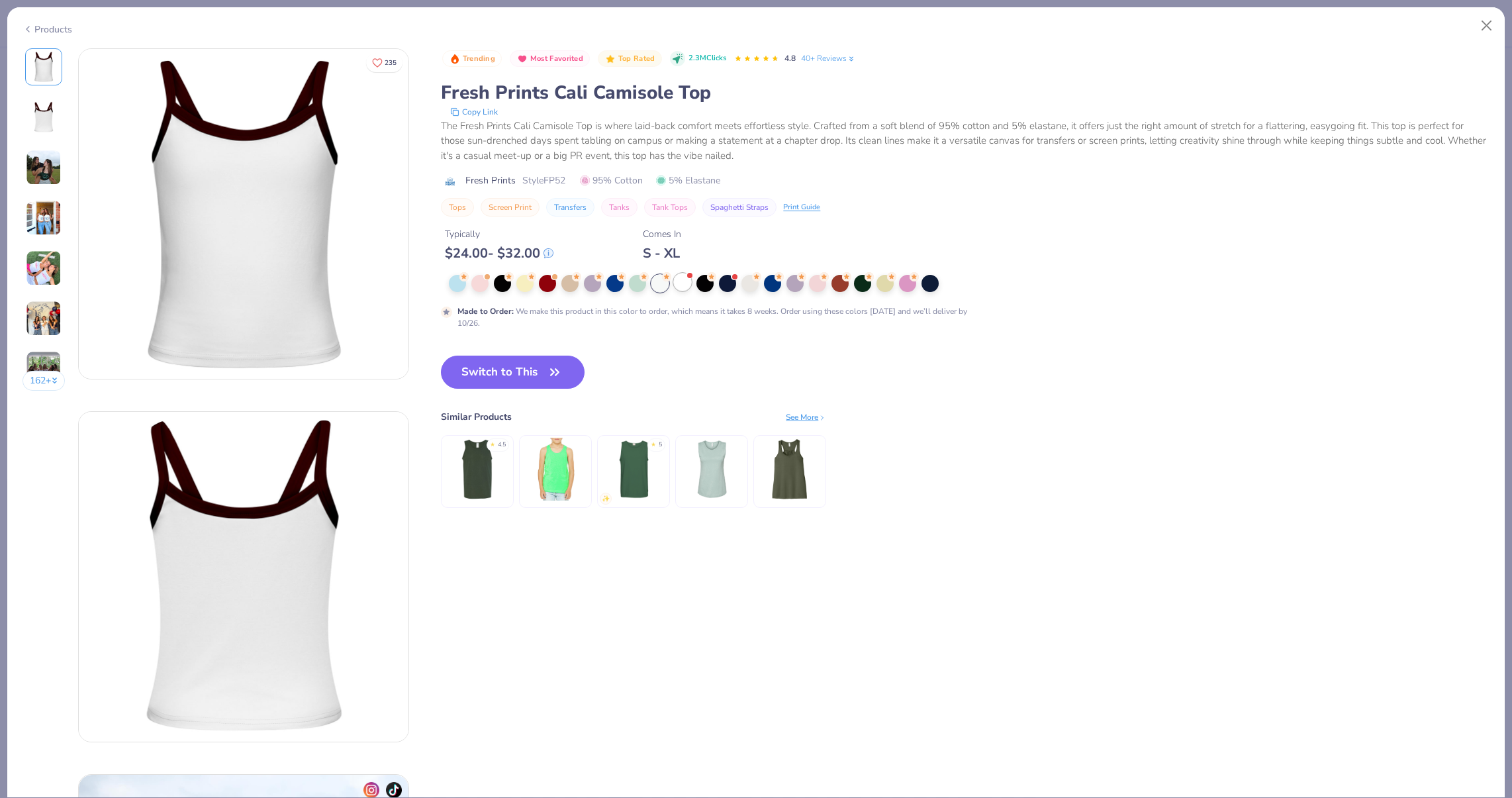
click at [685, 284] on div at bounding box center [681, 281] width 17 height 17
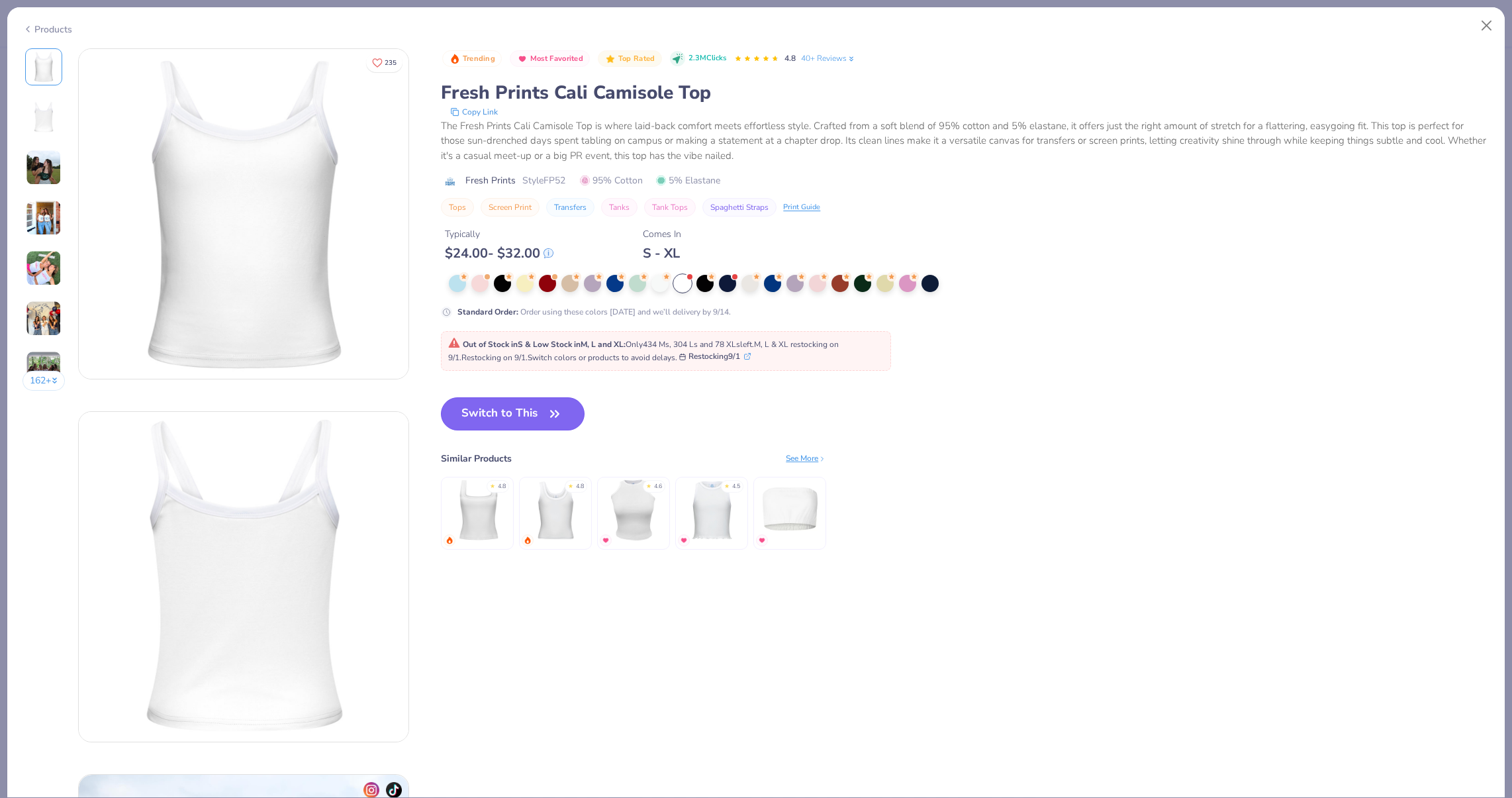
click at [535, 401] on button "Switch to This" at bounding box center [513, 414] width 144 height 33
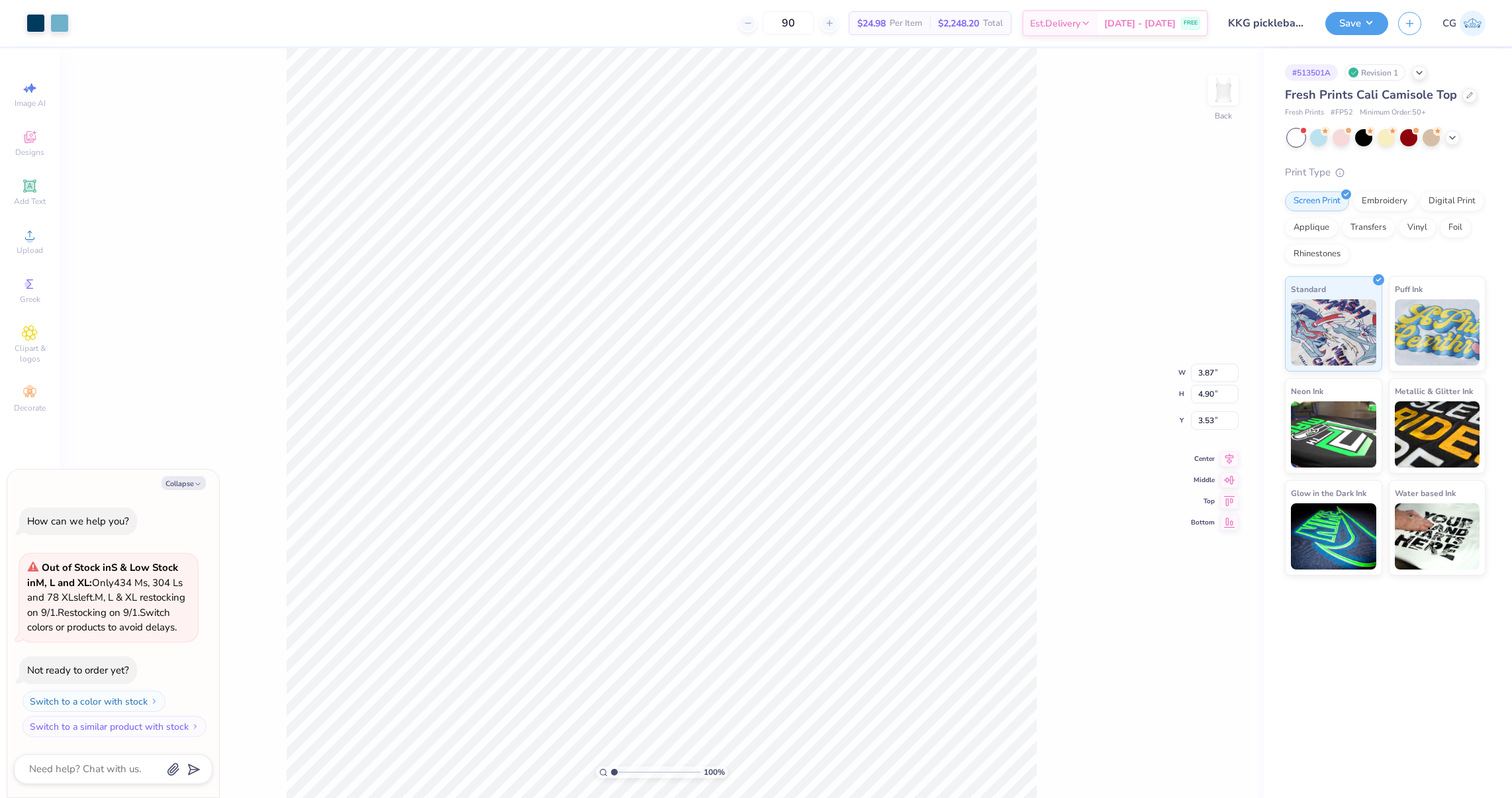
type textarea "x"
type input "1.38"
type textarea "x"
type input "1.55"
click at [1359, 33] on button "Save" at bounding box center [1357, 21] width 63 height 23
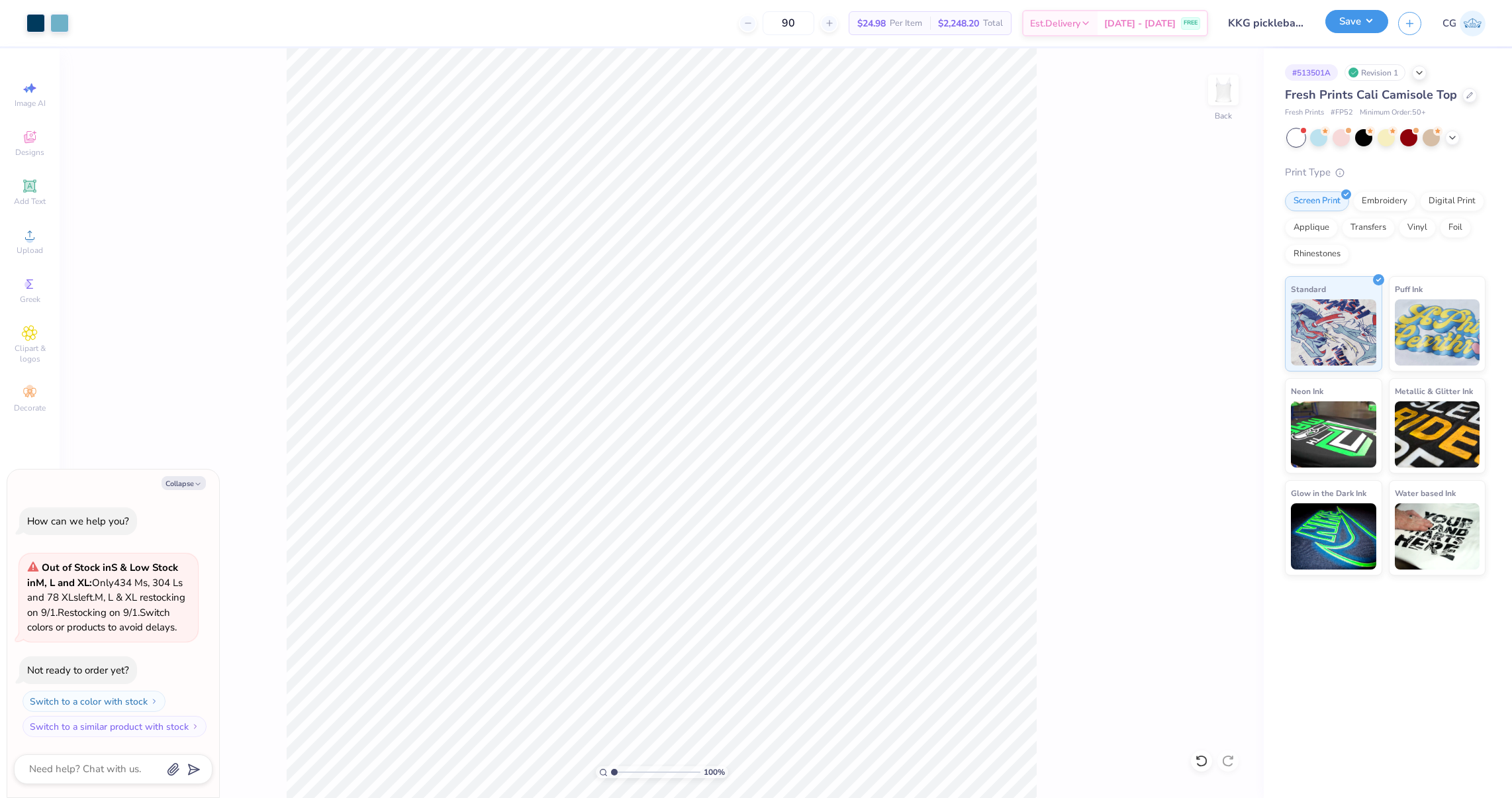
type textarea "x"
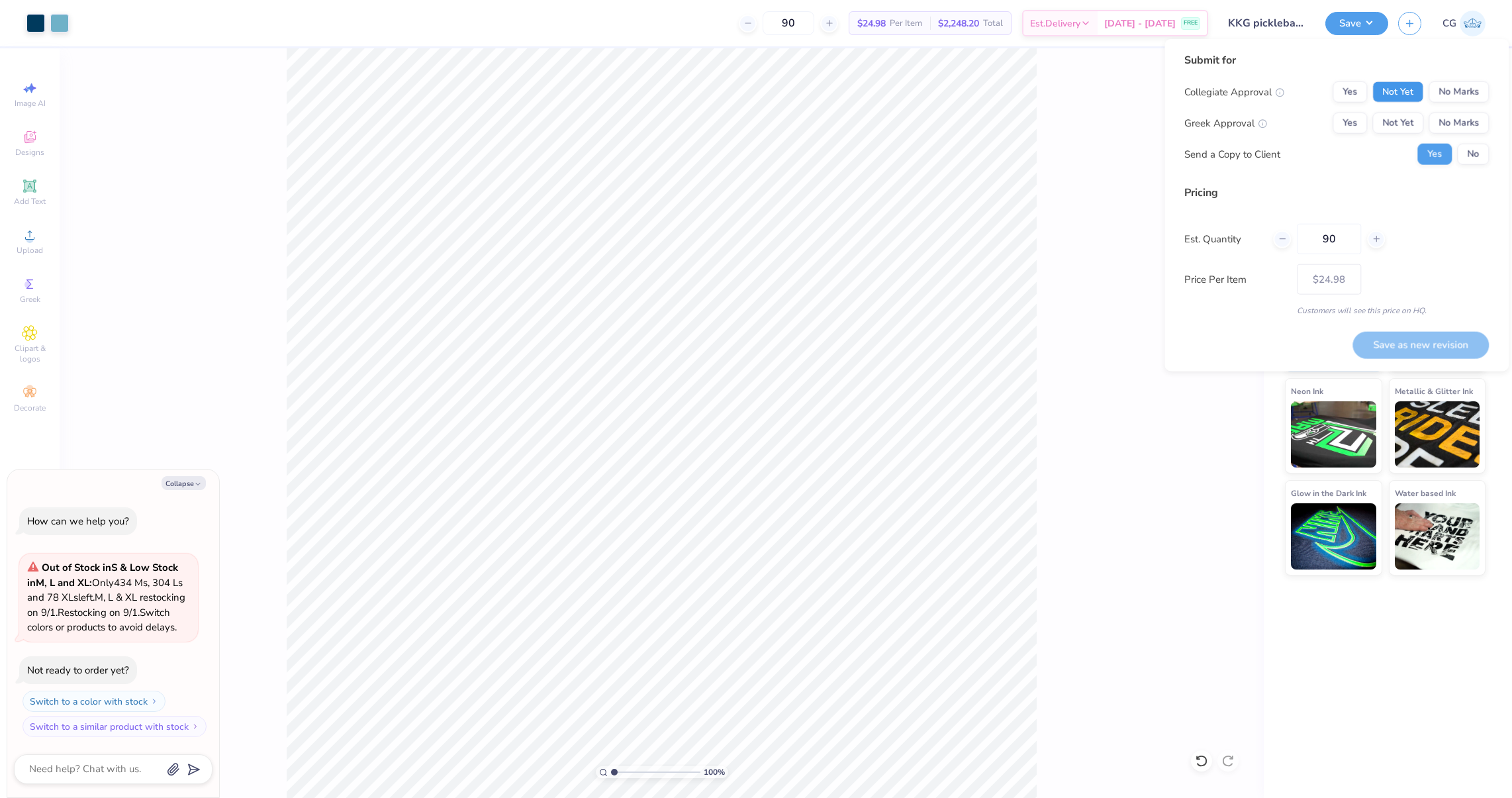
click at [1391, 90] on button "Not Yet" at bounding box center [1398, 92] width 51 height 21
click at [1353, 127] on button "Yes" at bounding box center [1350, 123] width 35 height 21
click at [1379, 336] on button "Save as new revision" at bounding box center [1421, 344] width 137 height 28
type input "$24.98"
type textarea "x"
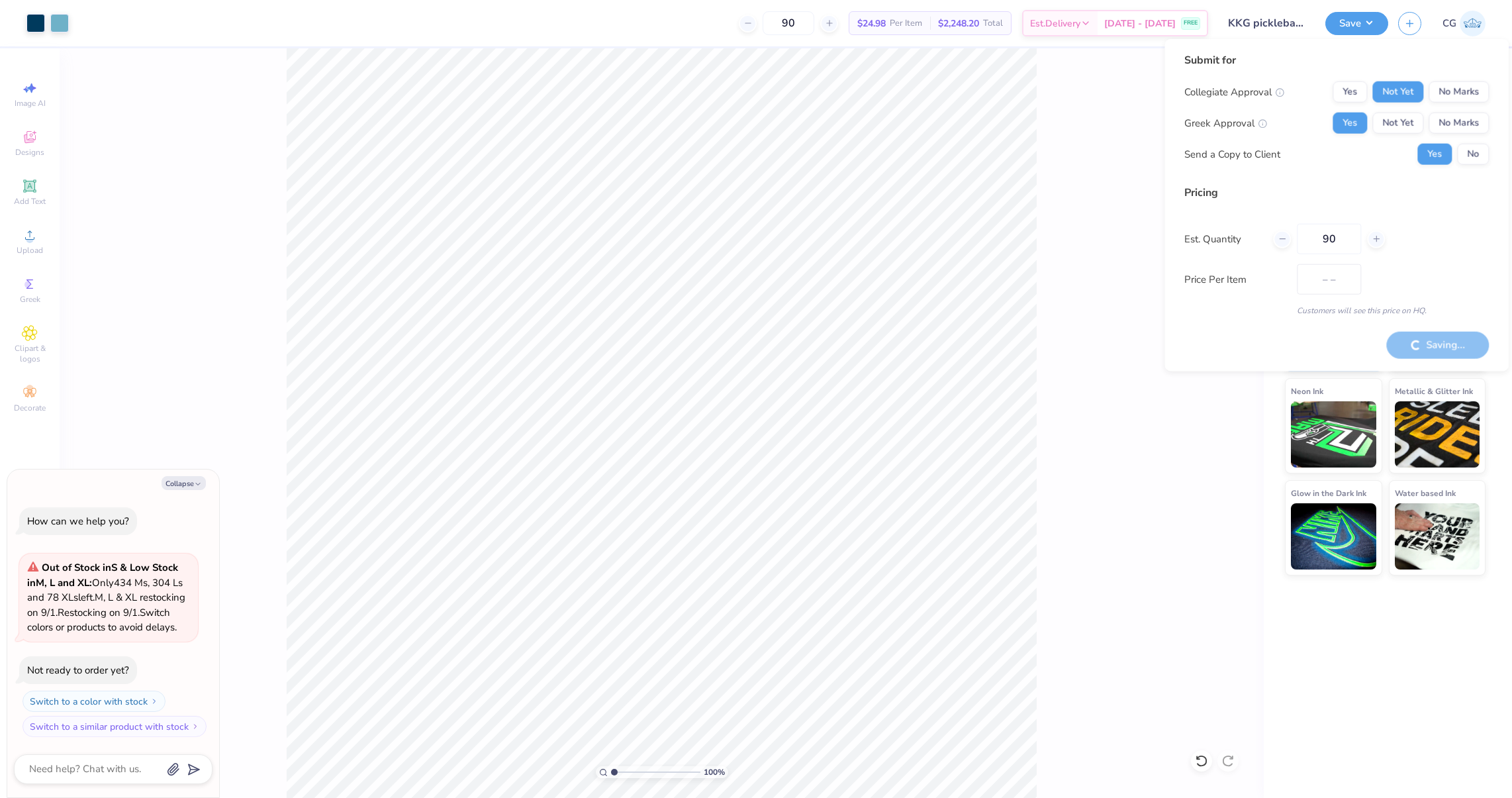
type input "$30.28"
